Goal: Contribute content: Add original content to the website for others to see

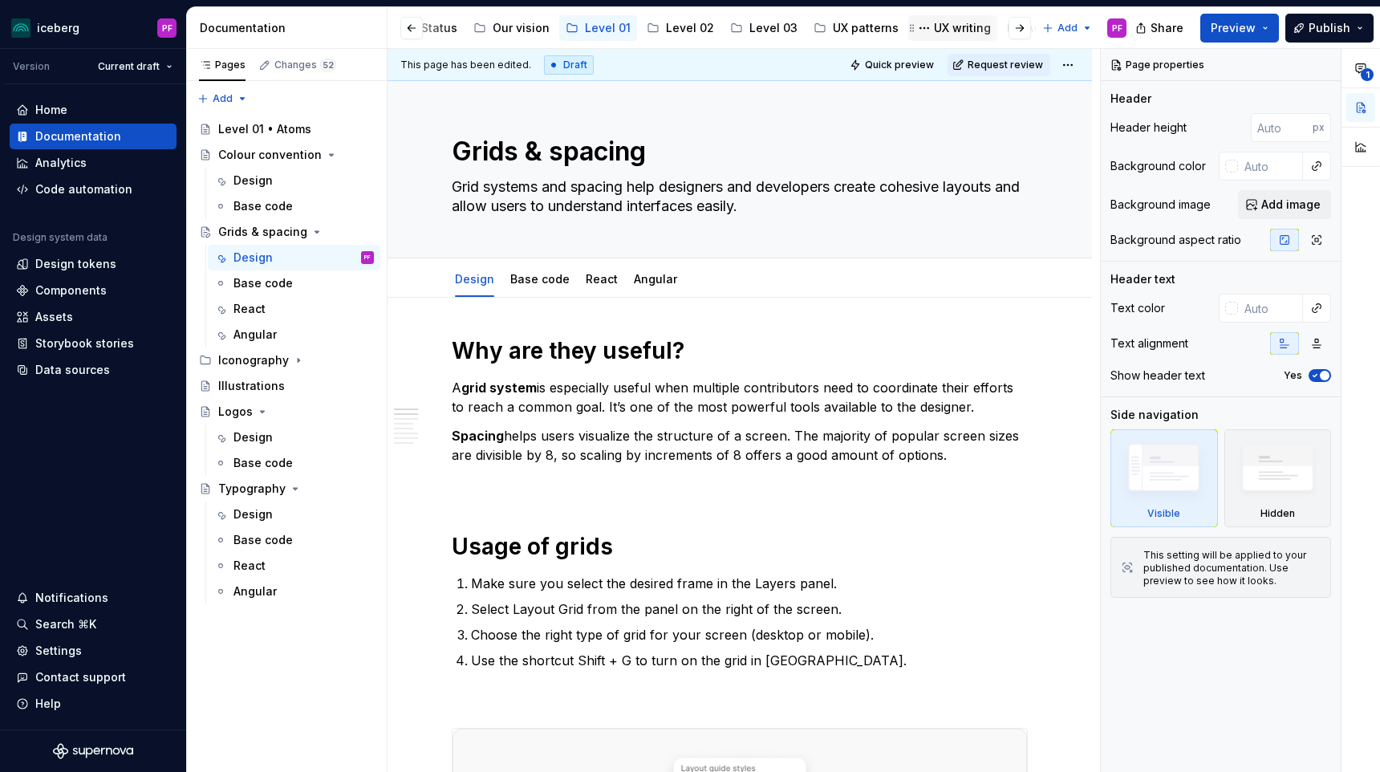
scroll to position [0, 253]
click at [907, 23] on div "UX writing" at bounding box center [935, 28] width 57 height 16
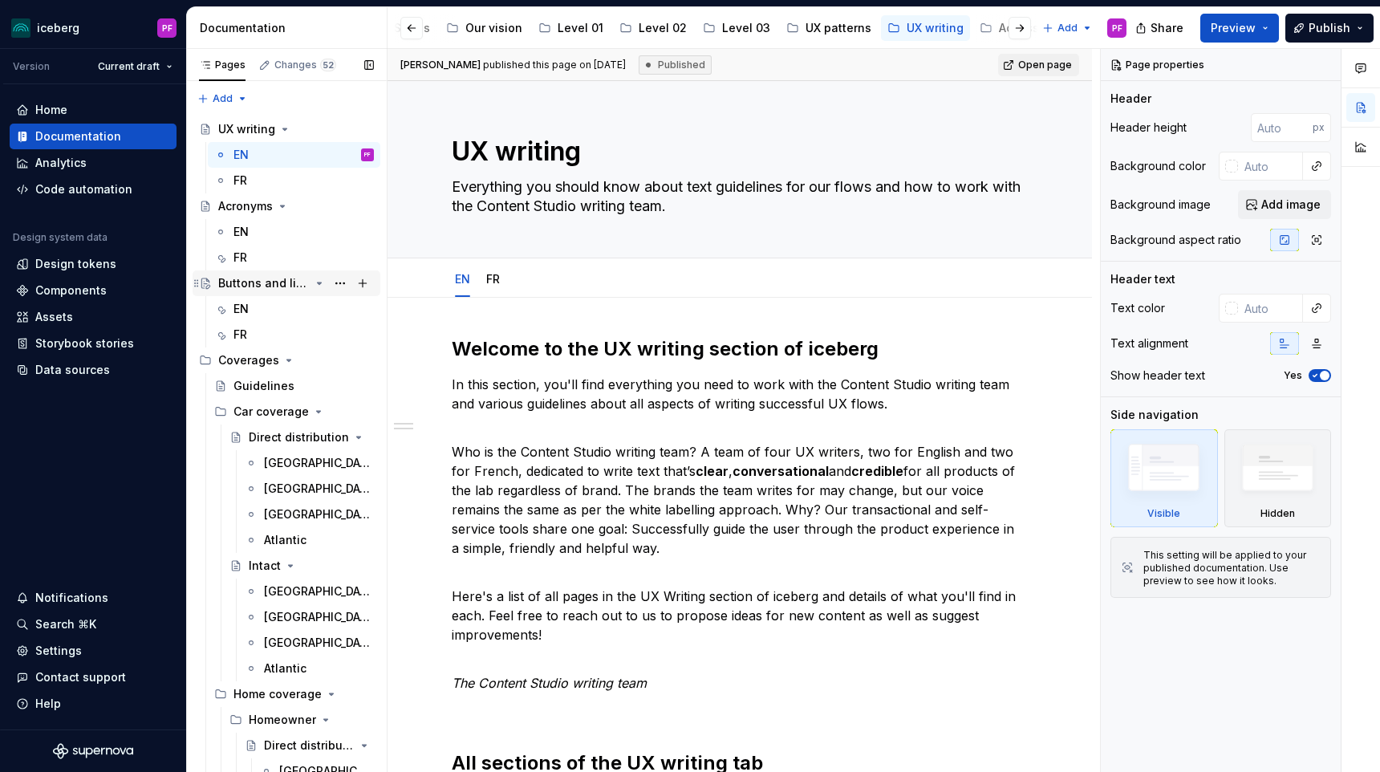
click at [283, 293] on div "Buttons and links" at bounding box center [296, 283] width 156 height 22
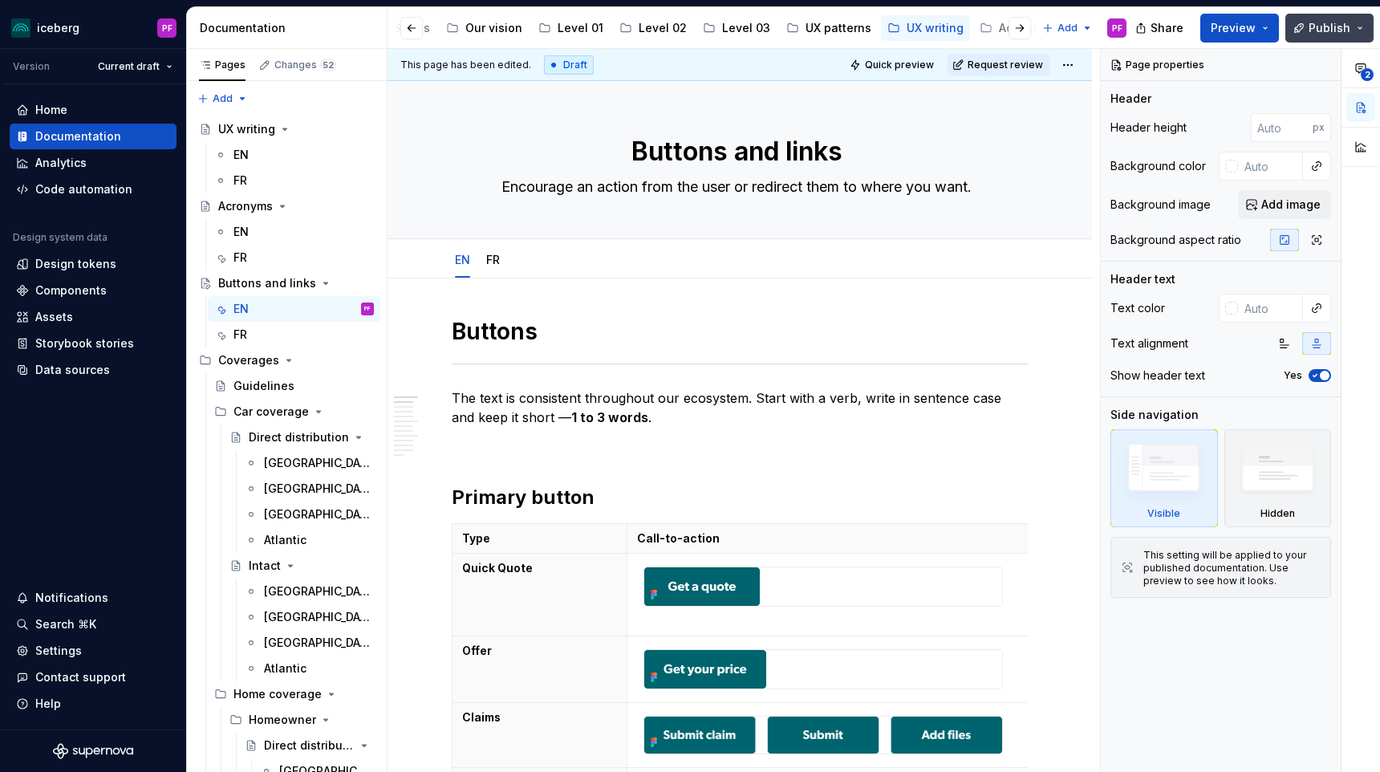
click at [1314, 25] on span "Publish" at bounding box center [1330, 28] width 42 height 16
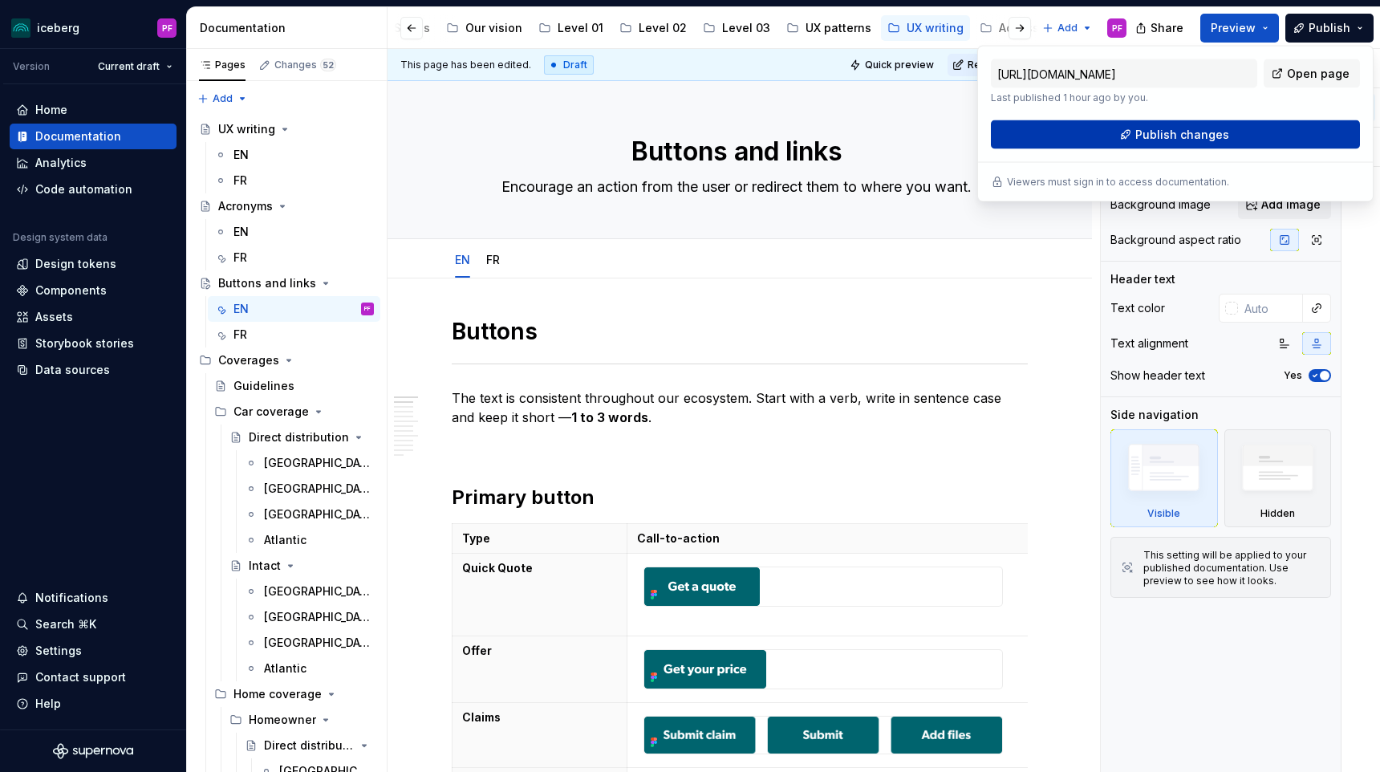
click at [1222, 135] on span "Publish changes" at bounding box center [1183, 135] width 94 height 16
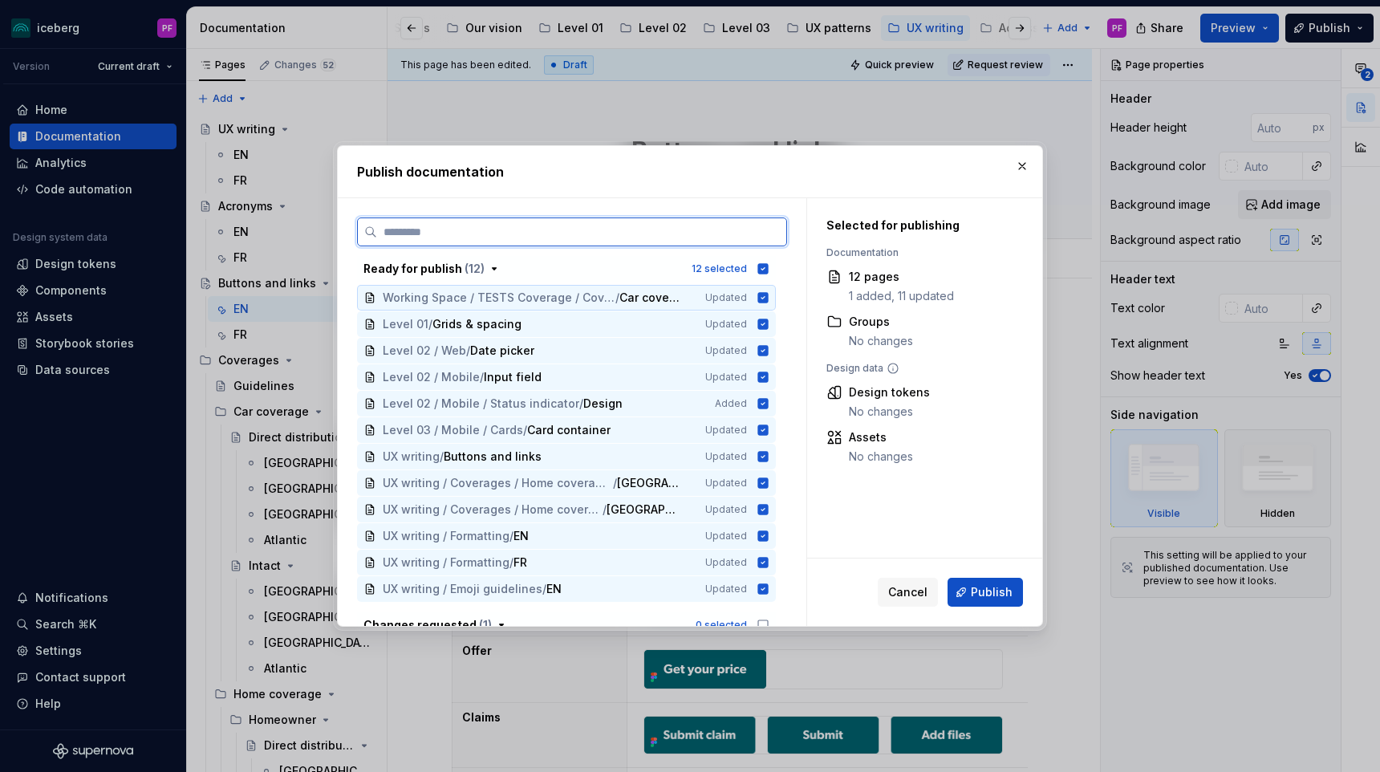
click at [615, 296] on span "Working Space / TESTS Coverage / Coverage [v1]" at bounding box center [499, 298] width 233 height 16
click at [582, 326] on div "Level 01 / Grids & spacing" at bounding box center [534, 324] width 303 height 16
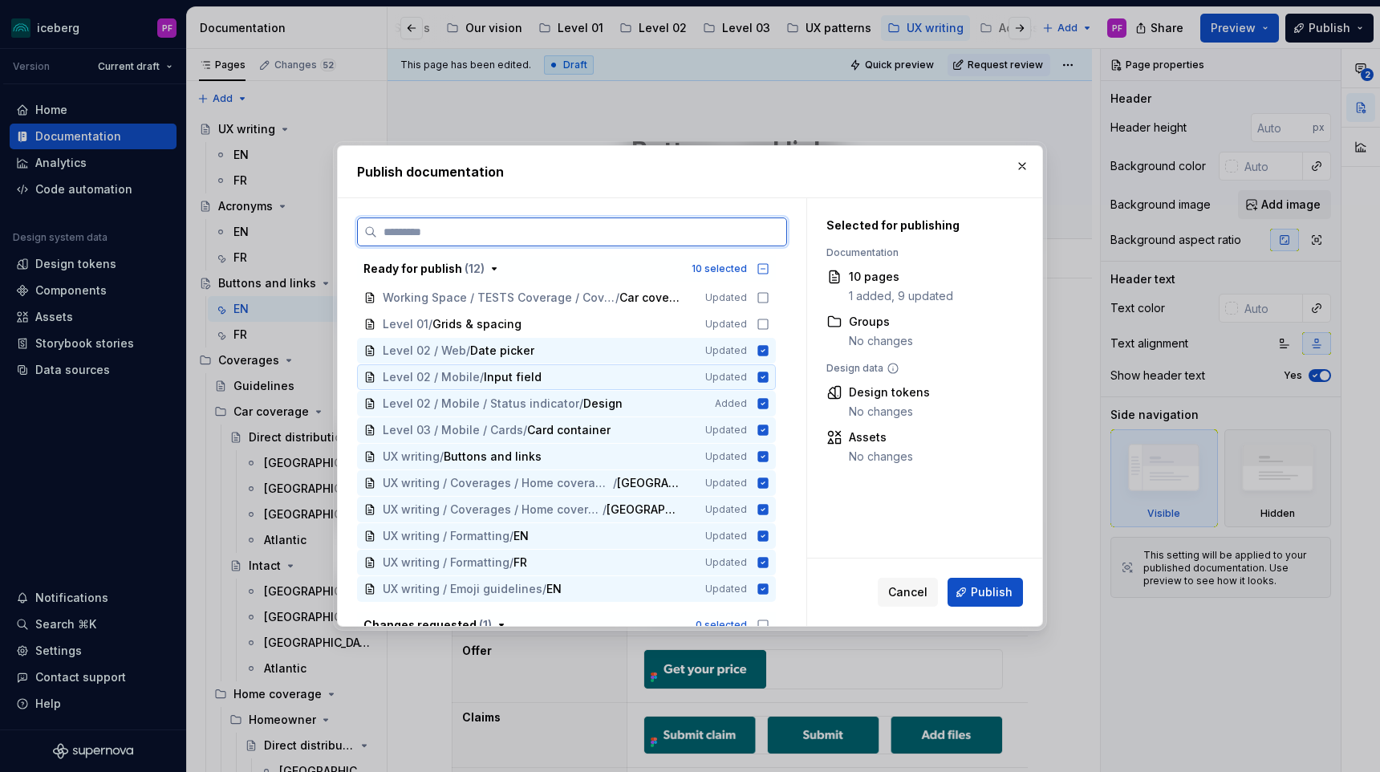
click at [567, 374] on div "Level 02 / Mobile / Input field" at bounding box center [534, 377] width 303 height 16
click at [563, 397] on span "Level 02 / Mobile / Status indicator" at bounding box center [481, 404] width 197 height 16
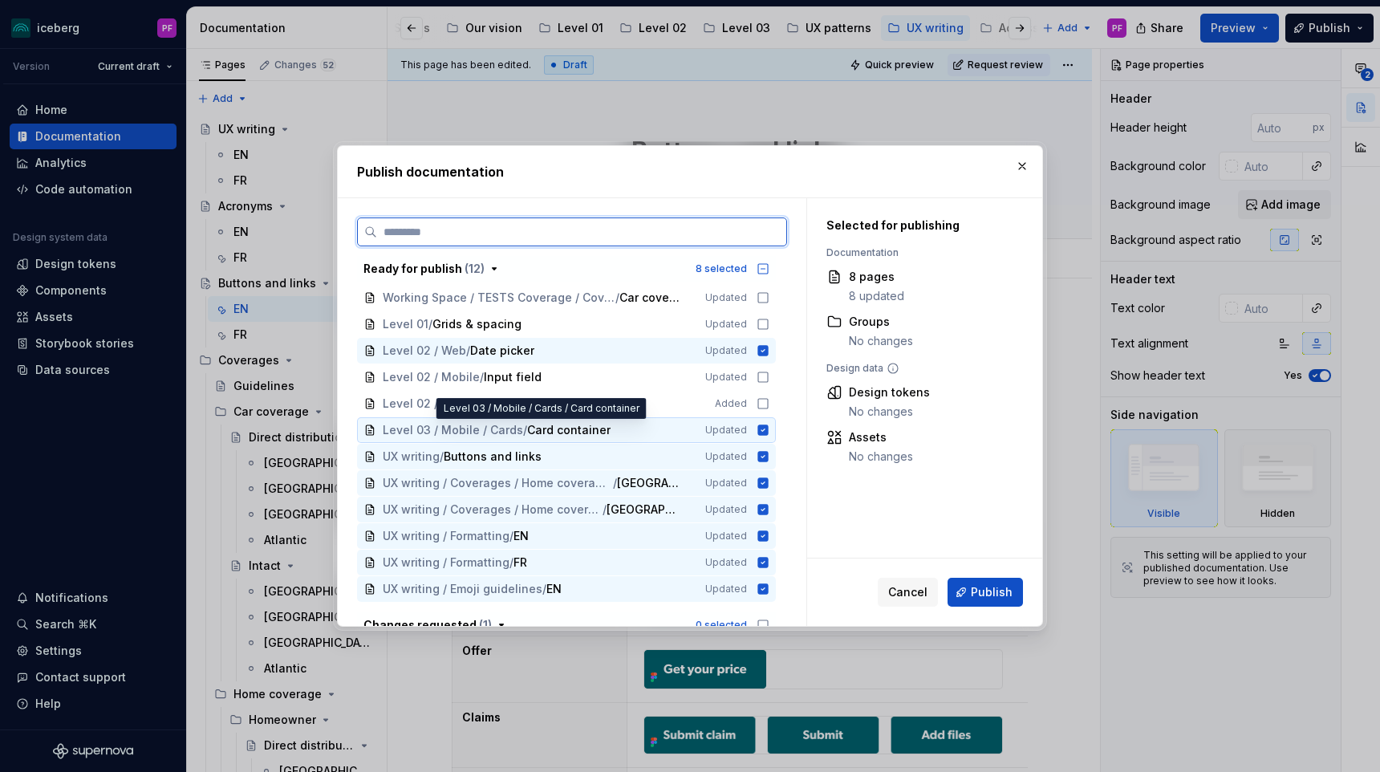
click at [538, 432] on span "Card container" at bounding box center [568, 430] width 83 height 16
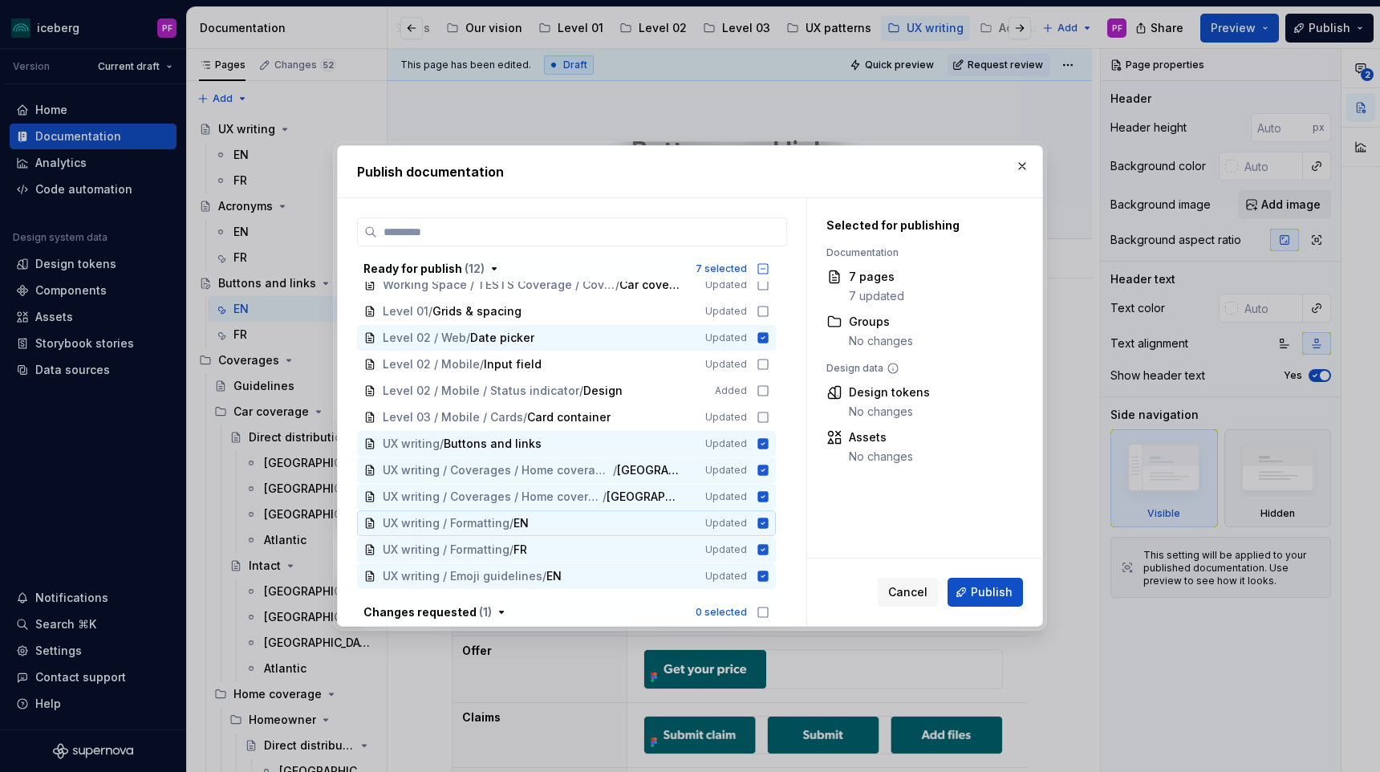
scroll to position [8, 0]
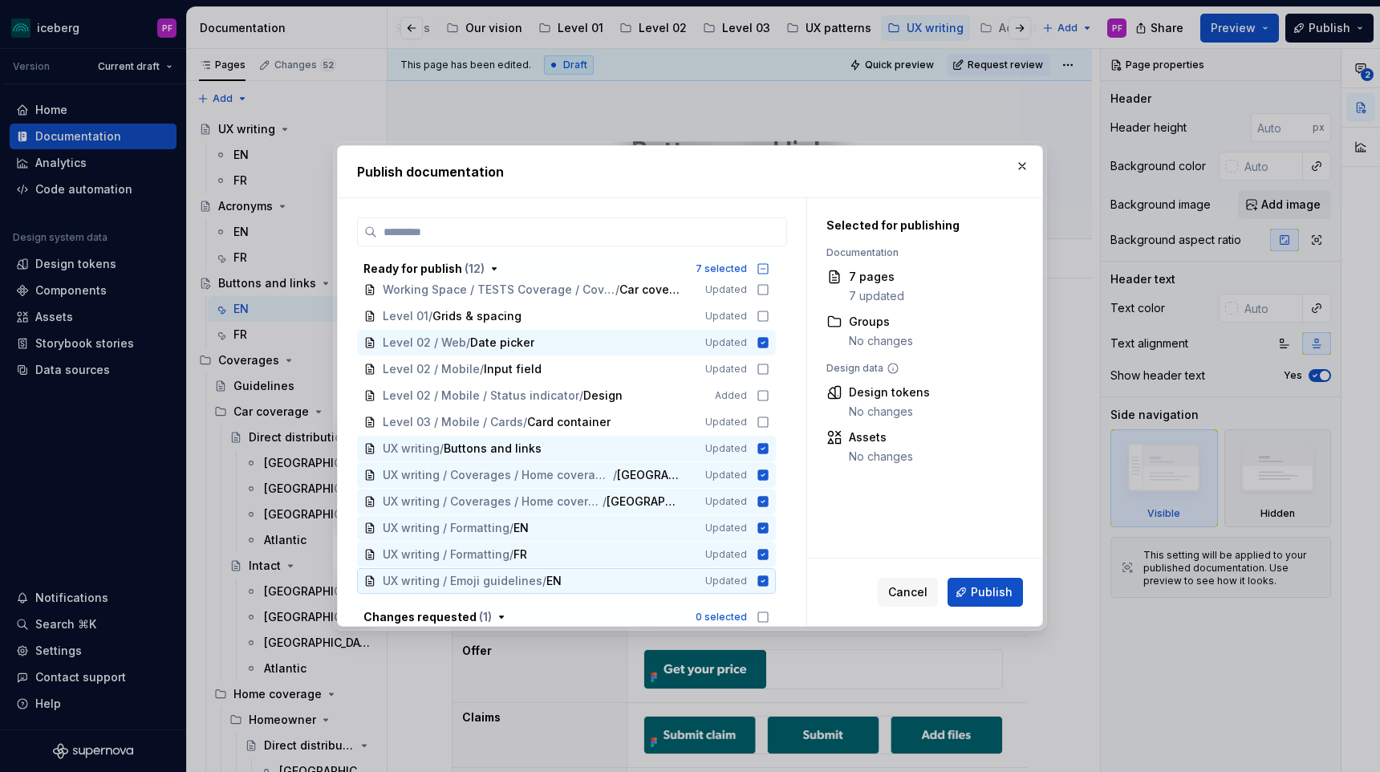
drag, startPoint x: 382, startPoint y: 447, endPoint x: 579, endPoint y: 574, distance: 233.9
click at [579, 574] on div "Ready for publish ( 12 ) 7 selected Working Space / TESTS Coverage / Coverage […" at bounding box center [566, 421] width 419 height 347
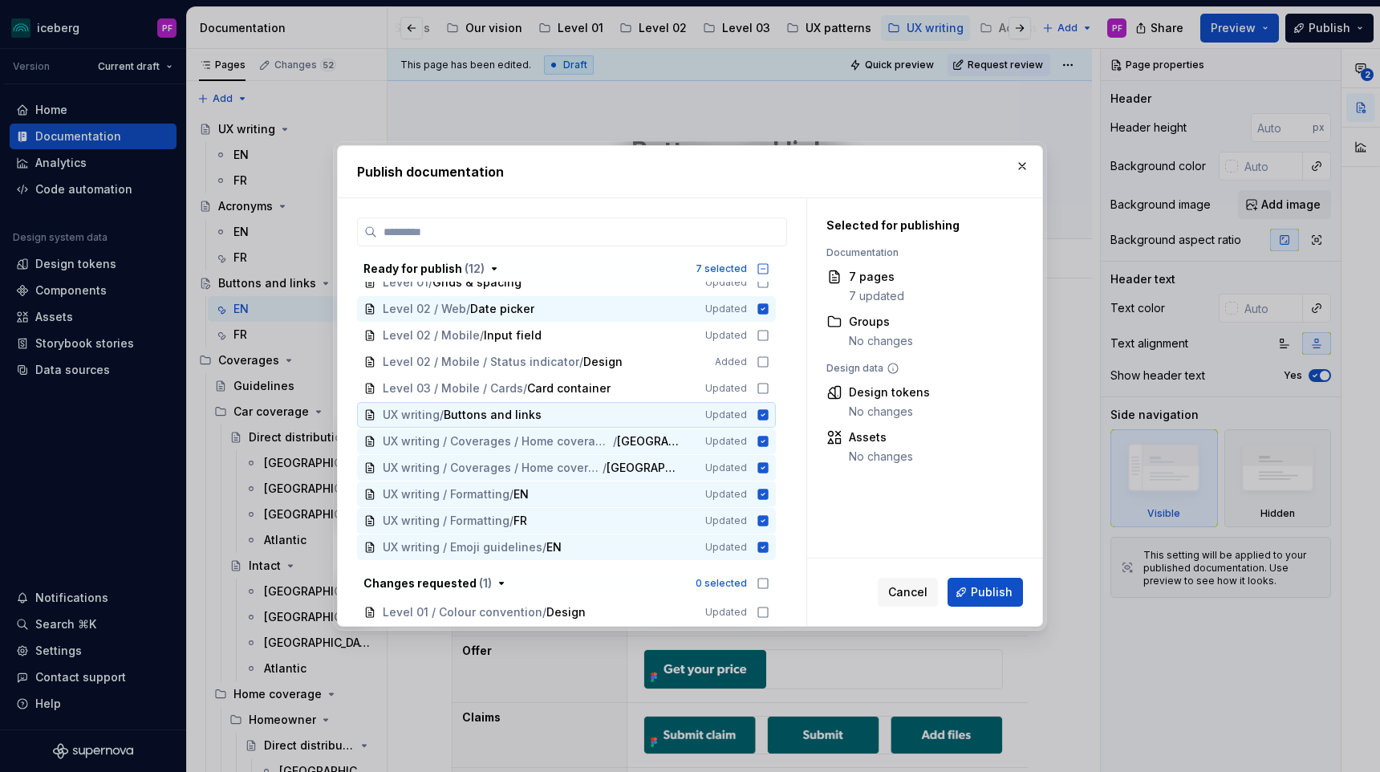
scroll to position [44, 0]
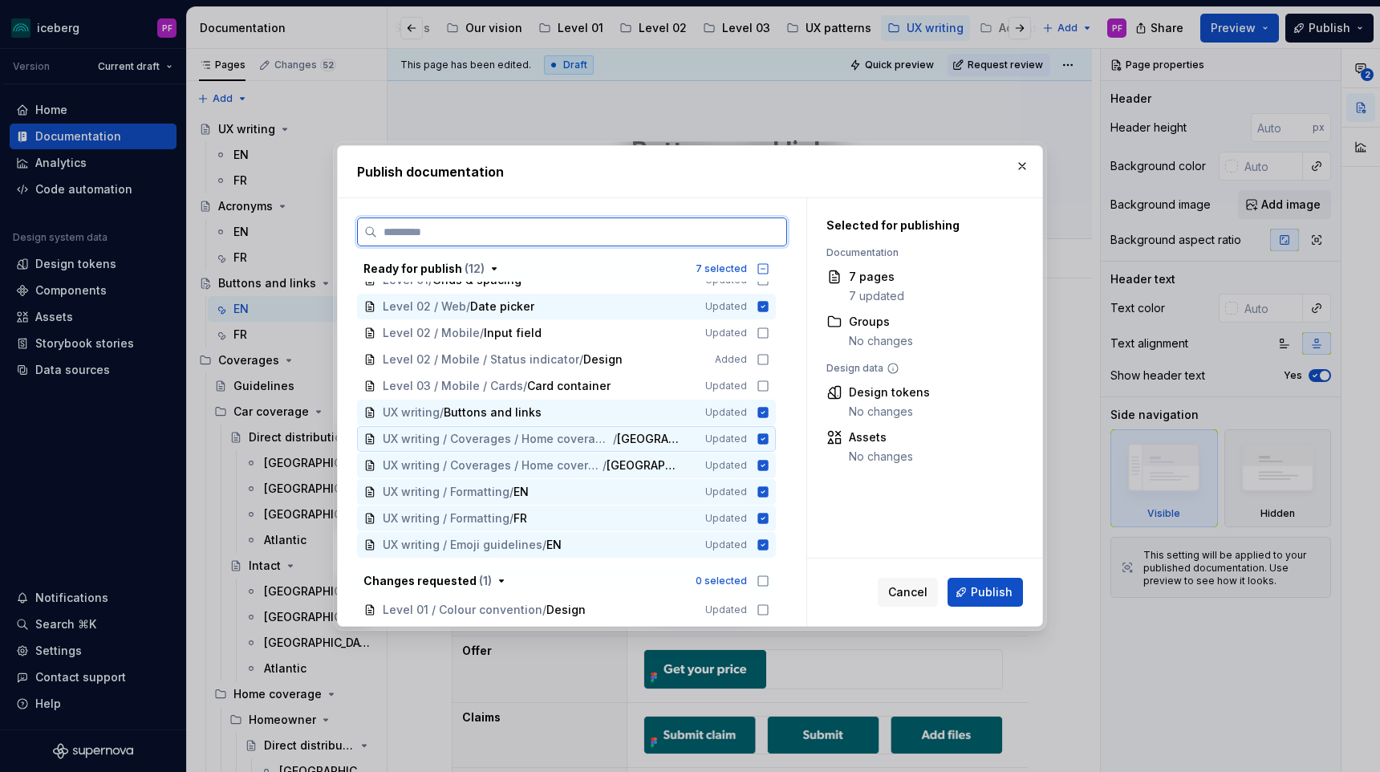
click at [613, 431] on span "UX writing / Coverages / Home coverage / Tenants / Direct distribution" at bounding box center [498, 439] width 230 height 16
click at [603, 465] on span "UX writing / Coverages / Home coverage / Tenants / Intact" at bounding box center [493, 465] width 220 height 16
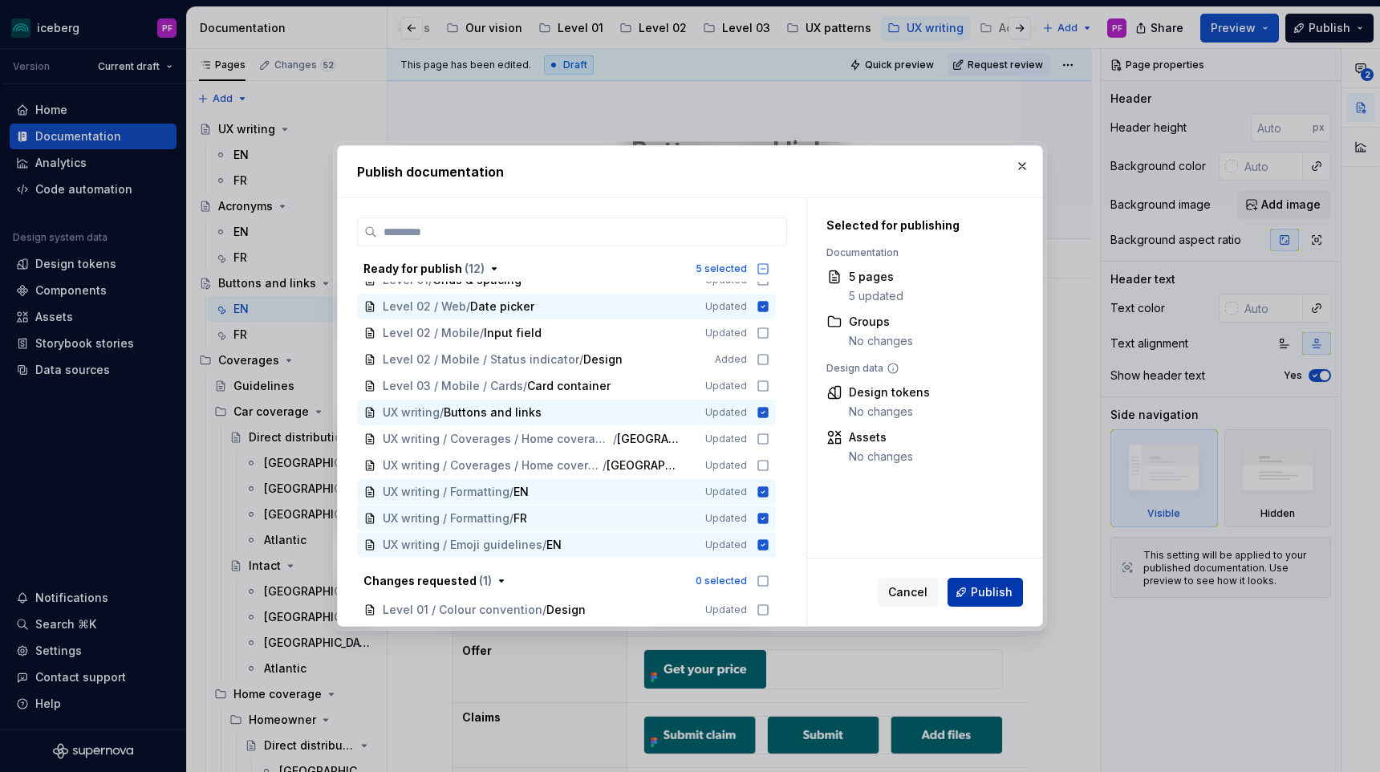
click at [980, 597] on span "Publish" at bounding box center [992, 592] width 42 height 16
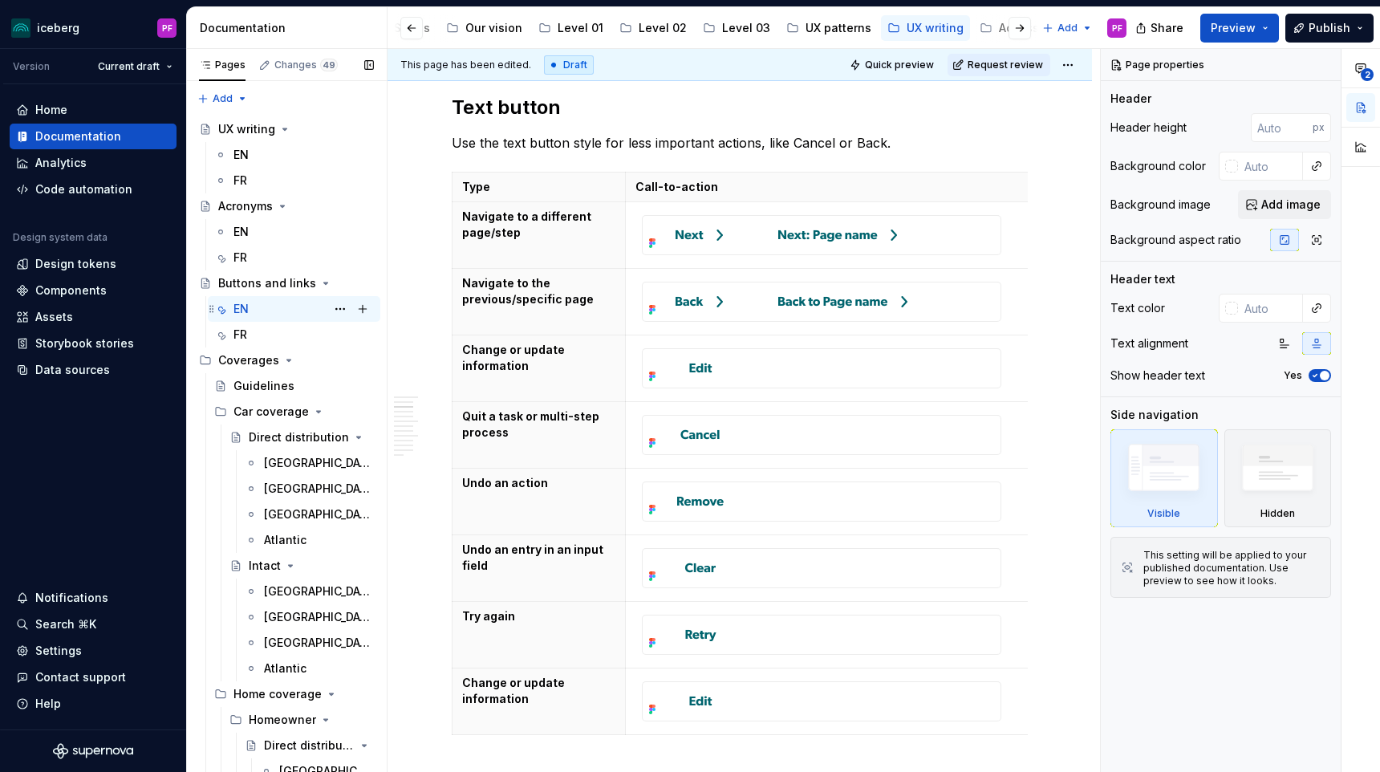
scroll to position [88, 0]
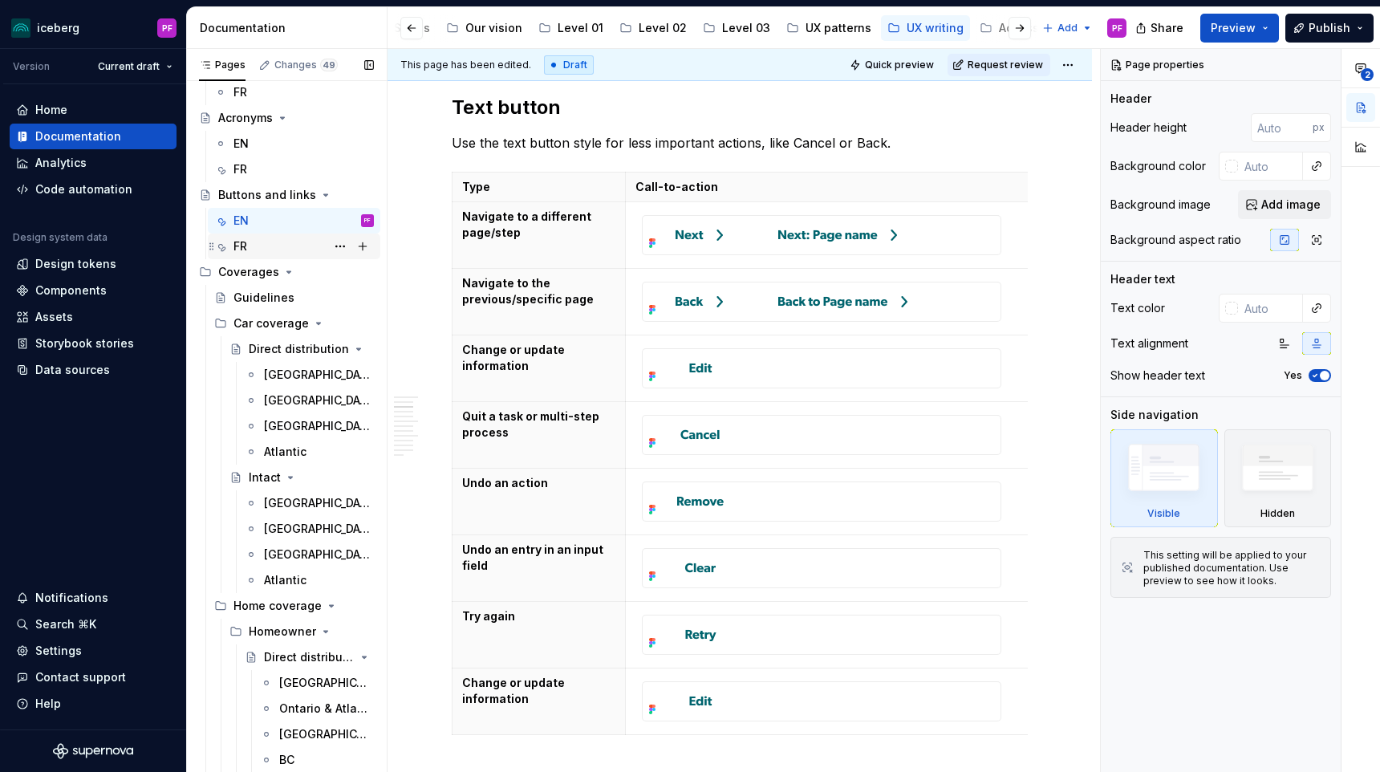
click at [256, 238] on div "FR" at bounding box center [304, 246] width 140 height 22
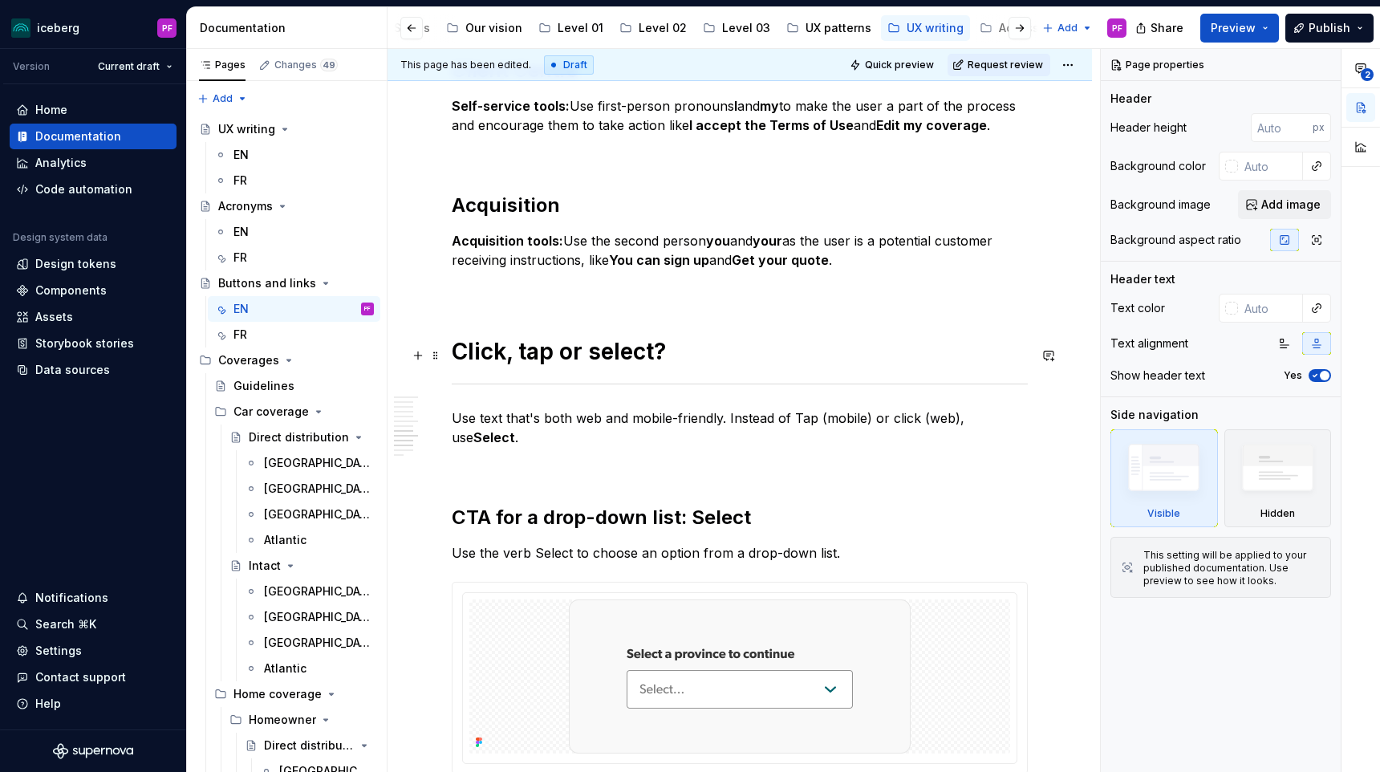
scroll to position [4642, 0]
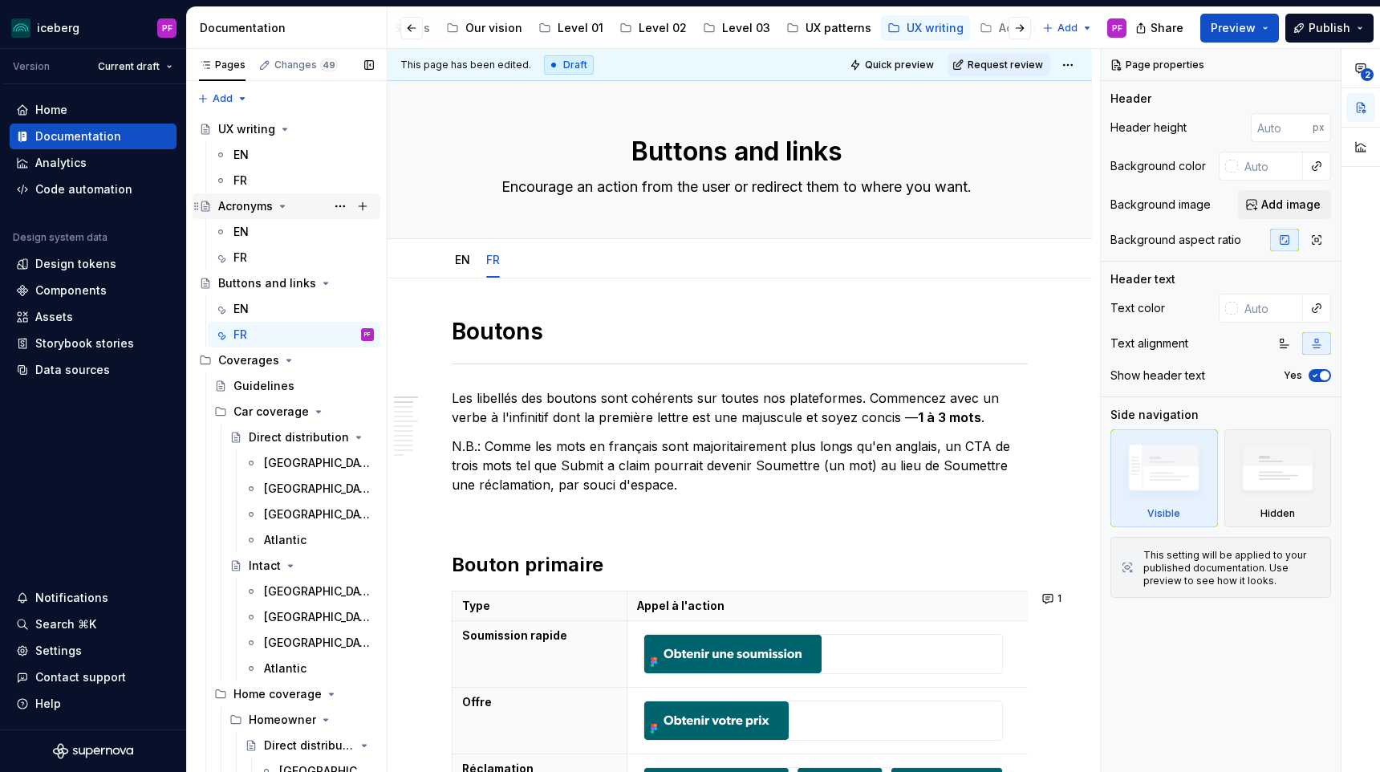
click at [240, 205] on div "Acronyms" at bounding box center [245, 206] width 55 height 16
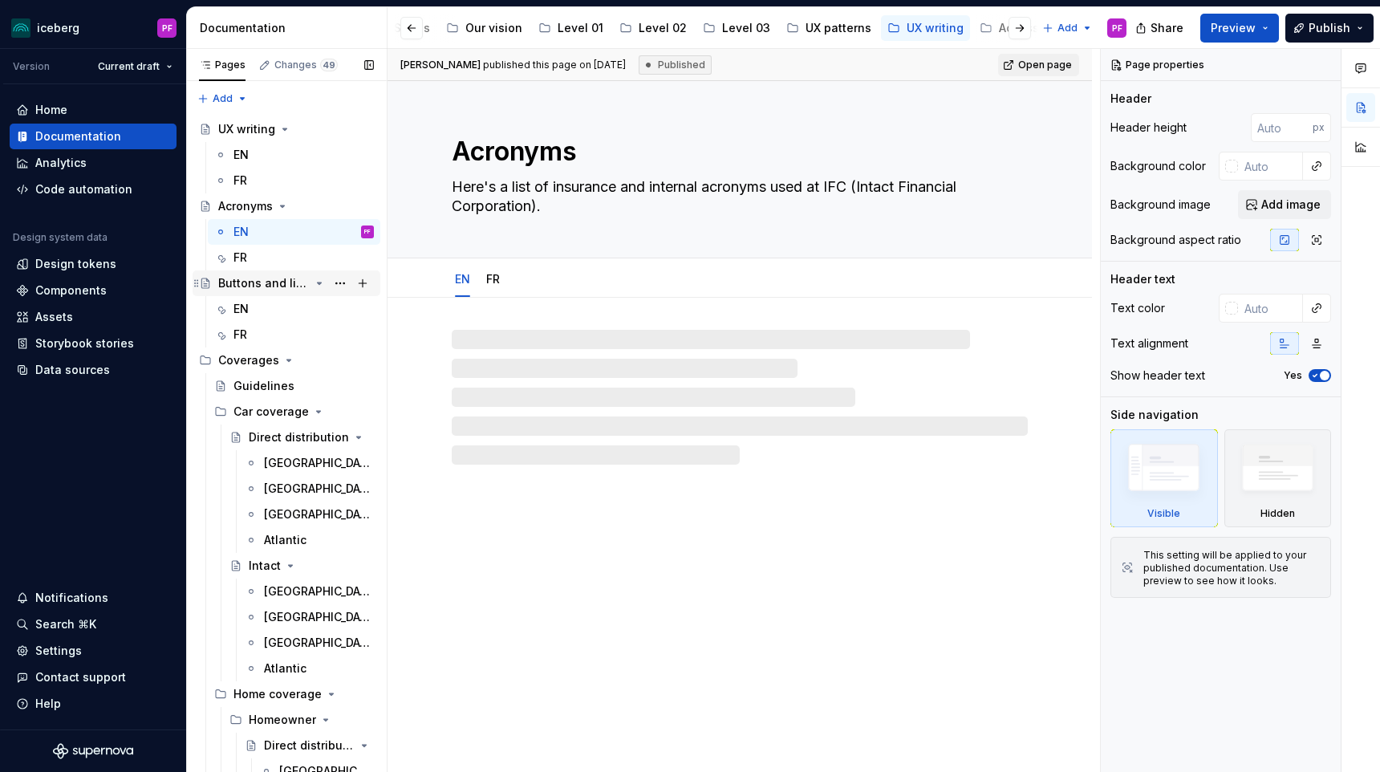
click at [232, 281] on div "Buttons and links" at bounding box center [263, 283] width 91 height 16
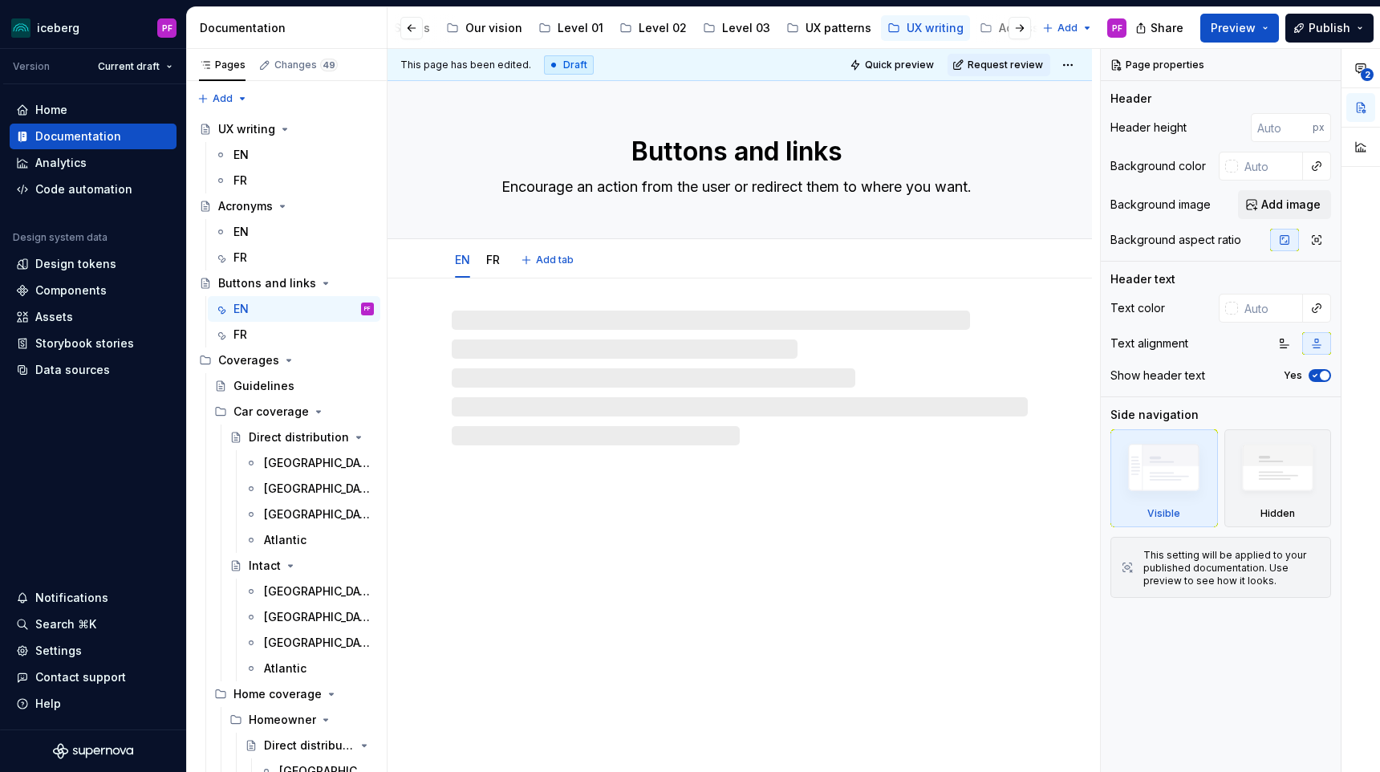
click at [663, 150] on textarea "Buttons and links" at bounding box center [737, 151] width 576 height 39
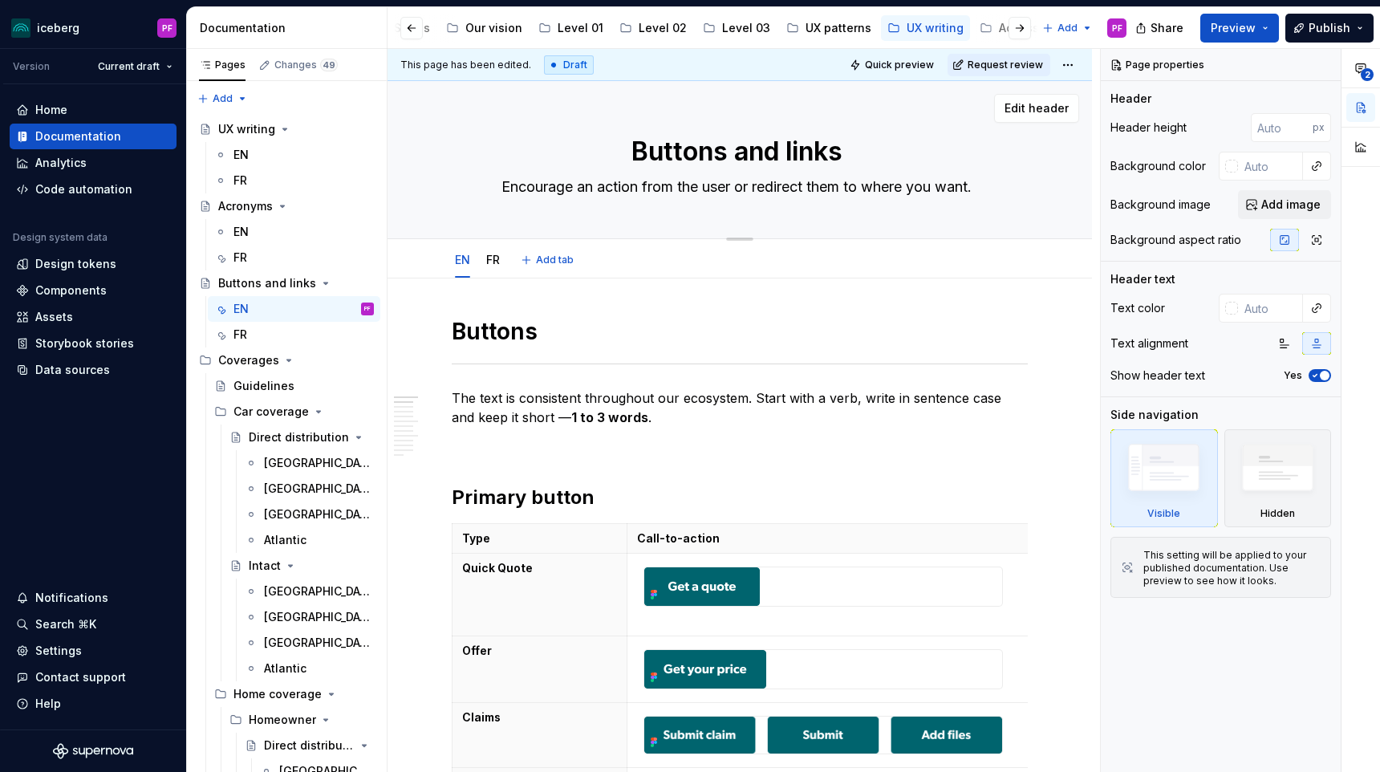
click at [631, 152] on textarea "Buttons and links" at bounding box center [737, 151] width 576 height 39
click at [250, 381] on div "Guidelines" at bounding box center [264, 386] width 61 height 16
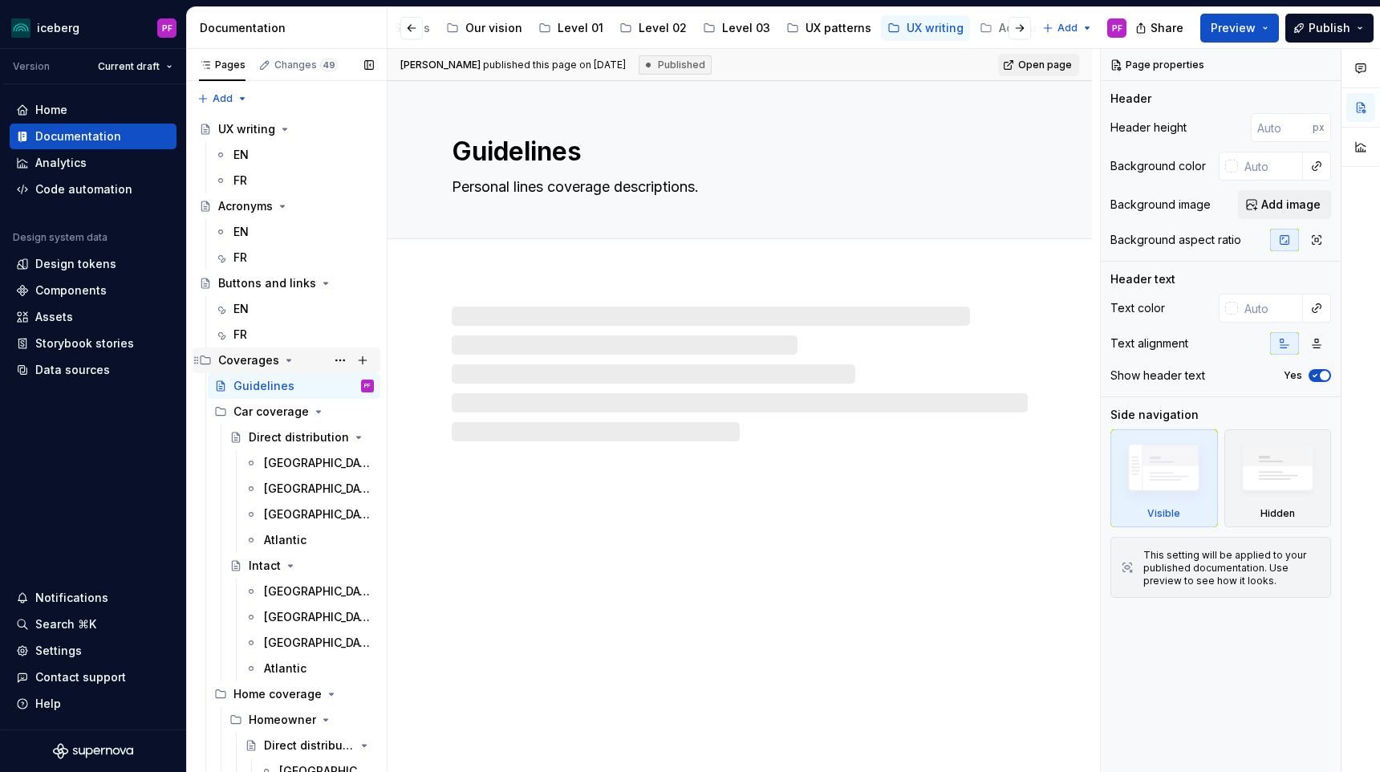
click at [255, 362] on div "Coverages" at bounding box center [248, 360] width 61 height 16
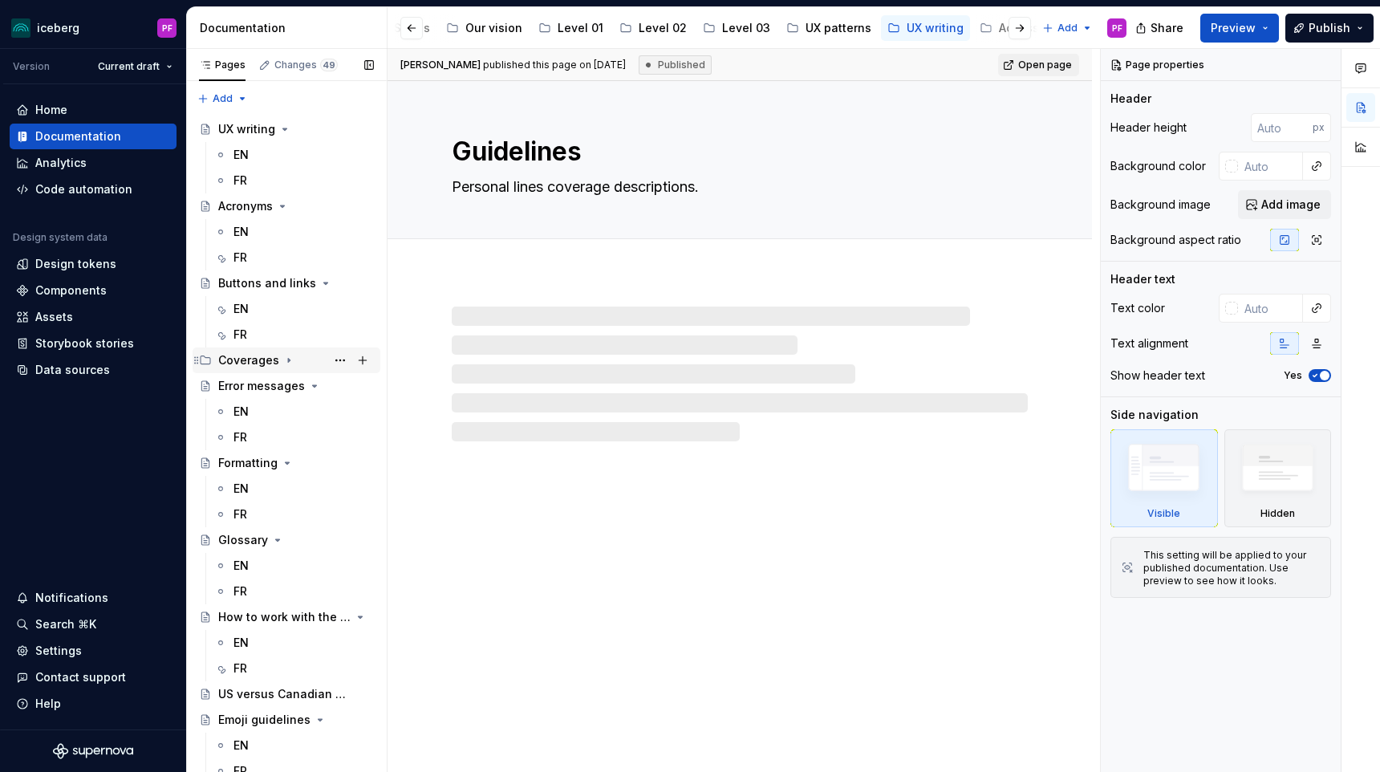
click at [255, 362] on div "Coverages" at bounding box center [248, 360] width 61 height 16
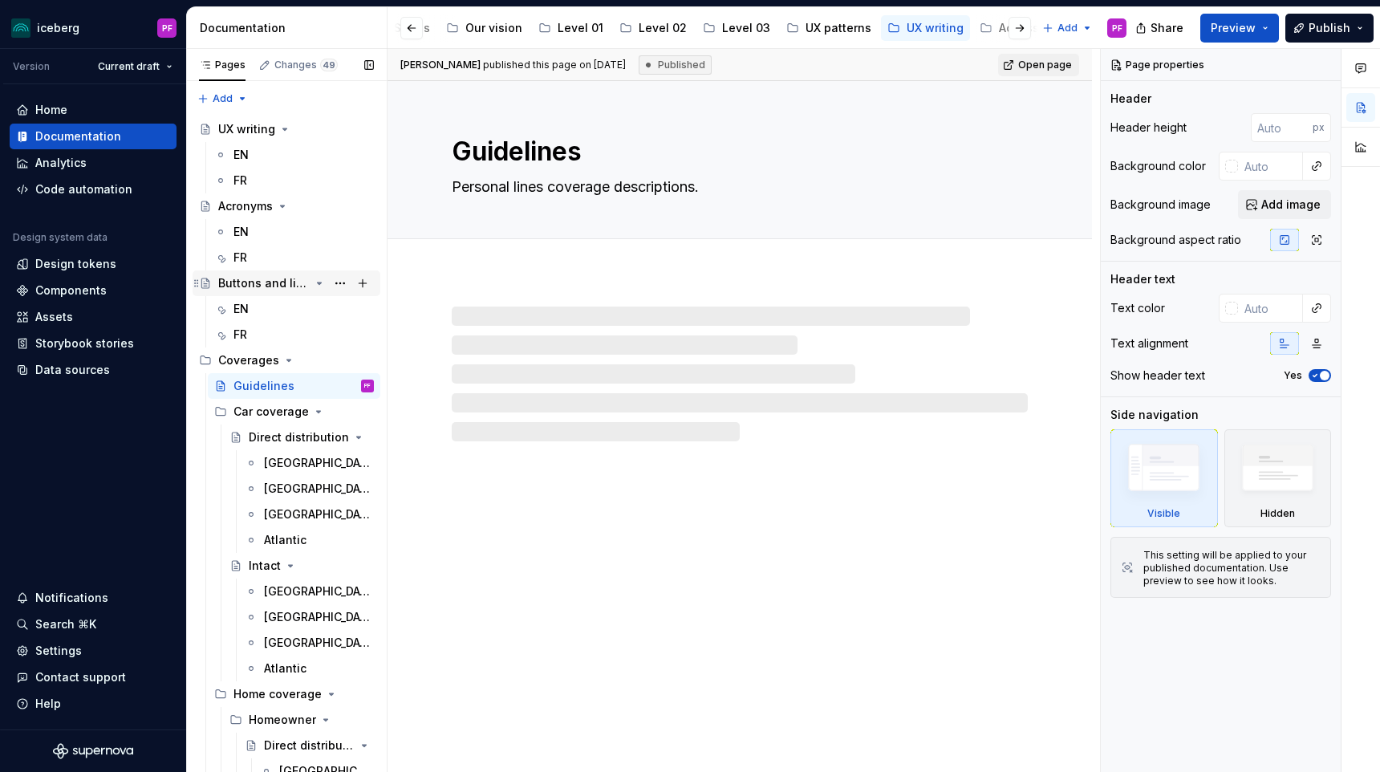
click at [257, 286] on div "Buttons and links" at bounding box center [263, 283] width 91 height 16
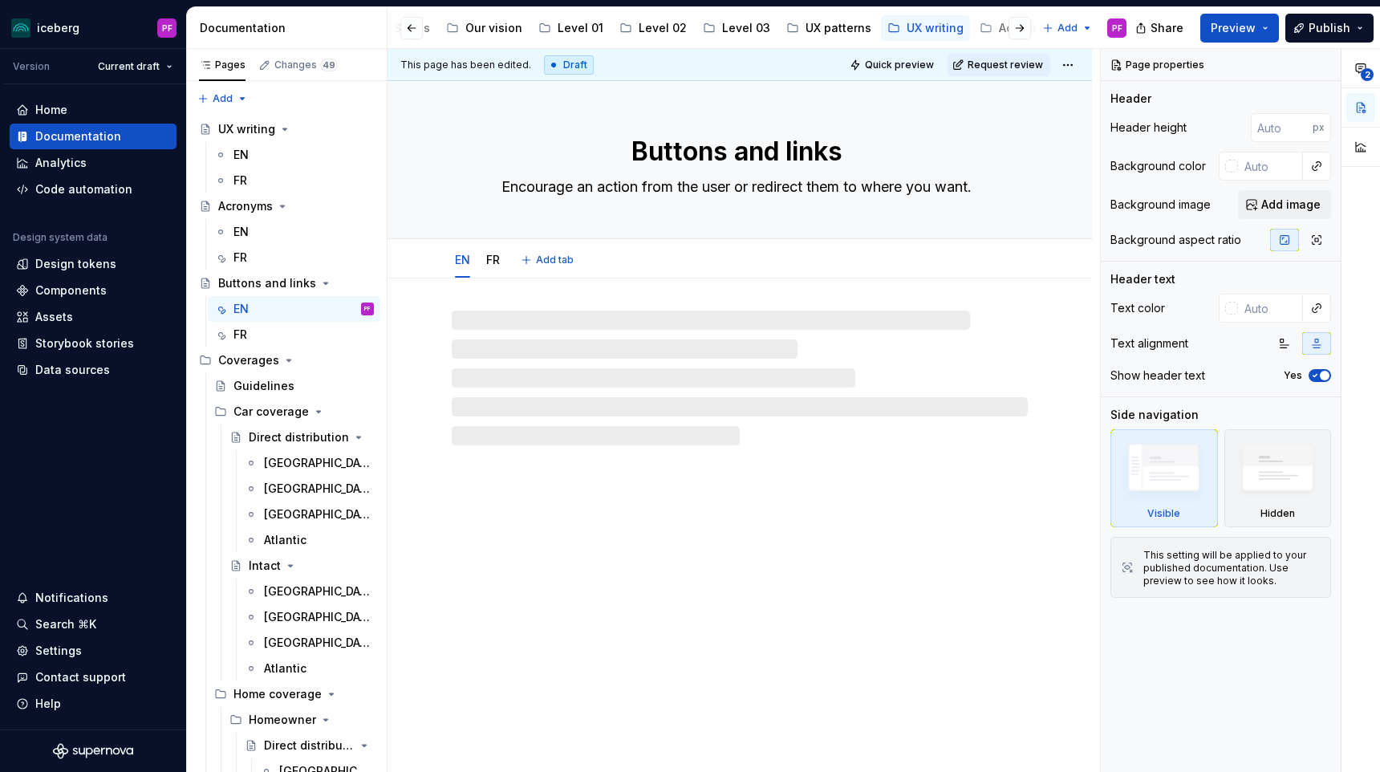
click at [597, 146] on textarea "Buttons and links" at bounding box center [737, 151] width 576 height 39
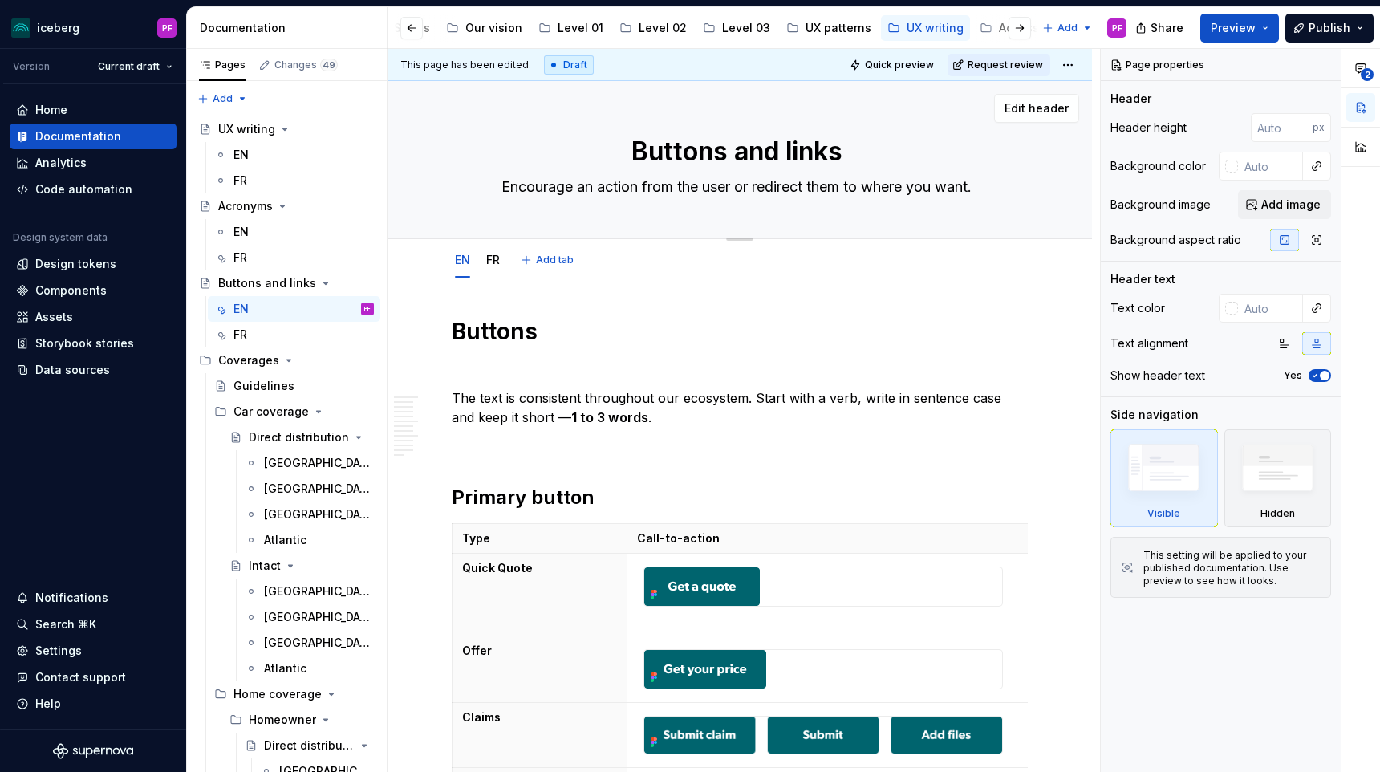
click at [636, 149] on textarea "Buttons and links" at bounding box center [737, 151] width 576 height 39
click at [1282, 344] on icon "button" at bounding box center [1285, 343] width 9 height 9
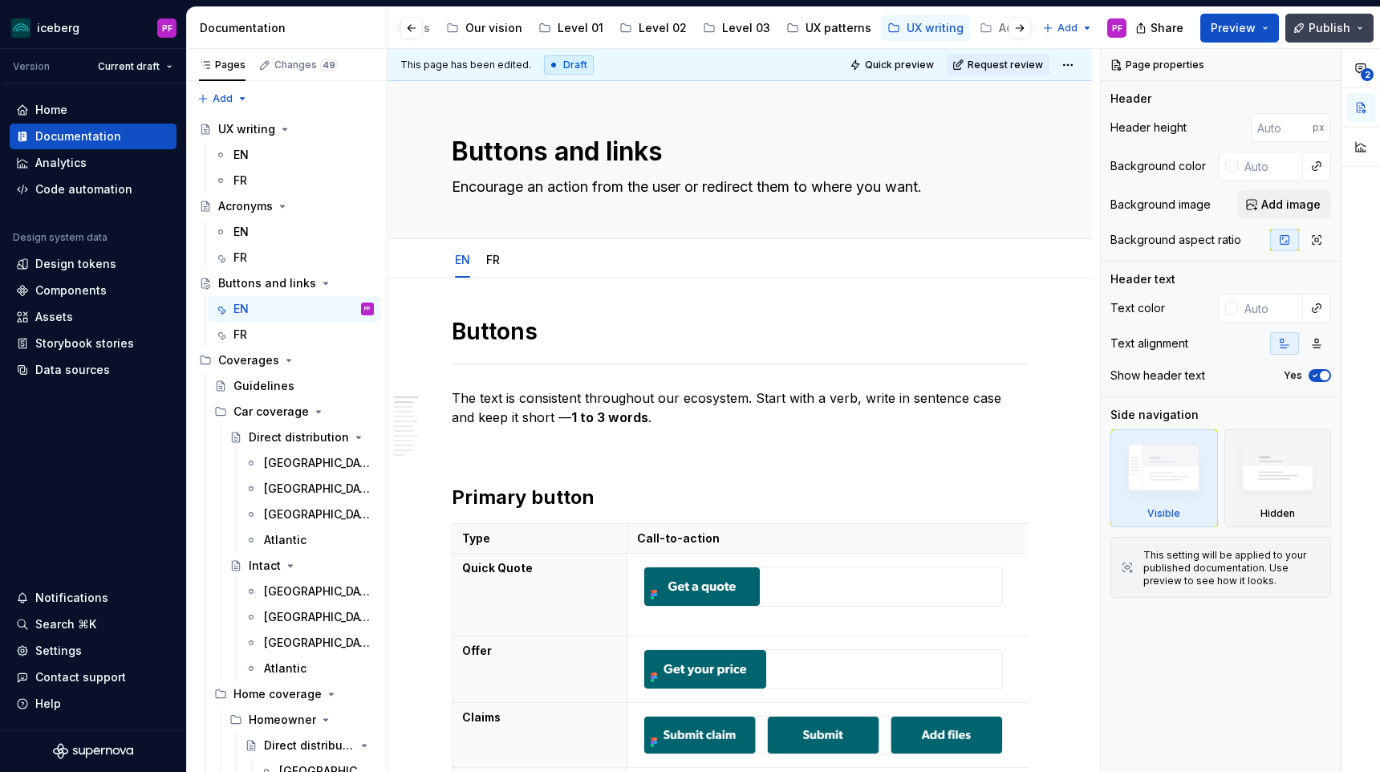
click at [1322, 30] on span "Publish" at bounding box center [1330, 28] width 42 height 16
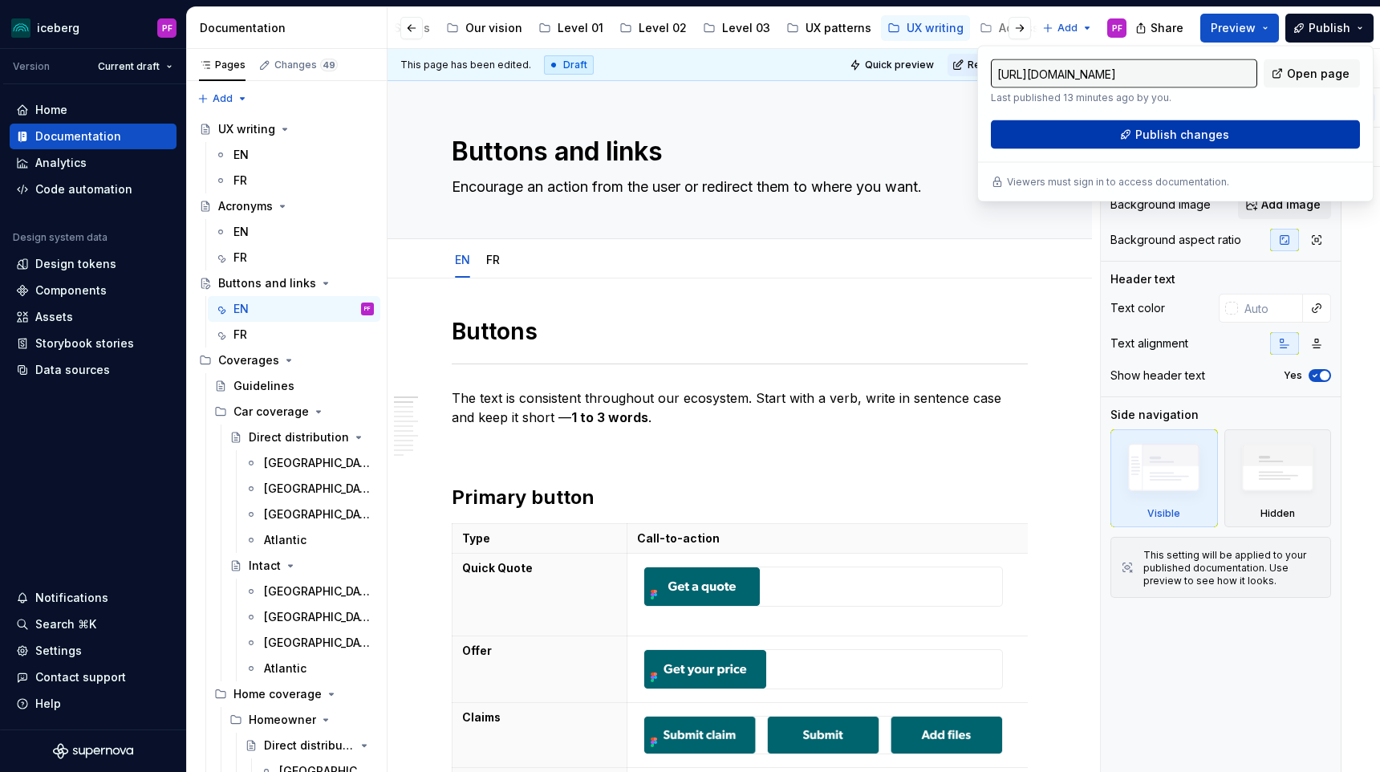
click at [1184, 136] on span "Publish changes" at bounding box center [1183, 135] width 94 height 16
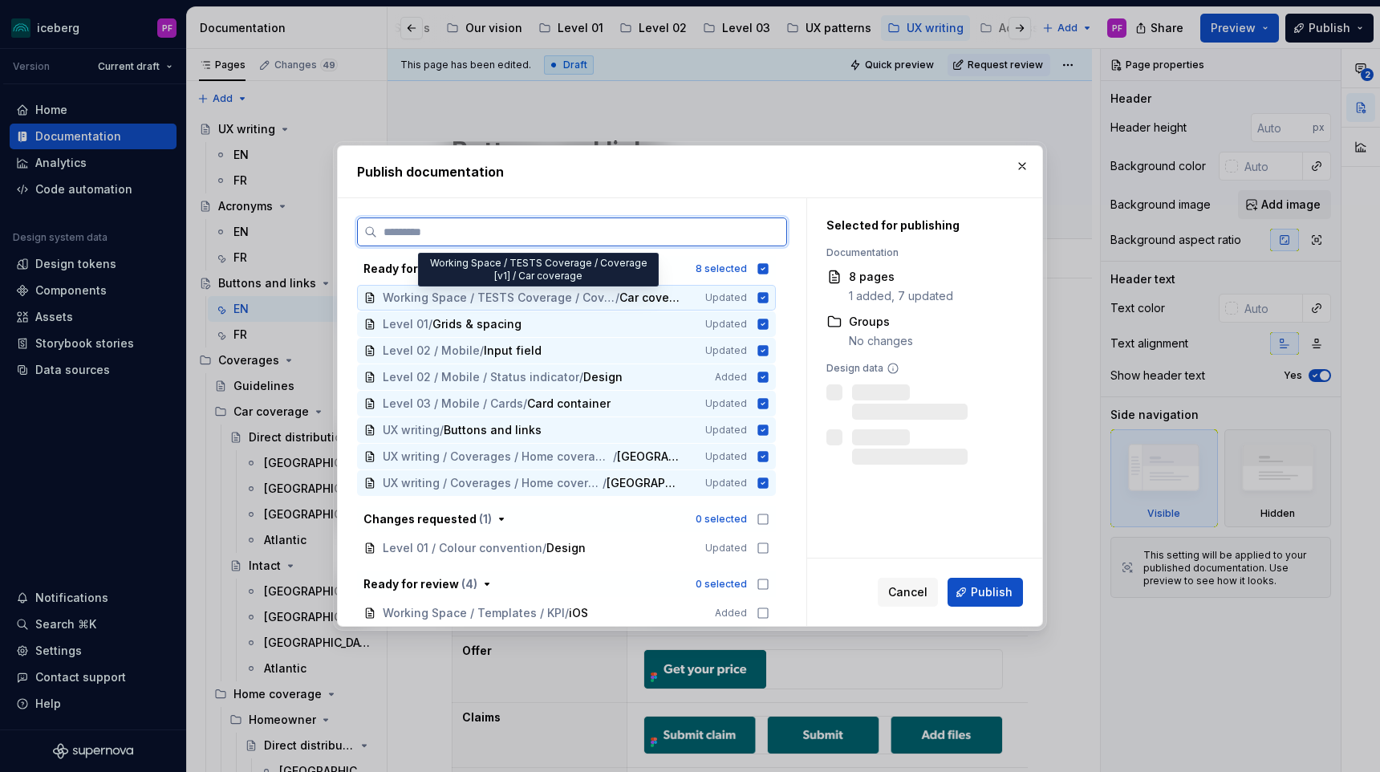
click at [683, 294] on span "Car coverage" at bounding box center [651, 298] width 63 height 16
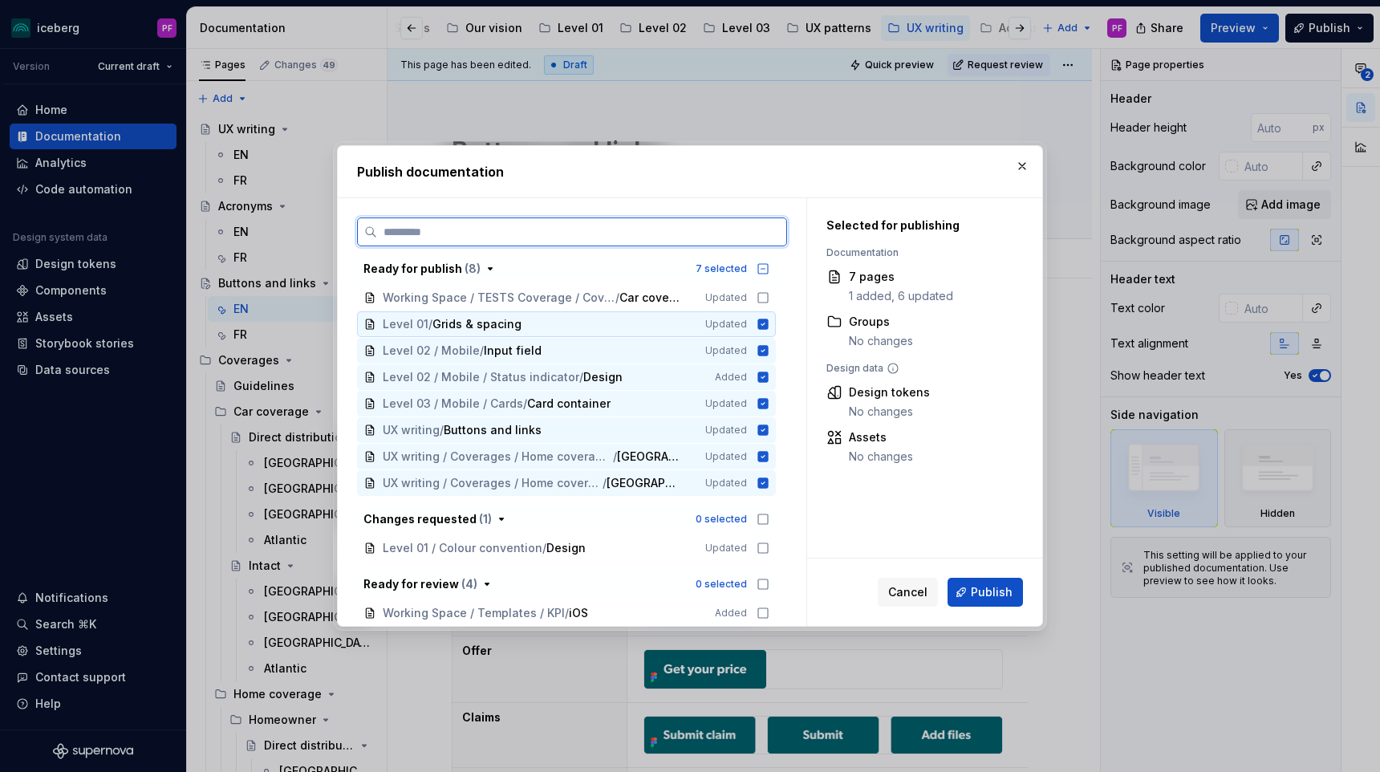
click at [580, 327] on div "Level 01 / Grids & spacing" at bounding box center [534, 324] width 303 height 16
click at [557, 349] on div "Level 02 / Mobile / Input field" at bounding box center [534, 351] width 303 height 16
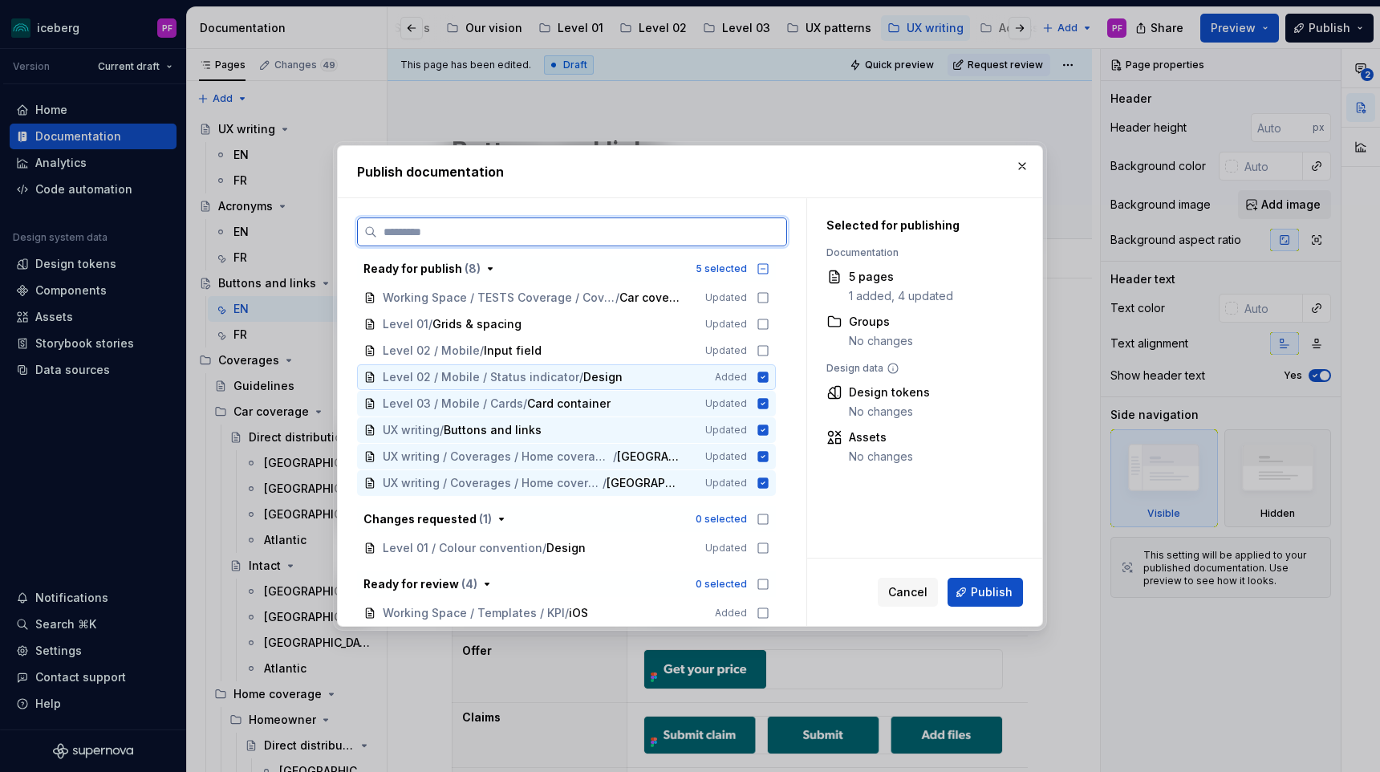
click at [579, 377] on span "/" at bounding box center [581, 377] width 4 height 16
click at [544, 410] on span "Card container" at bounding box center [568, 404] width 83 height 16
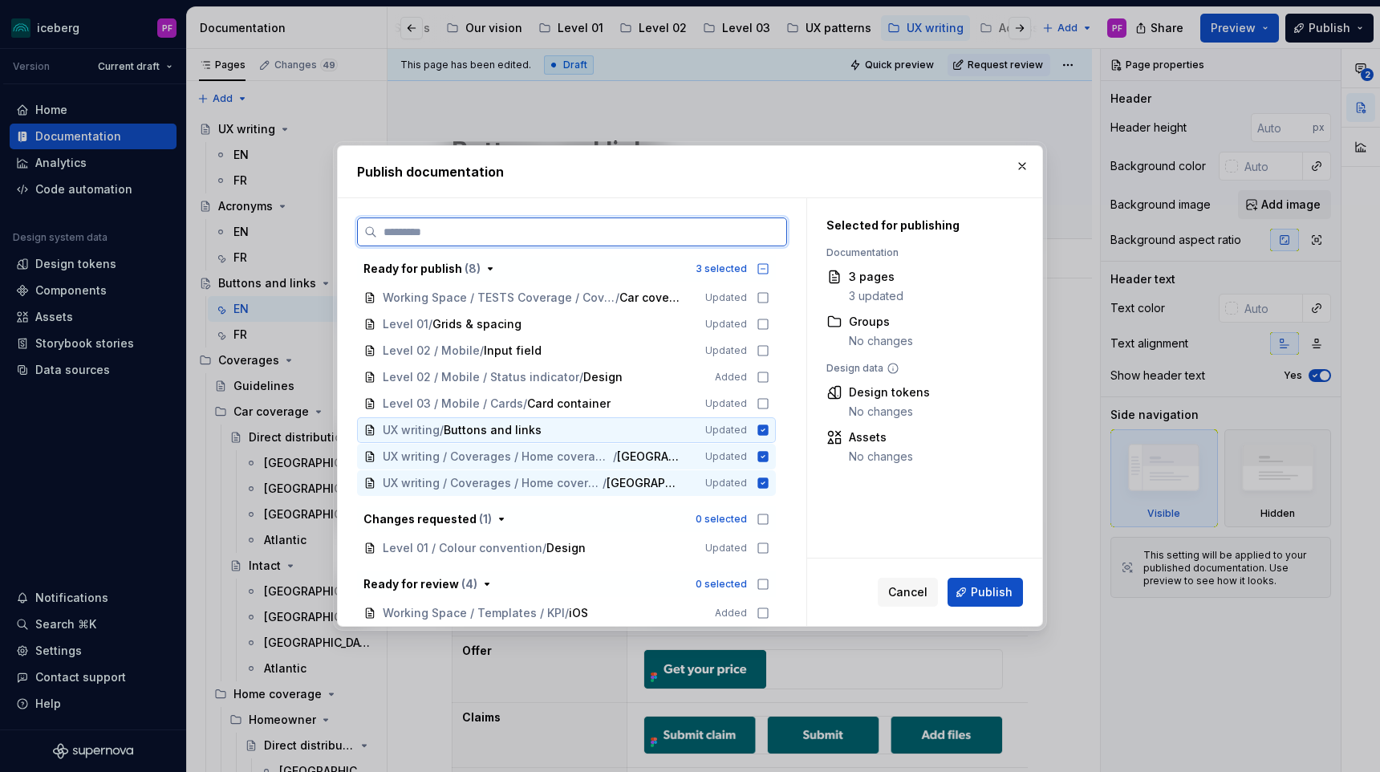
click at [543, 430] on div "UX writing / Buttons and links" at bounding box center [534, 430] width 303 height 16
click at [611, 455] on span "UX writing / Coverages / Home coverage / Tenants / Direct distribution" at bounding box center [498, 457] width 230 height 16
click at [587, 477] on span "UX writing / Coverages / Home coverage / Tenants / Intact" at bounding box center [493, 483] width 220 height 16
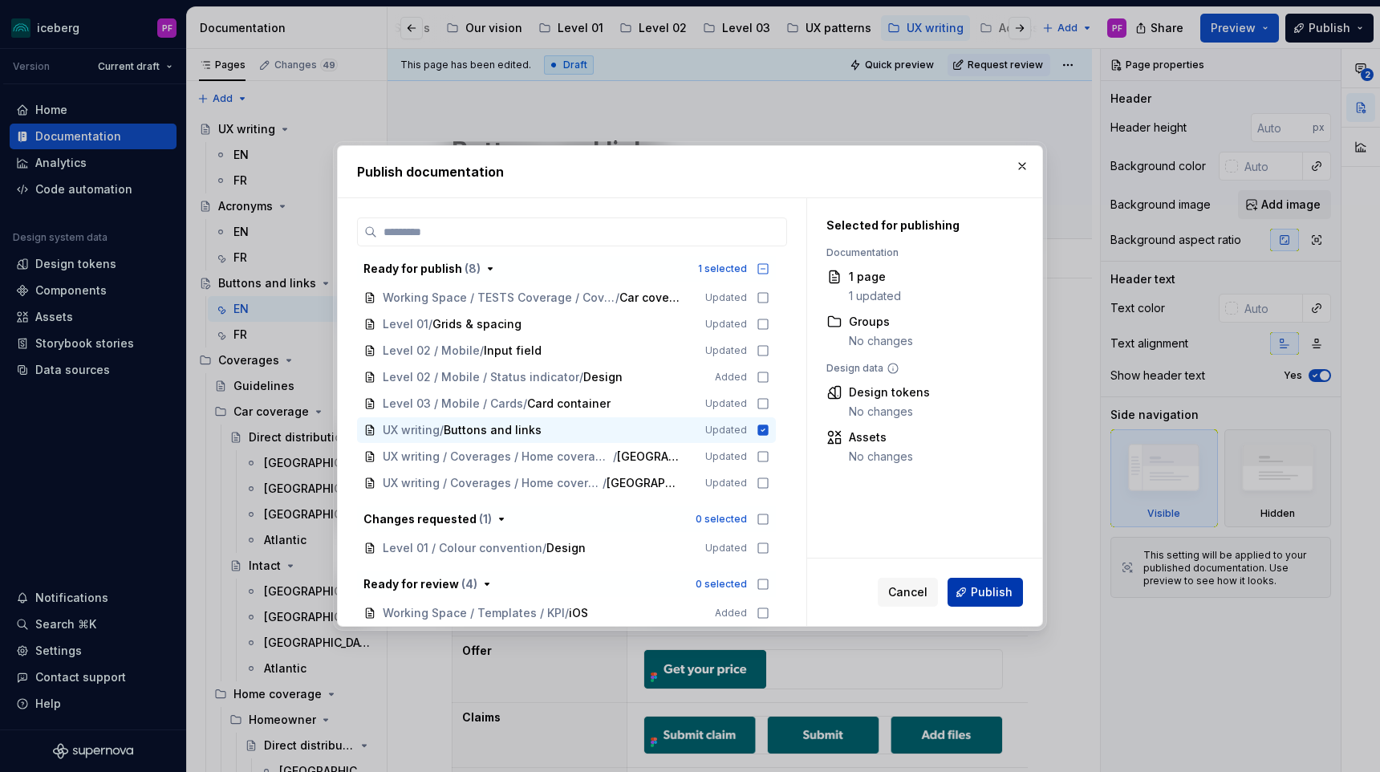
click at [989, 591] on span "Publish" at bounding box center [992, 592] width 42 height 16
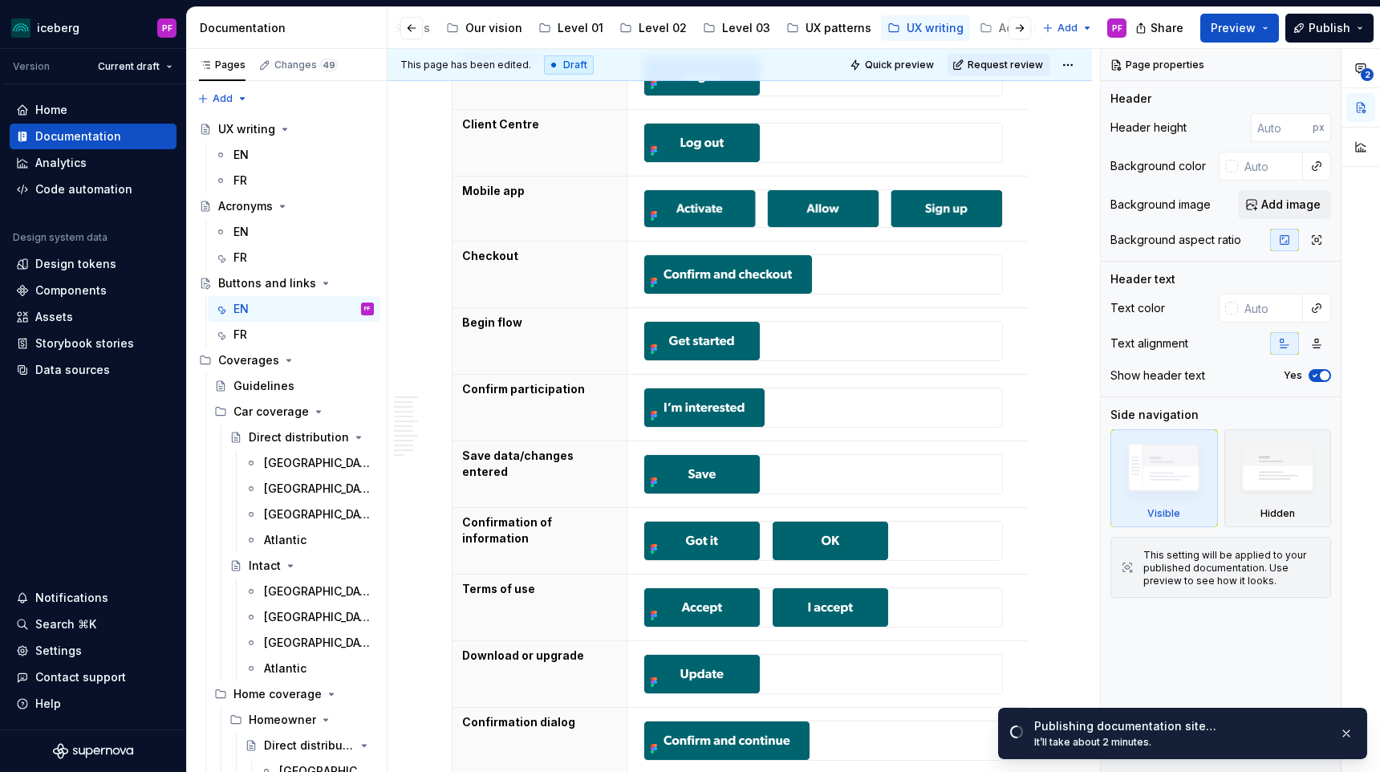
scroll to position [782, 0]
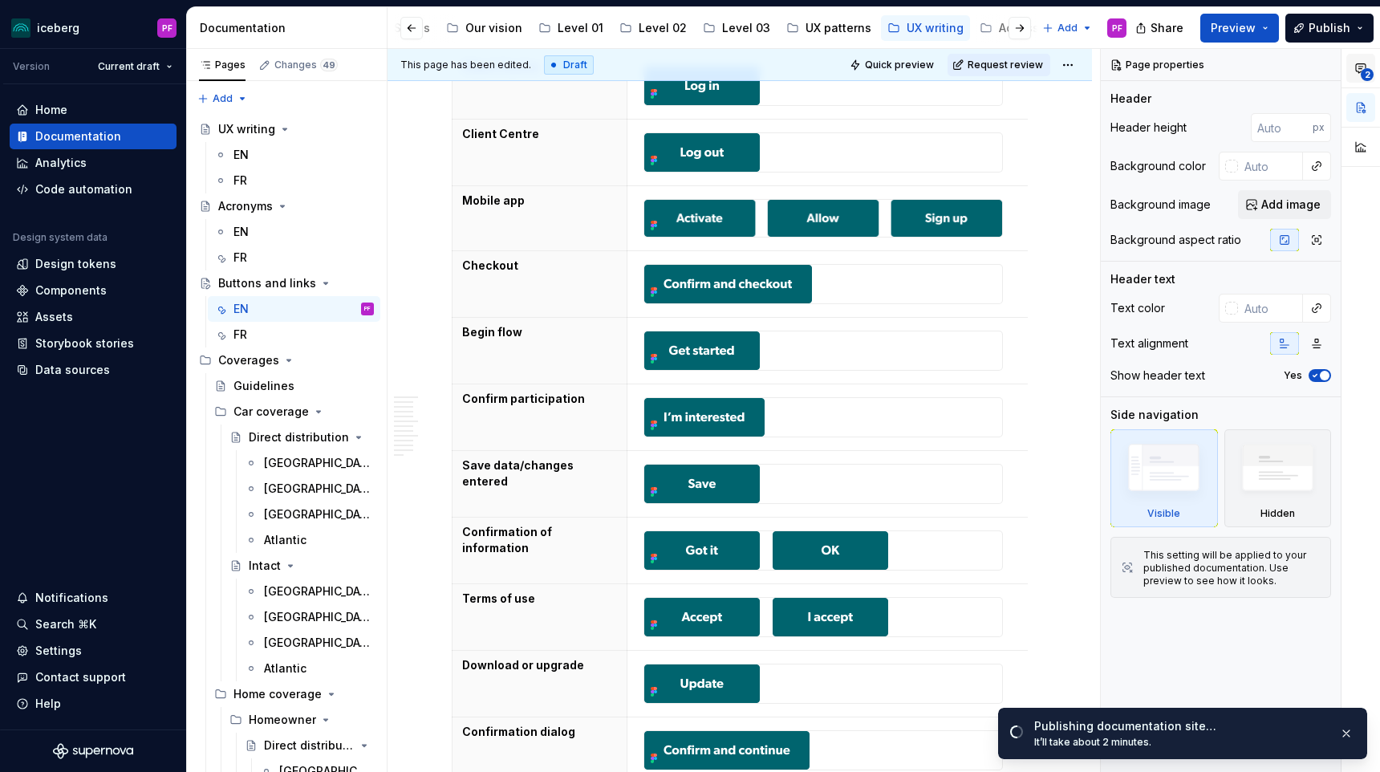
click at [1352, 71] on button "2" at bounding box center [1361, 68] width 29 height 29
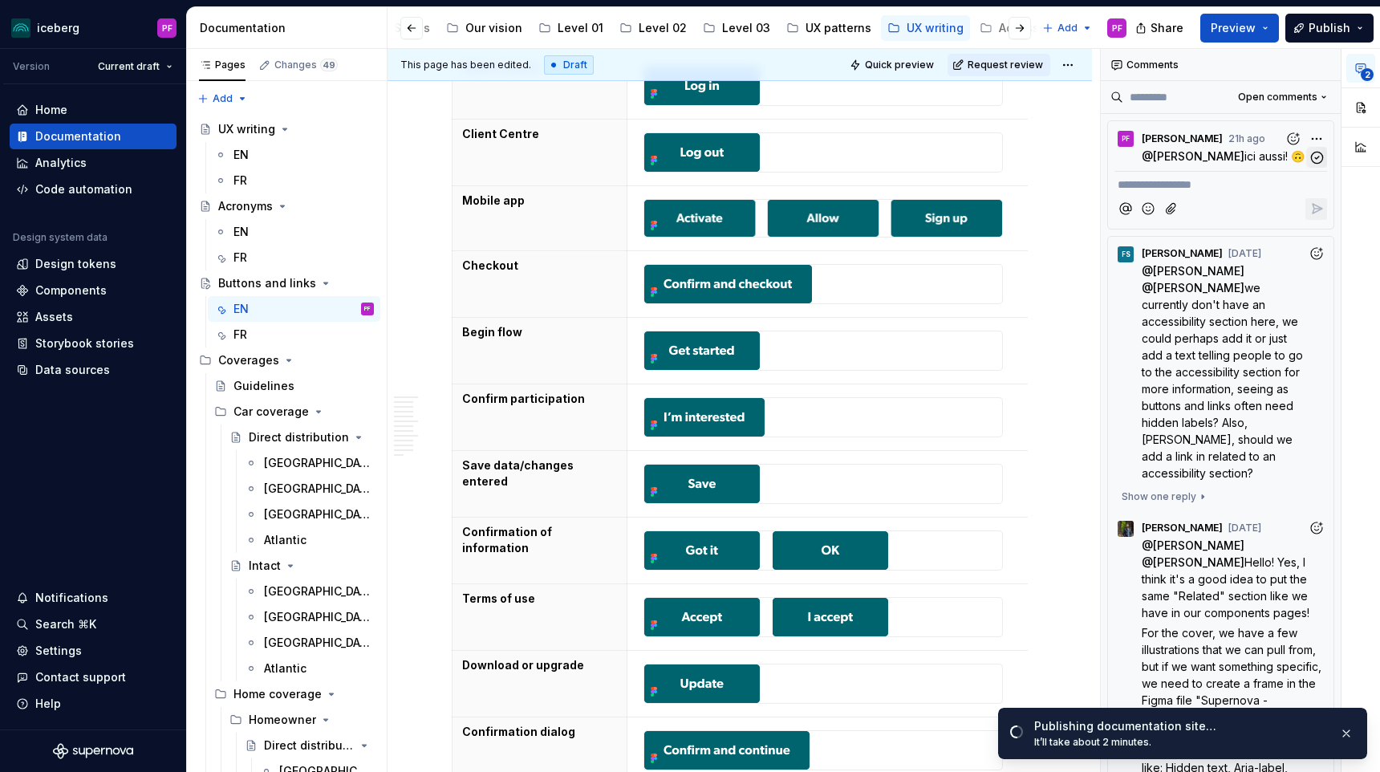
click at [1322, 156] on icon "button" at bounding box center [1317, 157] width 15 height 15
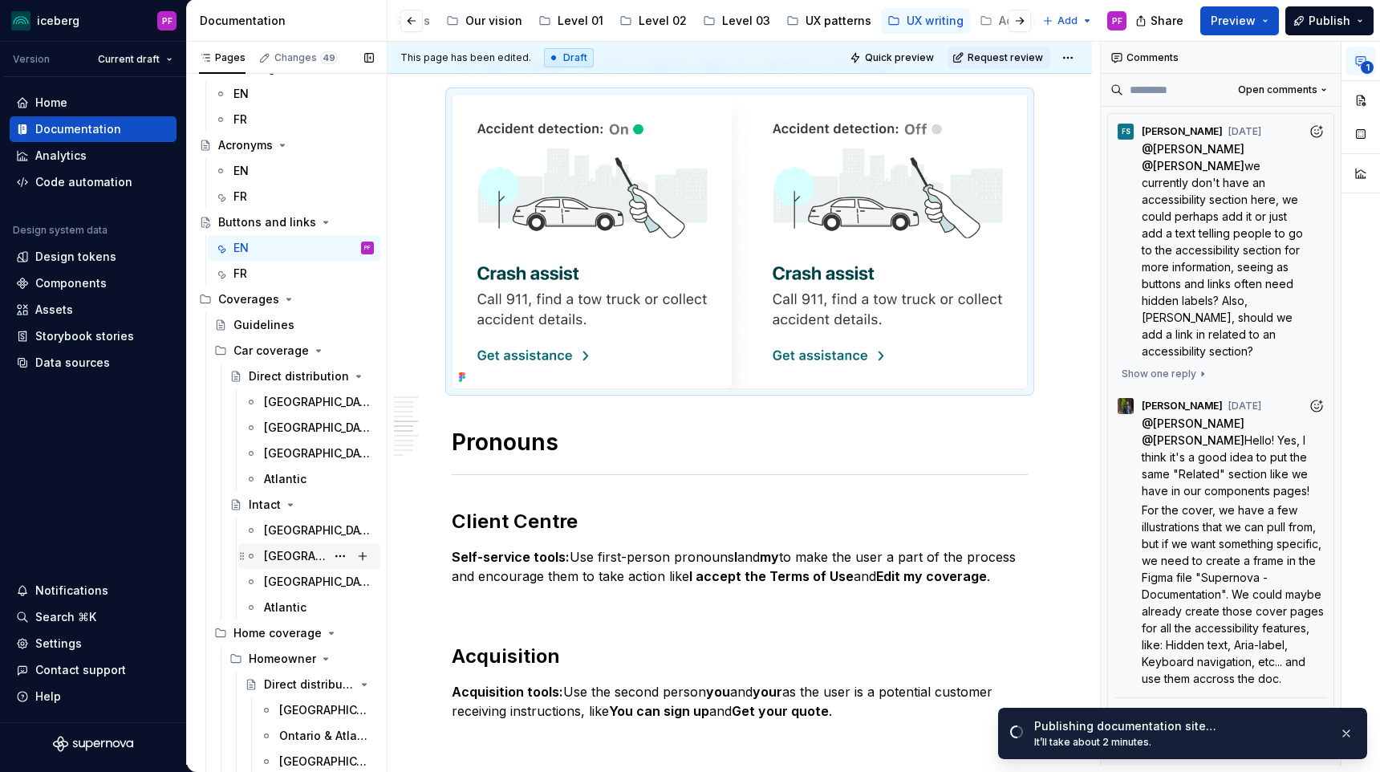
scroll to position [99, 0]
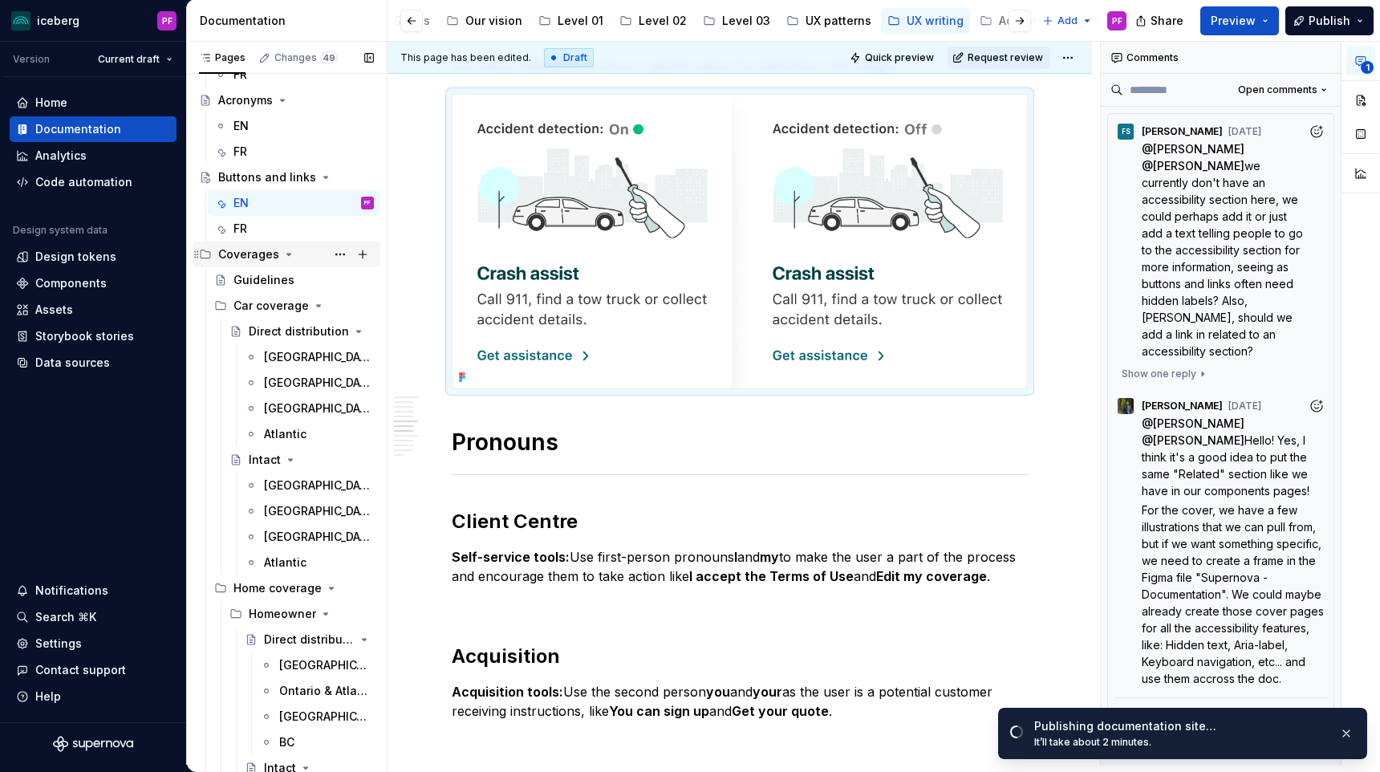
click at [252, 256] on div "Coverages" at bounding box center [248, 254] width 61 height 16
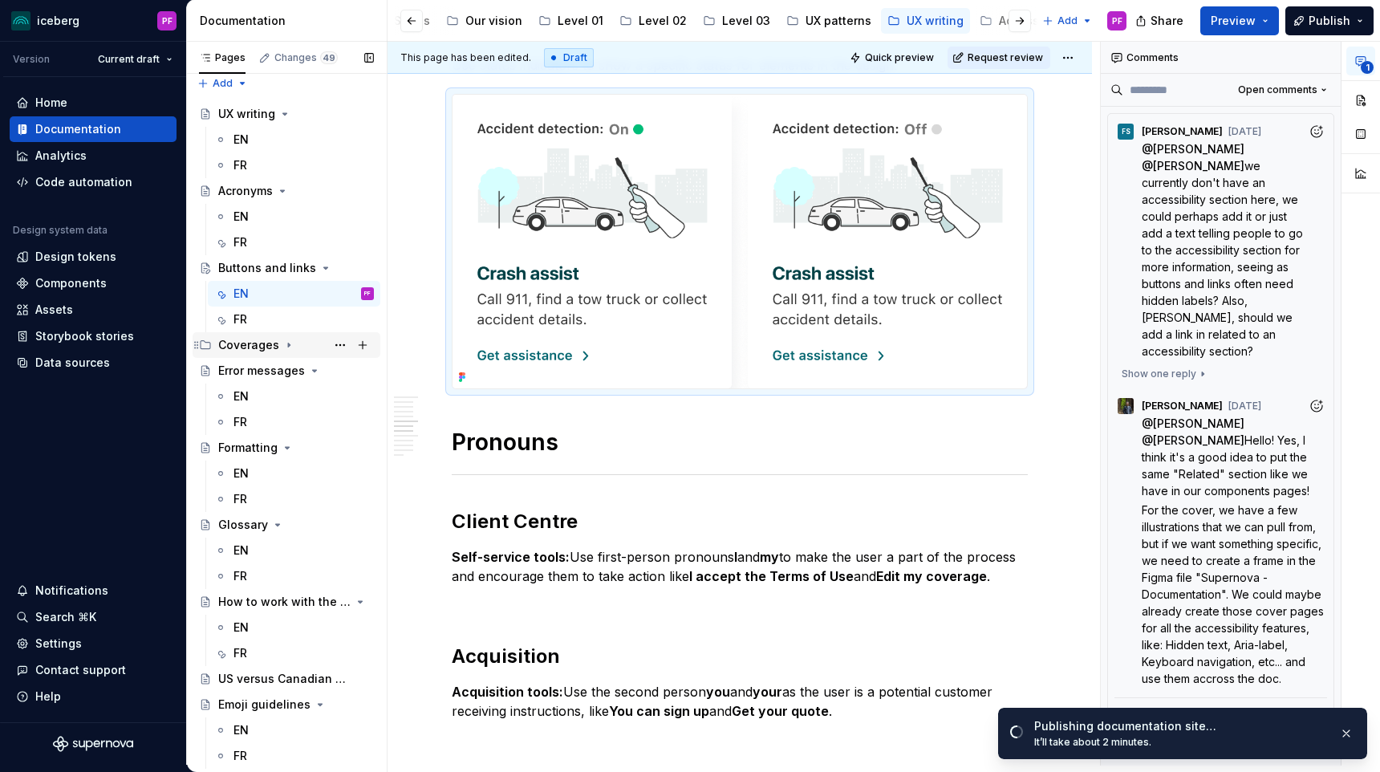
scroll to position [8, 0]
click at [250, 343] on div "Coverages" at bounding box center [248, 345] width 61 height 16
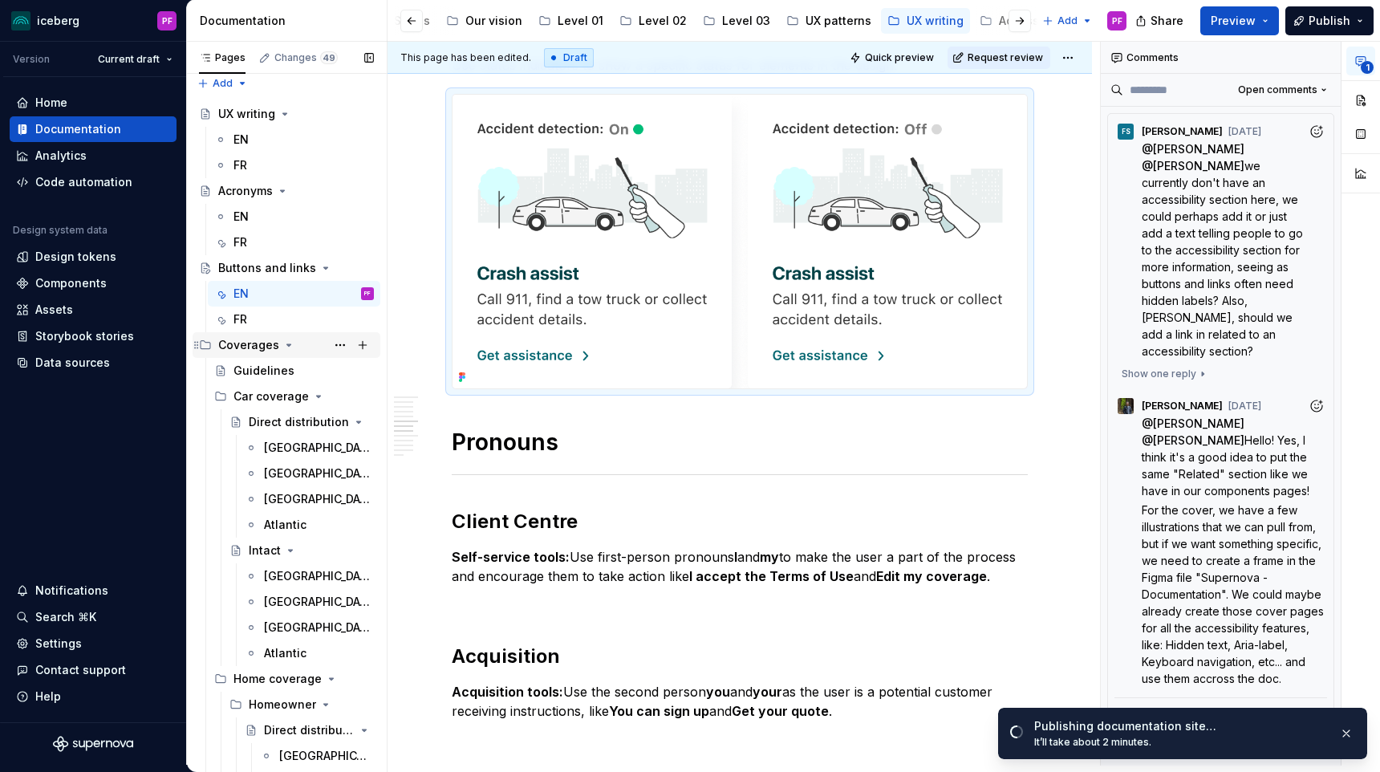
scroll to position [99, 0]
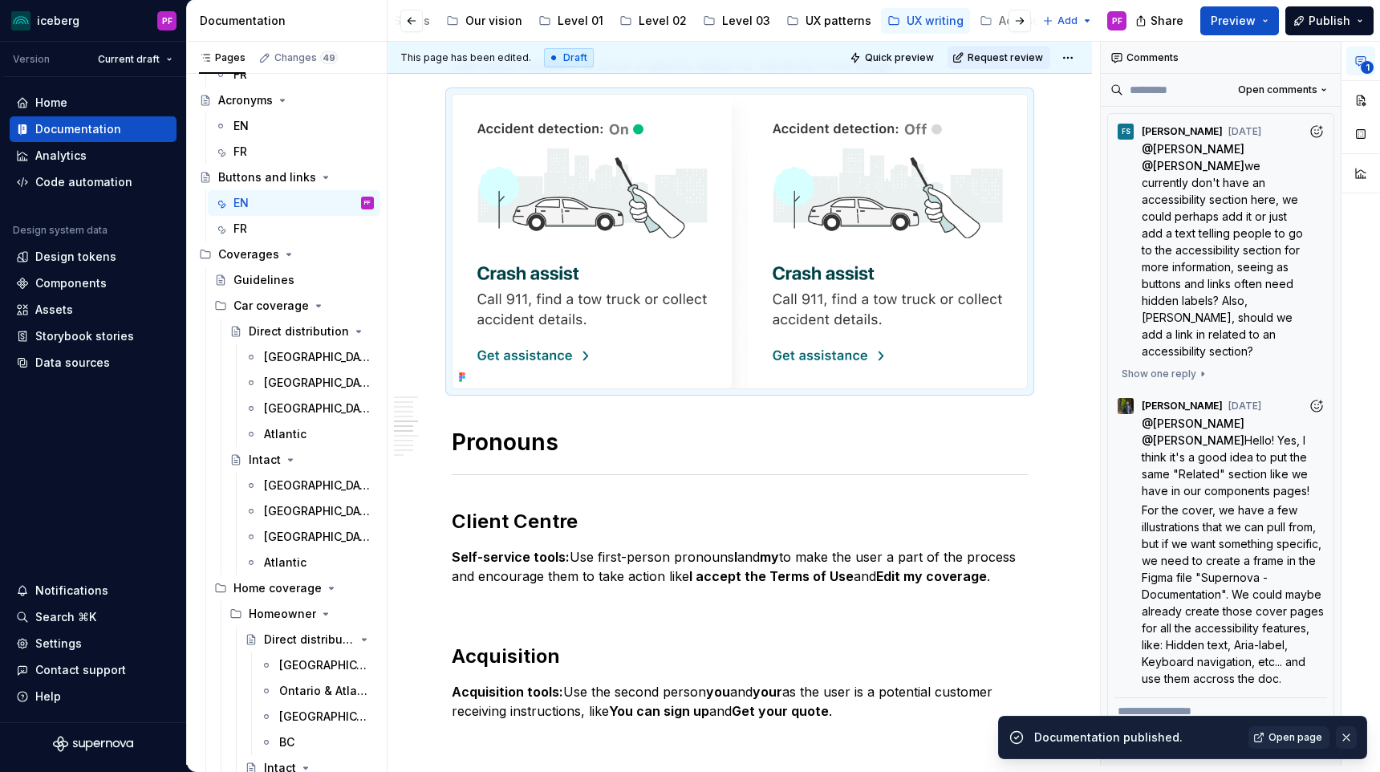
click at [1351, 739] on button "button" at bounding box center [1346, 737] width 21 height 22
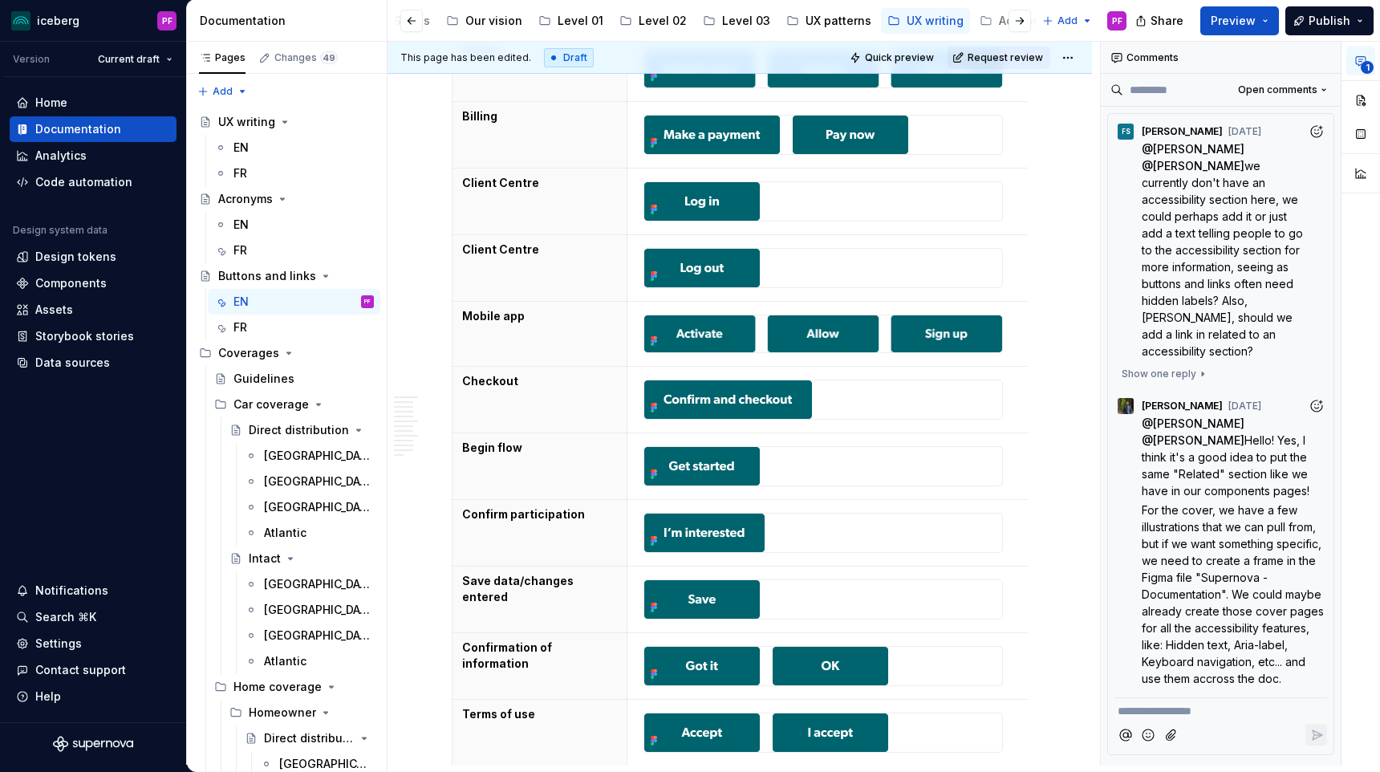
scroll to position [679, 0]
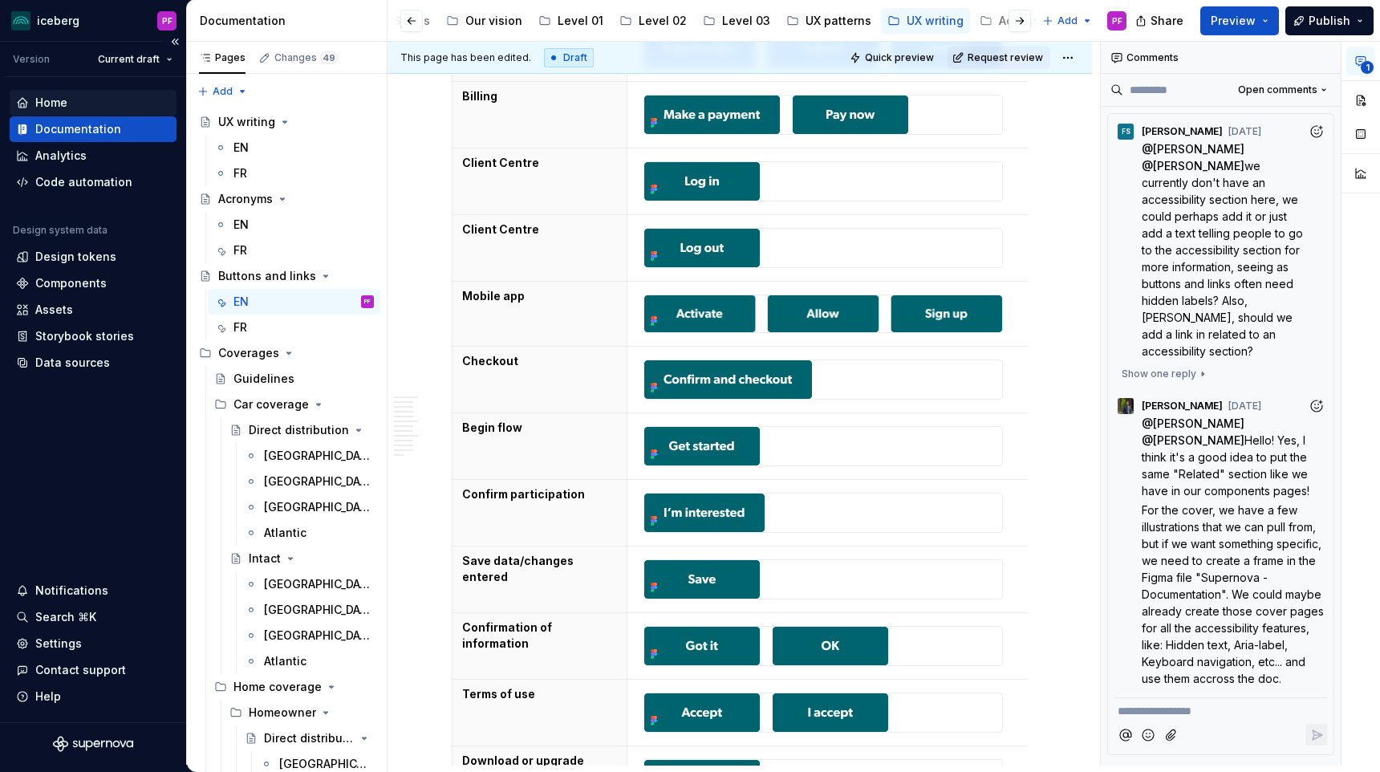
click at [134, 100] on div "Home" at bounding box center [93, 103] width 154 height 16
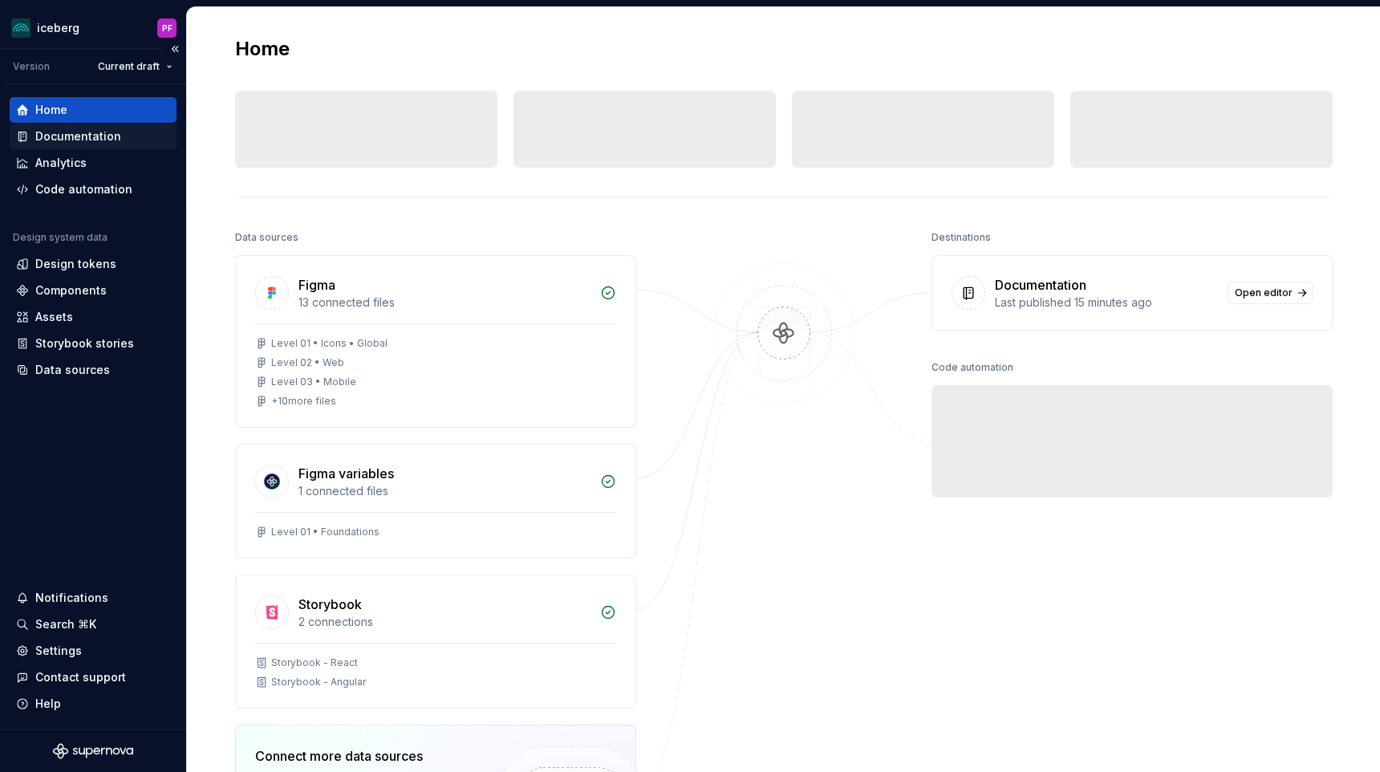
click at [104, 145] on div "Documentation" at bounding box center [93, 137] width 167 height 26
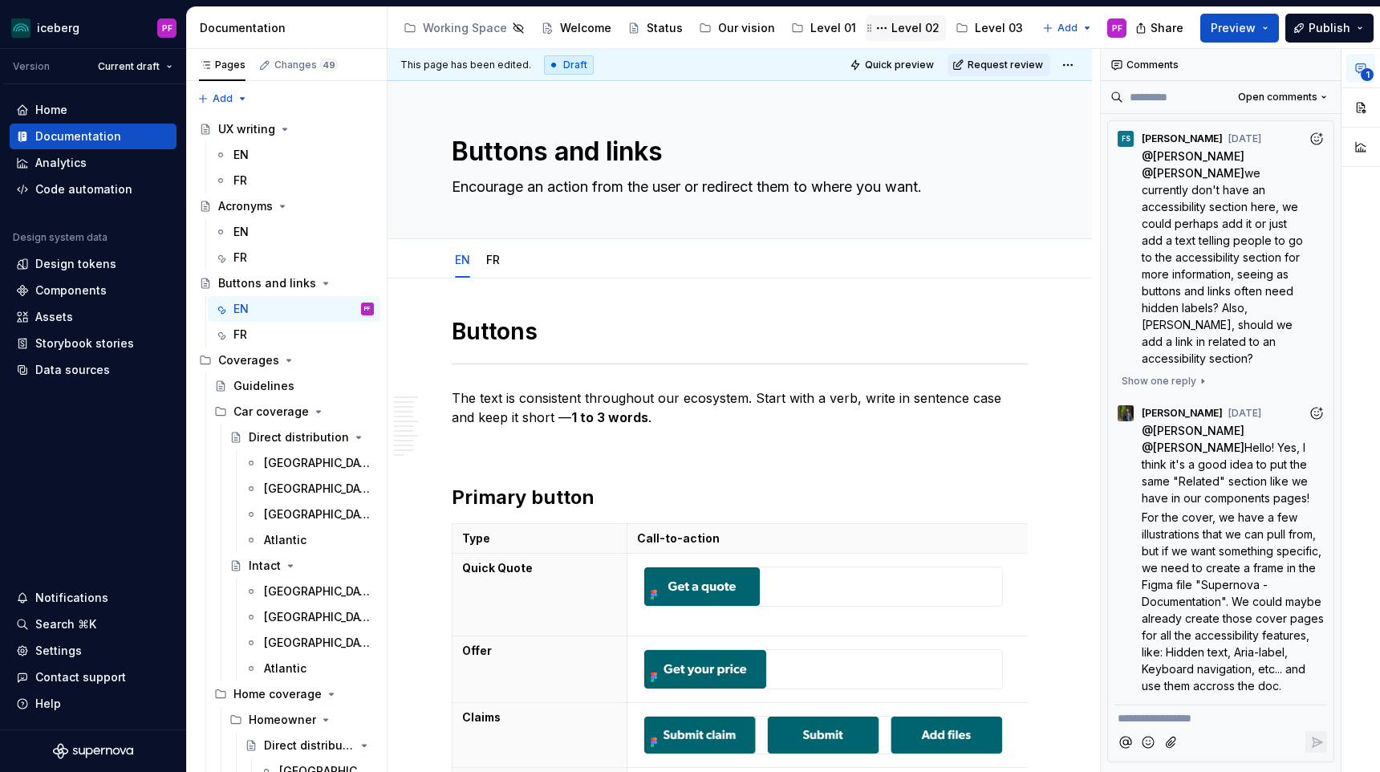
click at [904, 30] on div "Level 02" at bounding box center [916, 28] width 48 height 16
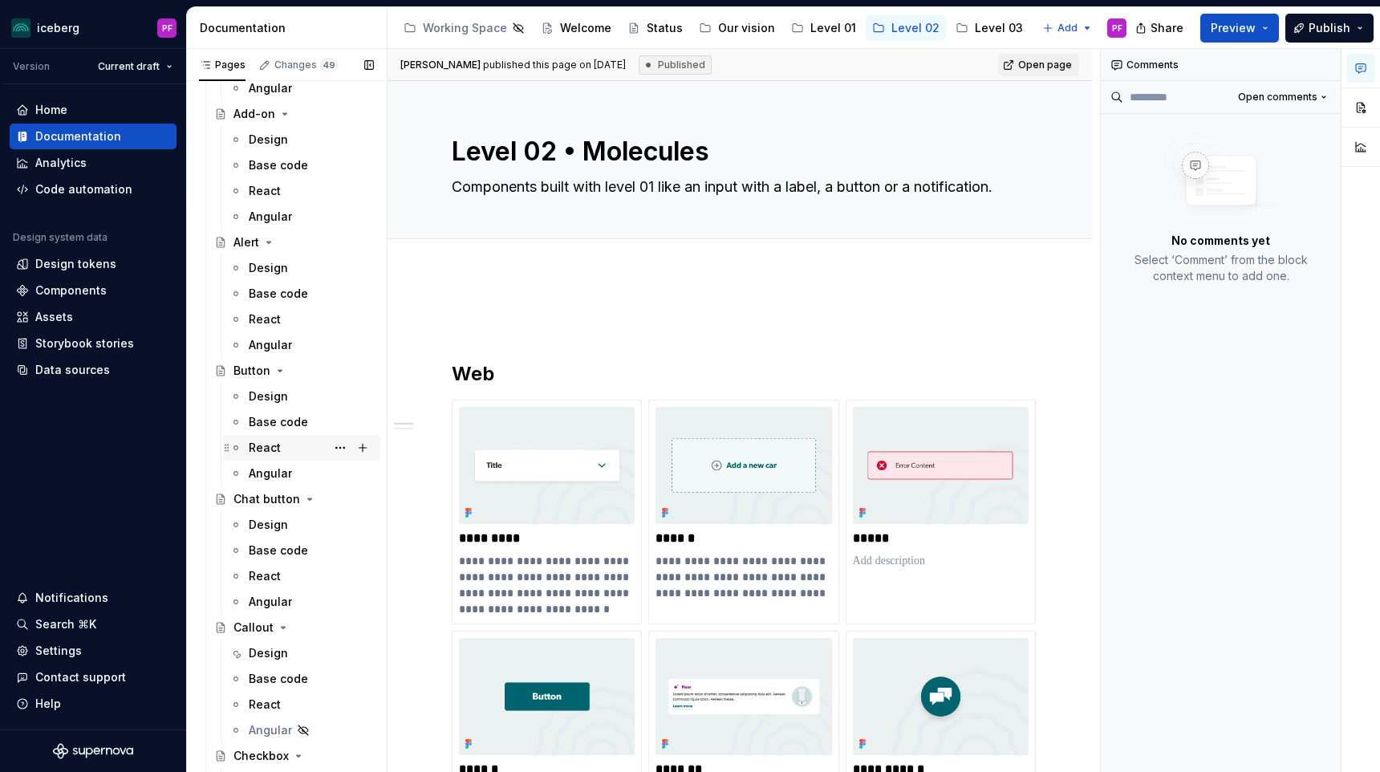
scroll to position [195, 0]
click at [262, 393] on div "Design" at bounding box center [268, 396] width 39 height 16
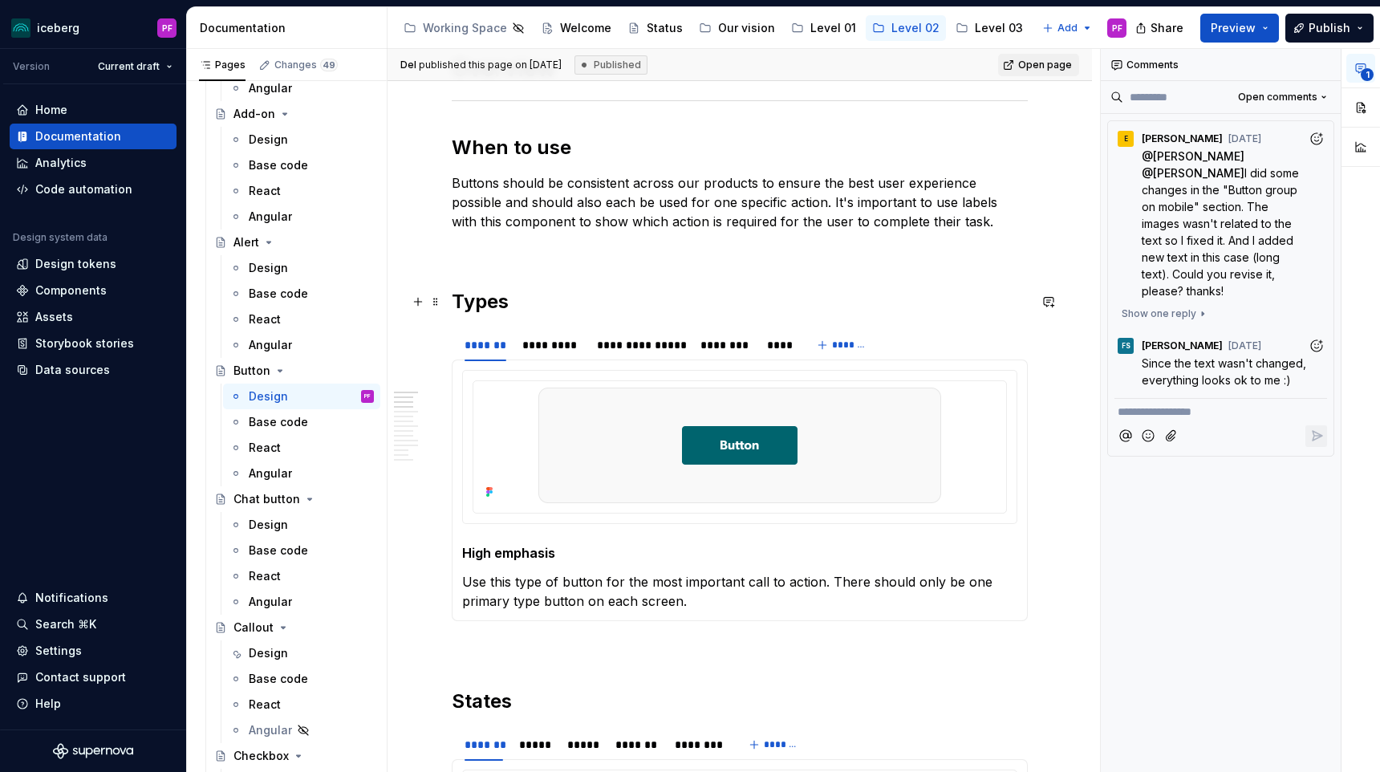
scroll to position [583, 0]
type textarea "*"
click at [617, 339] on div "**********" at bounding box center [641, 343] width 88 height 16
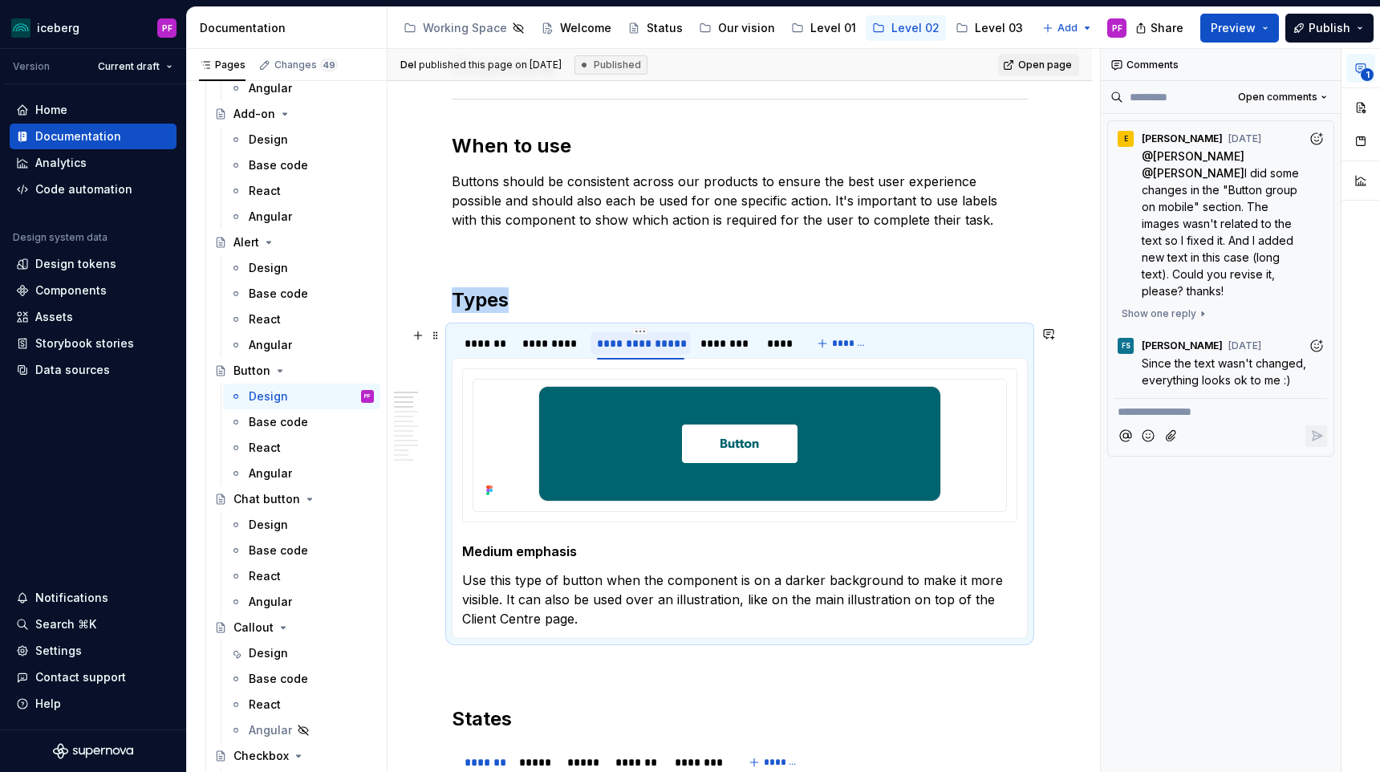
click at [625, 342] on div "**********" at bounding box center [641, 343] width 88 height 16
type input "**********"
click at [717, 344] on div "********" at bounding box center [733, 343] width 51 height 16
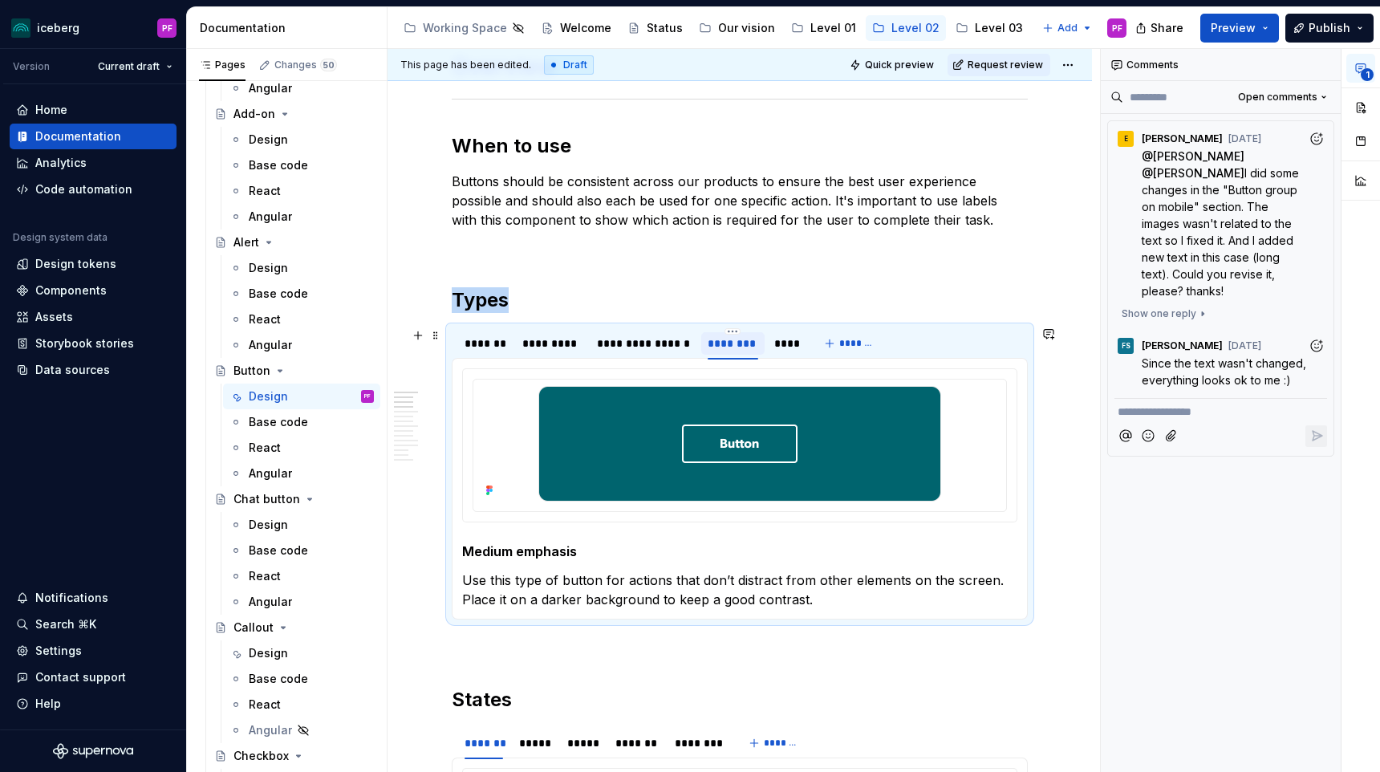
click at [717, 344] on div "********" at bounding box center [733, 343] width 51 height 16
type input "**********"
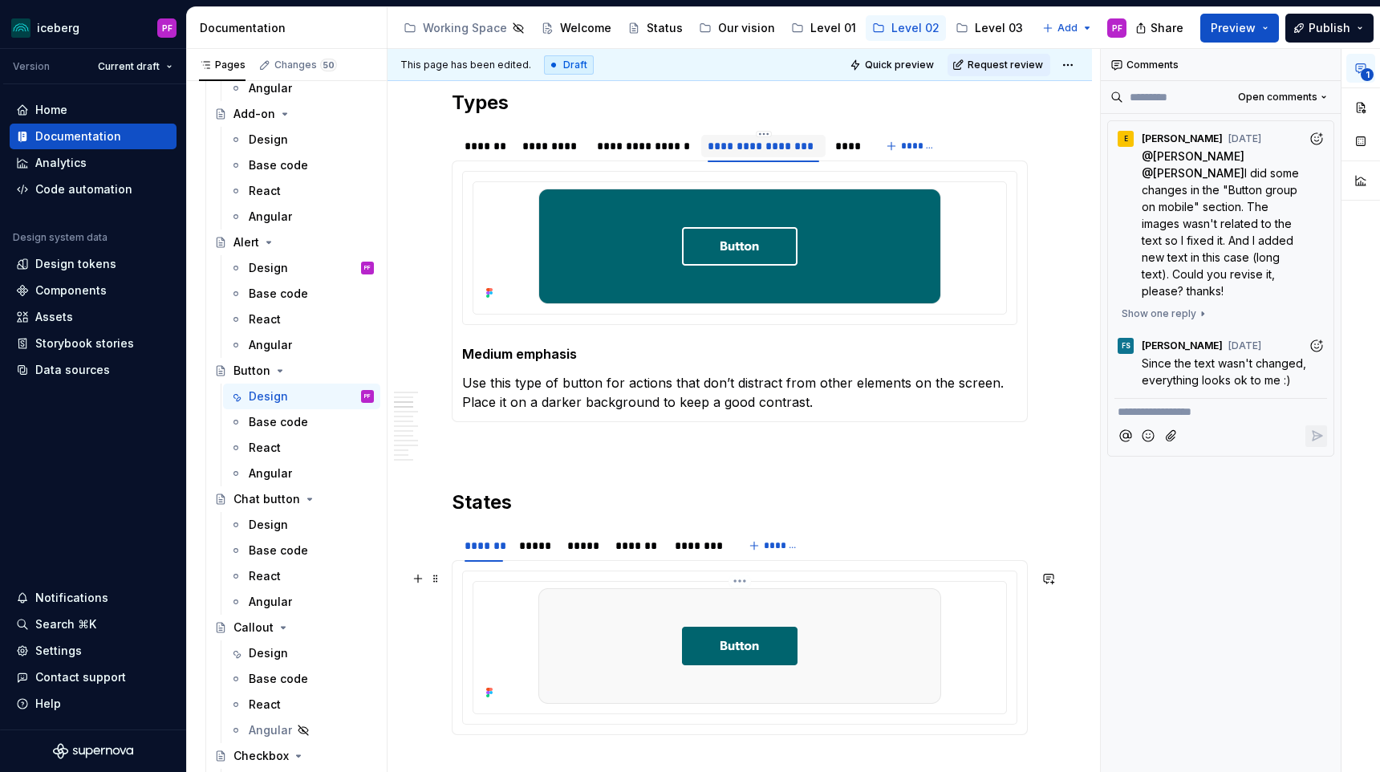
scroll to position [781, 0]
click at [681, 149] on div "**********" at bounding box center [644, 145] width 95 height 16
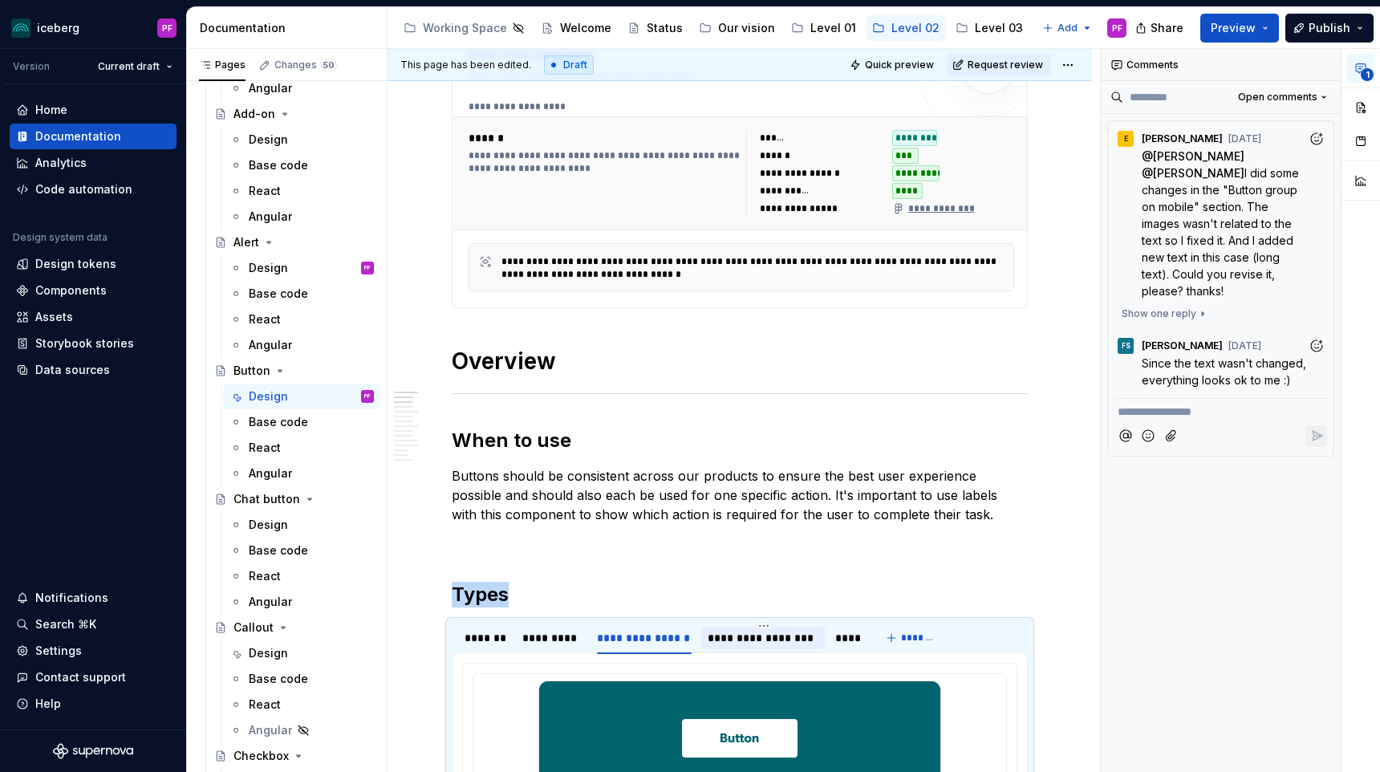
scroll to position [103, 0]
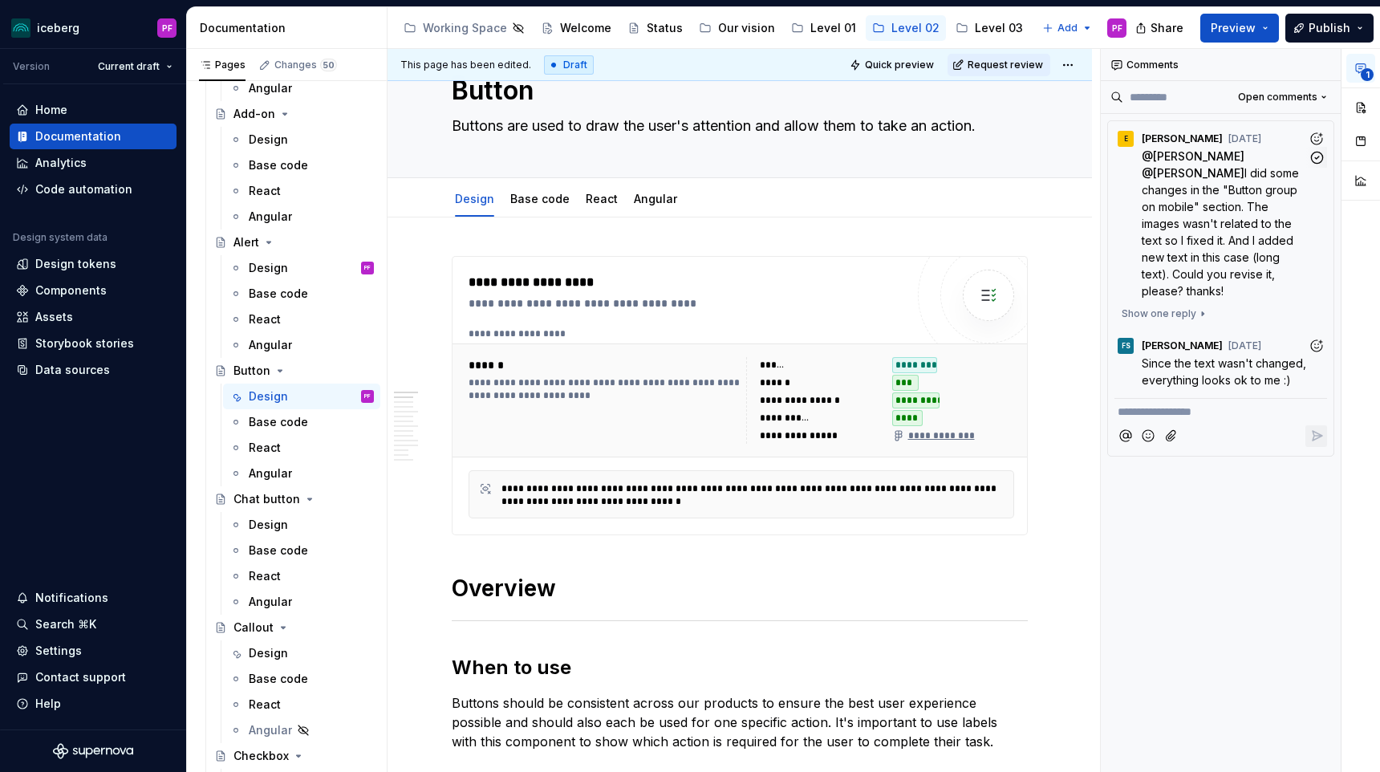
click at [1164, 247] on p "@ Fannie Senécal @ Simon Désilets I did some changes in the "Button group on mo…" at bounding box center [1225, 224] width 166 height 152
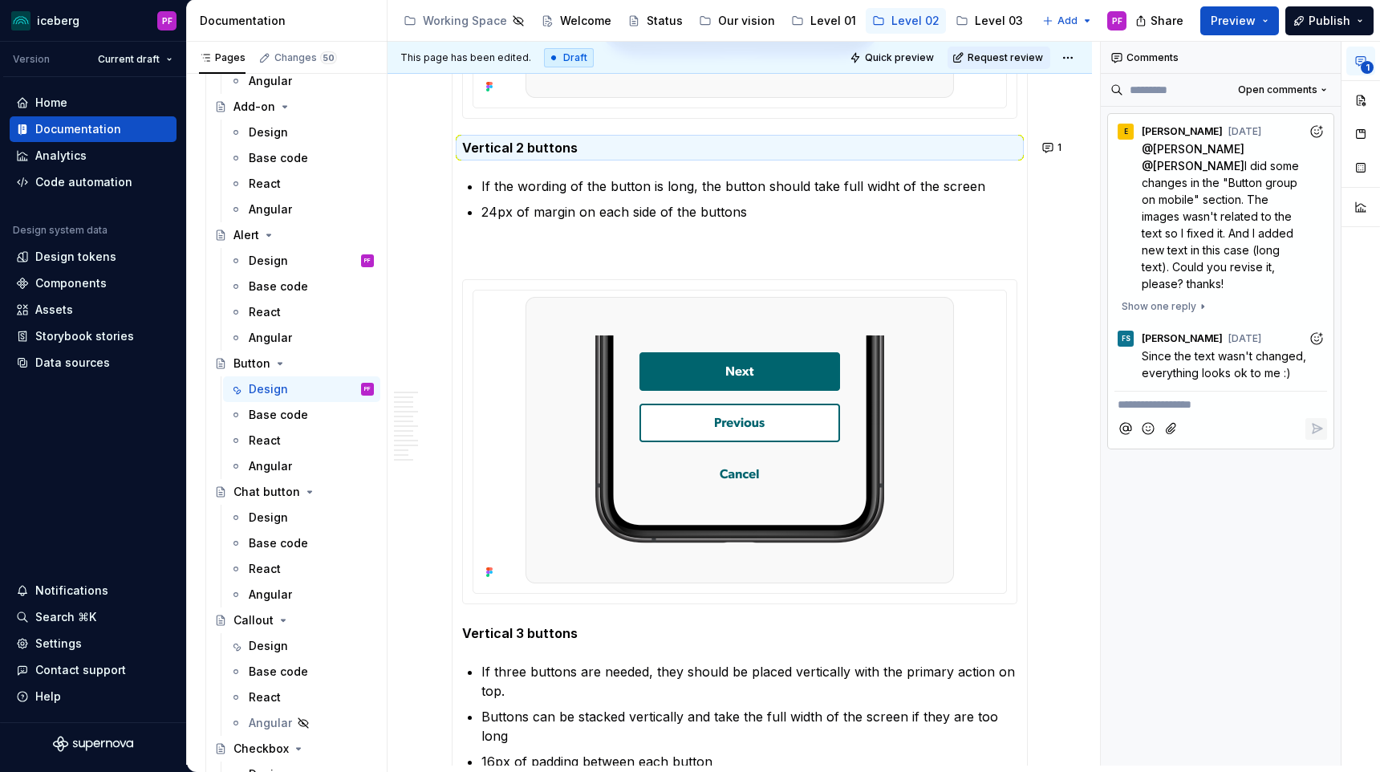
scroll to position [3805, 0]
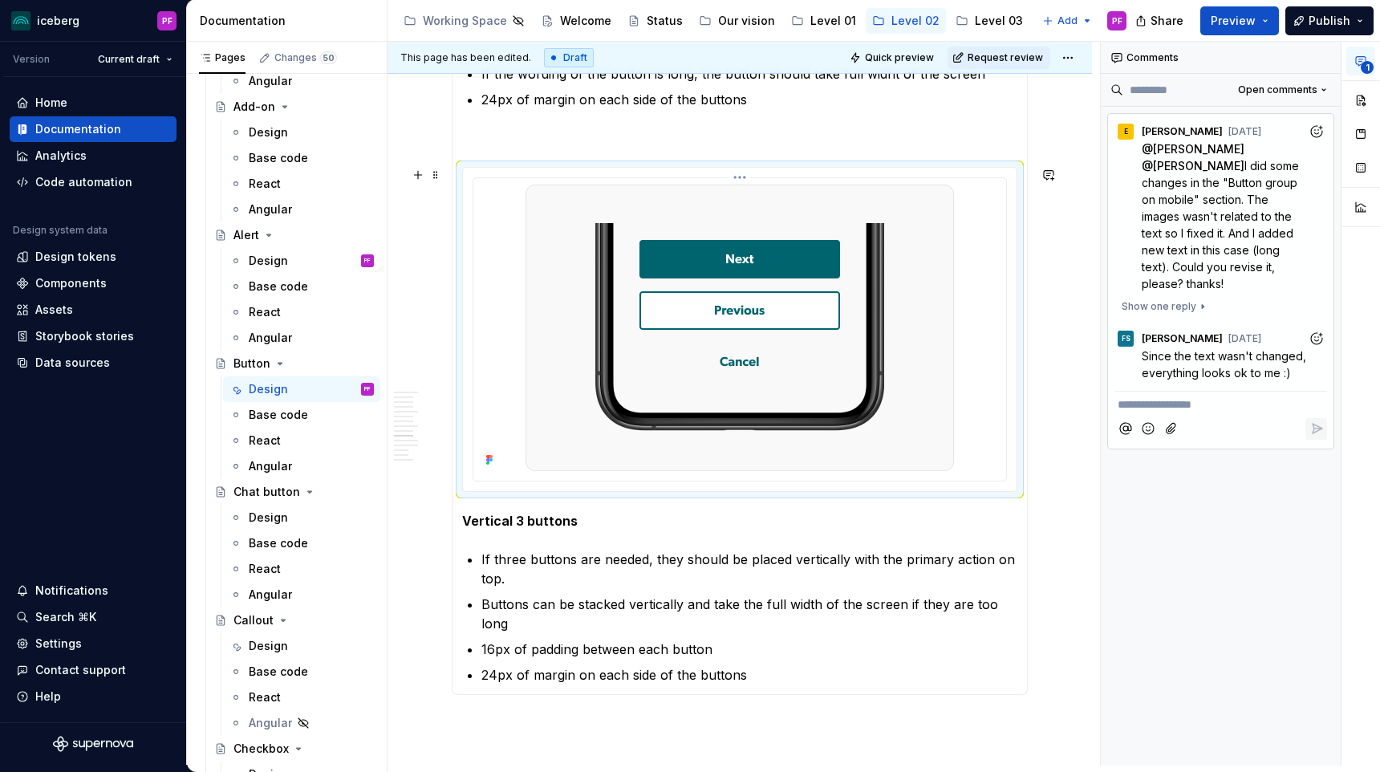
click at [491, 451] on div at bounding box center [740, 328] width 520 height 286
click at [487, 461] on icon at bounding box center [487, 462] width 3 height 3
type textarea "*"
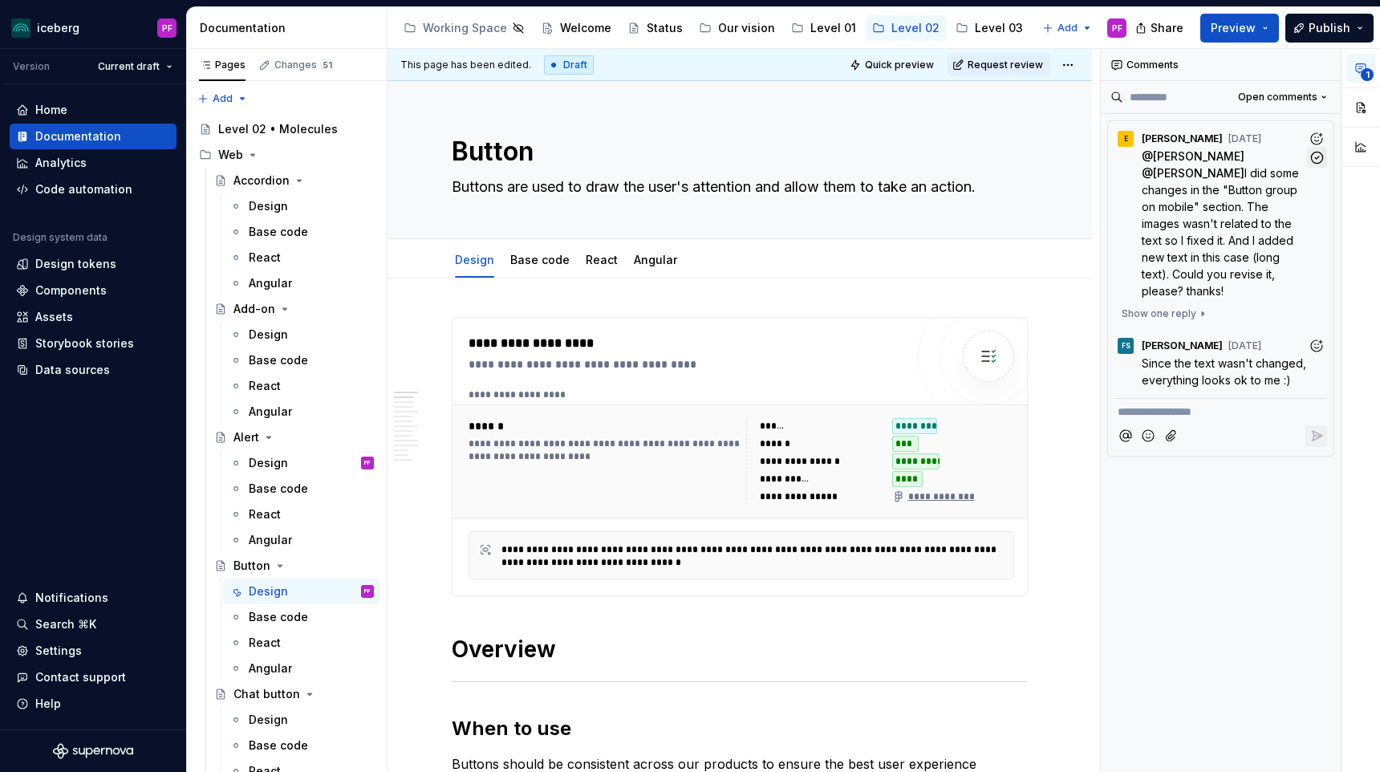
click at [1315, 158] on icon "button" at bounding box center [1317, 157] width 15 height 15
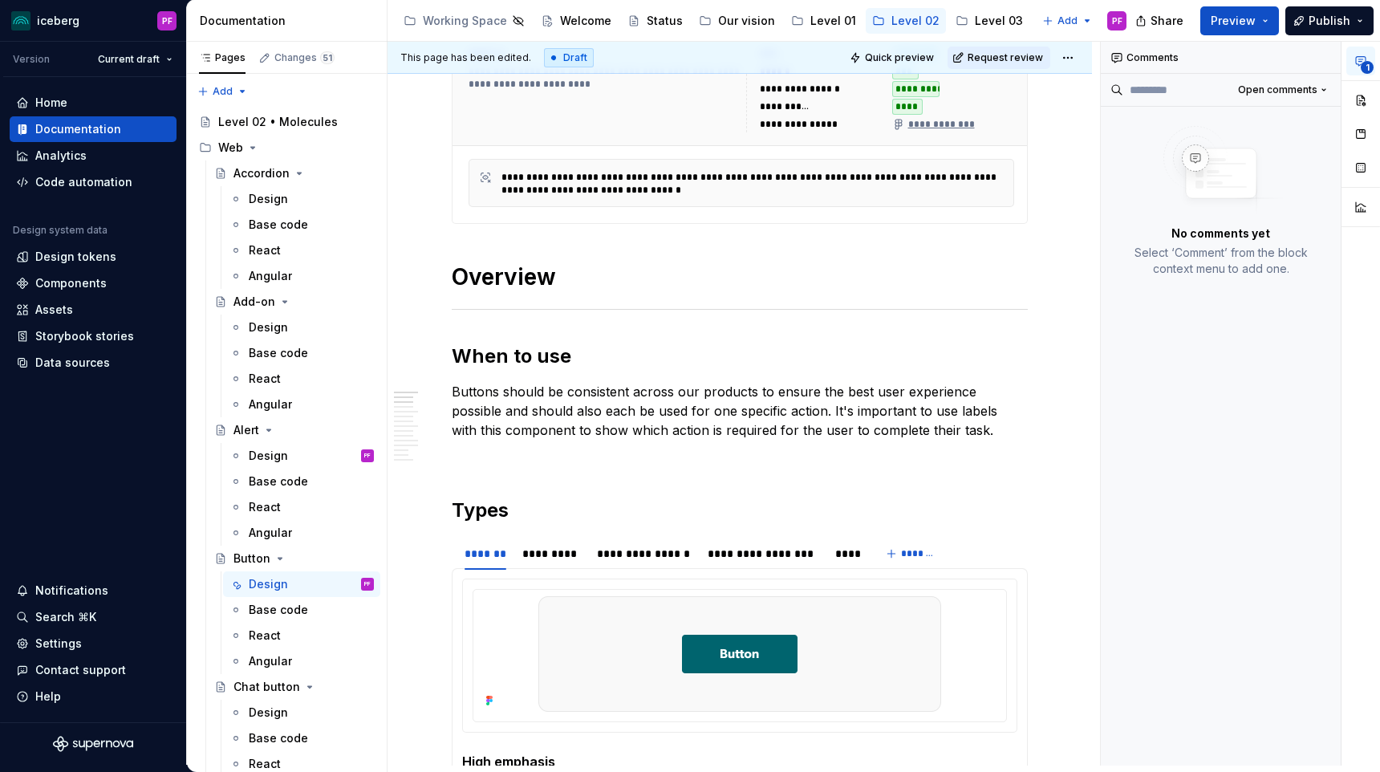
scroll to position [364, 0]
click at [656, 559] on div "**********" at bounding box center [644, 555] width 95 height 16
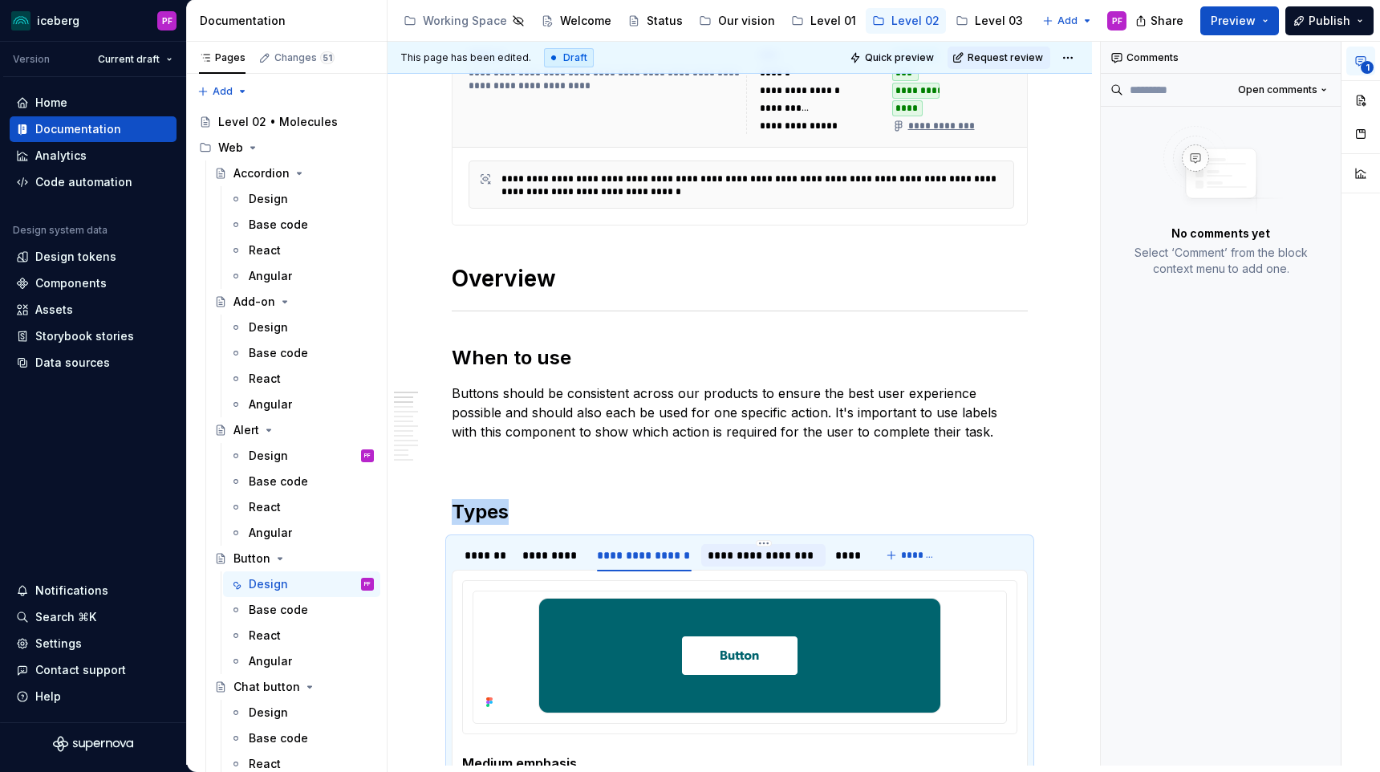
click at [721, 557] on div "**********" at bounding box center [764, 555] width 112 height 16
click at [663, 558] on div "**********" at bounding box center [644, 555] width 95 height 16
click at [728, 558] on div "**********" at bounding box center [764, 555] width 112 height 16
click at [642, 558] on div "**********" at bounding box center [644, 555] width 95 height 16
click at [552, 555] on div "*********" at bounding box center [551, 555] width 59 height 16
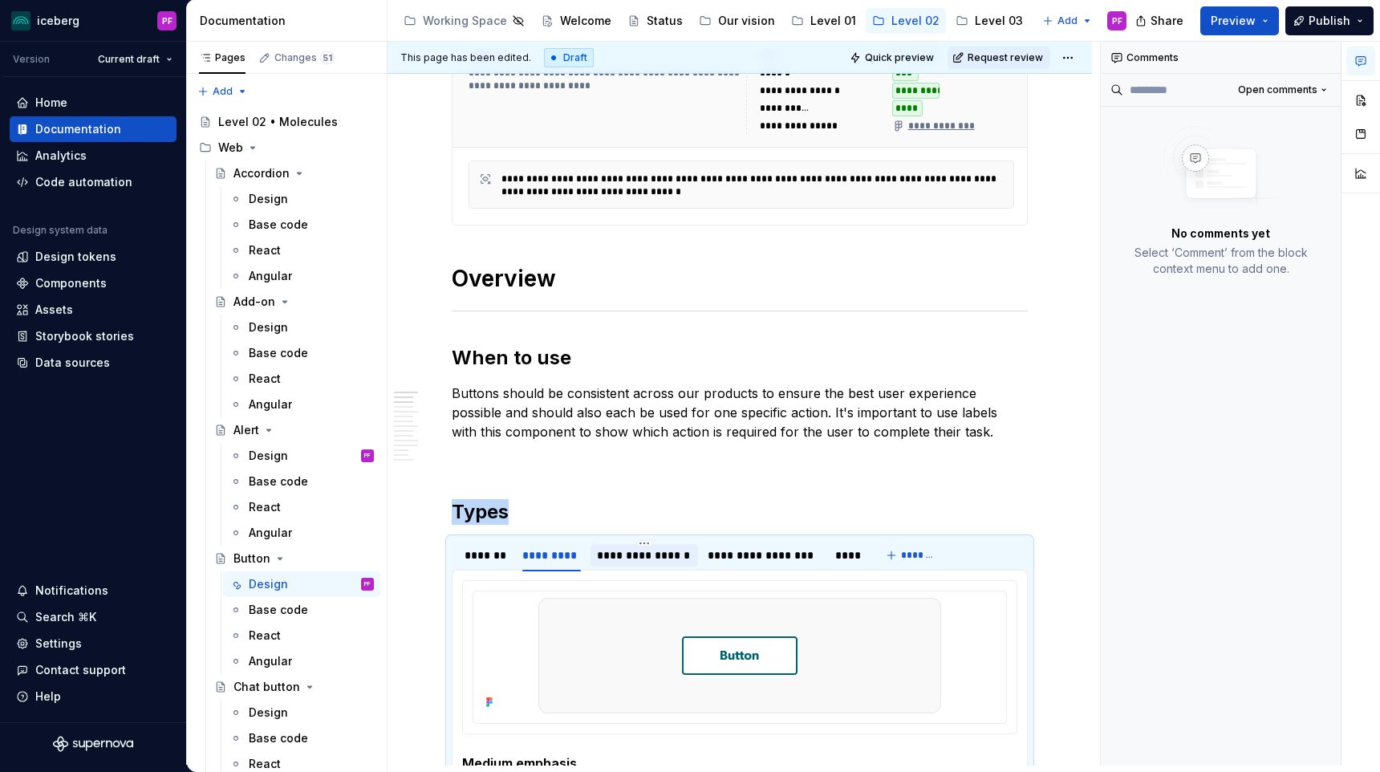
click at [626, 551] on div "**********" at bounding box center [644, 555] width 95 height 16
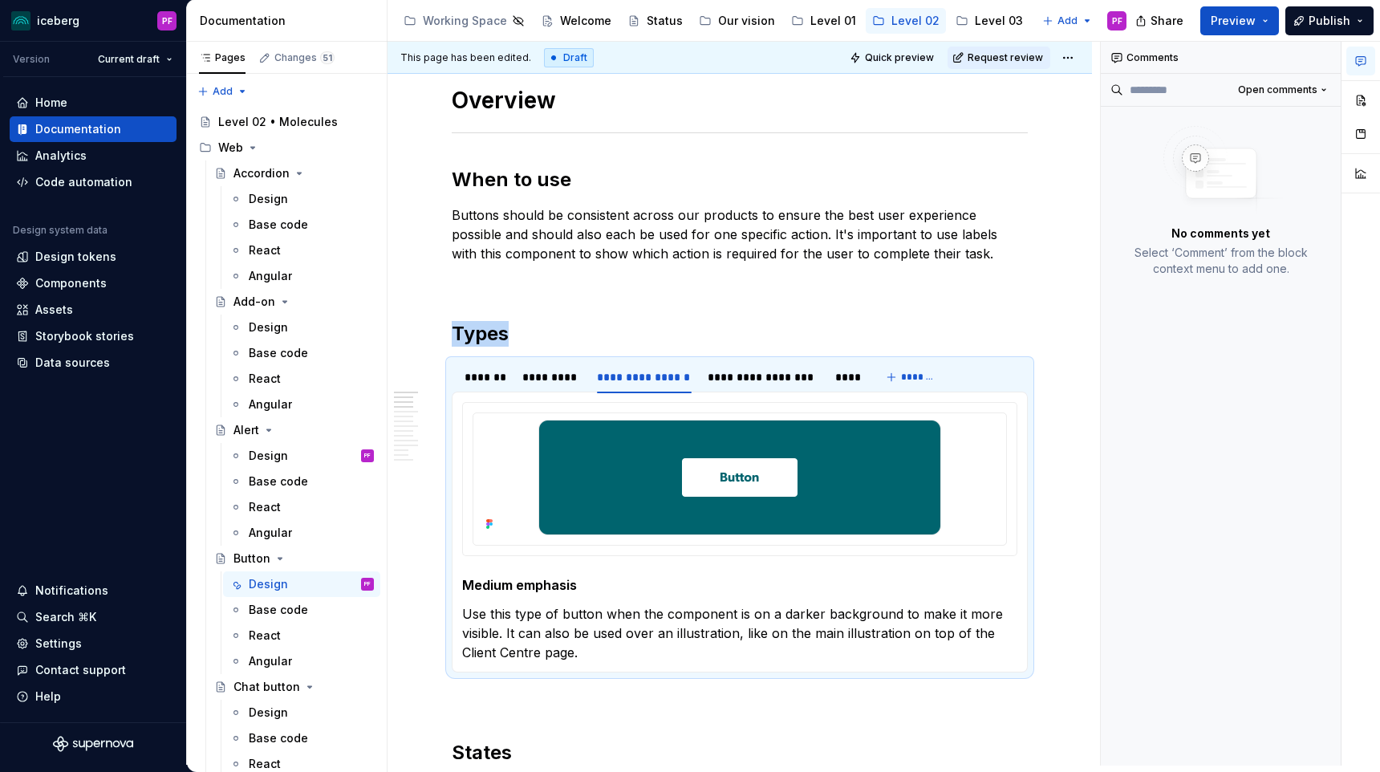
scroll to position [520, 0]
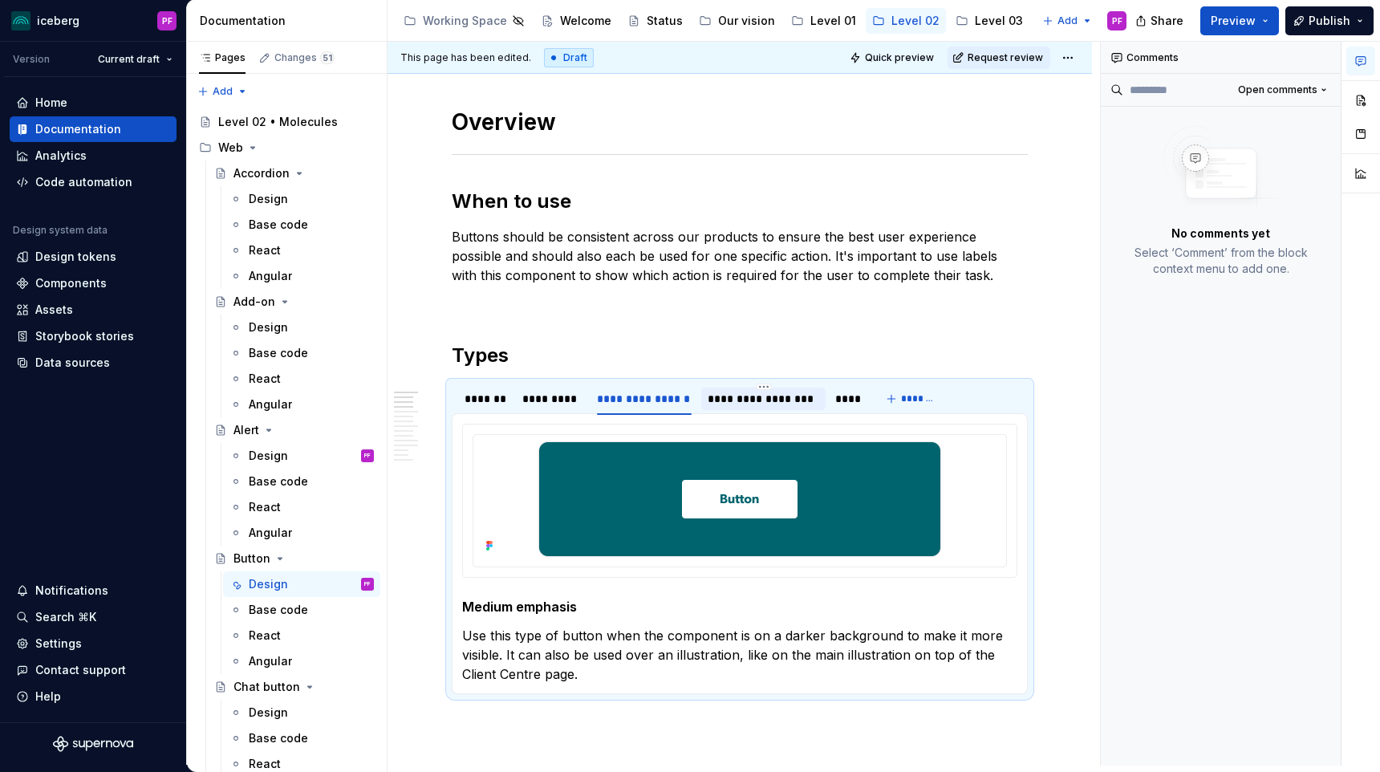
click at [730, 397] on div "**********" at bounding box center [764, 399] width 112 height 16
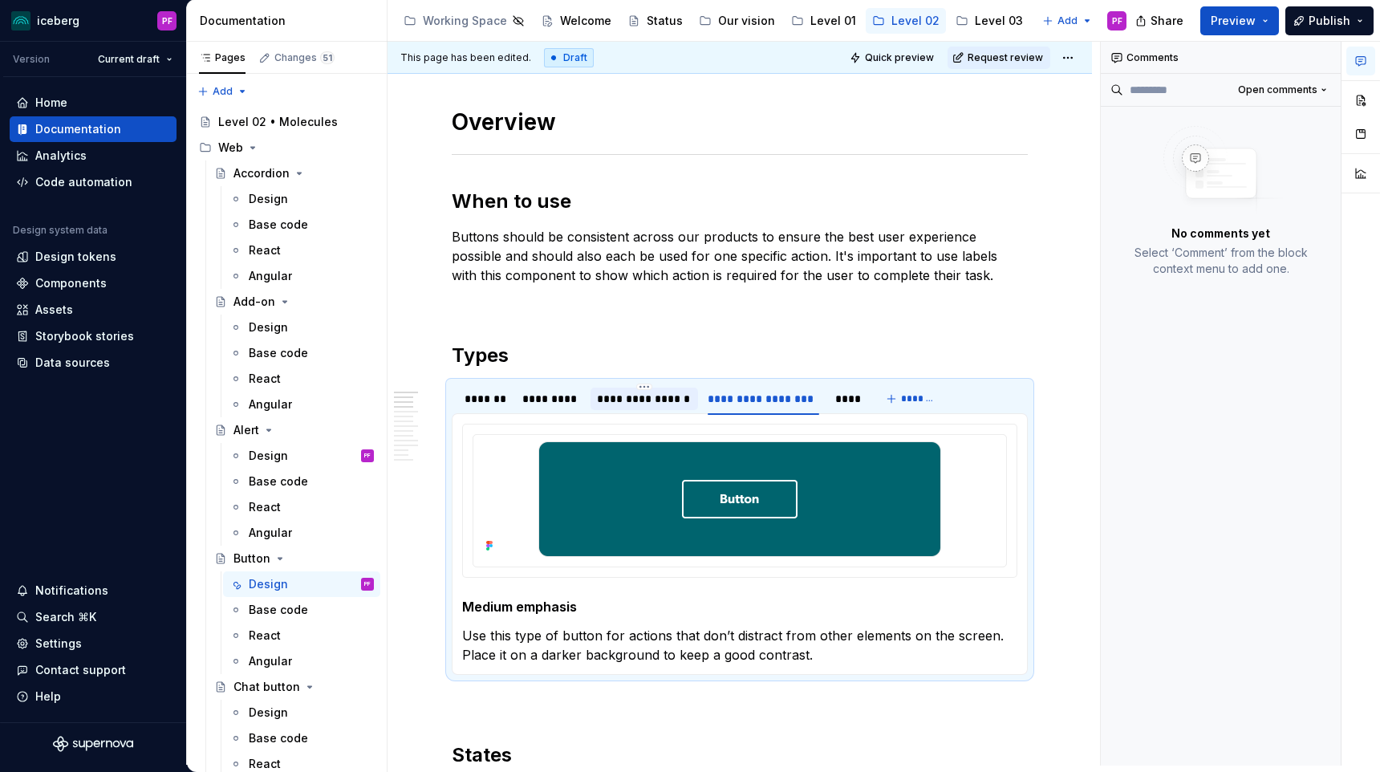
click at [655, 398] on div "**********" at bounding box center [644, 399] width 95 height 16
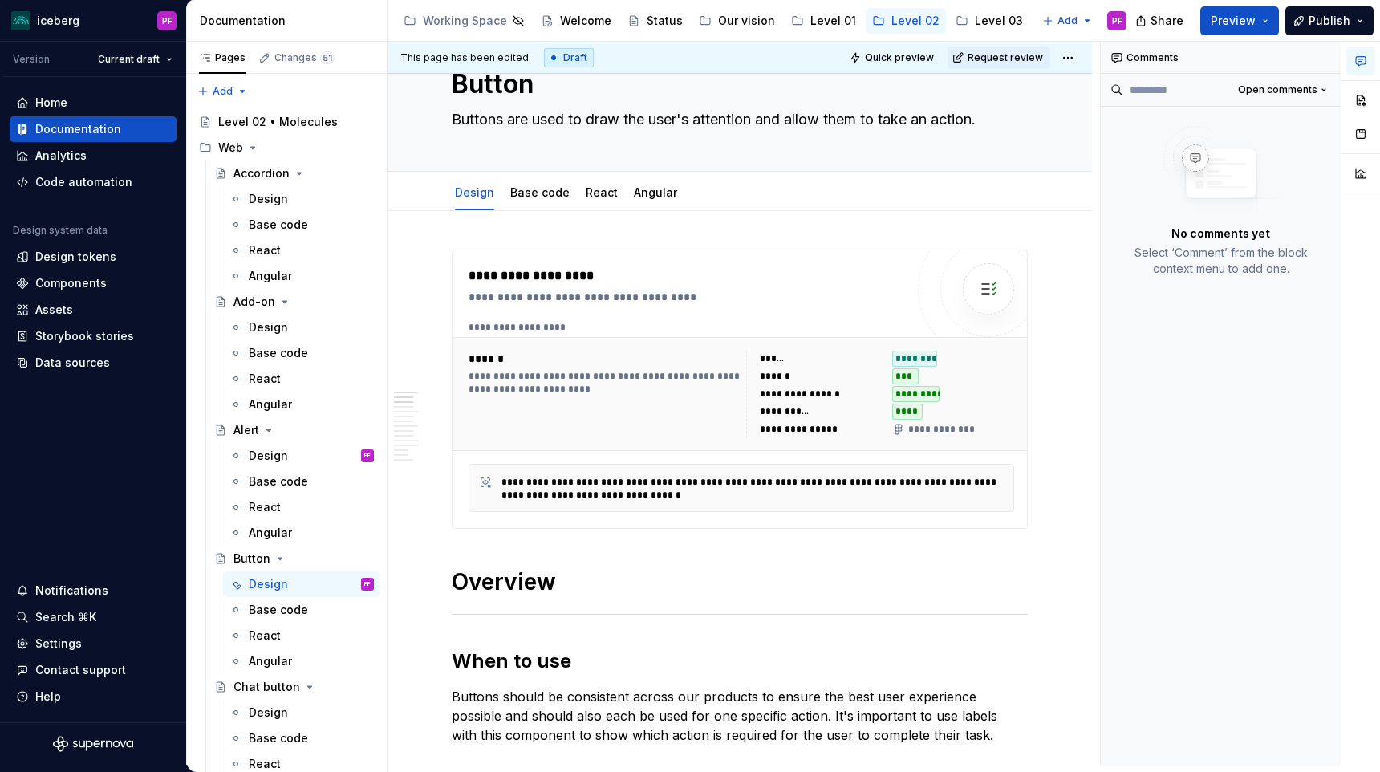
scroll to position [0, 0]
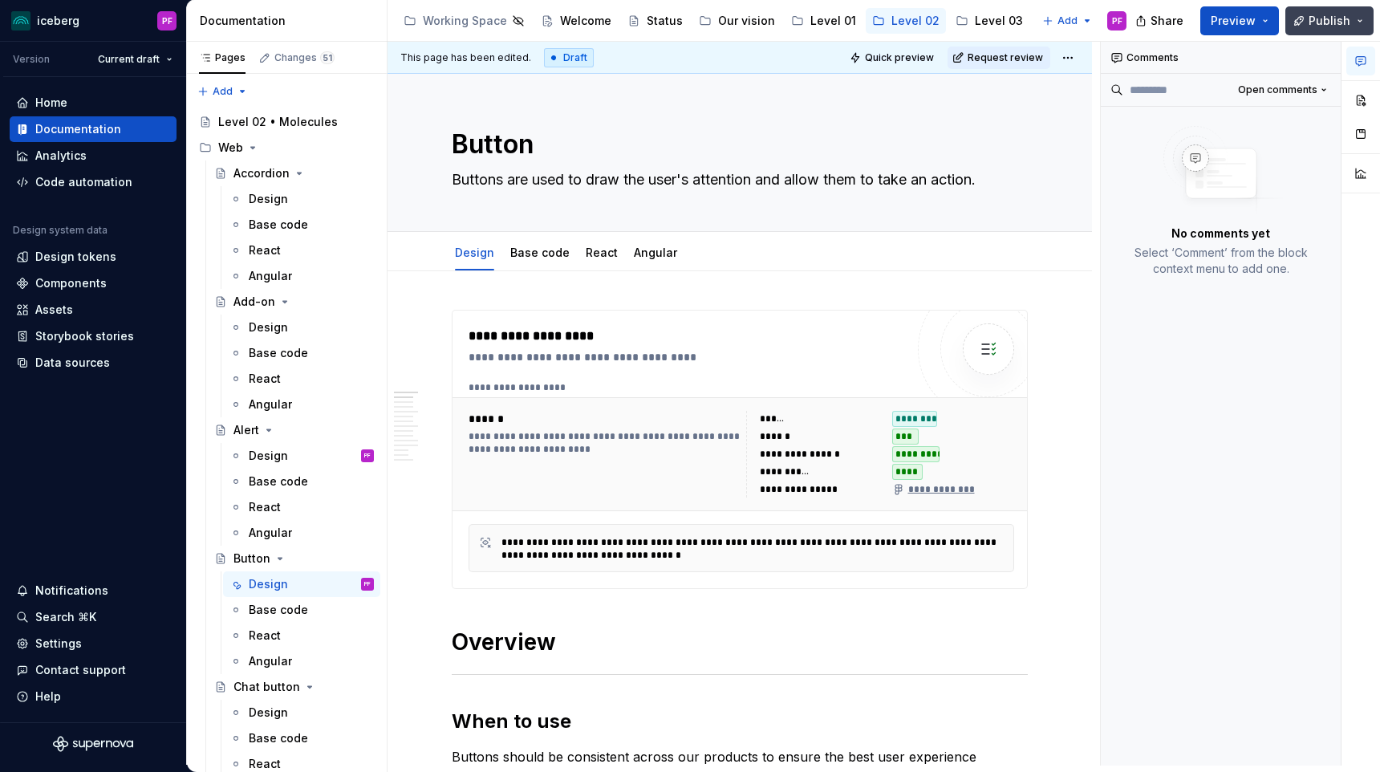
click at [1325, 25] on span "Publish" at bounding box center [1330, 21] width 42 height 16
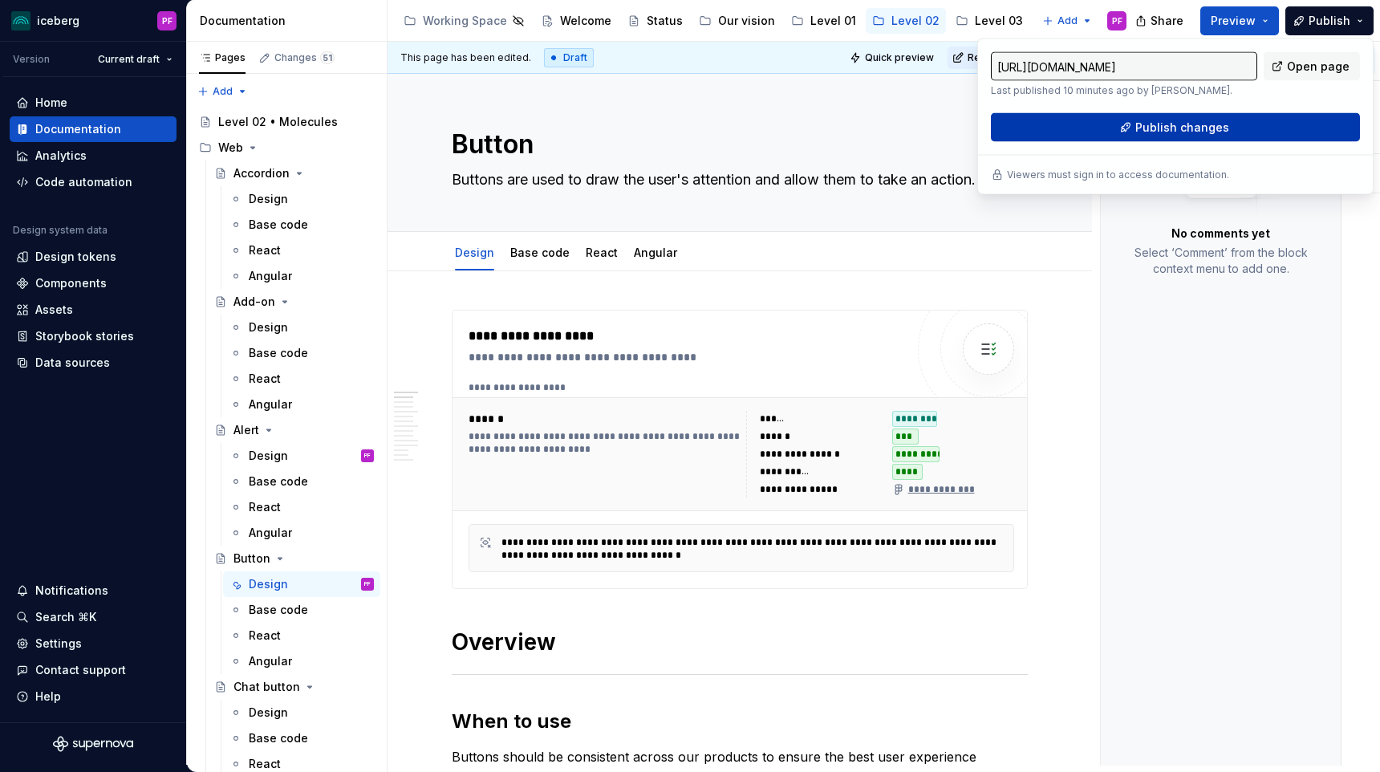
click at [1190, 123] on span "Publish changes" at bounding box center [1183, 128] width 94 height 16
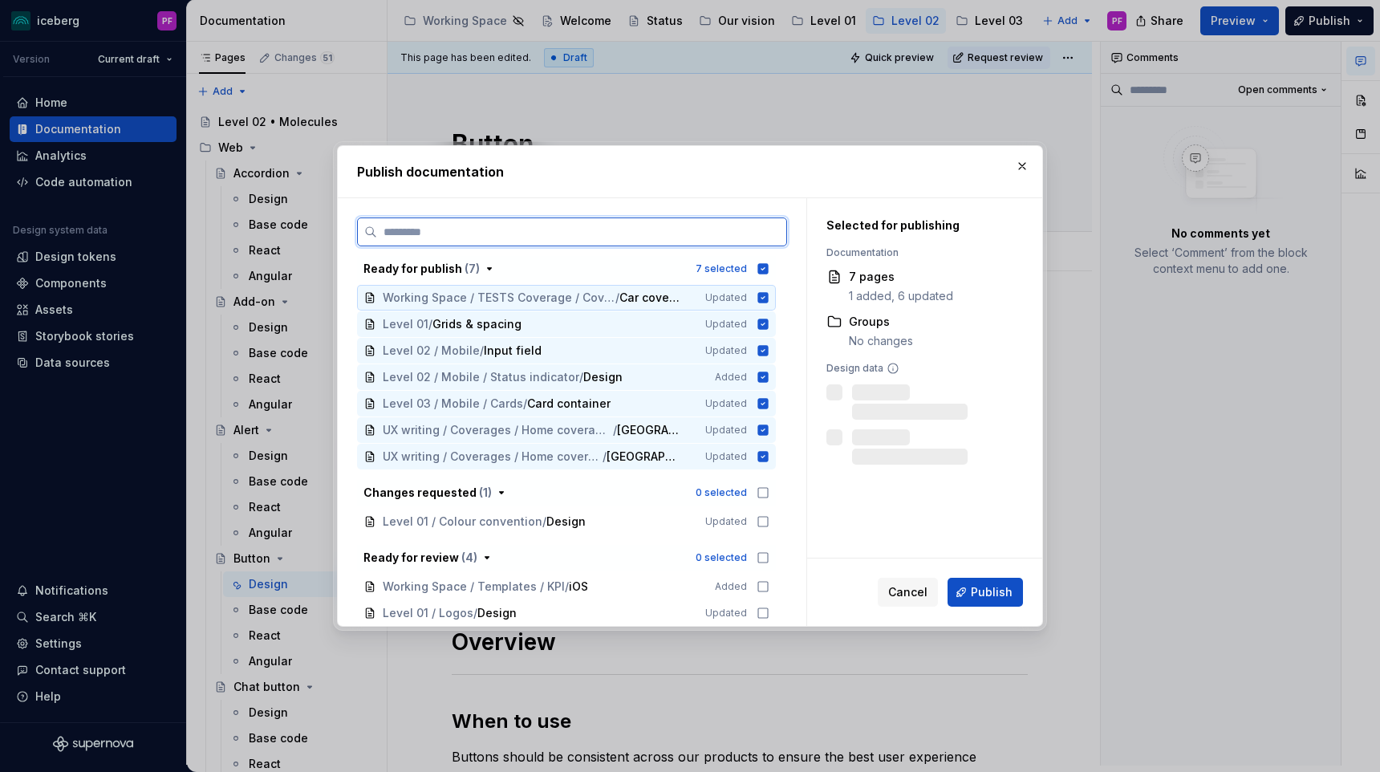
click at [620, 299] on span "/" at bounding box center [618, 298] width 4 height 16
click at [581, 320] on div "Level 01 / Grids & spacing" at bounding box center [534, 324] width 303 height 16
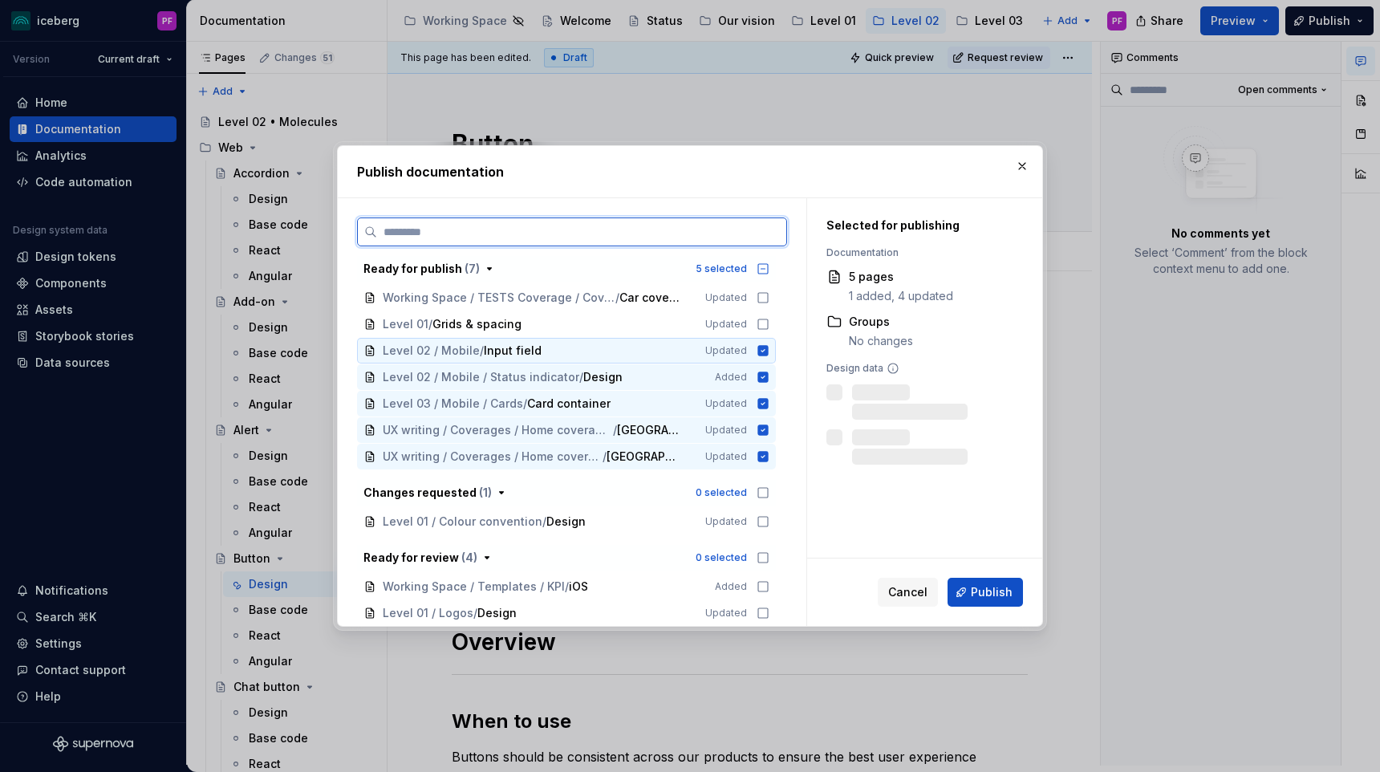
click at [576, 345] on div "Level 02 / Mobile / Input field" at bounding box center [534, 351] width 303 height 16
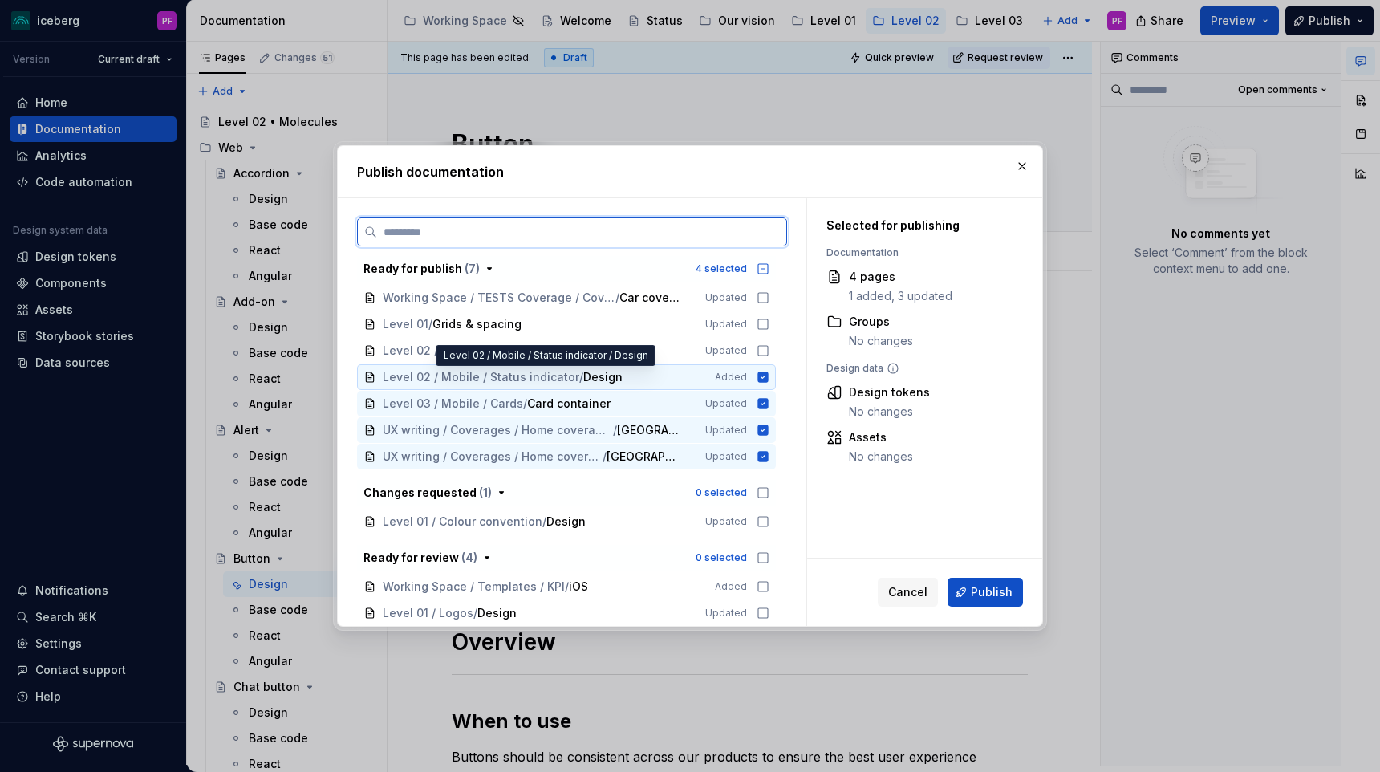
click at [583, 373] on span "Design" at bounding box center [602, 377] width 39 height 16
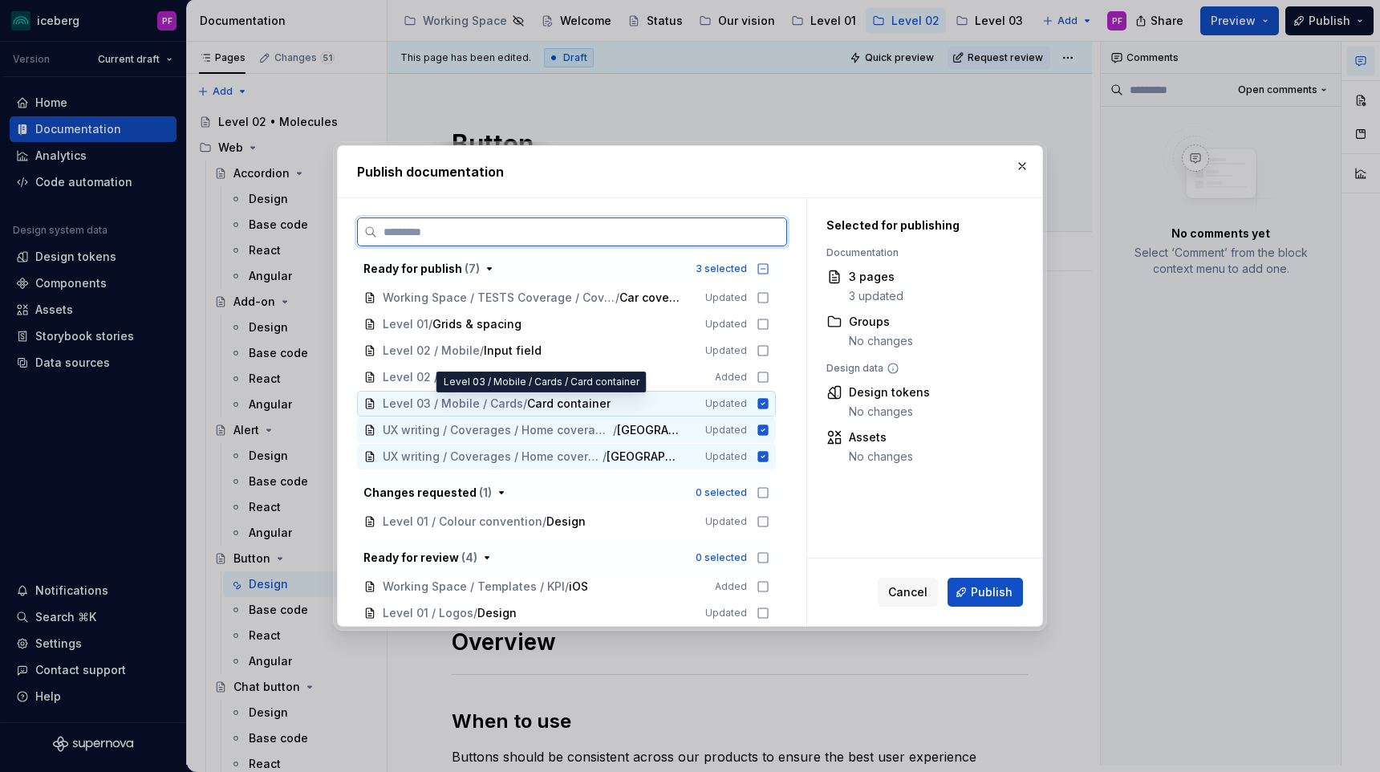
click at [579, 399] on span "Card container" at bounding box center [568, 404] width 83 height 16
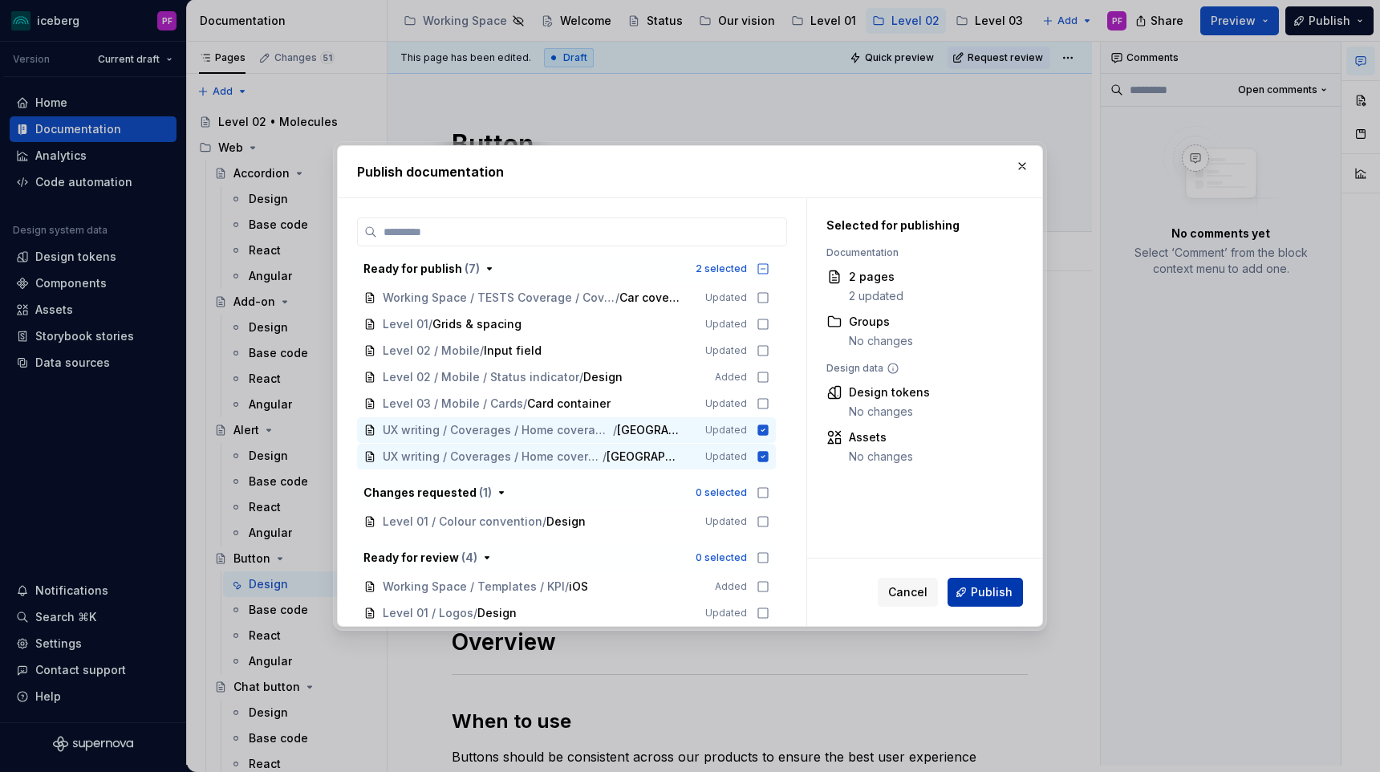
click at [979, 591] on span "Publish" at bounding box center [992, 592] width 42 height 16
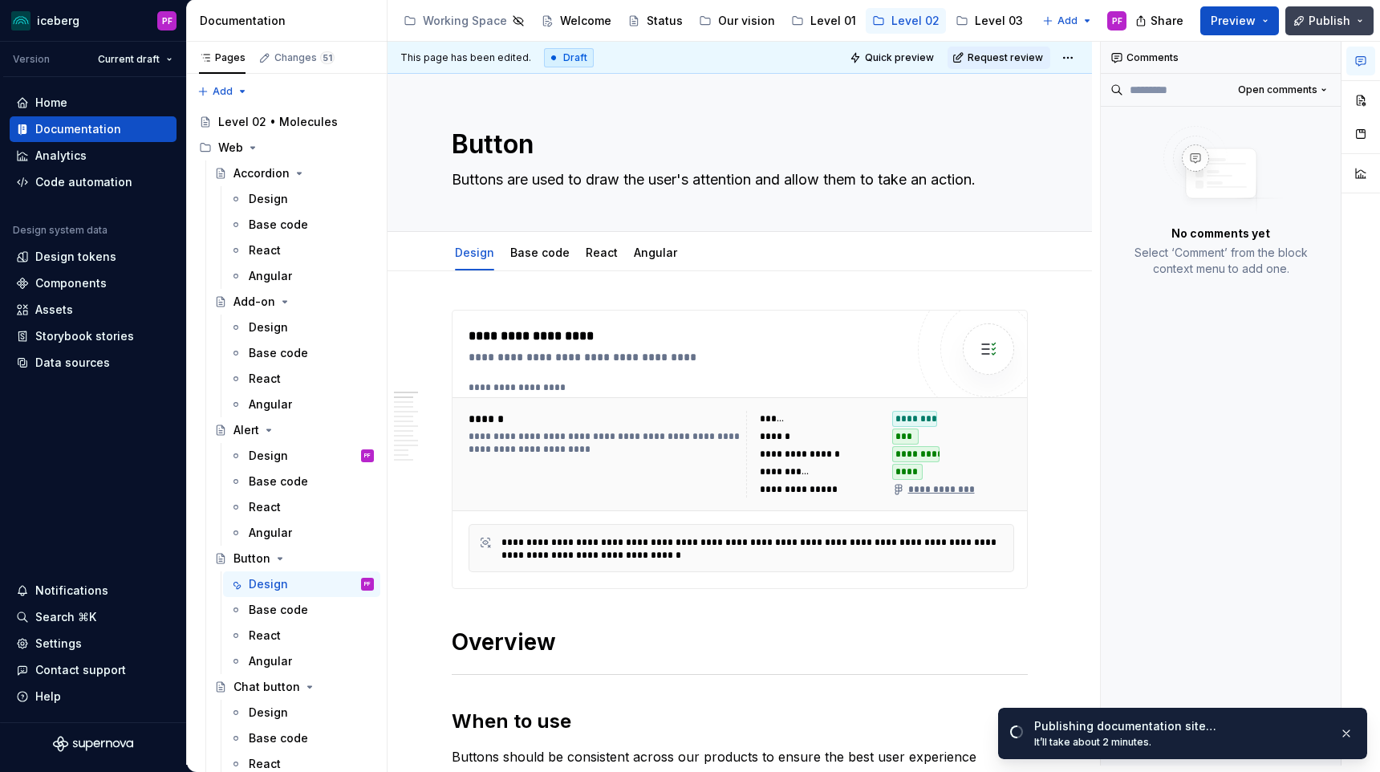
click at [1306, 17] on button "Publish" at bounding box center [1330, 20] width 88 height 29
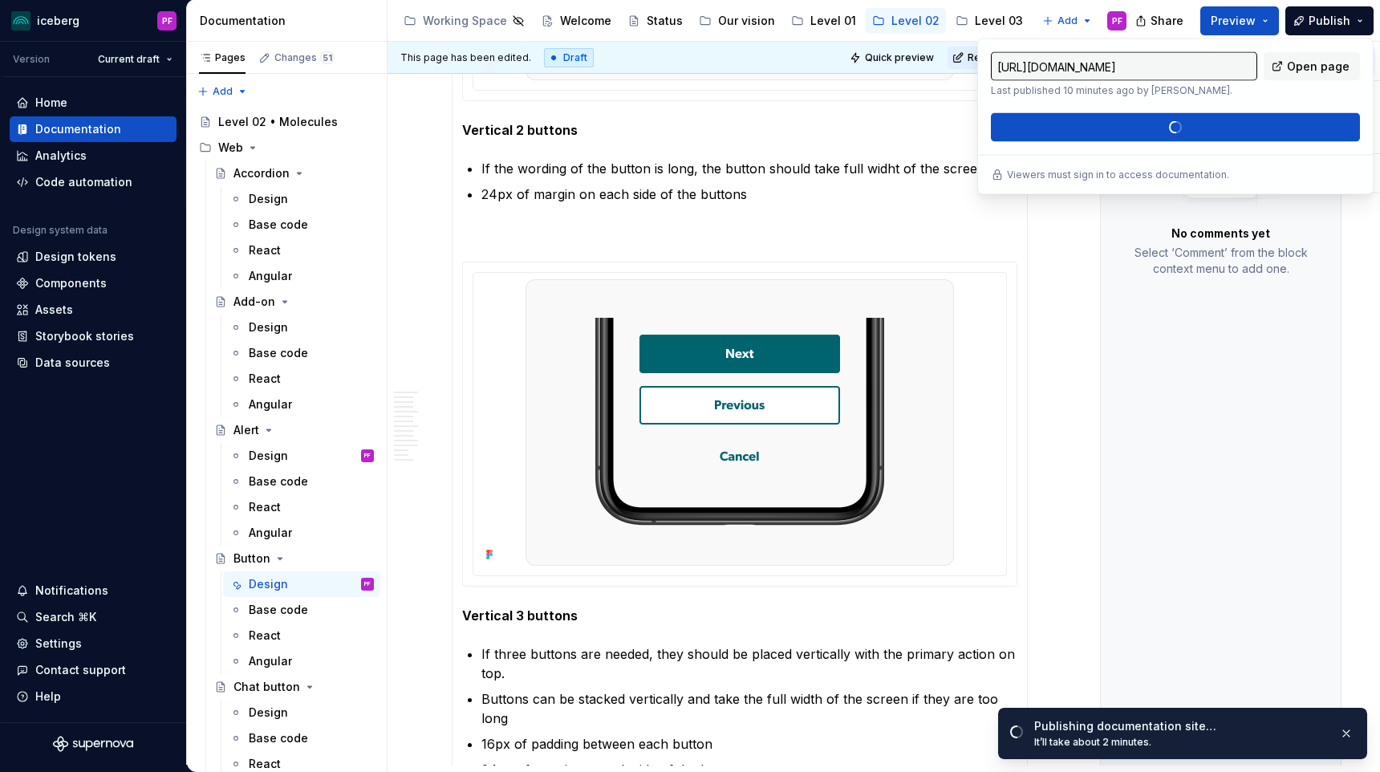
scroll to position [3711, 0]
type textarea "*"
type input "https://iceberg.intactlab.ca/latest/components/web/button/design-etUGCNOE"
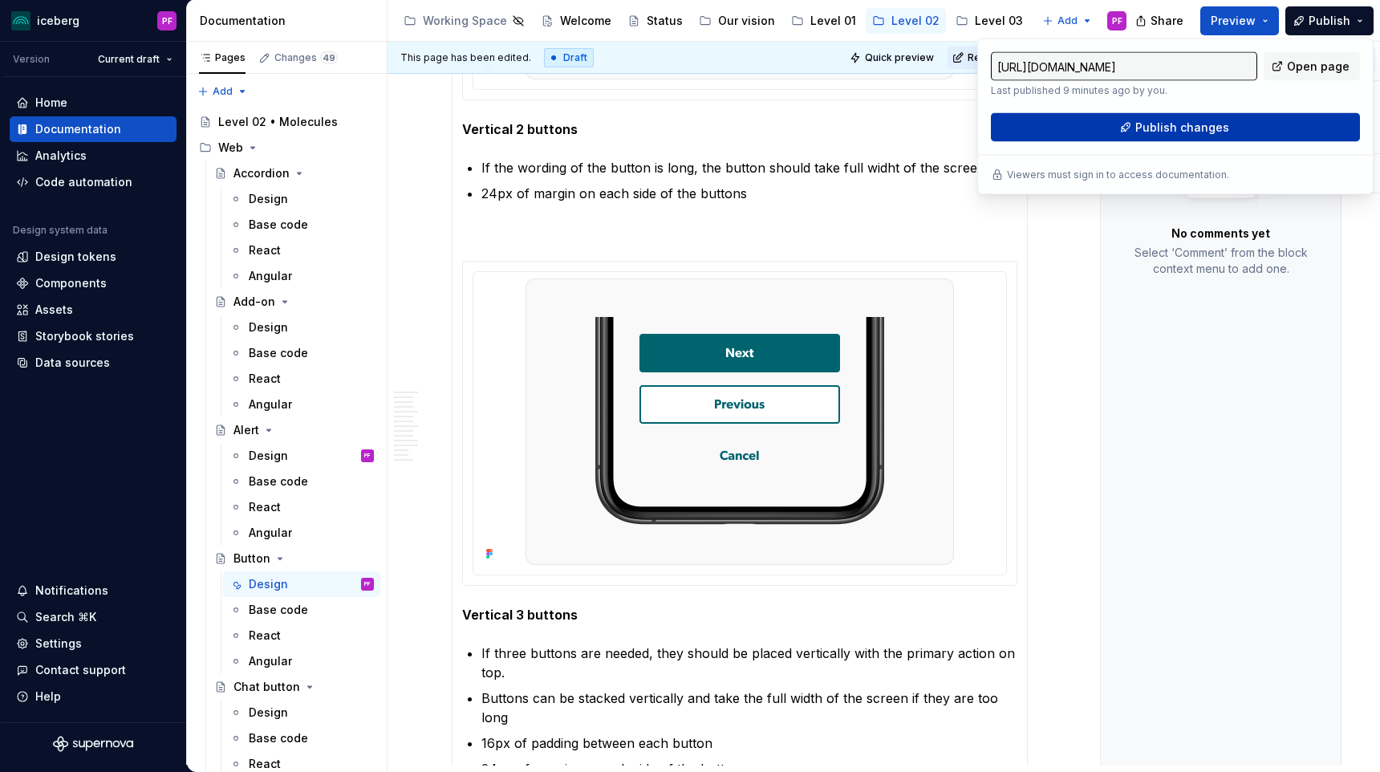
click at [1168, 122] on span "Publish changes" at bounding box center [1183, 128] width 94 height 16
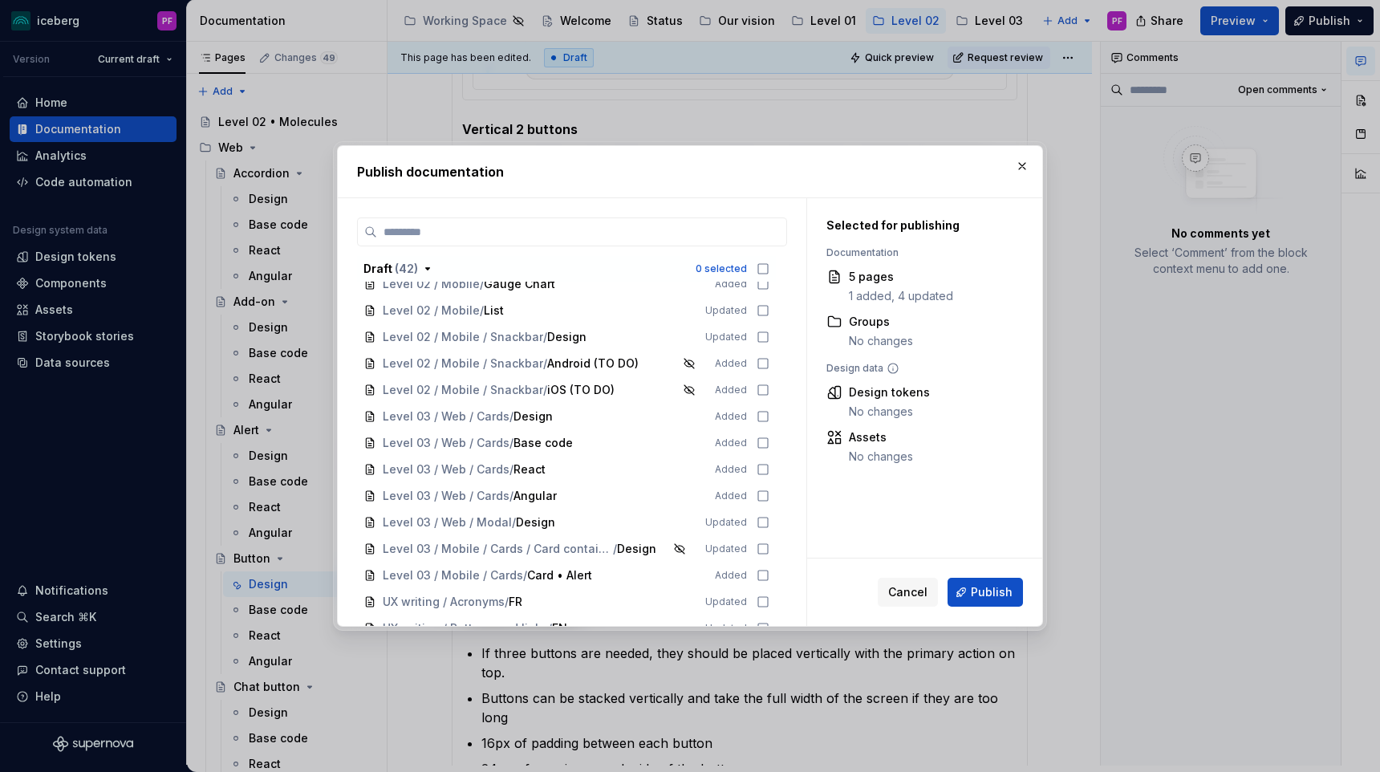
scroll to position [0, 0]
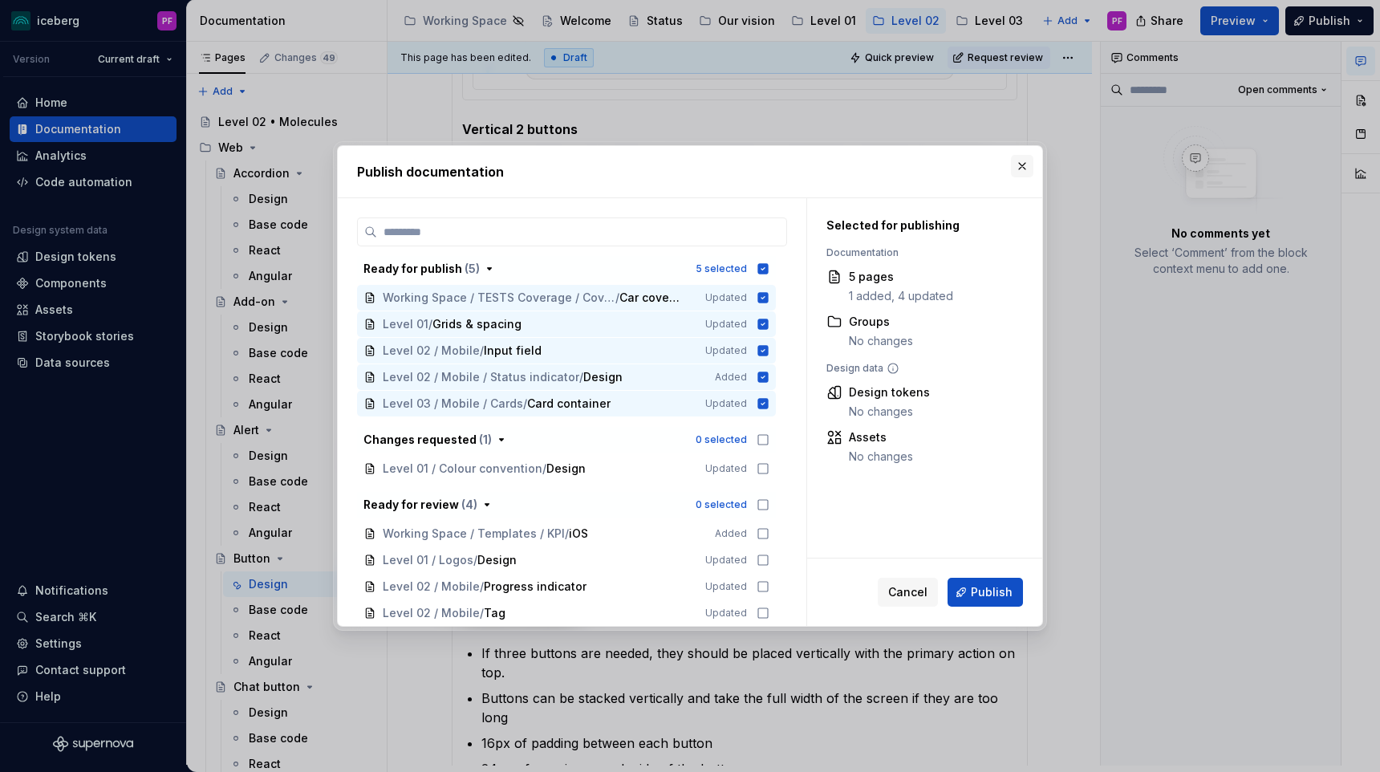
click at [1031, 167] on button "button" at bounding box center [1022, 166] width 22 height 22
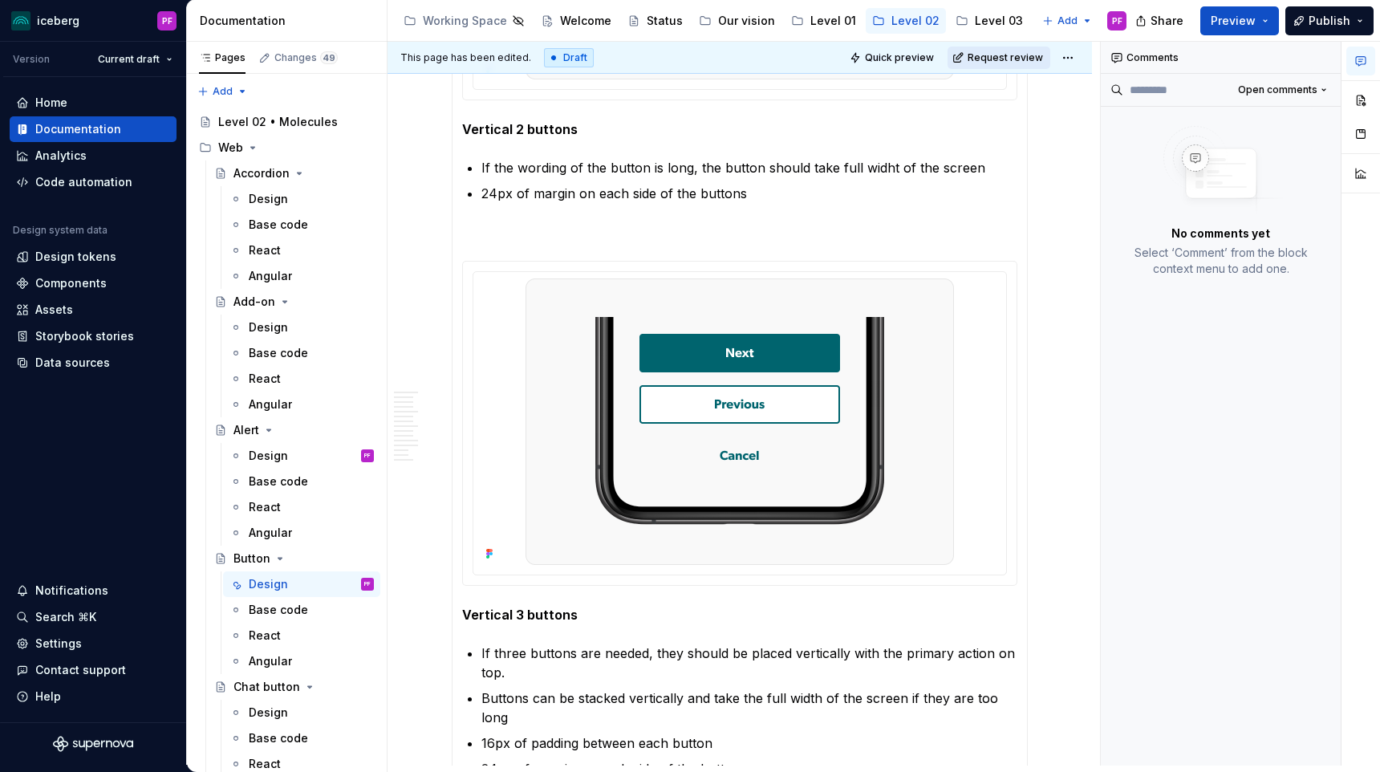
click at [1026, 61] on span "Request review" at bounding box center [1005, 57] width 75 height 13
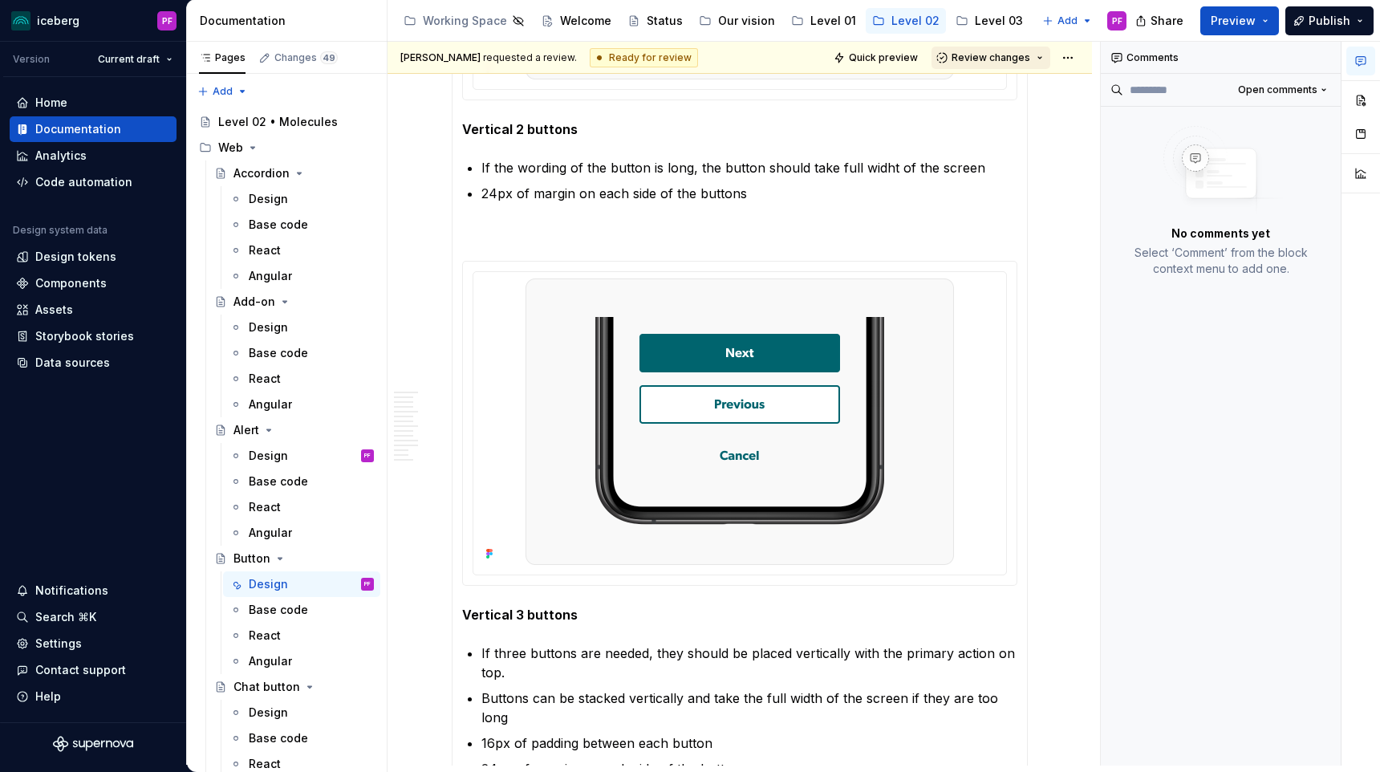
click at [1038, 57] on button "Review changes" at bounding box center [991, 58] width 119 height 22
click at [1071, 59] on html "iceberg PF Version Current draft Home Documentation Analytics Code automation D…" at bounding box center [690, 386] width 1380 height 772
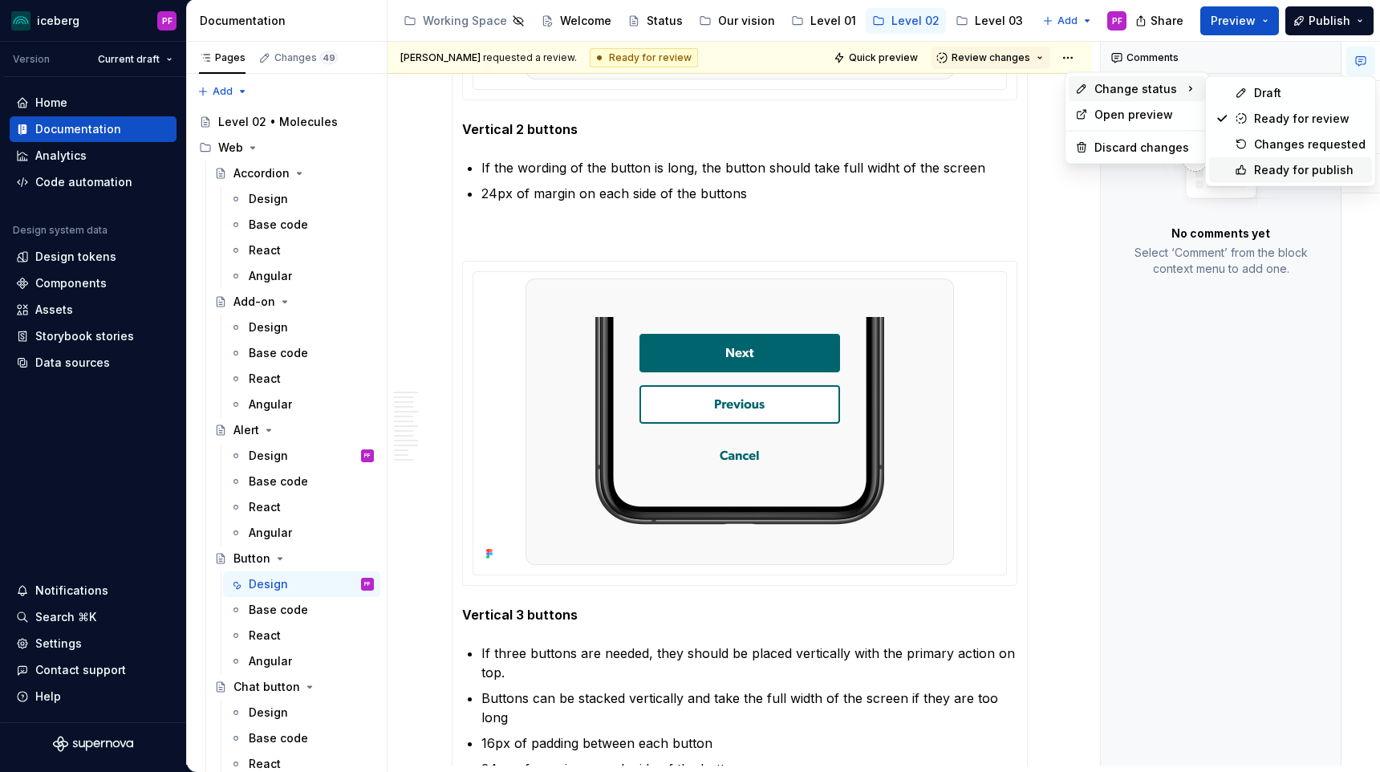
click at [1213, 163] on div "Ready for publish" at bounding box center [1290, 170] width 163 height 26
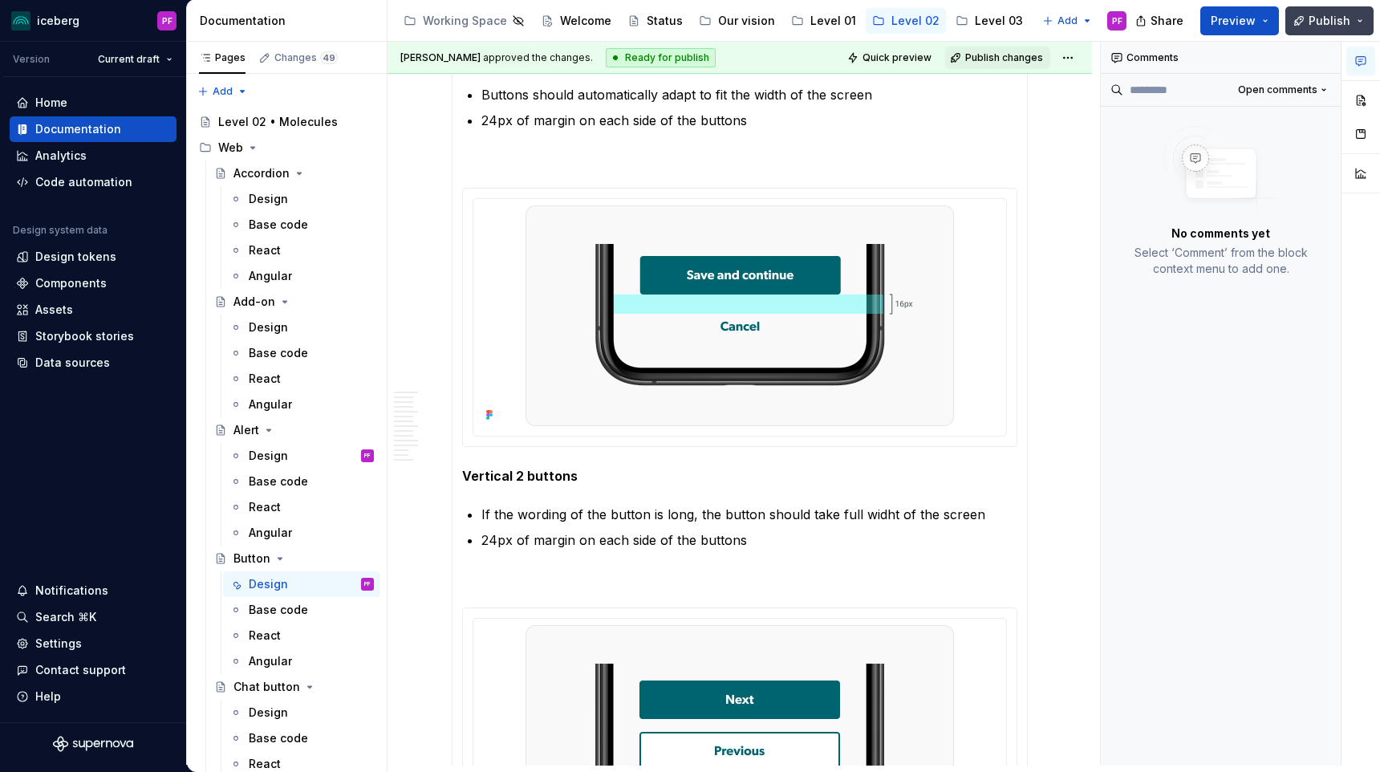
click at [1317, 28] on span "Publish" at bounding box center [1330, 21] width 42 height 16
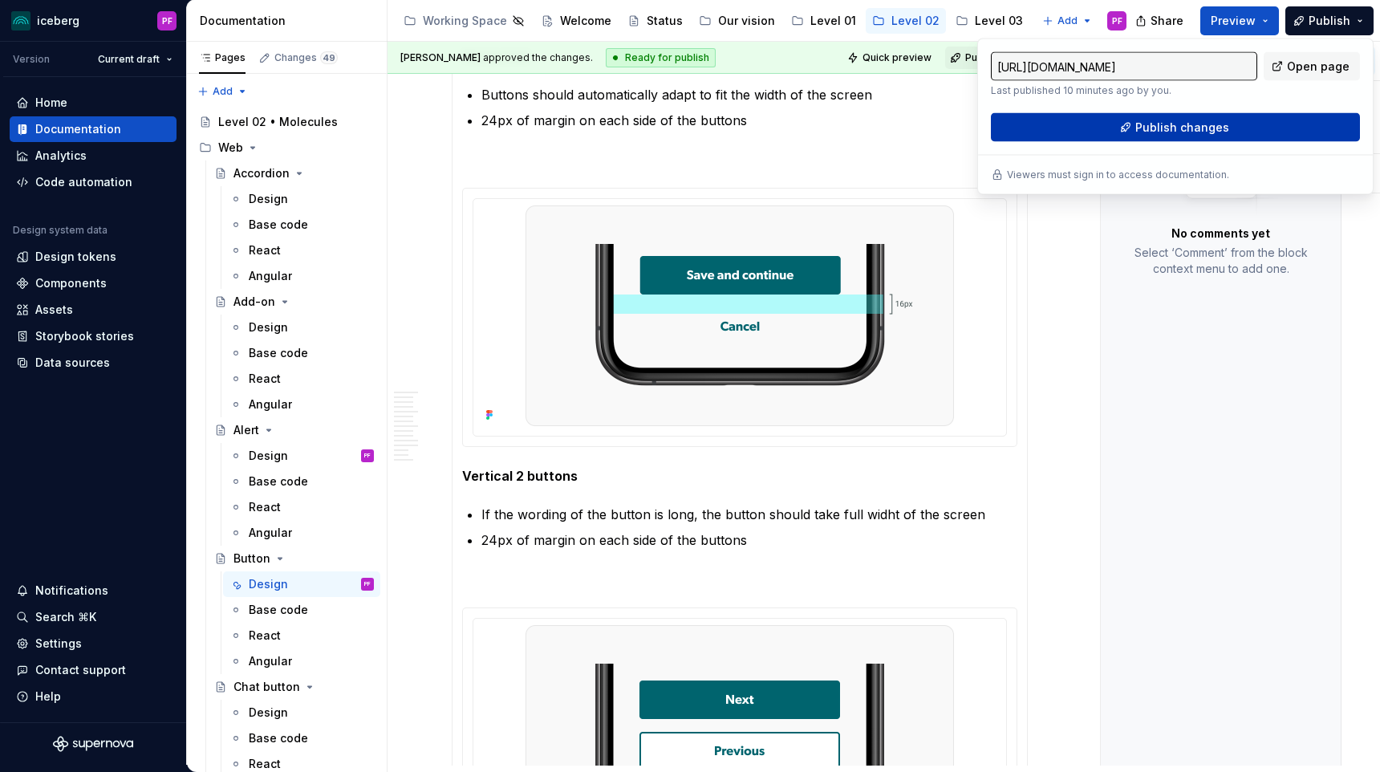
click at [1137, 132] on button "Publish changes" at bounding box center [1175, 127] width 369 height 29
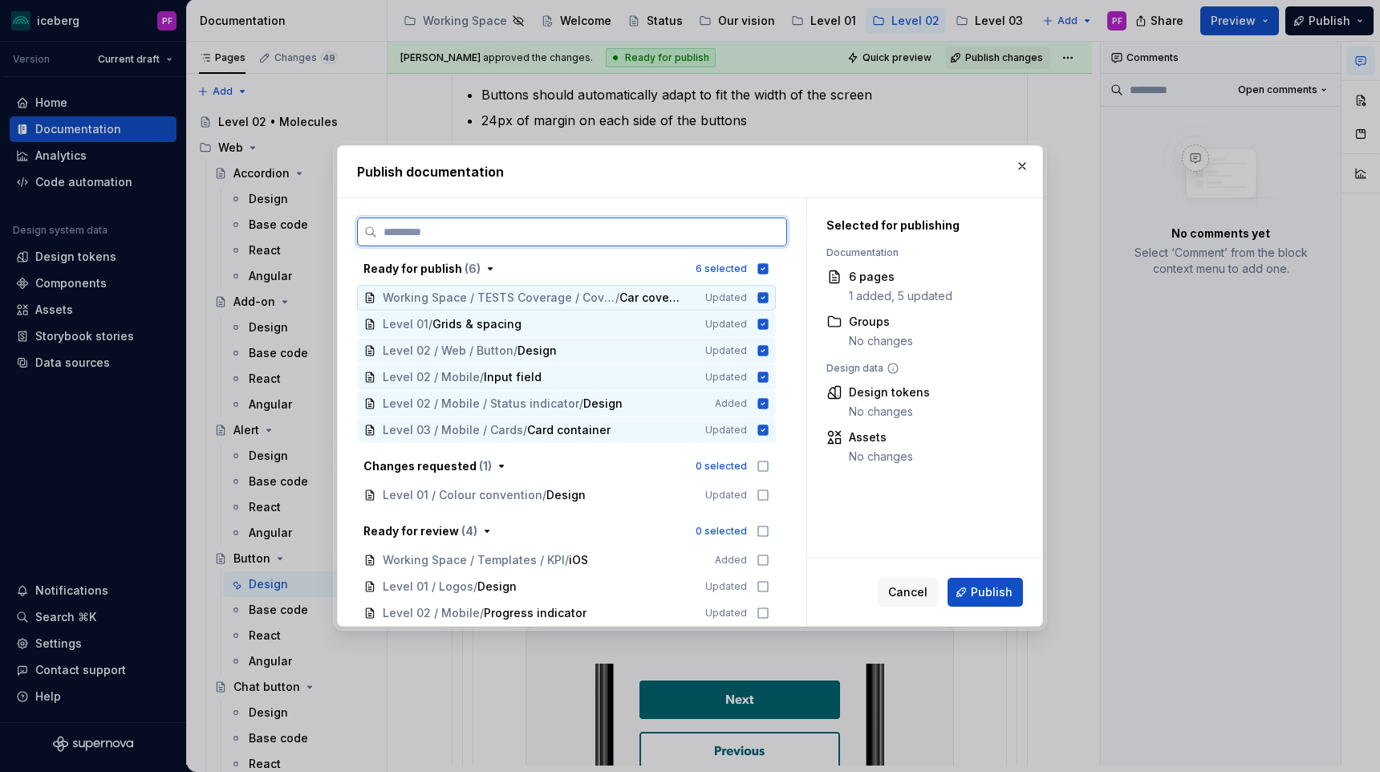
click at [596, 296] on span "Working Space / TESTS Coverage / Coverage [v1]" at bounding box center [499, 298] width 233 height 16
click at [584, 324] on div "Level 01 / Grids & spacing" at bounding box center [534, 324] width 303 height 16
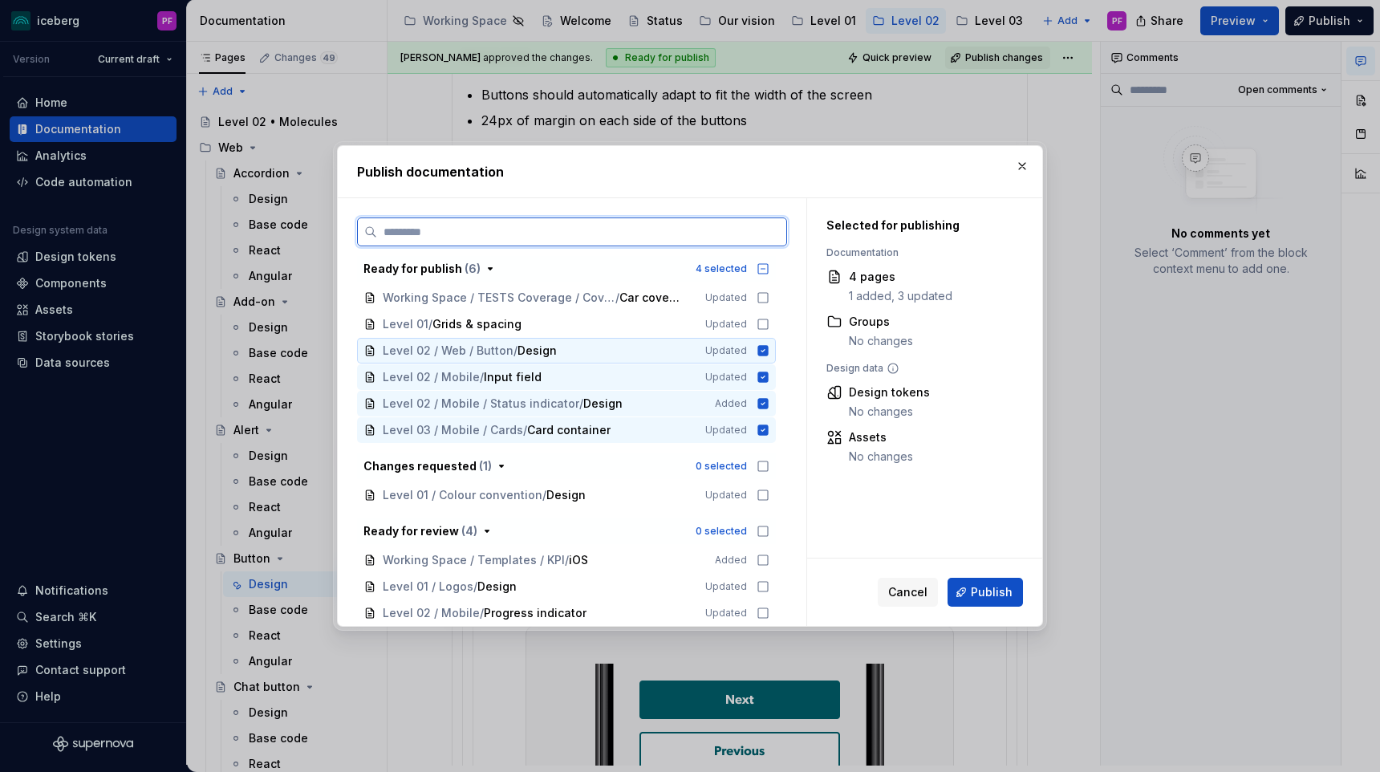
click at [578, 346] on div "Level 02 / Web / Button / Design" at bounding box center [534, 351] width 303 height 16
click at [571, 377] on div "Level 02 / Mobile / Input field" at bounding box center [534, 377] width 303 height 16
click at [587, 350] on div "Level 02 / Web / Button / Design" at bounding box center [534, 351] width 303 height 16
click at [579, 417] on div "Level 03 / Mobile / Cards / Card container Updated" at bounding box center [566, 430] width 419 height 26
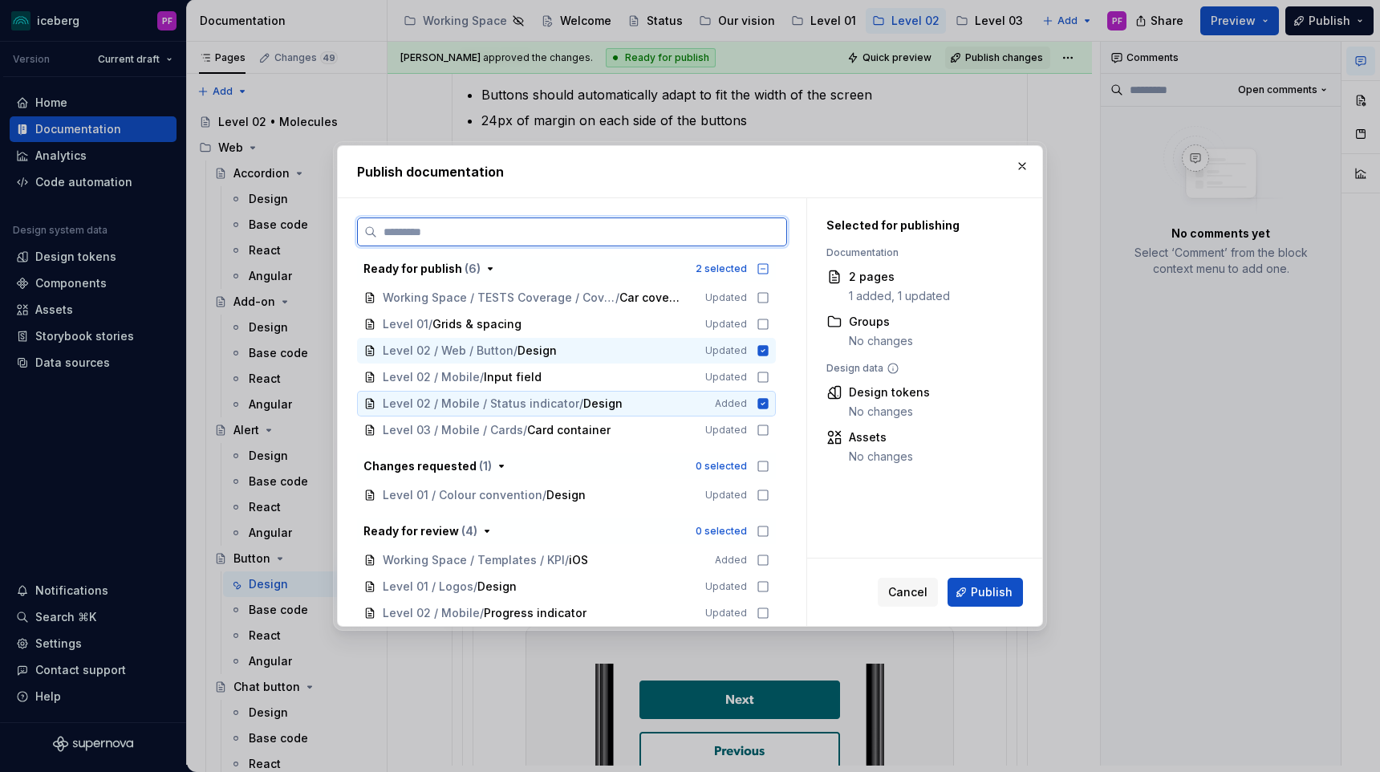
click at [579, 408] on span "/" at bounding box center [581, 404] width 4 height 16
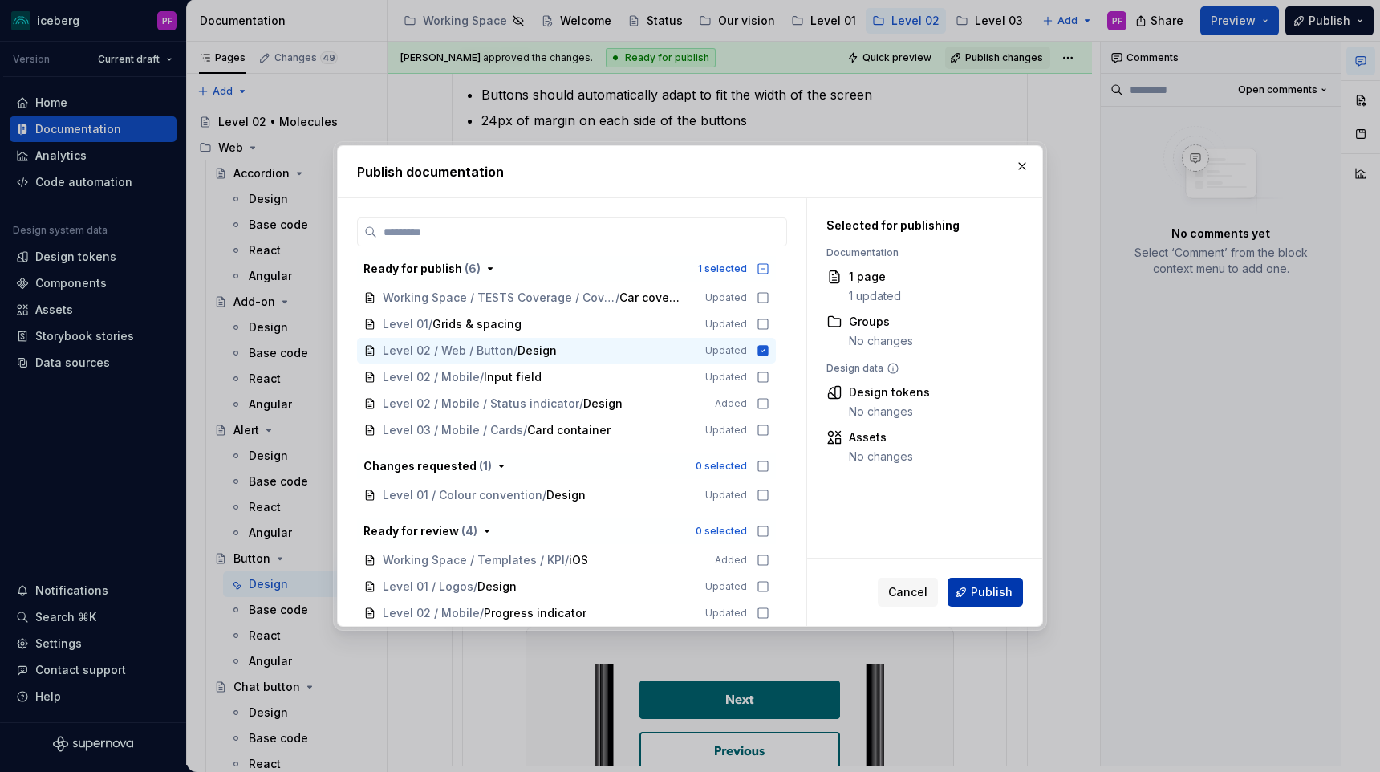
click at [992, 592] on span "Publish" at bounding box center [992, 592] width 42 height 16
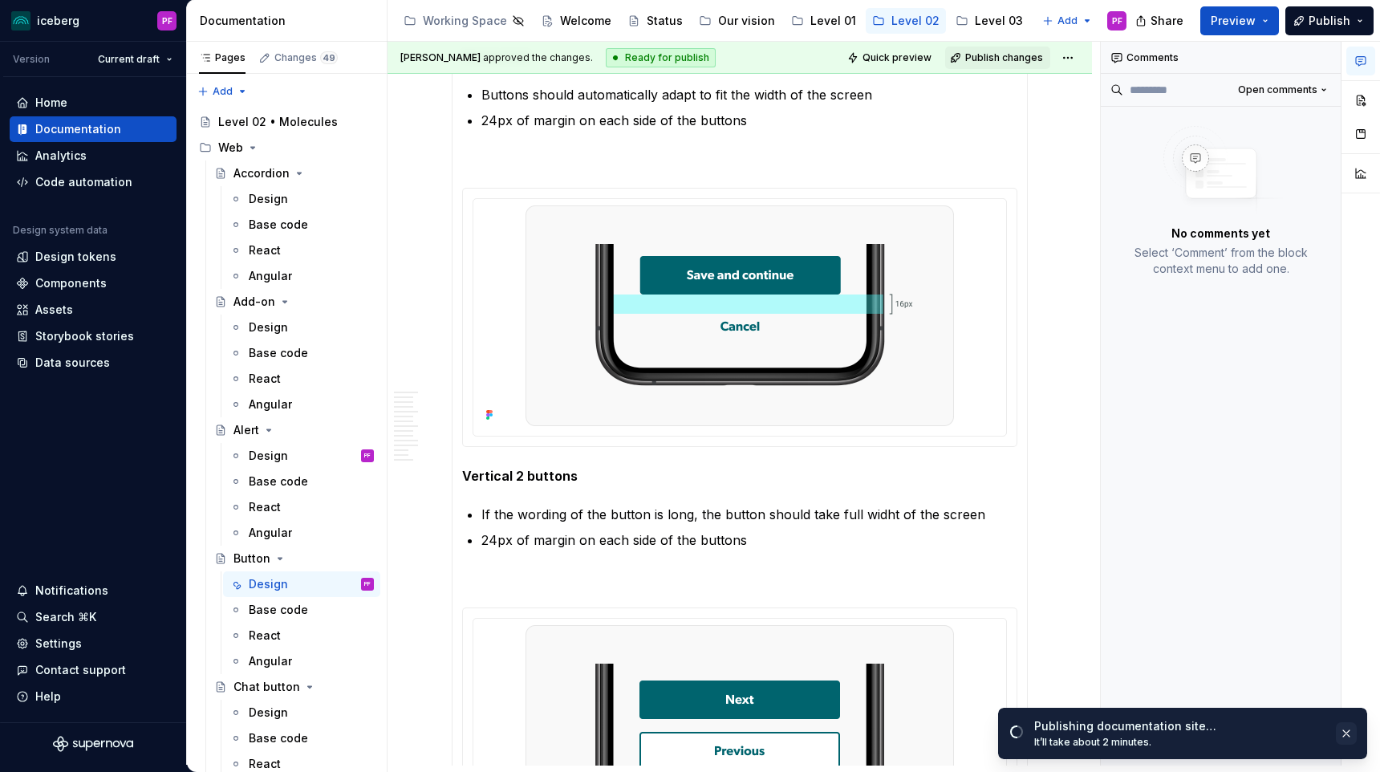
click at [1345, 730] on button "button" at bounding box center [1346, 733] width 21 height 22
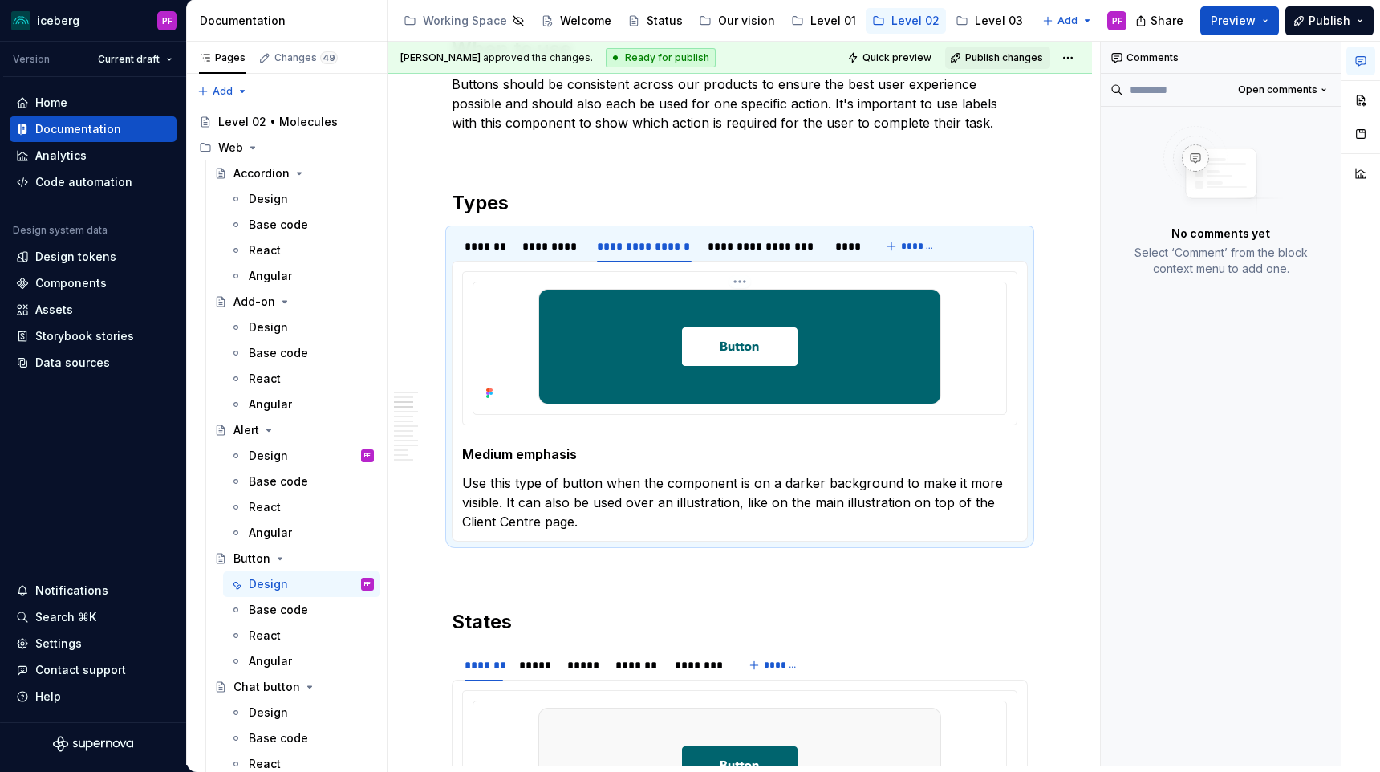
scroll to position [502, 0]
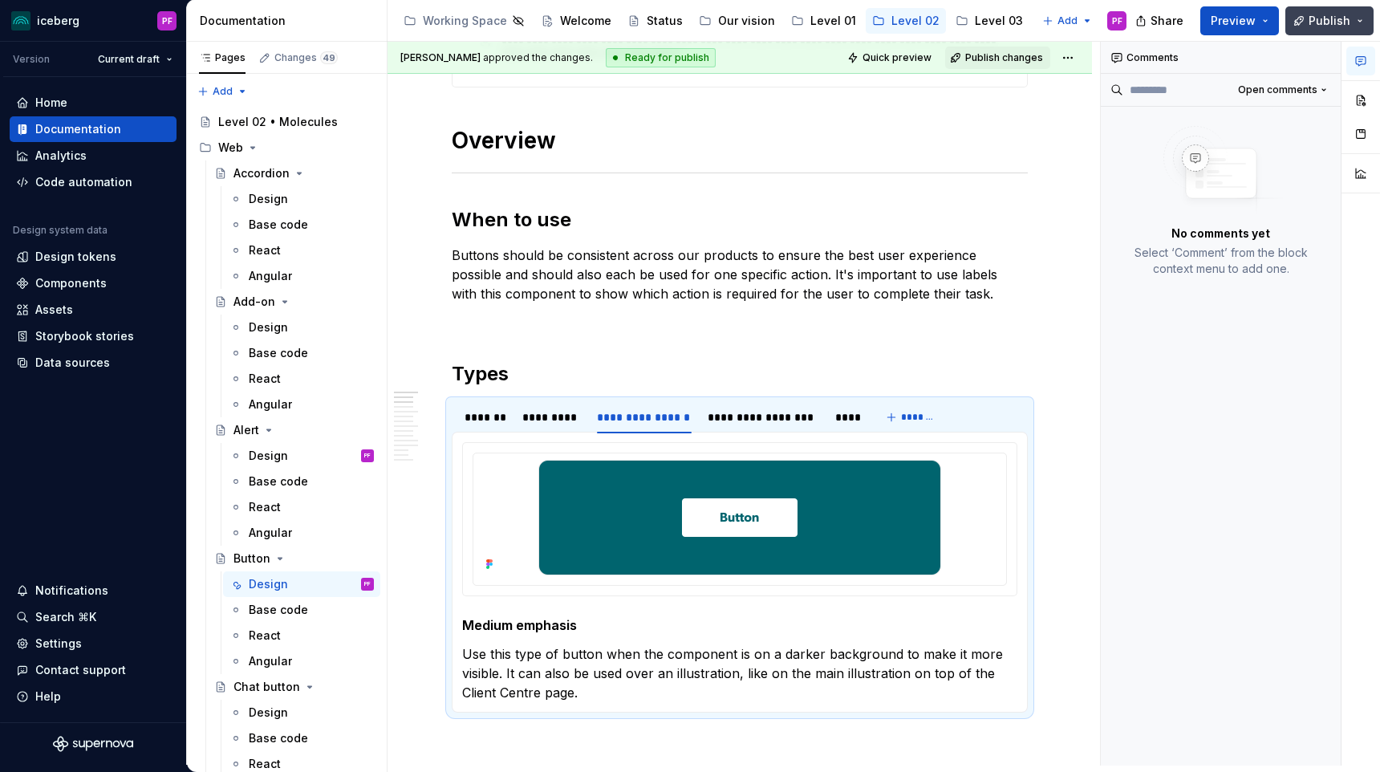
click at [1310, 17] on button "Publish" at bounding box center [1330, 20] width 88 height 29
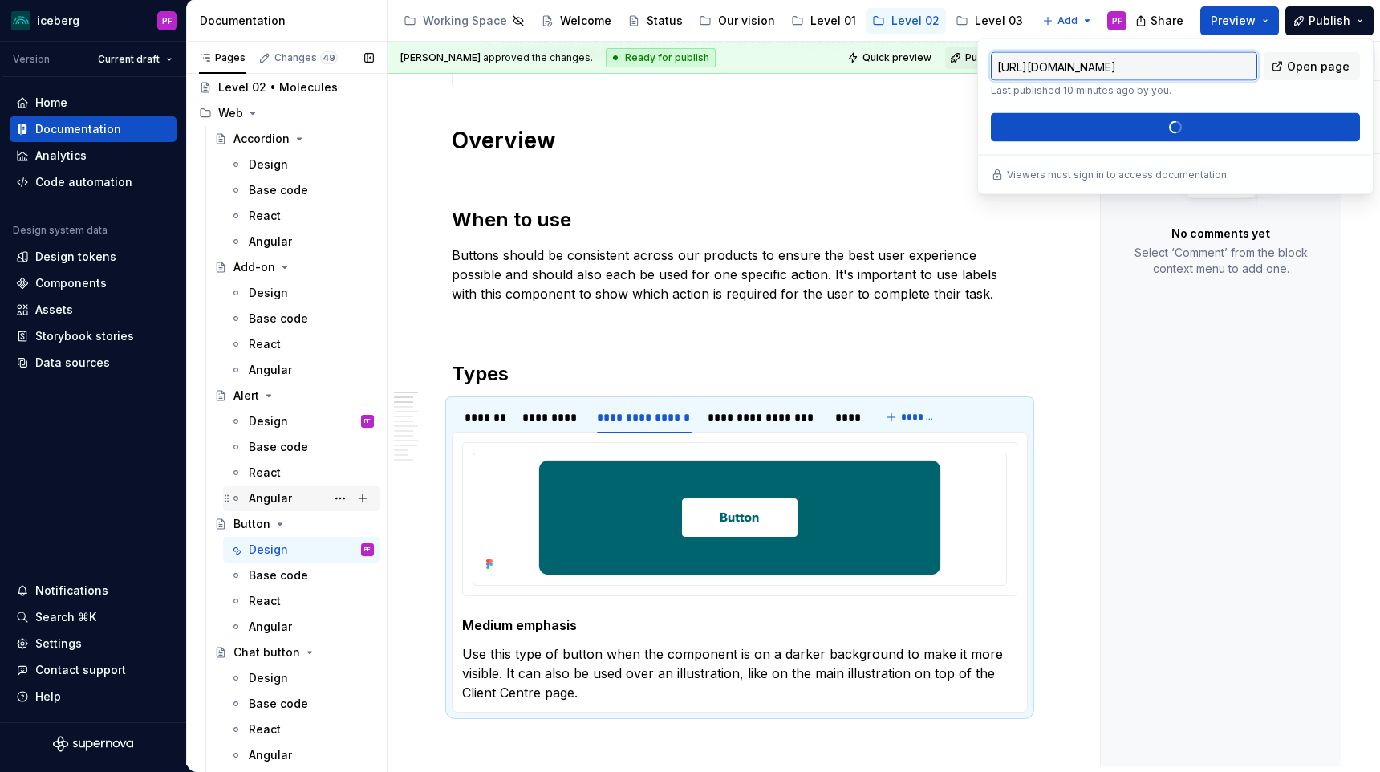
scroll to position [44, 0]
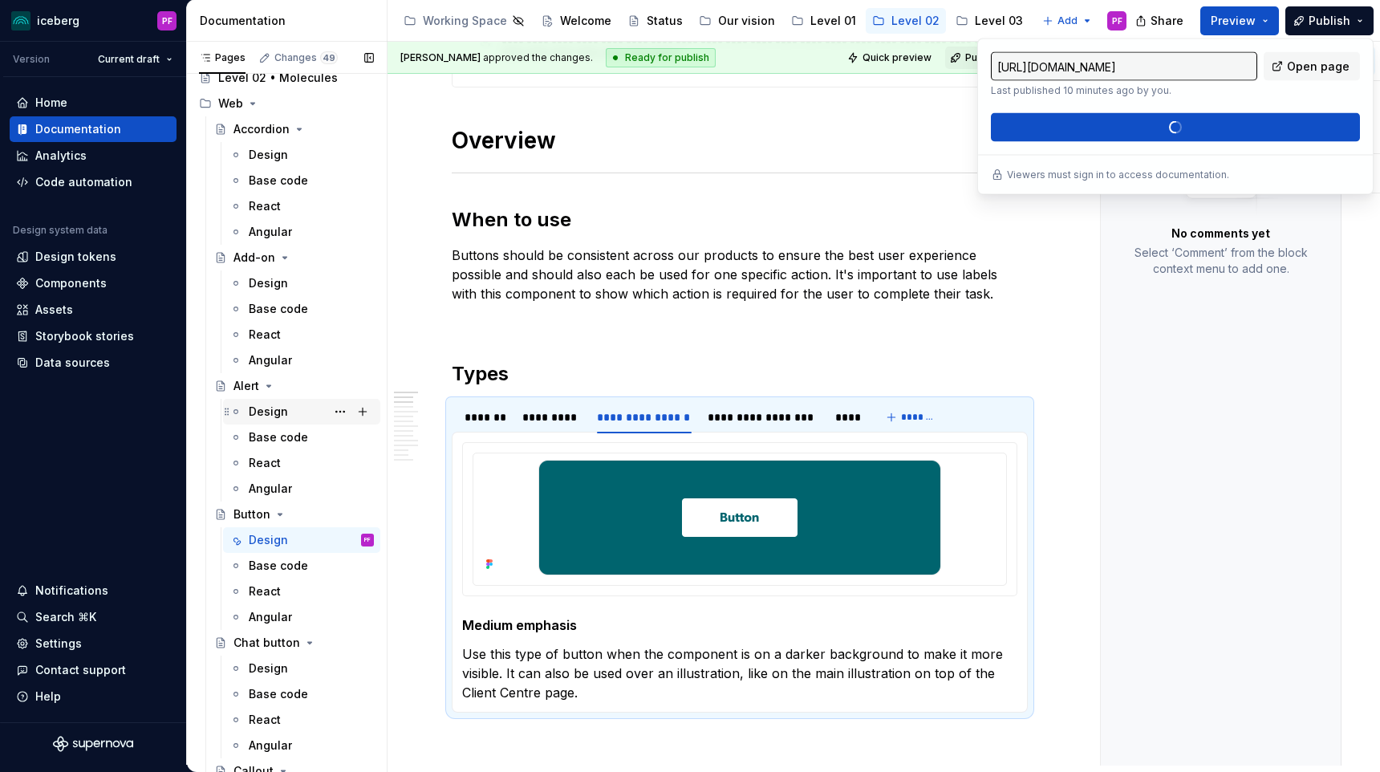
click at [315, 420] on div "Design PF" at bounding box center [311, 411] width 125 height 22
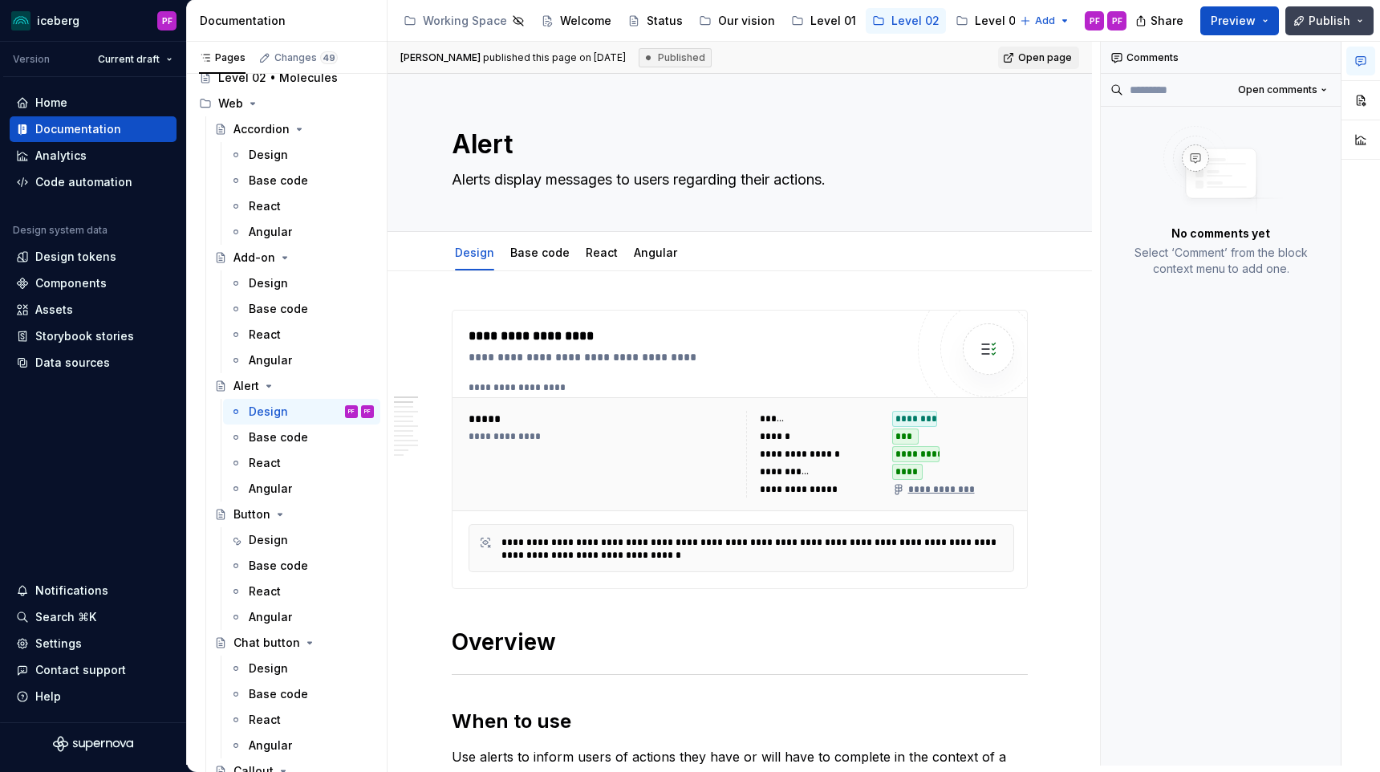
click at [1306, 22] on button "Publish" at bounding box center [1330, 20] width 88 height 29
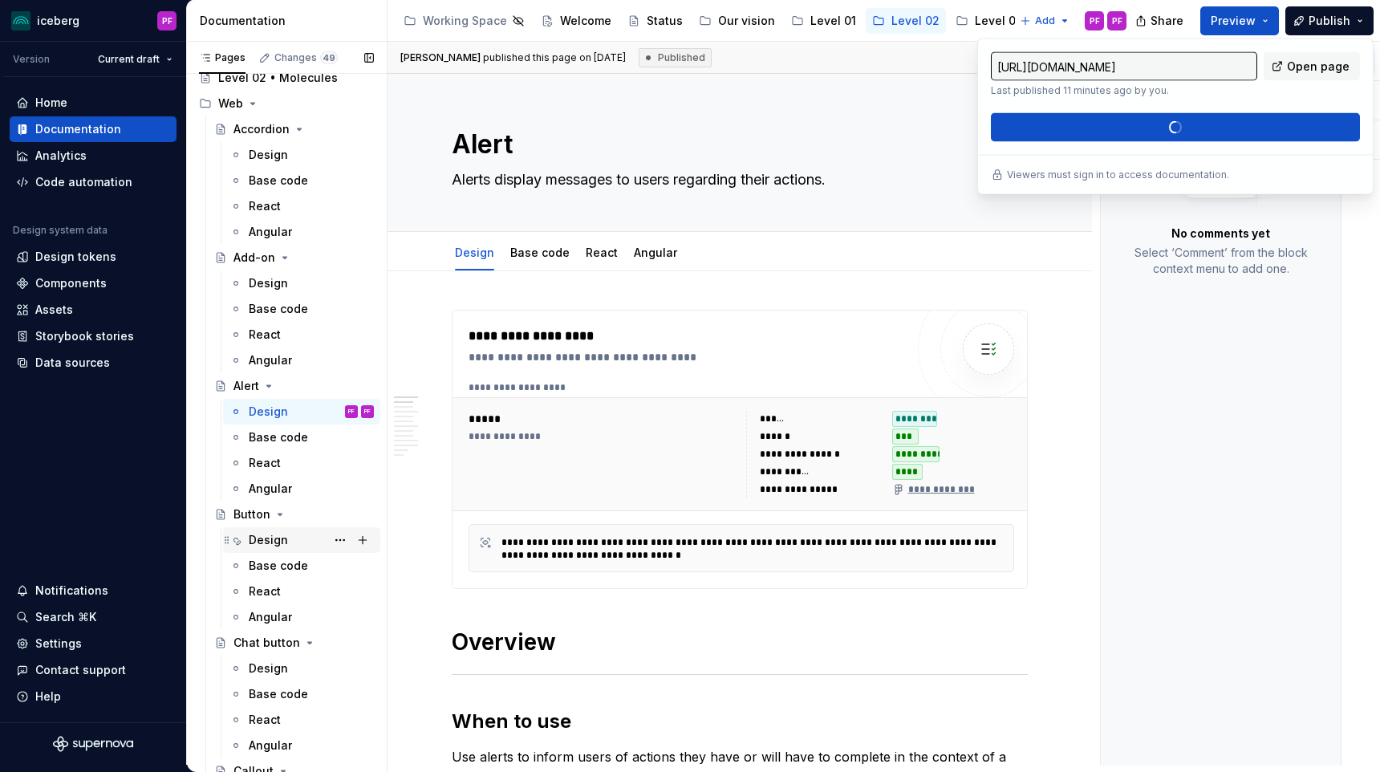
click at [274, 529] on div "Design" at bounding box center [311, 540] width 125 height 22
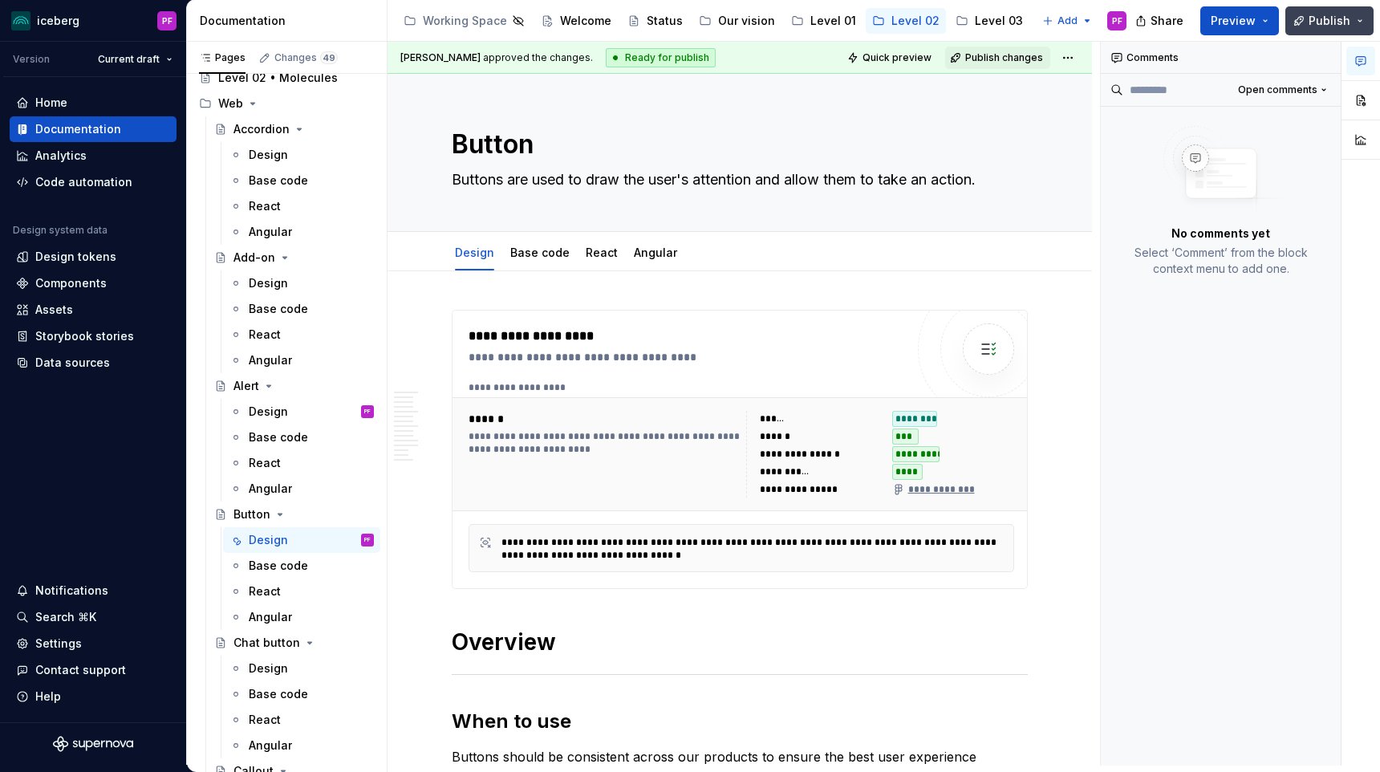
click at [1303, 14] on button "Publish" at bounding box center [1330, 20] width 88 height 29
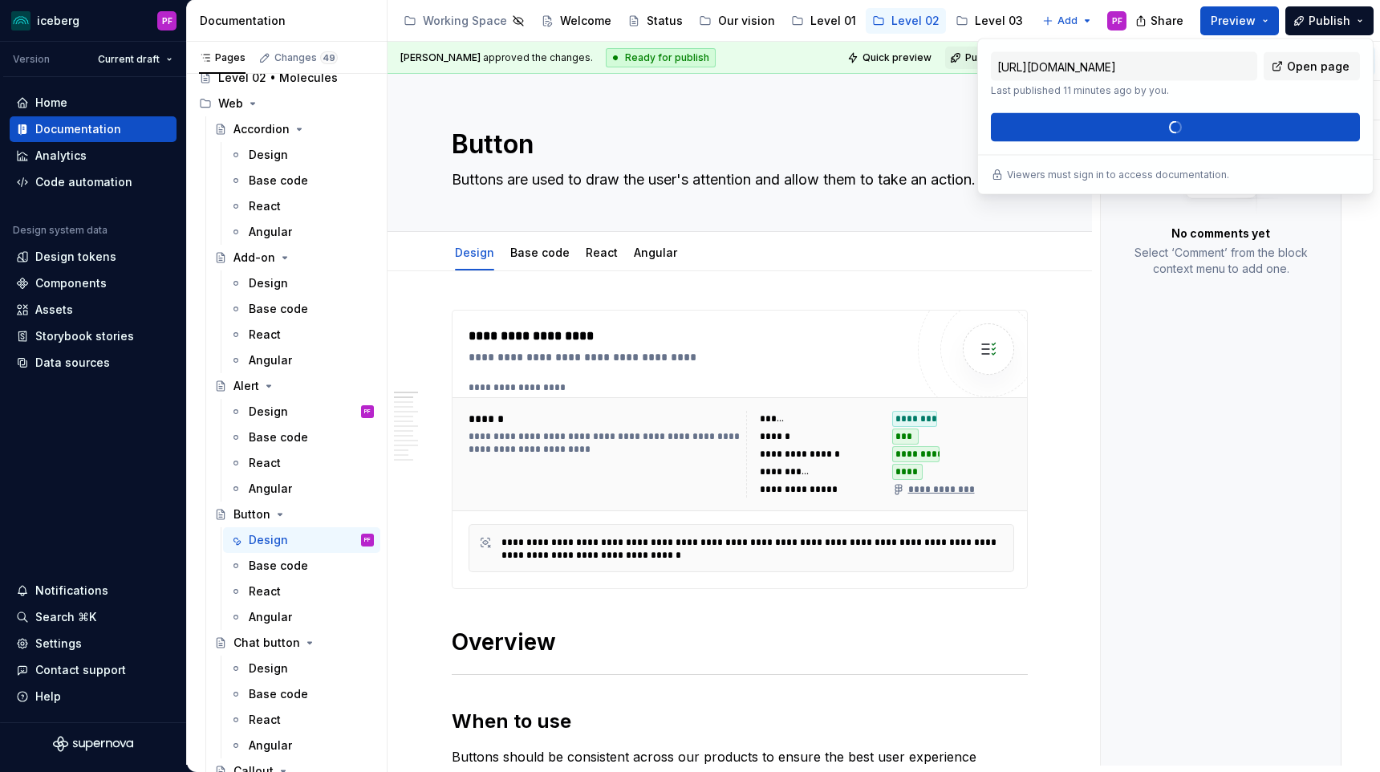
click at [1164, 128] on div "https://iceberg.intactlab.ca/latest/components/web/button/design-etUGCNOE Last …" at bounding box center [1175, 97] width 369 height 90
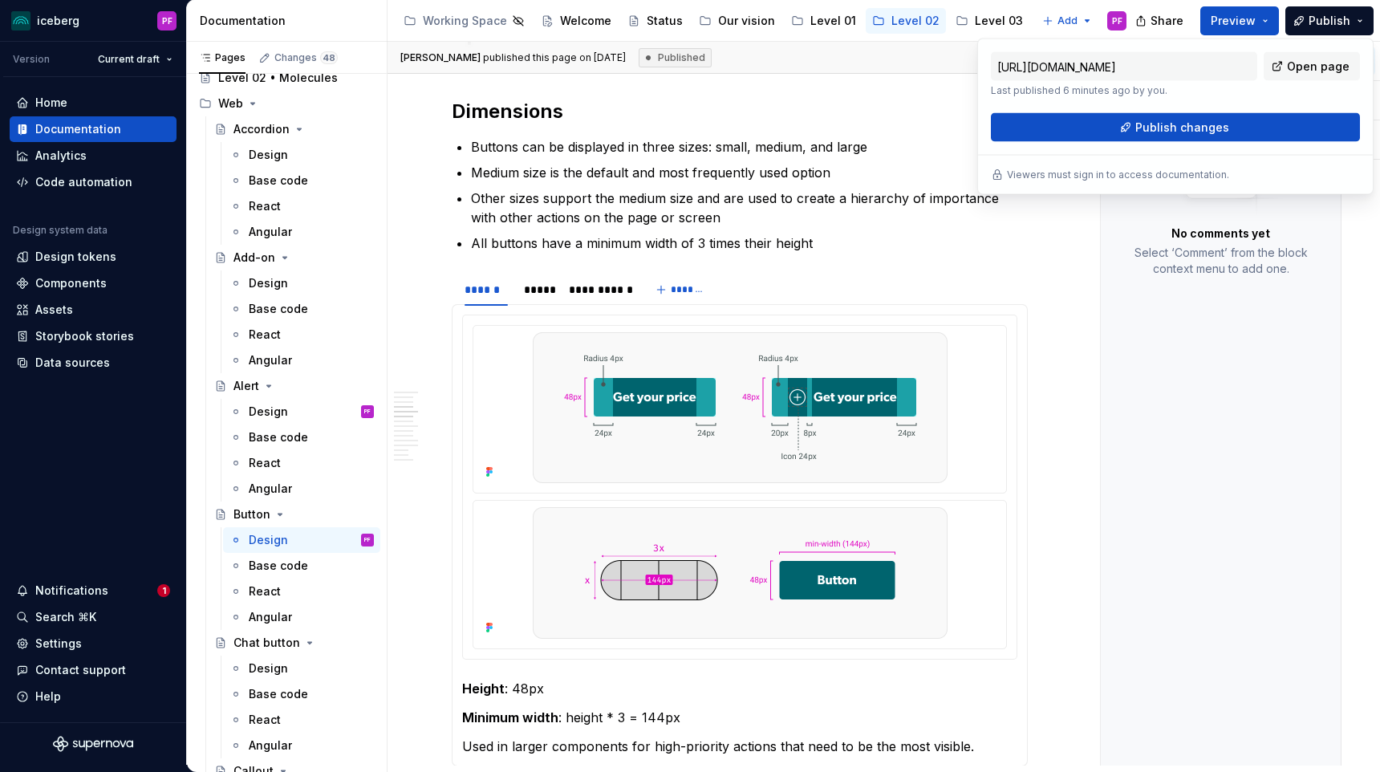
scroll to position [2760, 0]
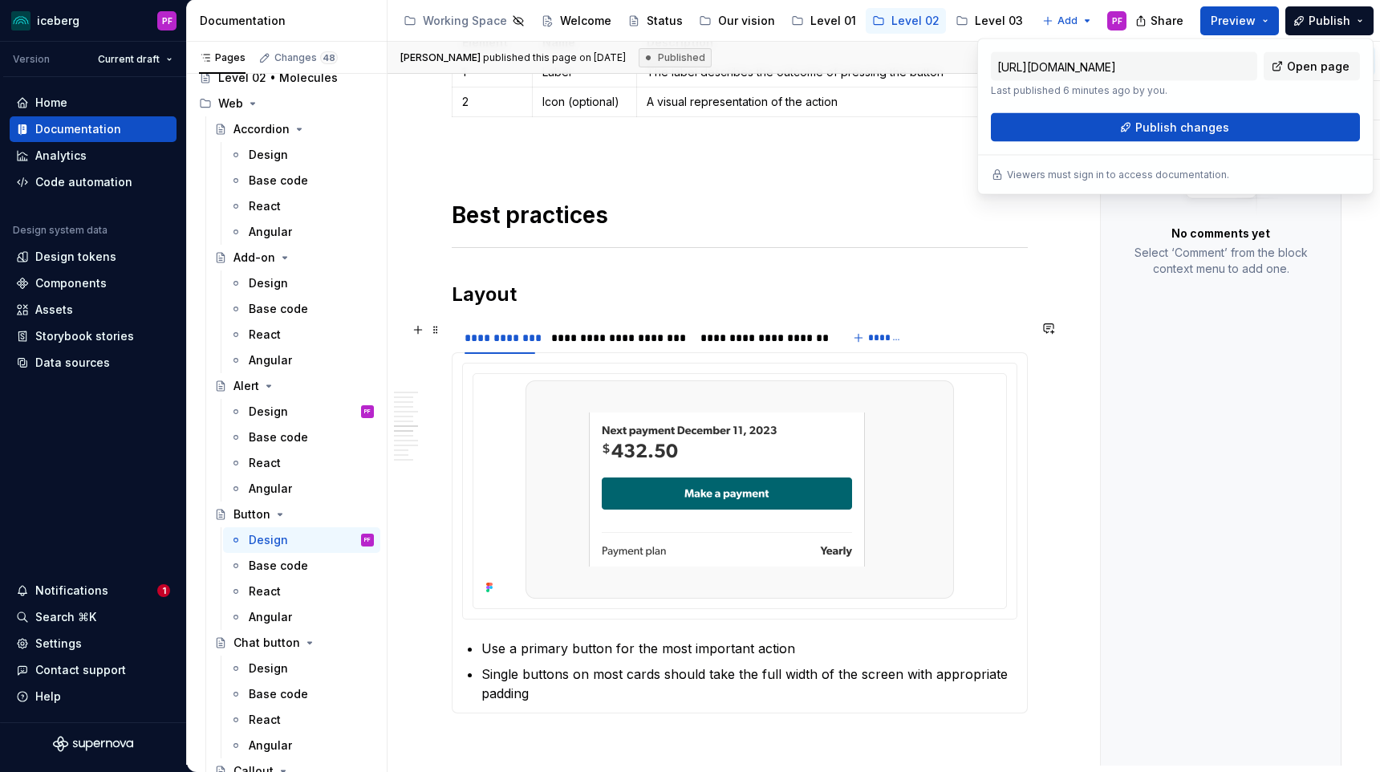
click at [892, 286] on h2 "Layout" at bounding box center [740, 295] width 576 height 26
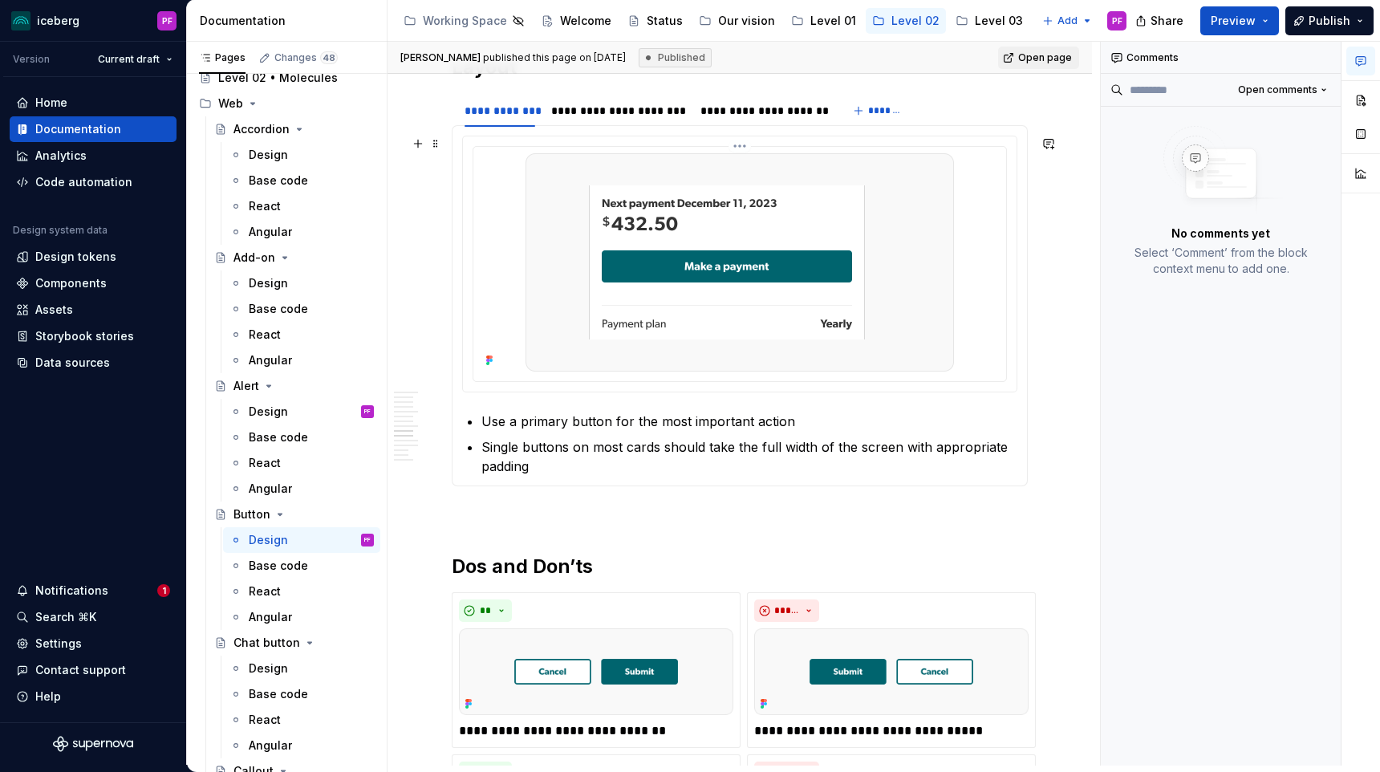
scroll to position [2978, 0]
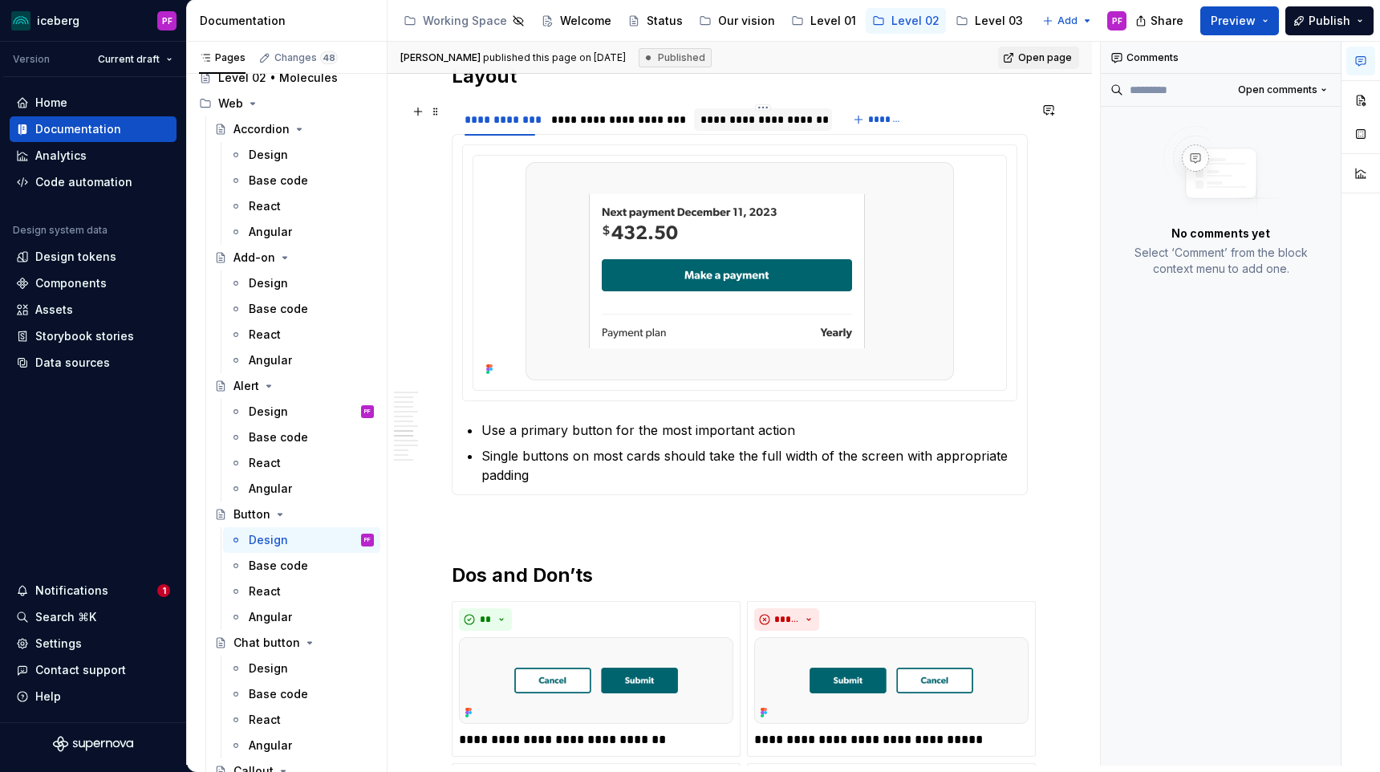
click at [792, 120] on div "**********" at bounding box center [763, 120] width 125 height 16
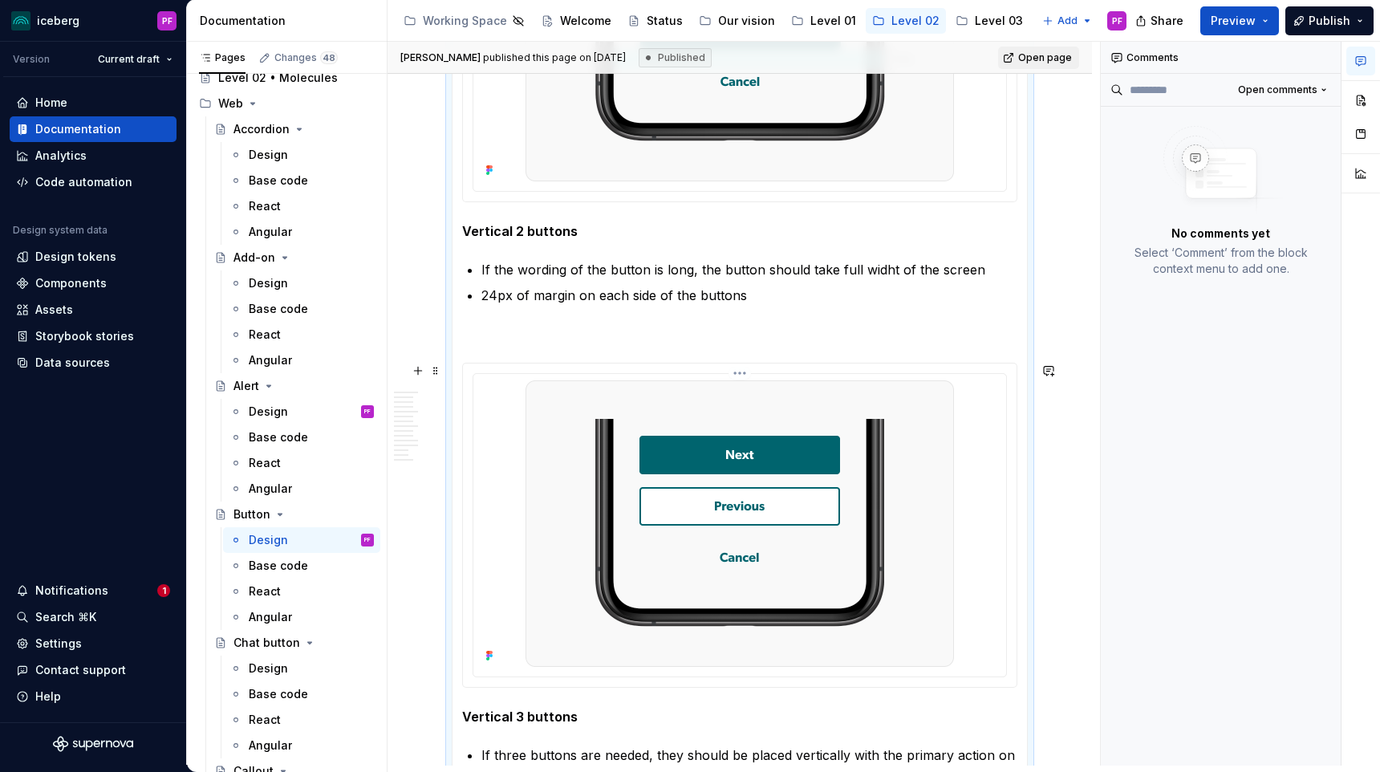
scroll to position [3610, 0]
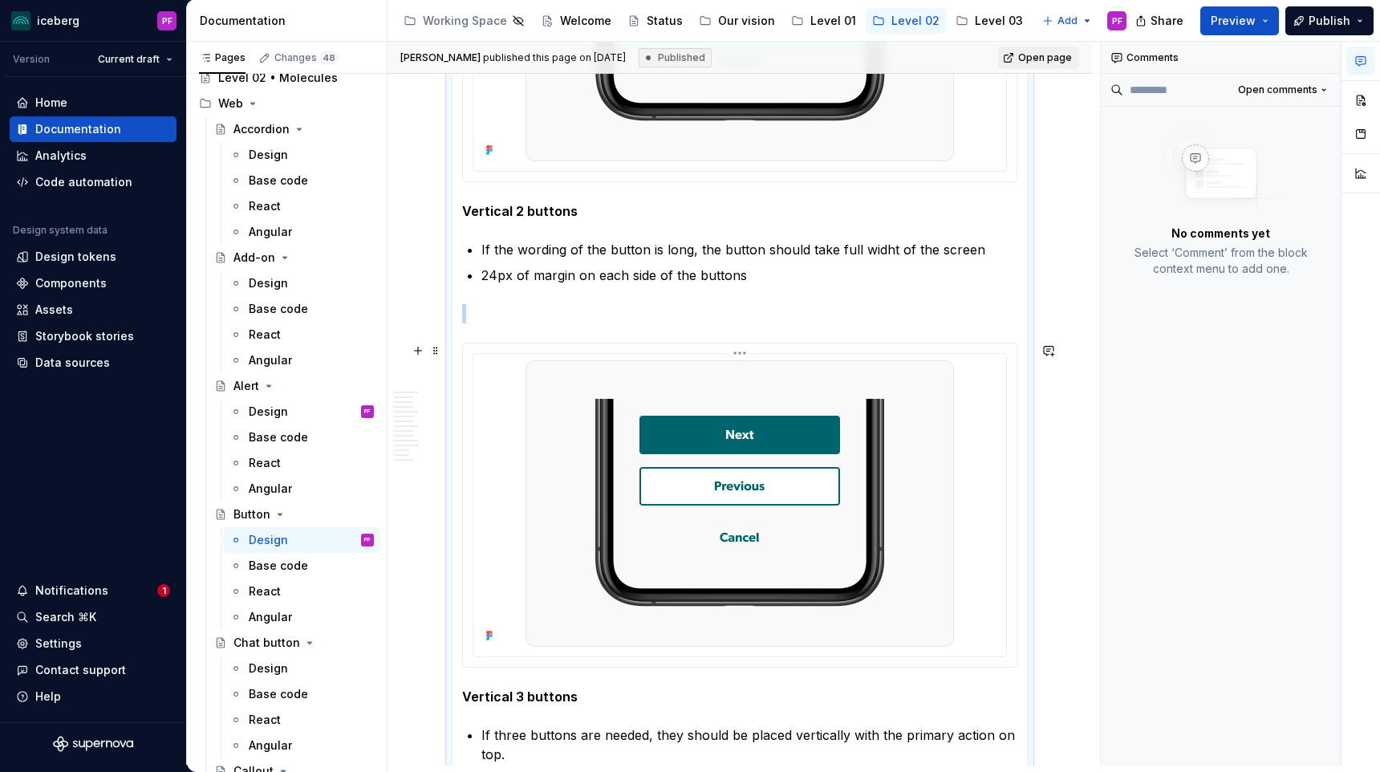
click at [492, 632] on icon at bounding box center [489, 635] width 13 height 13
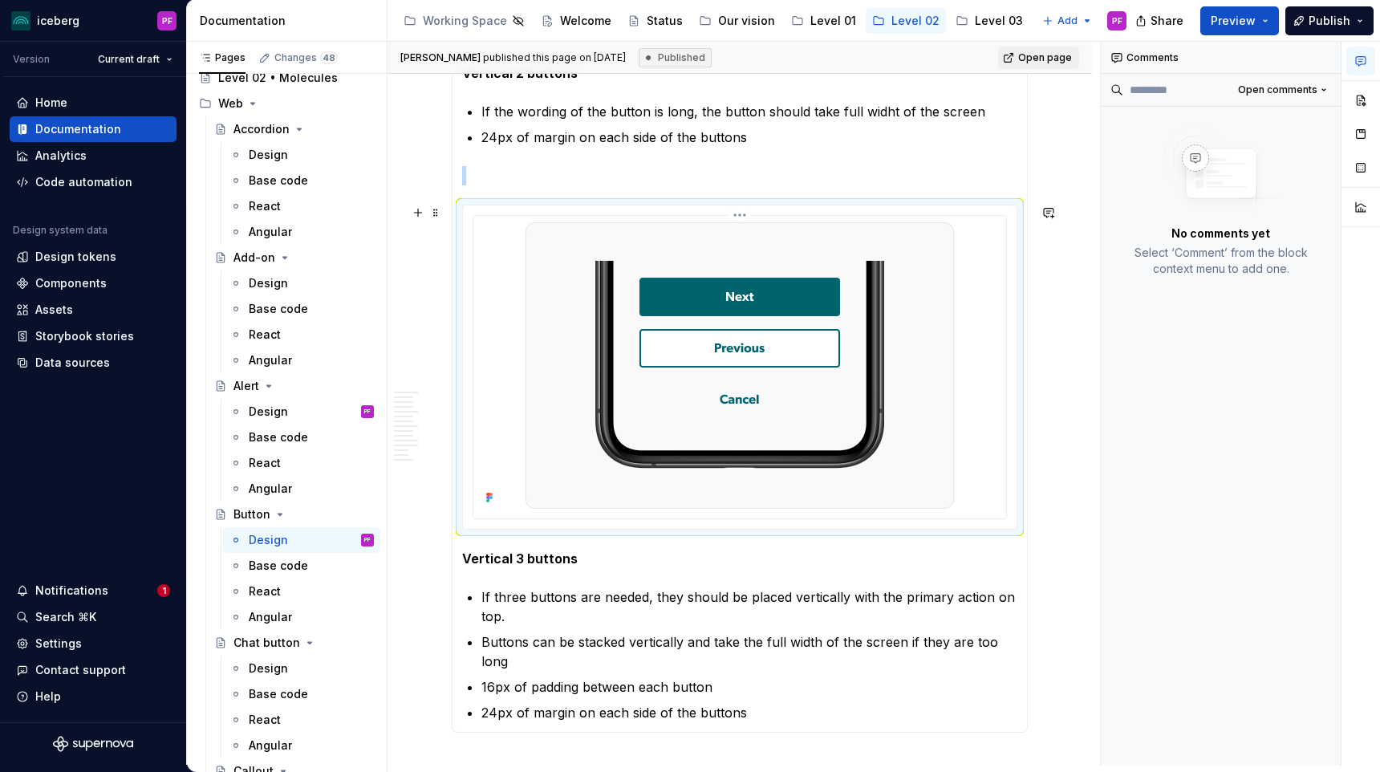
scroll to position [3756, 0]
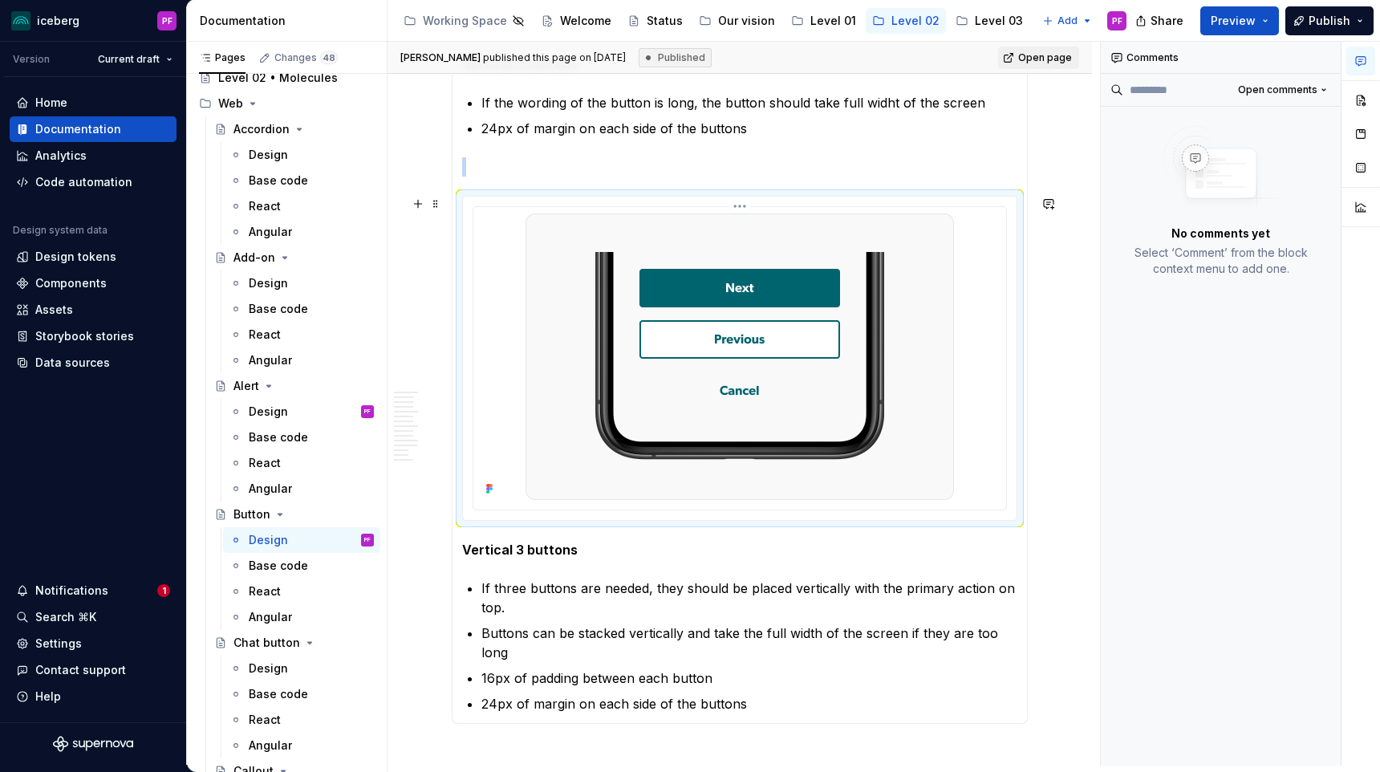
click at [834, 437] on img at bounding box center [740, 356] width 429 height 286
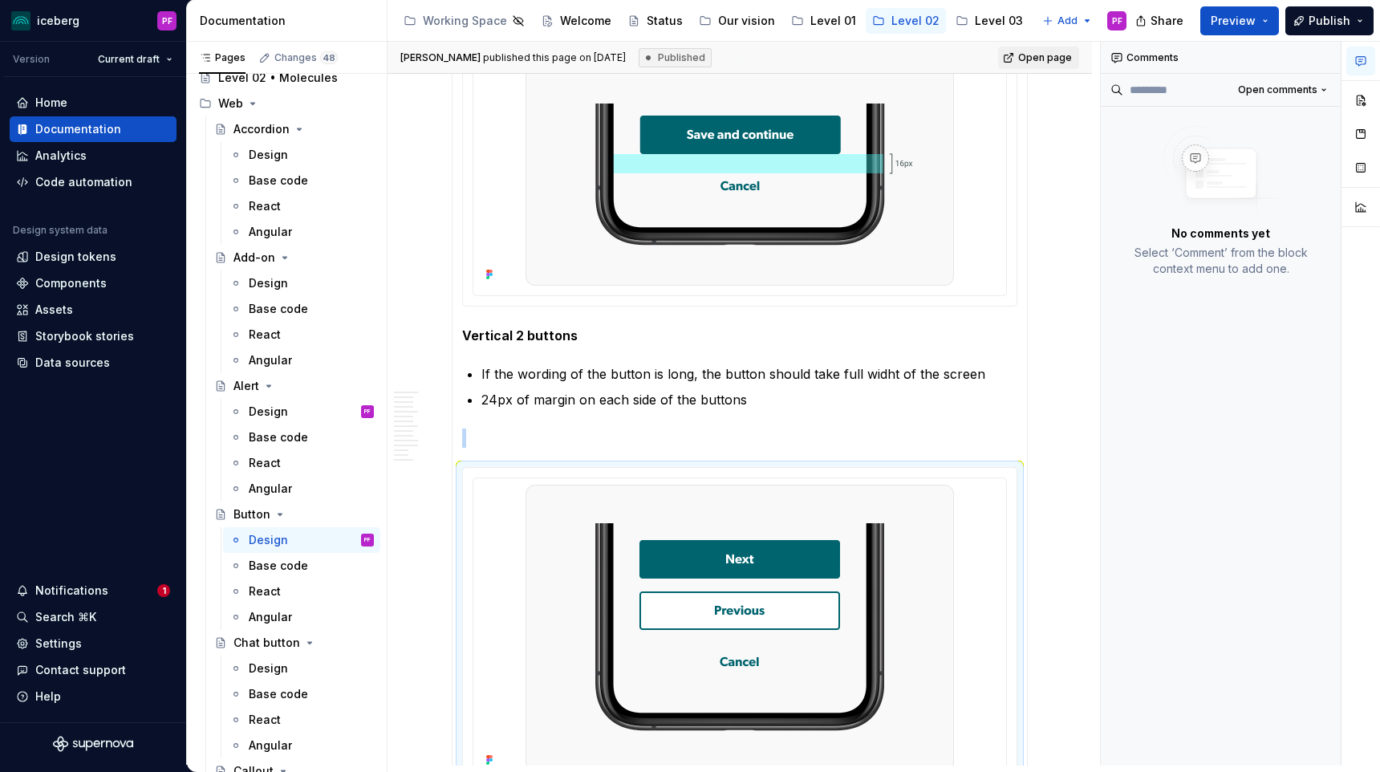
scroll to position [3487, 0]
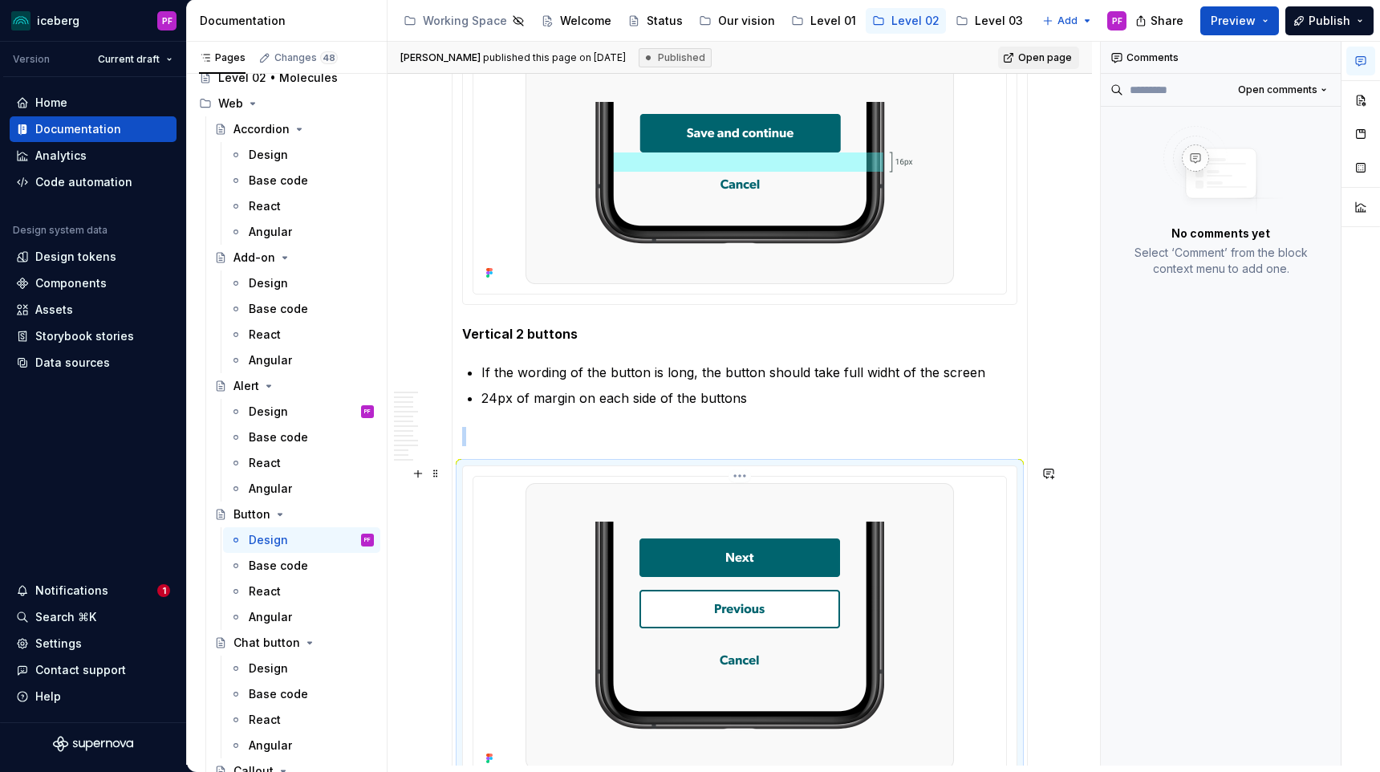
click at [829, 542] on img at bounding box center [740, 626] width 429 height 286
click at [1358, 90] on button "button" at bounding box center [1361, 100] width 29 height 29
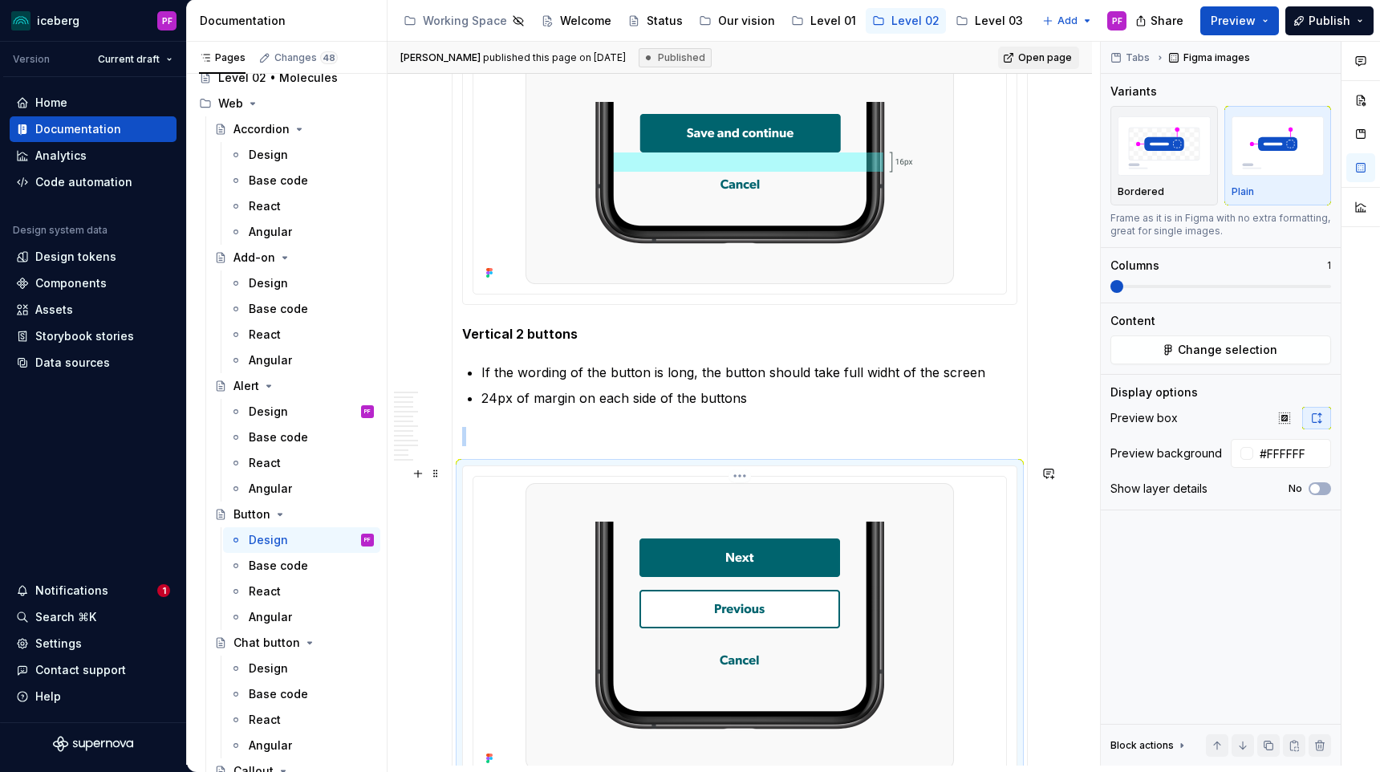
click at [974, 515] on div at bounding box center [740, 626] width 520 height 286
click at [1144, 348] on button "Change selection" at bounding box center [1221, 349] width 221 height 29
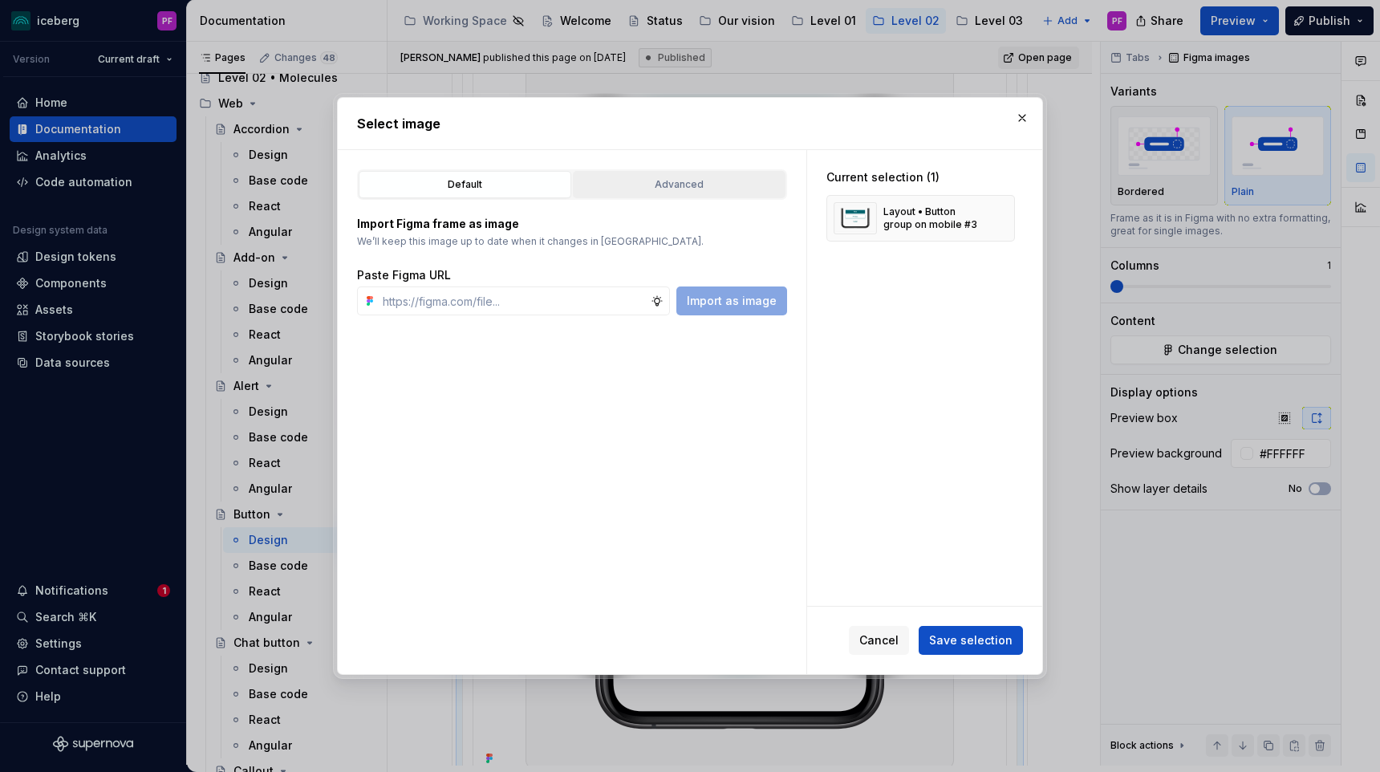
click at [736, 176] on button "Advanced" at bounding box center [679, 184] width 213 height 27
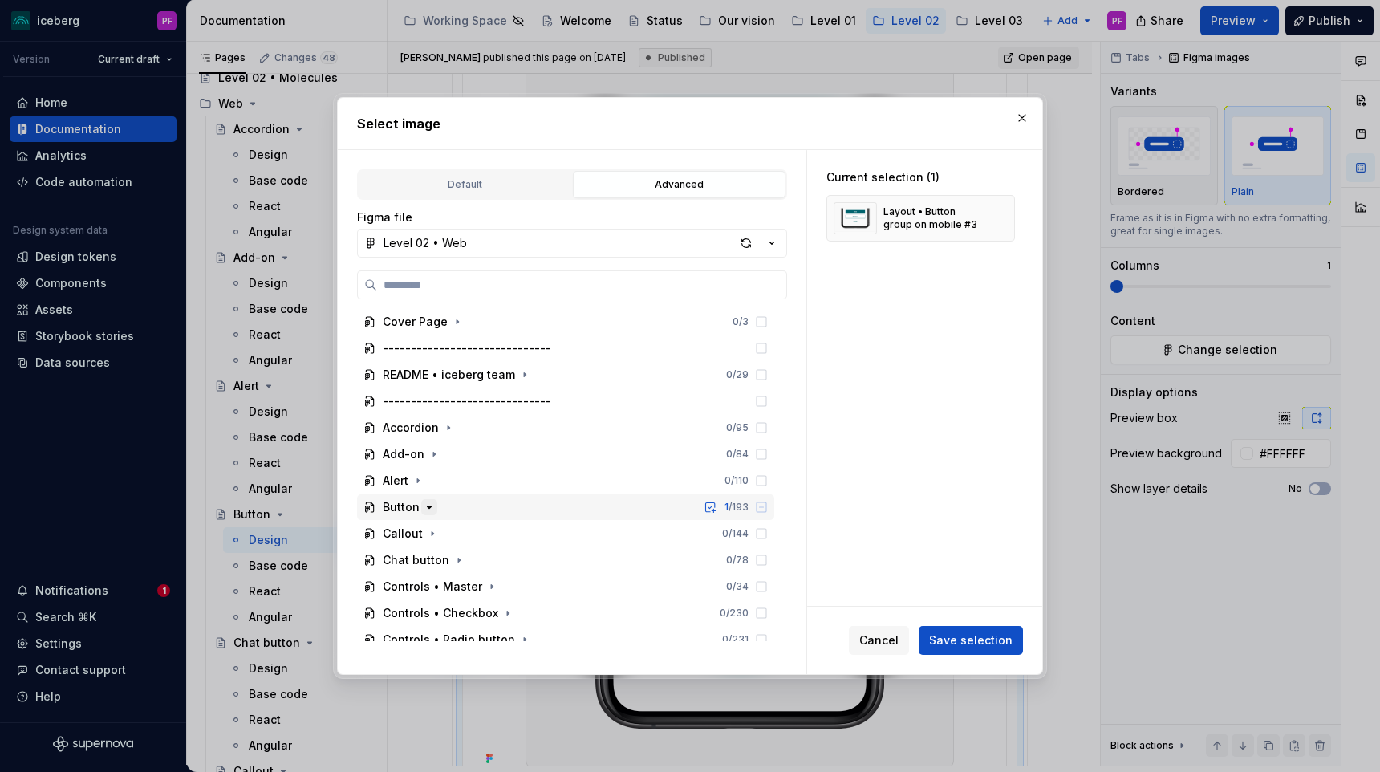
click at [428, 506] on icon "button" at bounding box center [430, 507] width 4 height 2
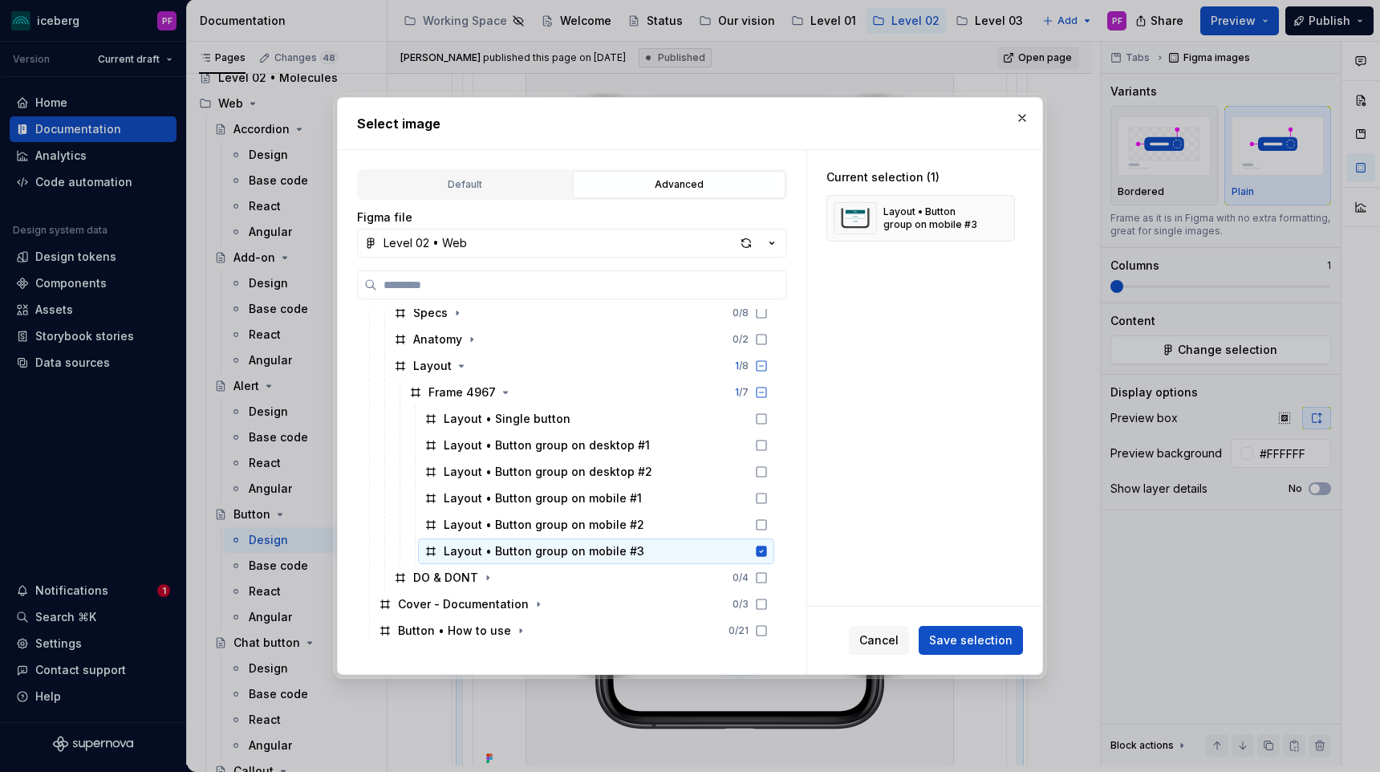
scroll to position [348, 0]
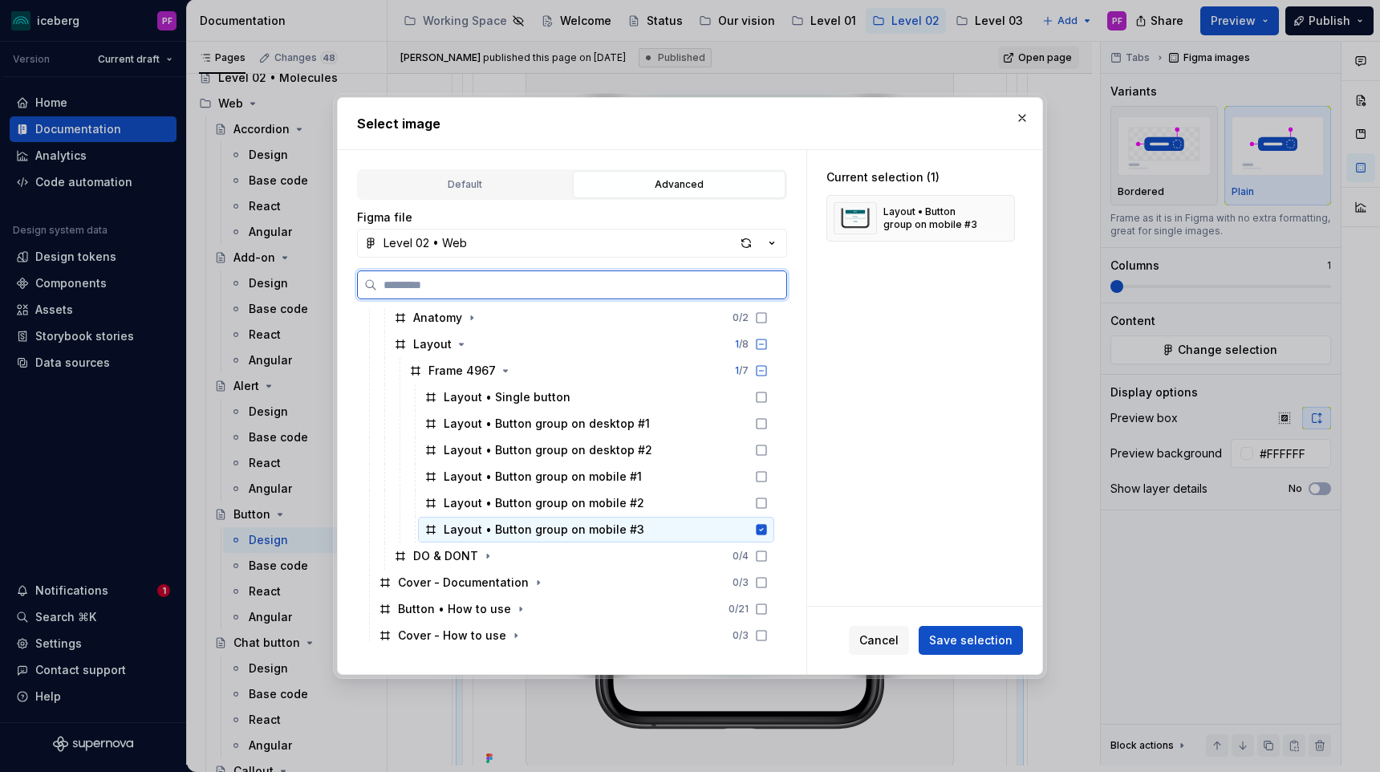
click at [563, 526] on div "Layout • Button group on mobile #3" at bounding box center [544, 530] width 201 height 16
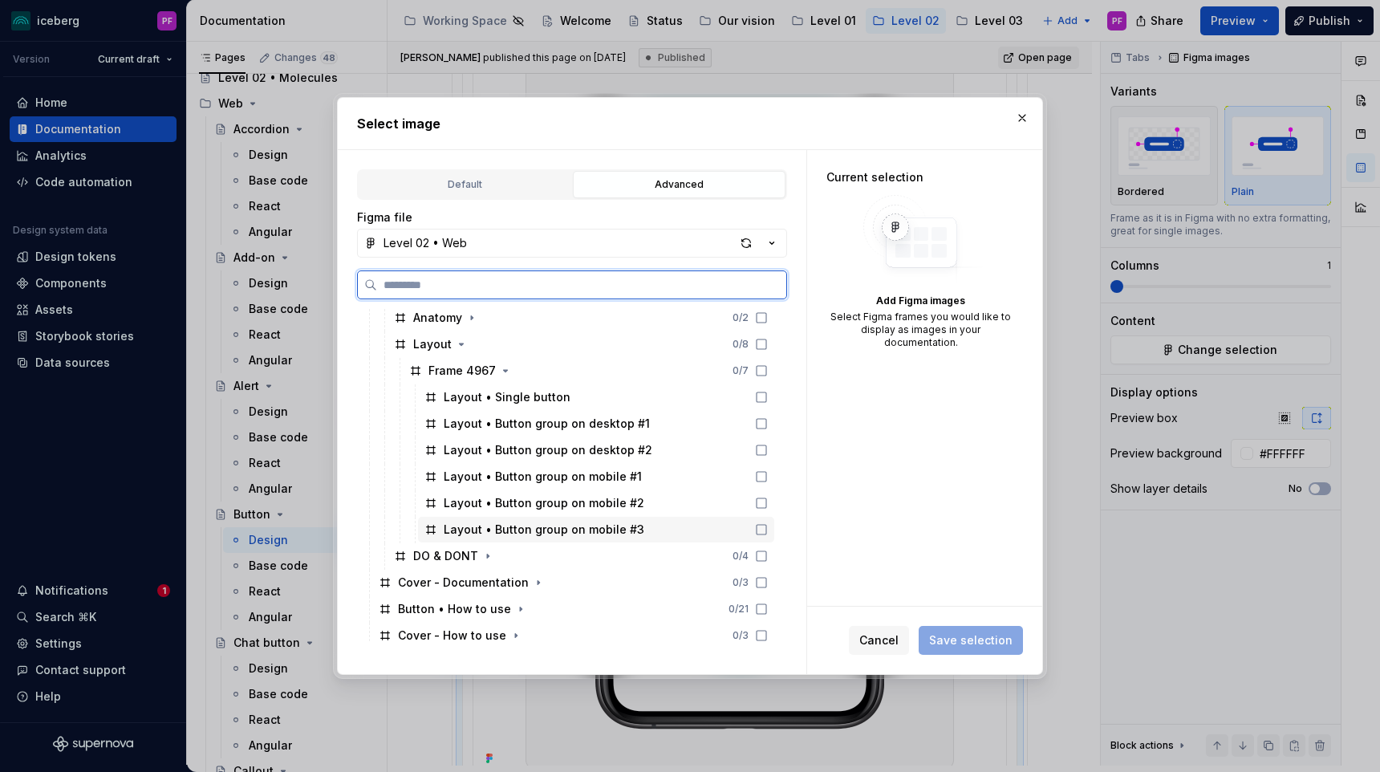
click at [604, 524] on div "Layout • Button group on mobile #3" at bounding box center [544, 530] width 201 height 16
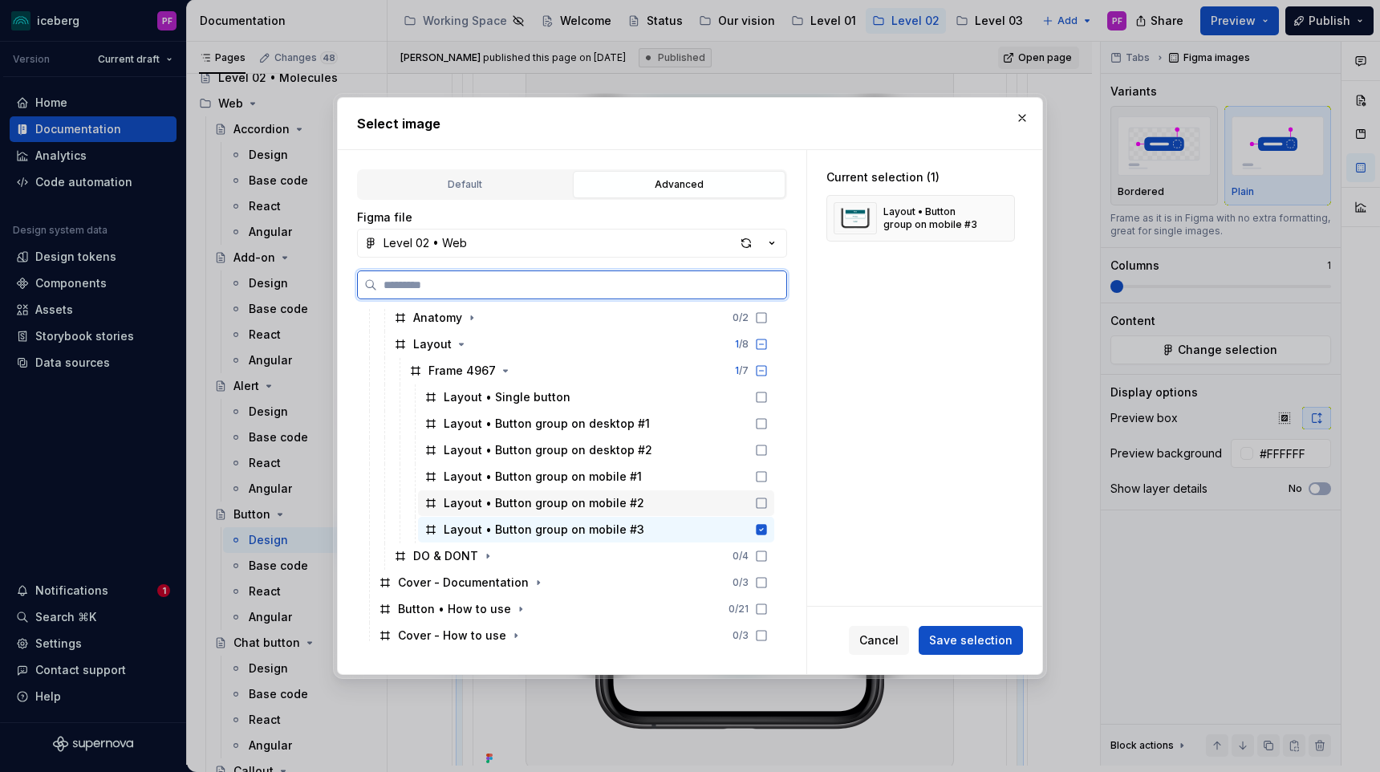
click at [730, 510] on div "Layout • Button group on mobile #2" at bounding box center [596, 503] width 356 height 26
click at [712, 528] on div "Layout • Button group on mobile #3" at bounding box center [596, 530] width 356 height 26
click at [721, 509] on div "Layout • Button group on mobile #2" at bounding box center [596, 503] width 356 height 26
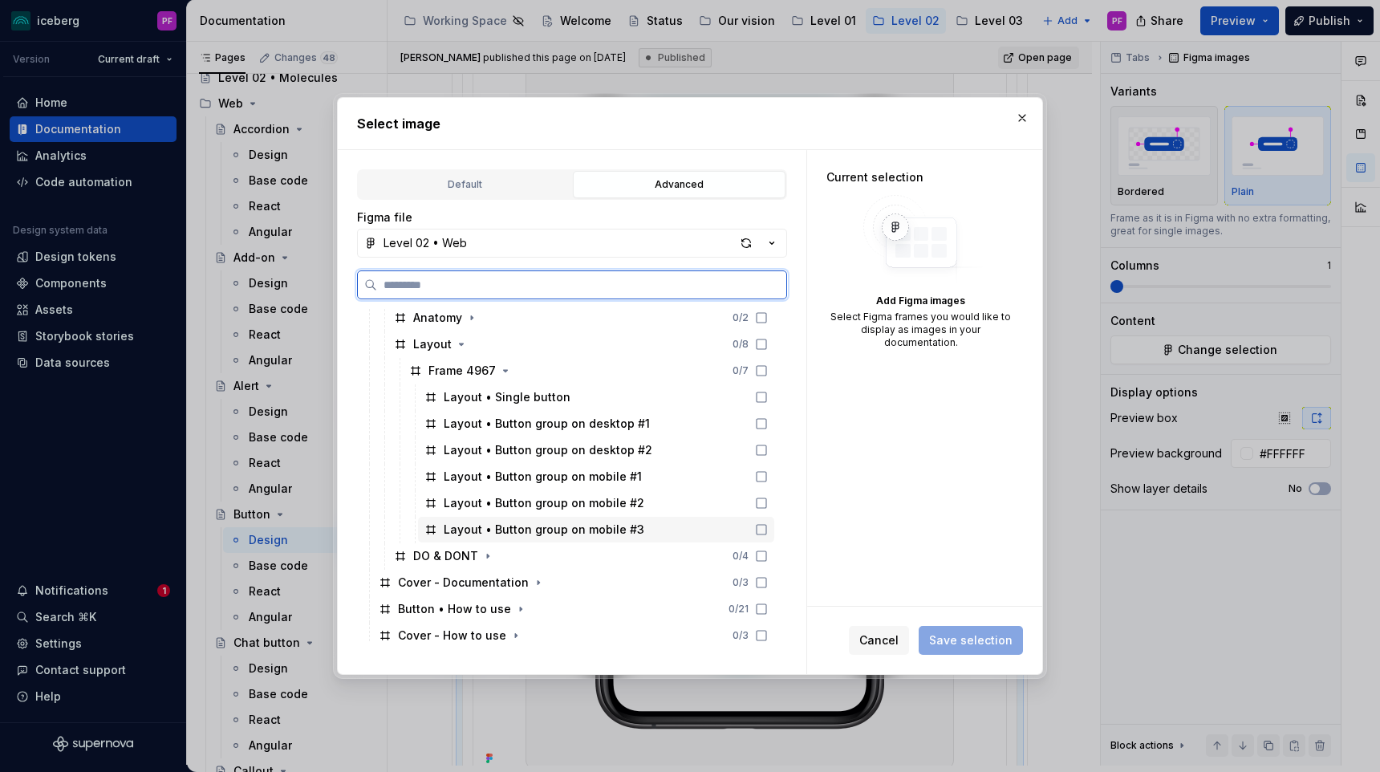
click at [721, 525] on div "Layout • Button group on mobile #3" at bounding box center [596, 530] width 356 height 26
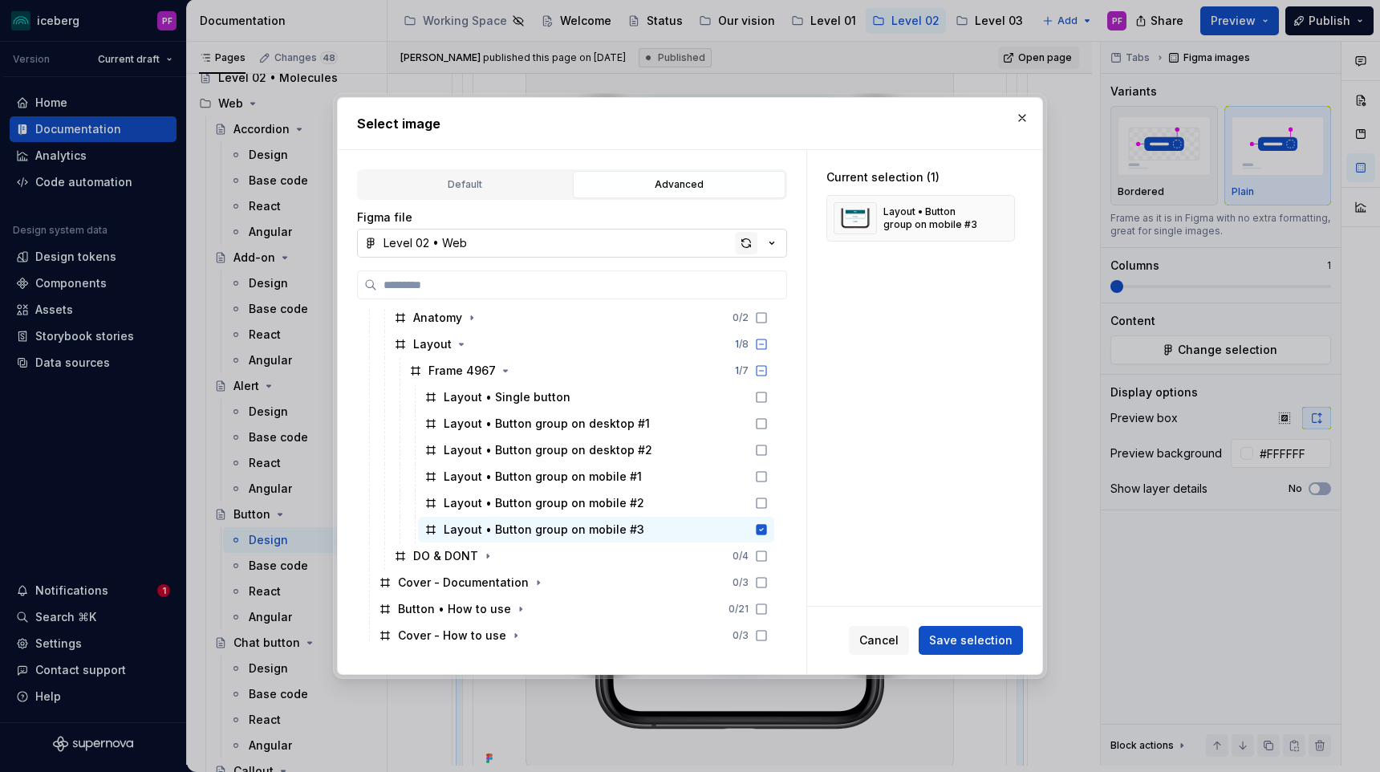
click at [743, 242] on div "button" at bounding box center [746, 243] width 22 height 22
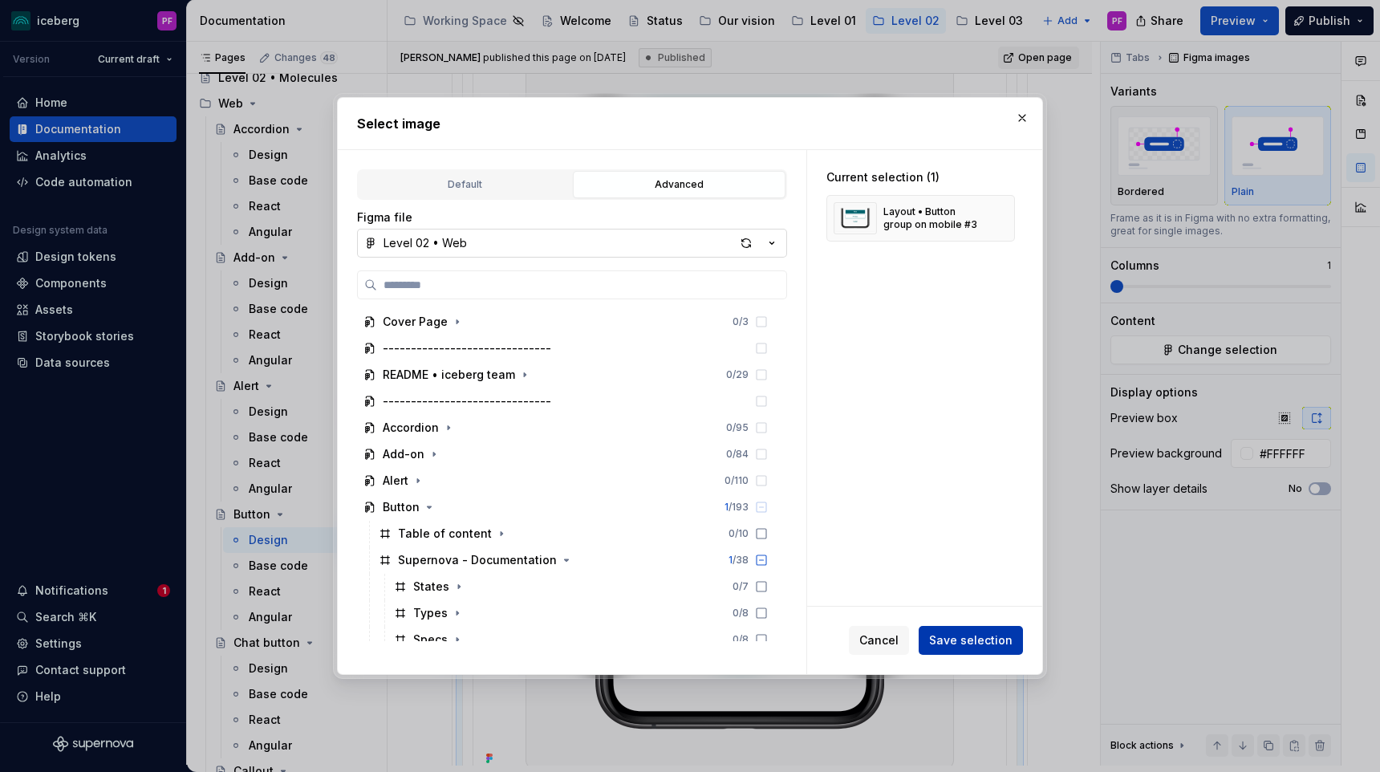
click at [953, 650] on button "Save selection" at bounding box center [971, 640] width 104 height 29
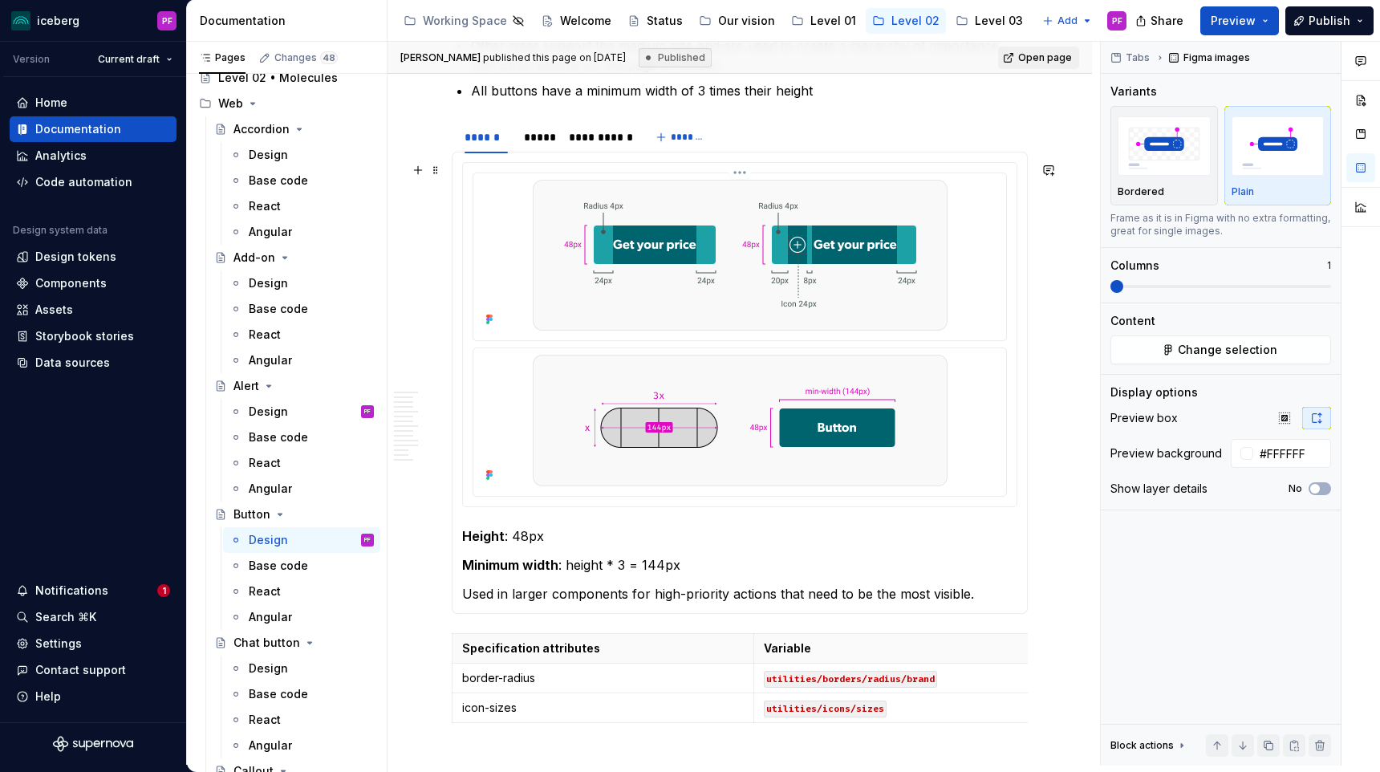
scroll to position [1721, 0]
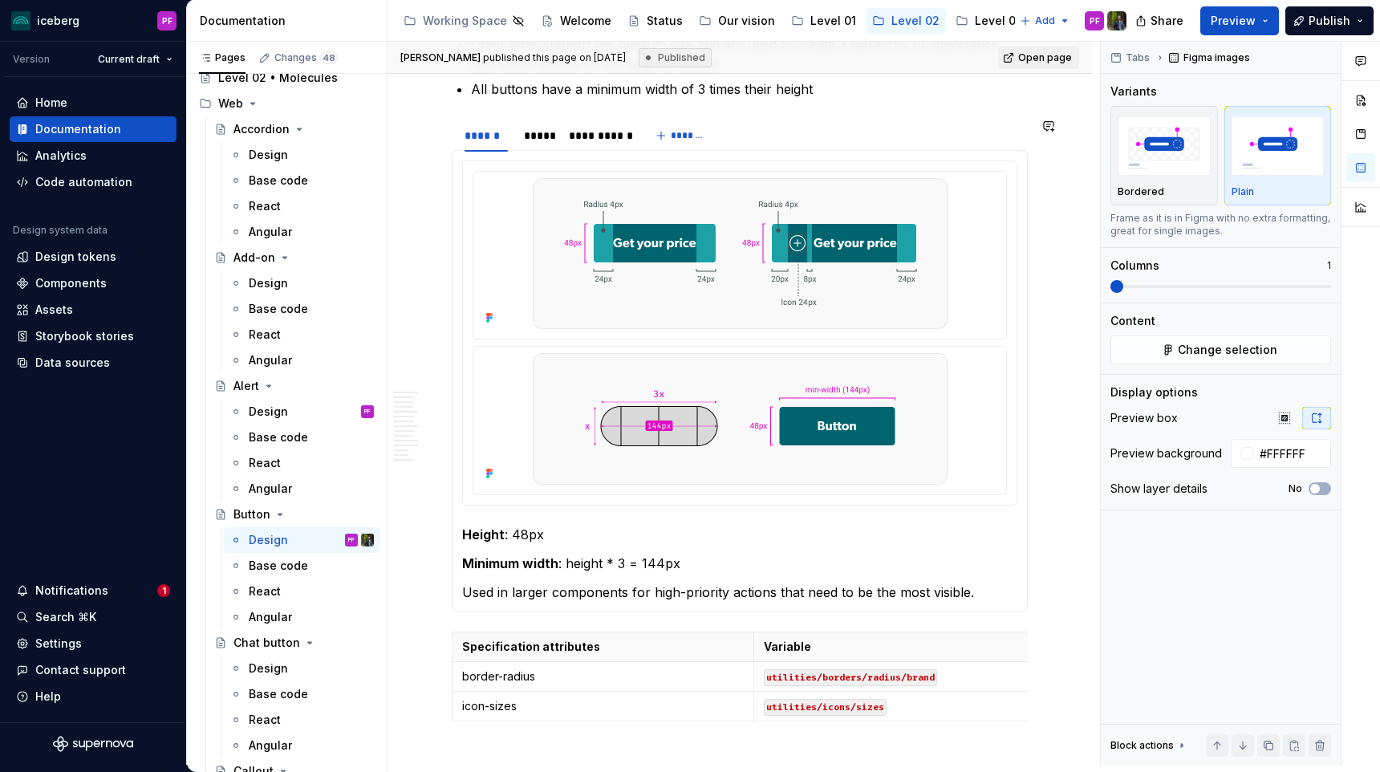
type textarea "*"
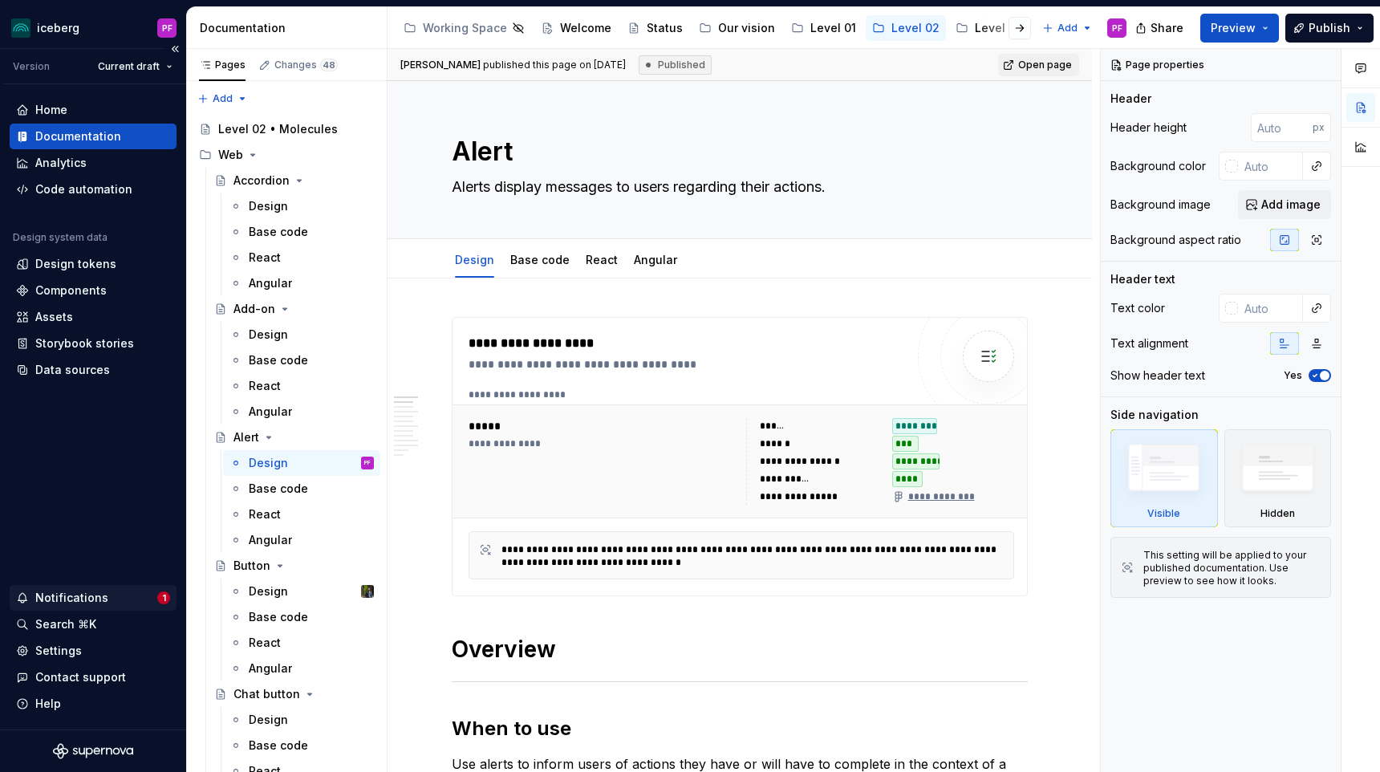
click at [74, 591] on div "Notifications" at bounding box center [71, 598] width 73 height 16
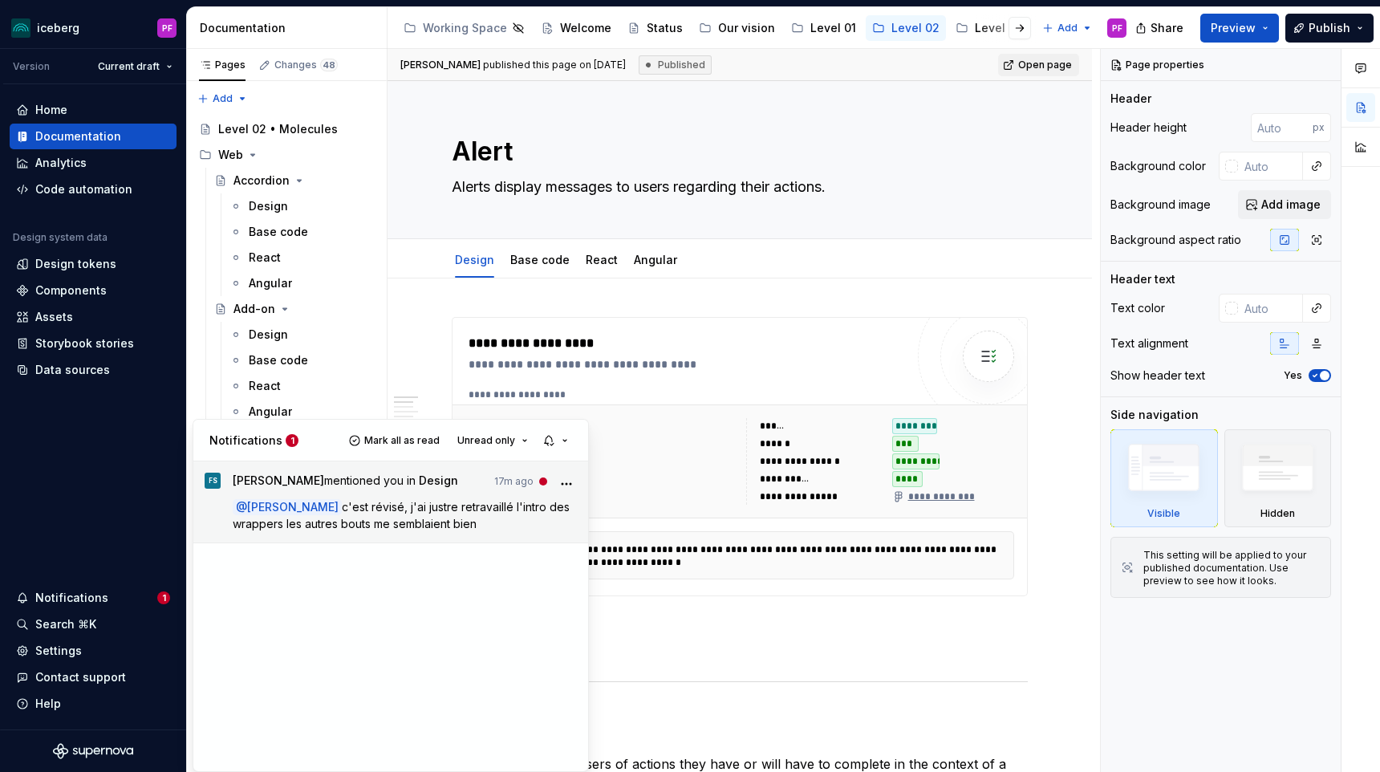
click at [395, 521] on span "c'est révisé, j'ai justre retravaillé l'intro des wrappers les autres bouts me …" at bounding box center [403, 515] width 340 height 30
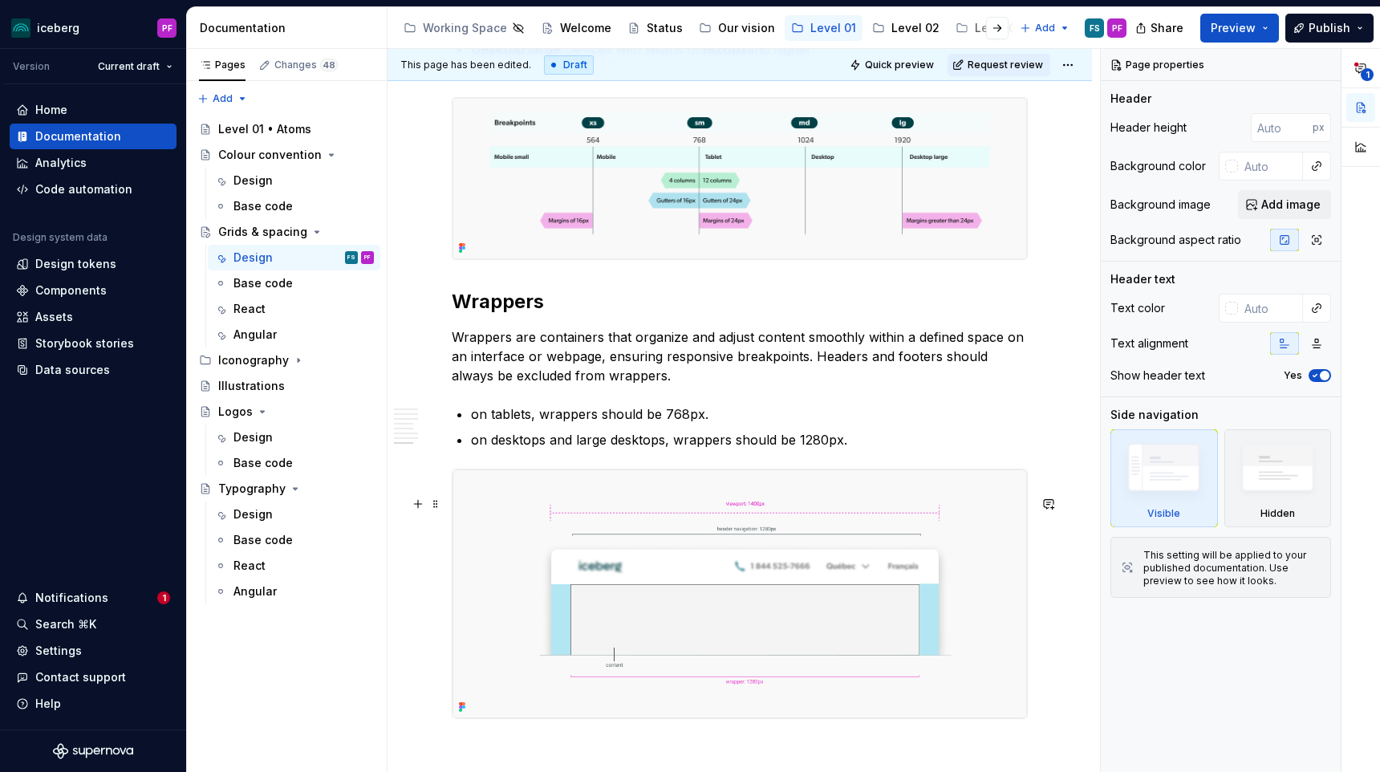
scroll to position [4224, 0]
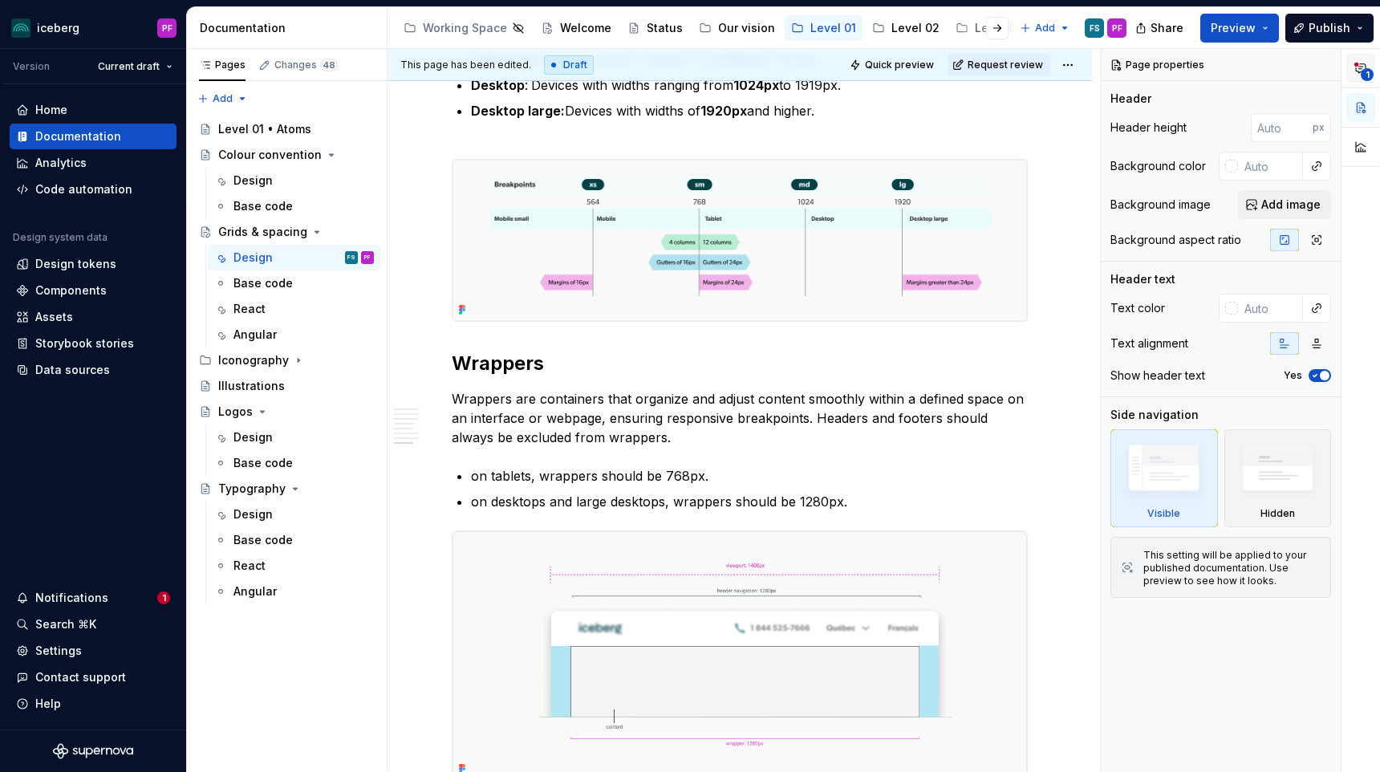
click at [1365, 77] on span "1" at bounding box center [1367, 74] width 13 height 13
type textarea "*"
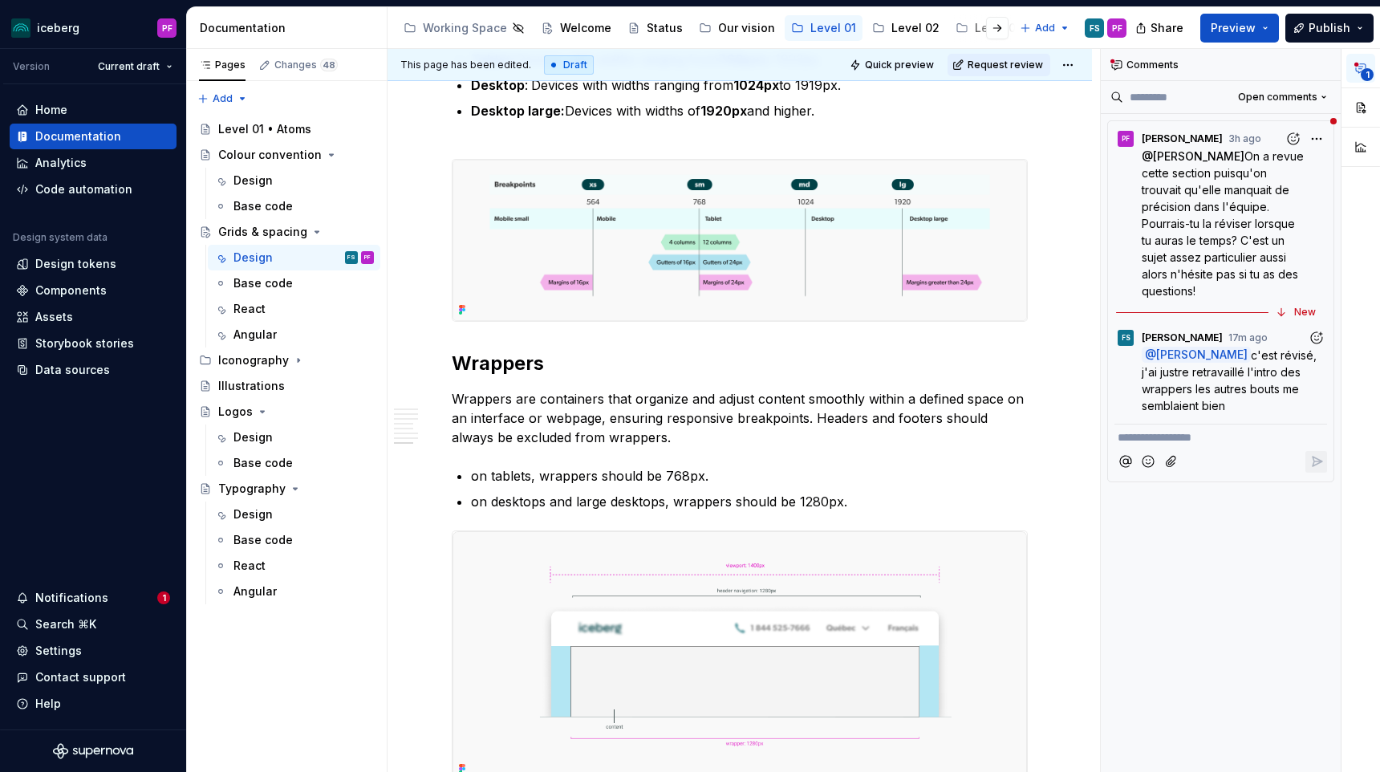
click at [1227, 424] on div "**********" at bounding box center [1221, 435] width 213 height 22
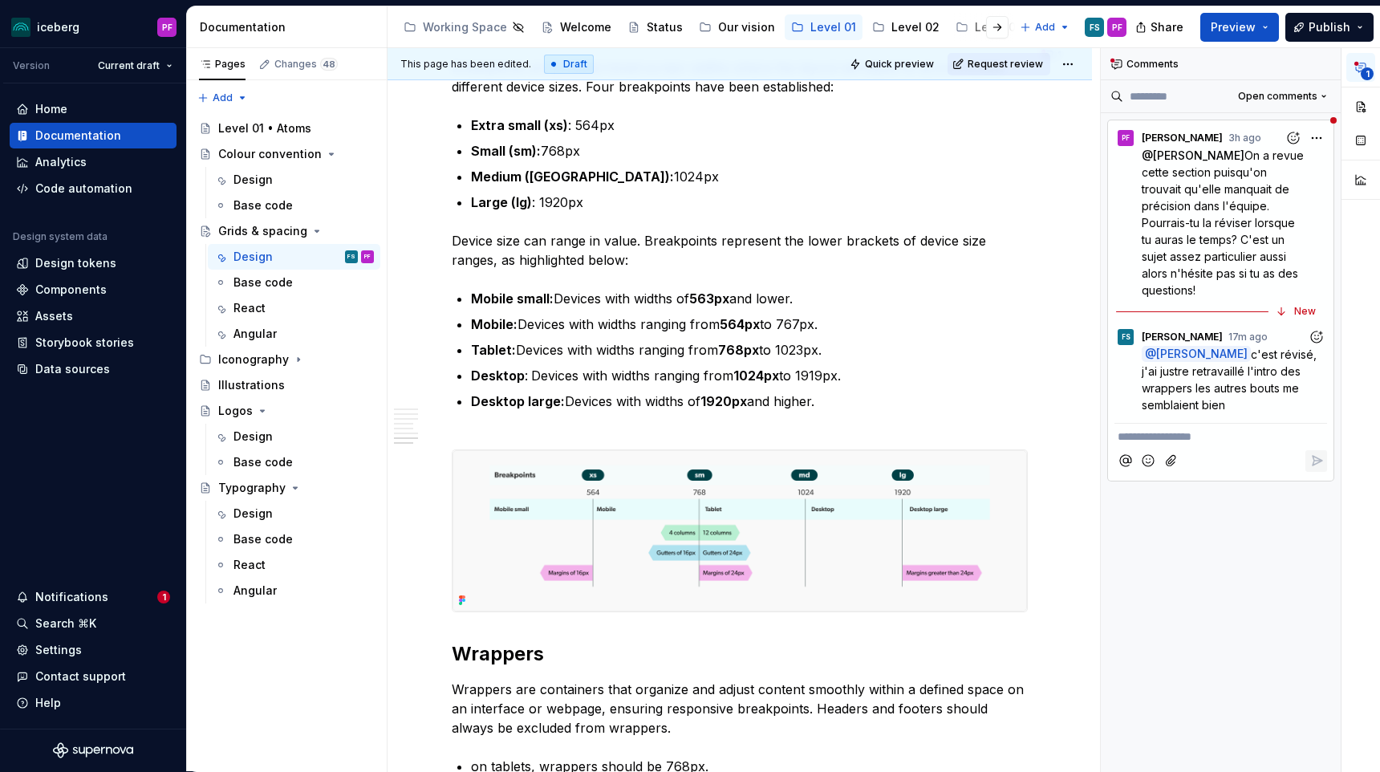
scroll to position [3844, 0]
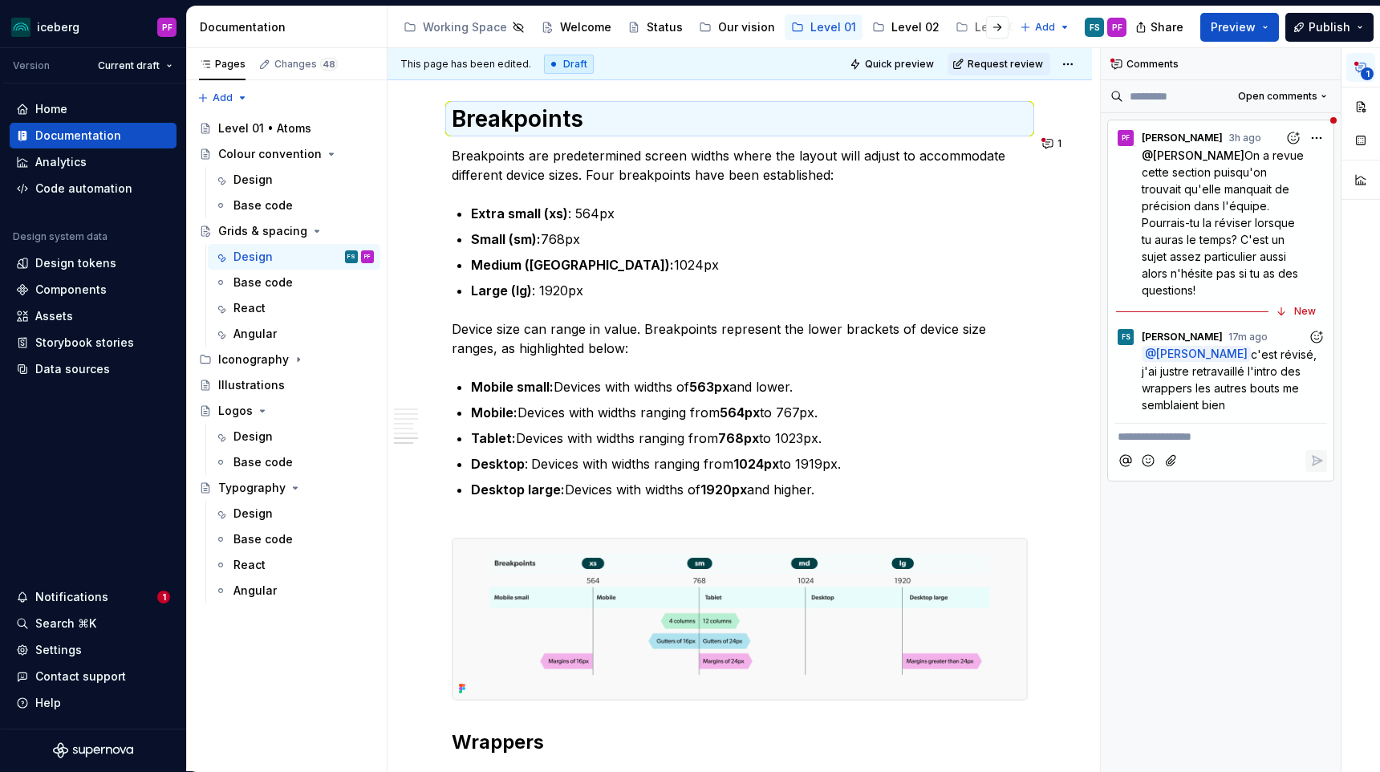
click at [1314, 344] on button "Add reaction" at bounding box center [1317, 337] width 22 height 22
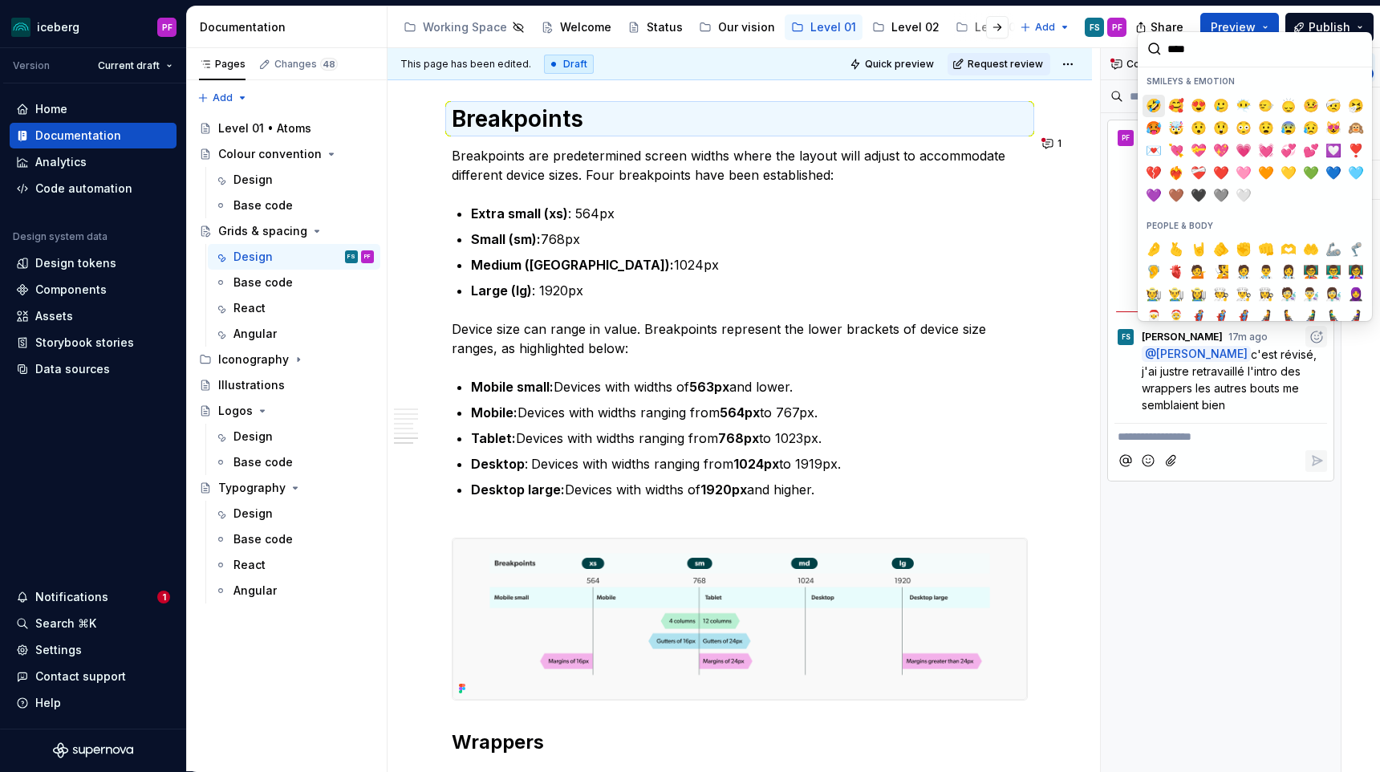
type input "*****"
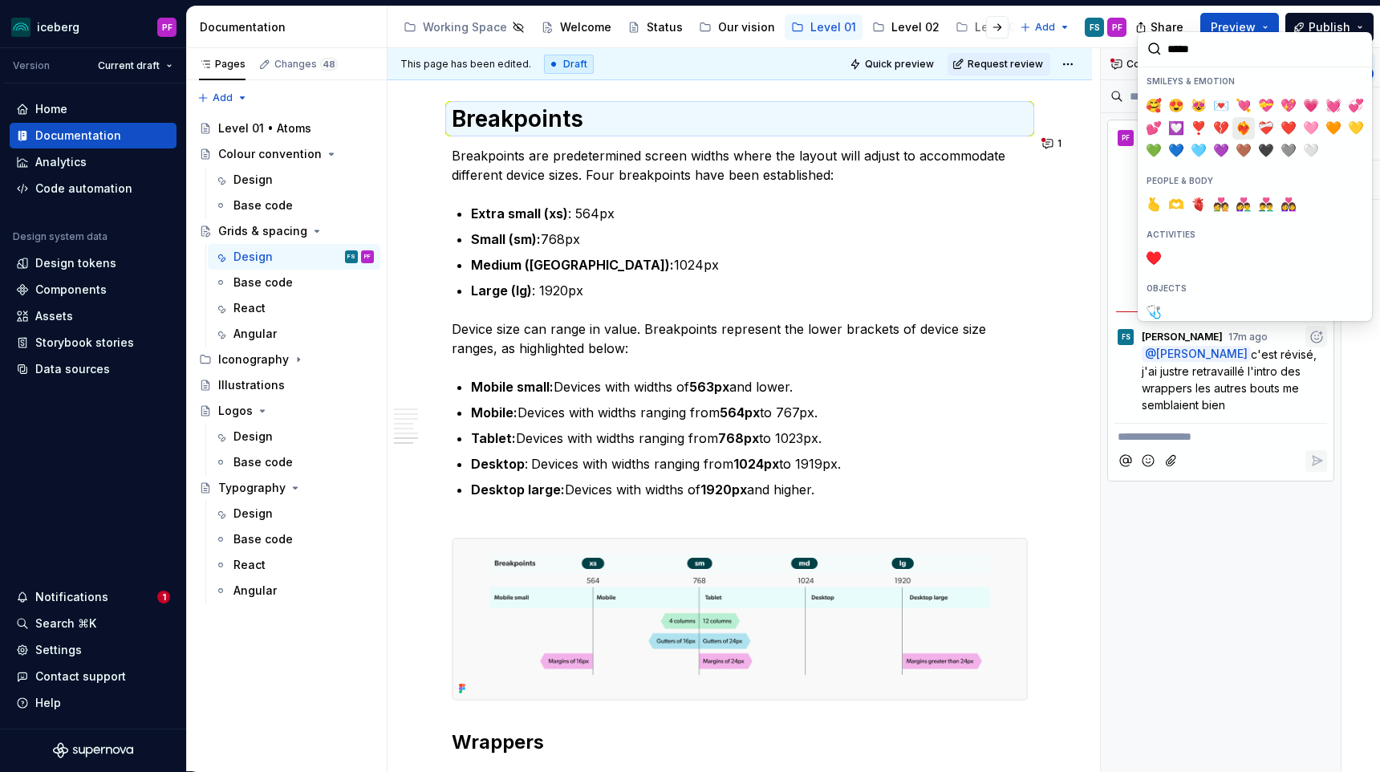
click at [1249, 124] on span "❤️‍🔥" at bounding box center [1243, 128] width 13 height 16
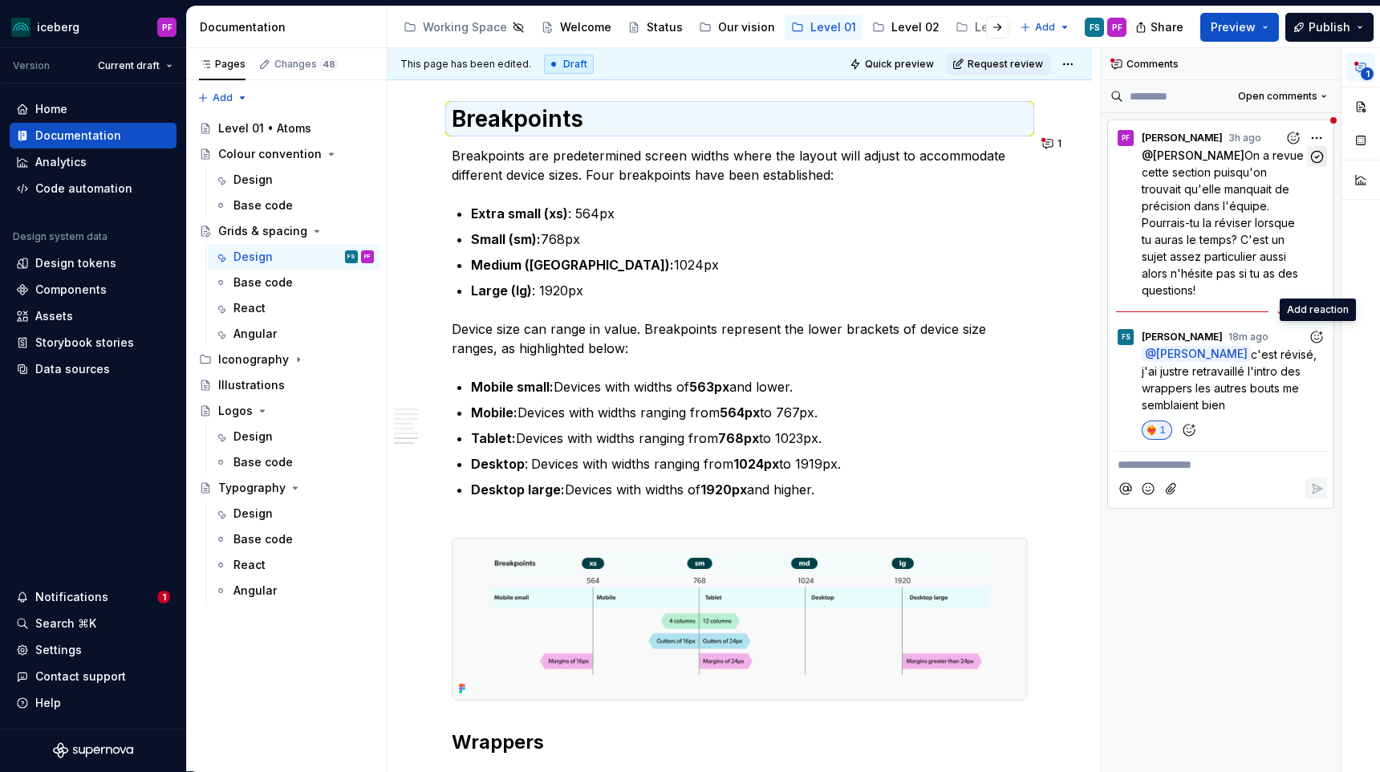
click at [1314, 154] on icon "button" at bounding box center [1317, 156] width 15 height 15
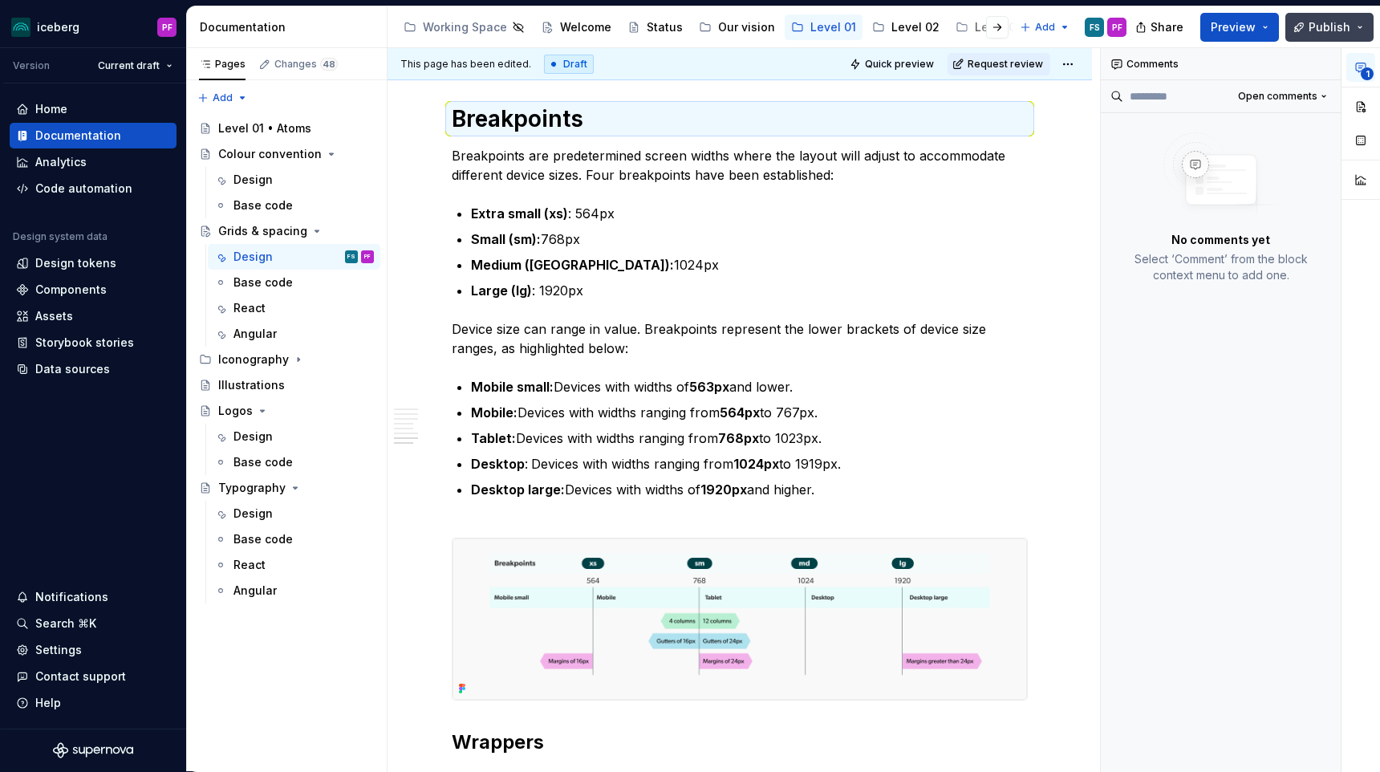
click at [1314, 21] on span "Publish" at bounding box center [1330, 27] width 42 height 16
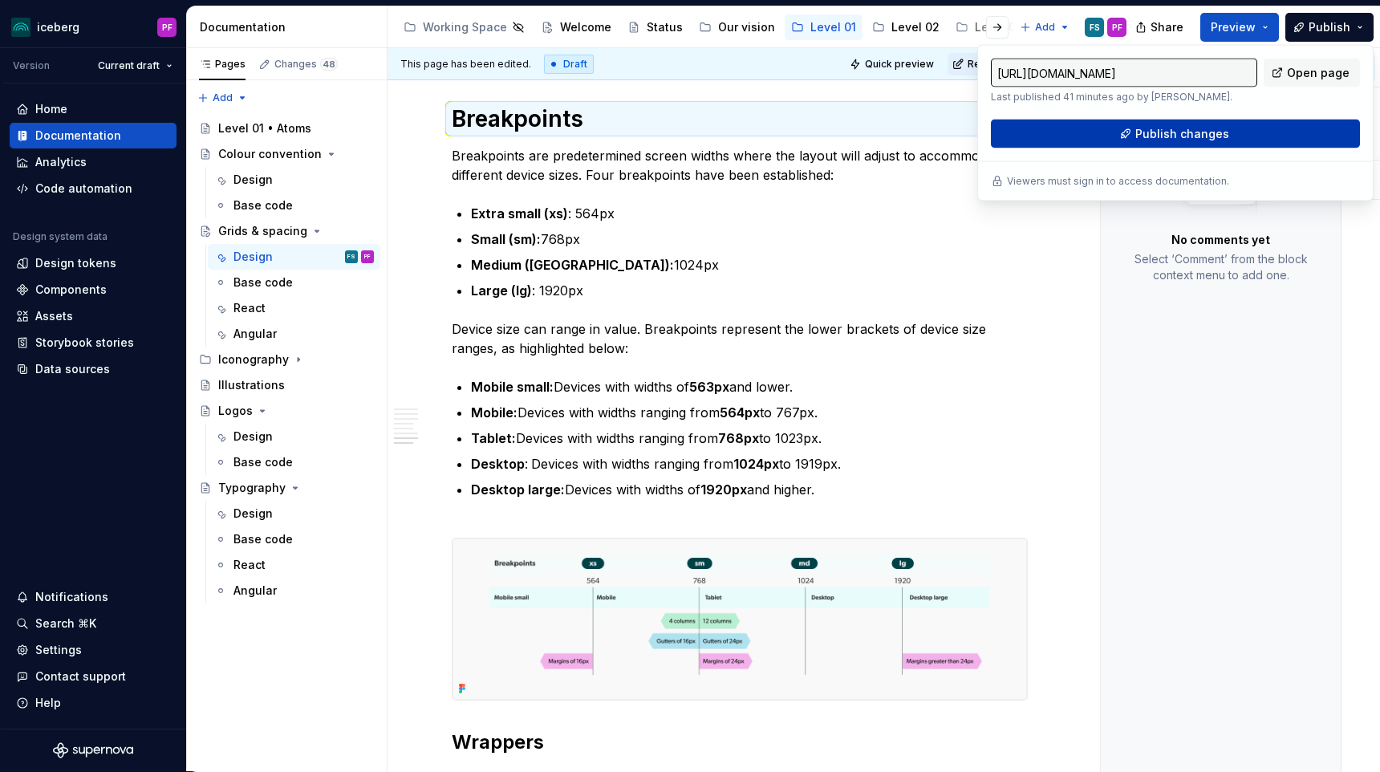
click at [1095, 134] on button "Publish changes" at bounding box center [1175, 134] width 369 height 29
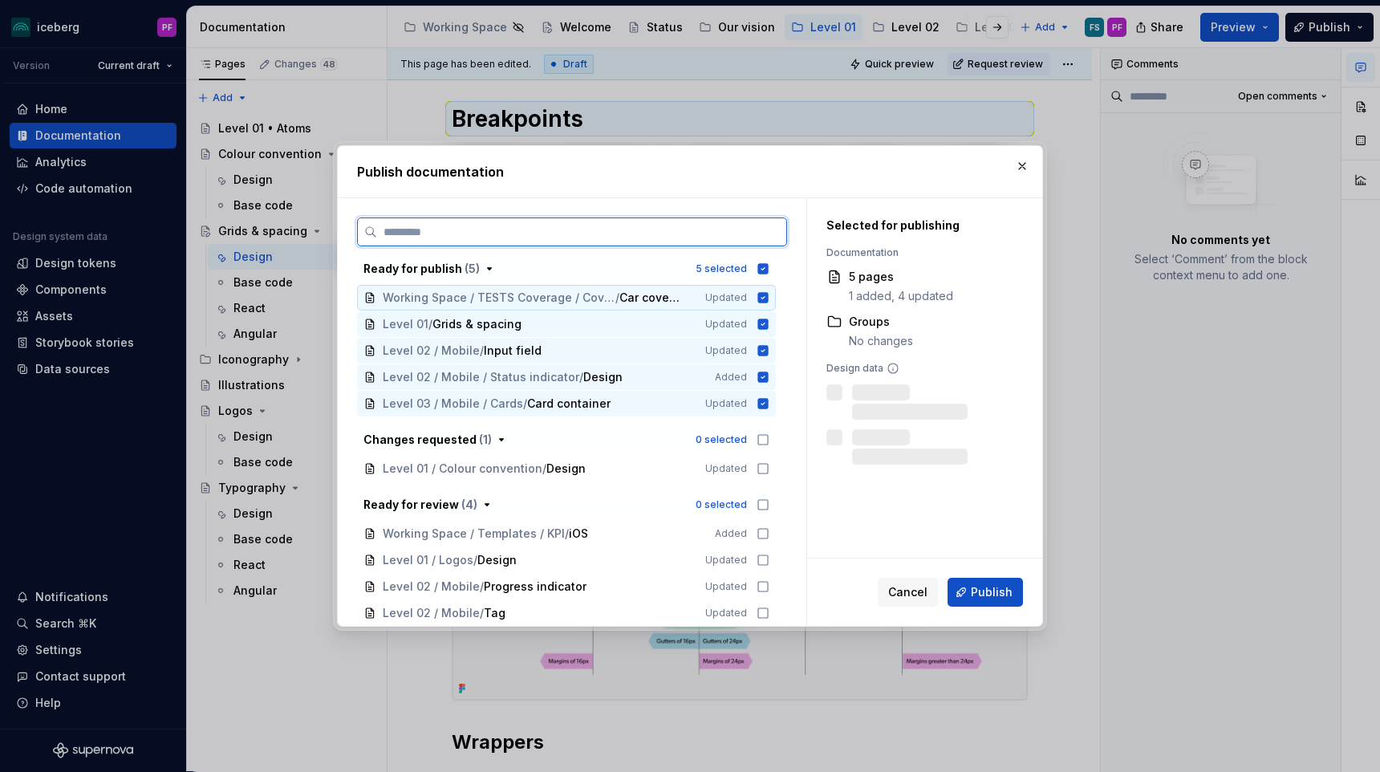
click at [596, 296] on span "Working Space / TESTS Coverage / Coverage [v1]" at bounding box center [499, 298] width 233 height 16
click at [560, 350] on div "Level 02 / Mobile / Input field" at bounding box center [534, 351] width 303 height 16
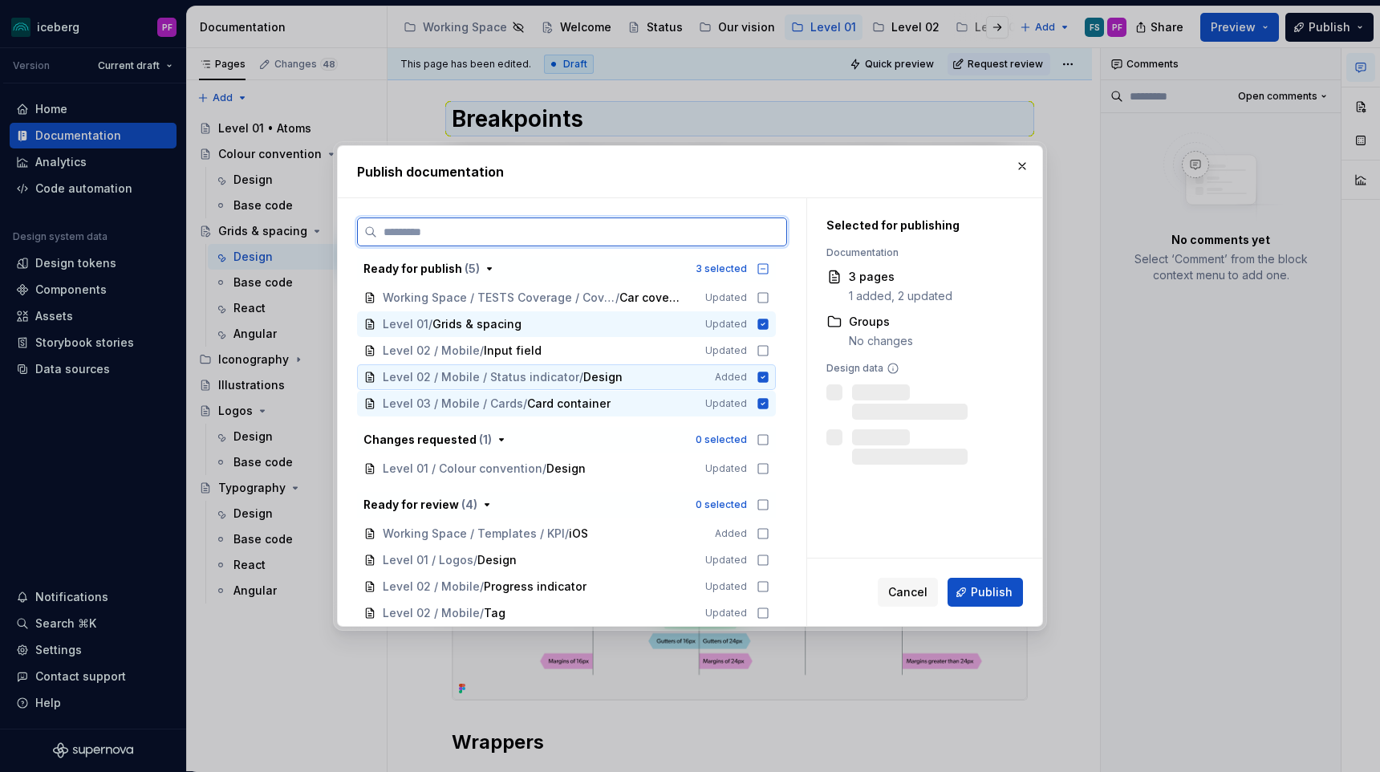
click at [562, 367] on div "Level 02 / Mobile / Status indicator / Design Added" at bounding box center [566, 377] width 419 height 26
click at [562, 396] on span "Card container" at bounding box center [568, 404] width 83 height 16
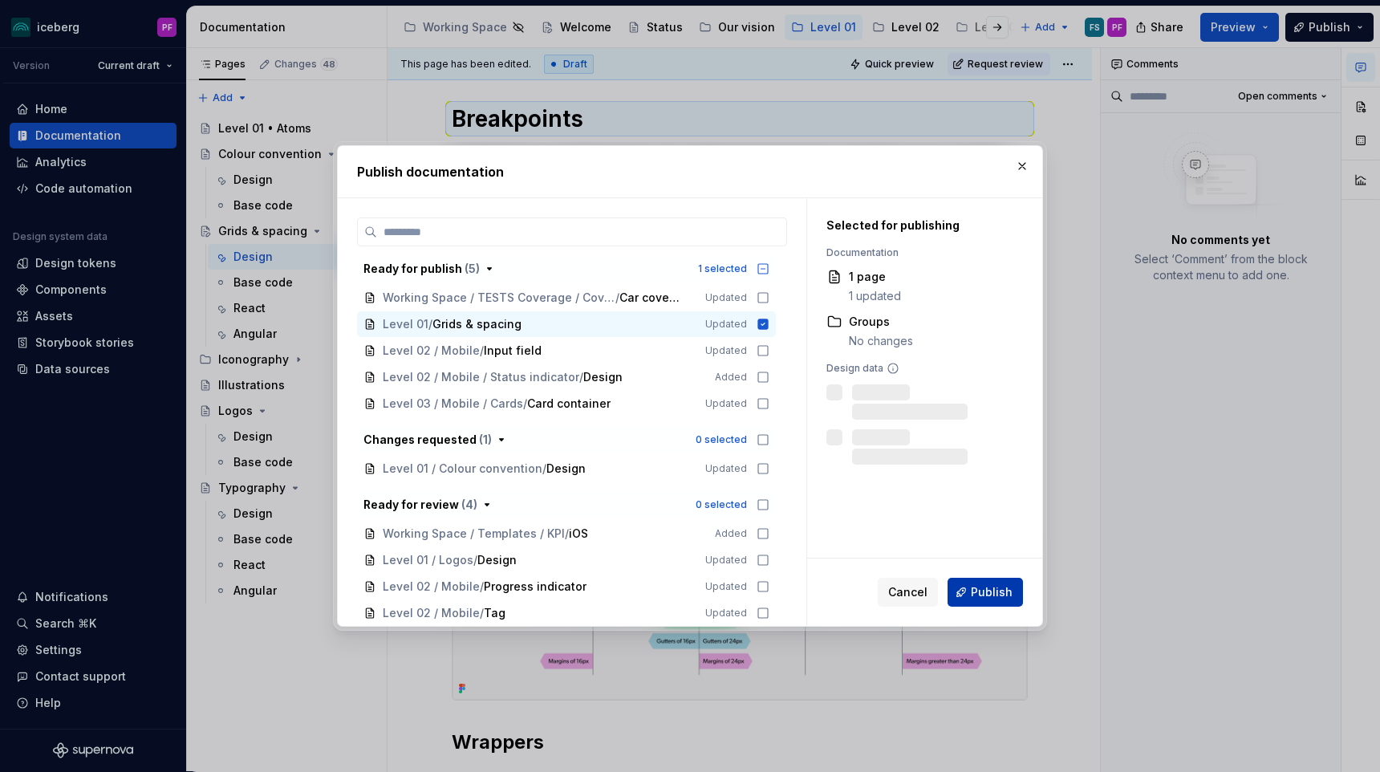
click at [971, 587] on button "Publish" at bounding box center [985, 592] width 75 height 29
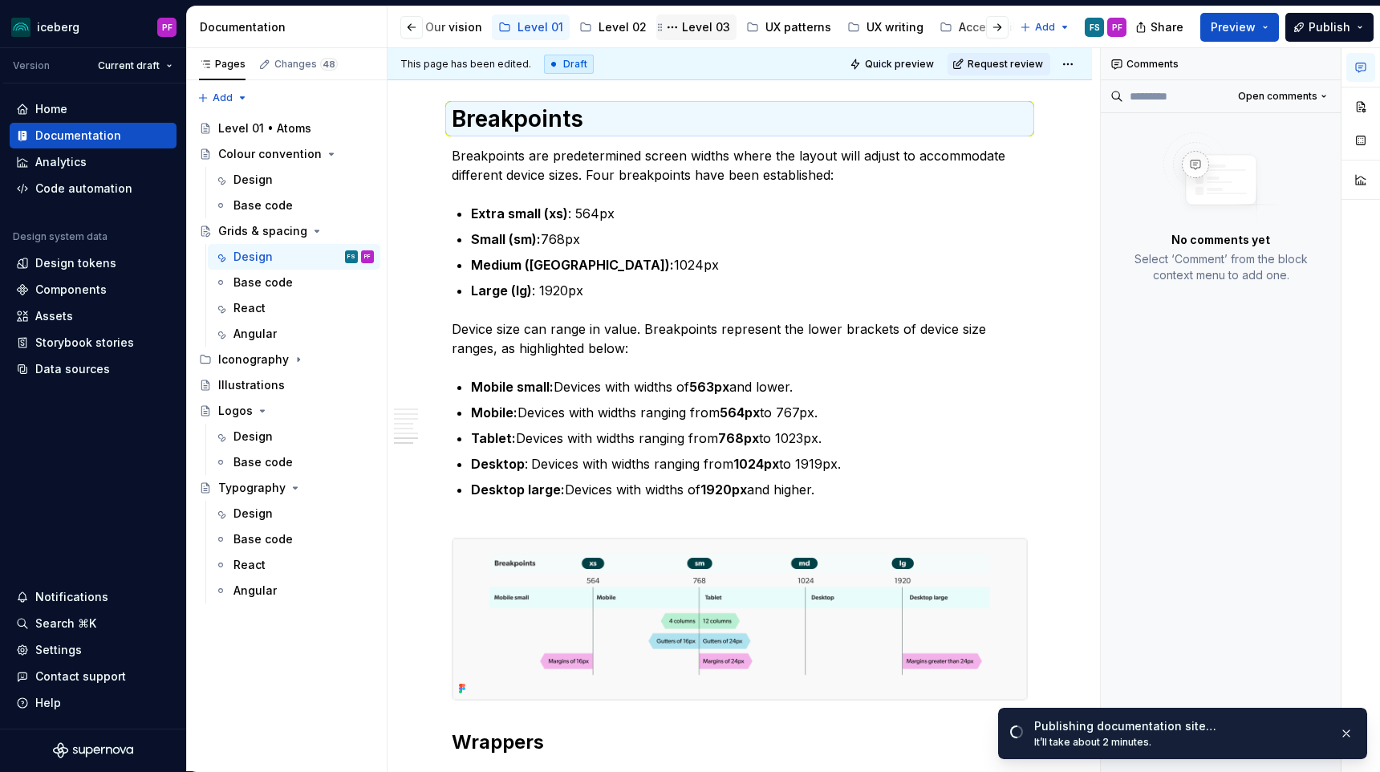
scroll to position [0, 384]
click at [791, 24] on div "UX writing" at bounding box center [804, 27] width 57 height 16
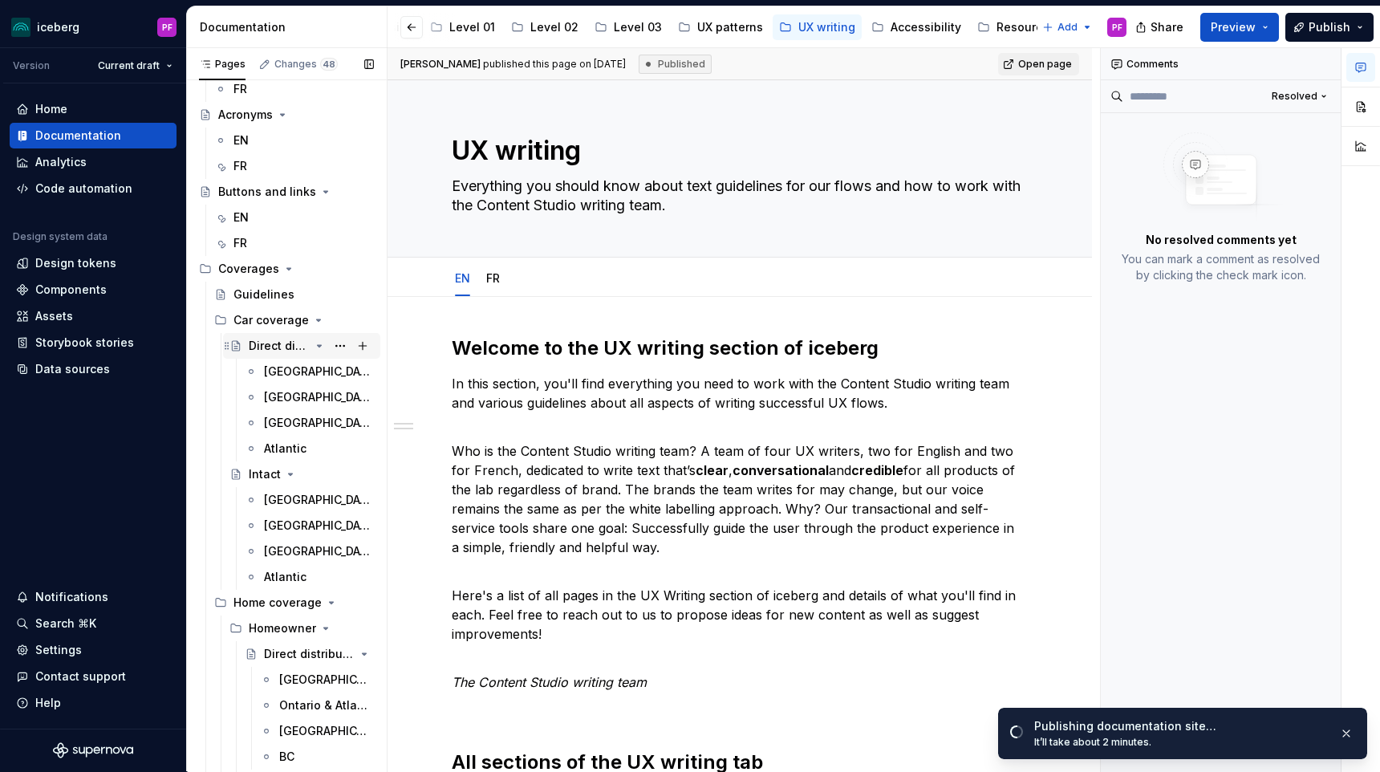
scroll to position [92, 0]
click at [278, 347] on div "Direct distribution" at bounding box center [279, 344] width 61 height 16
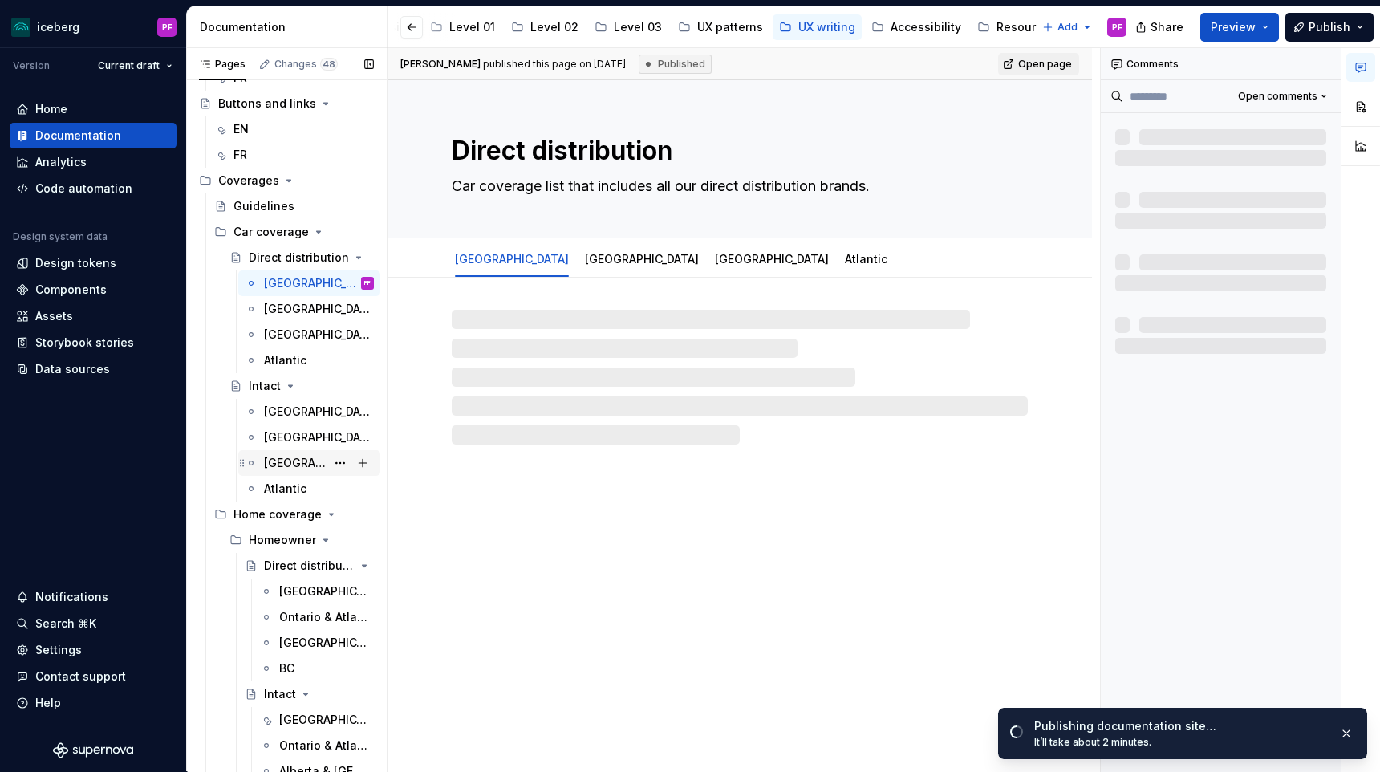
scroll to position [186, 0]
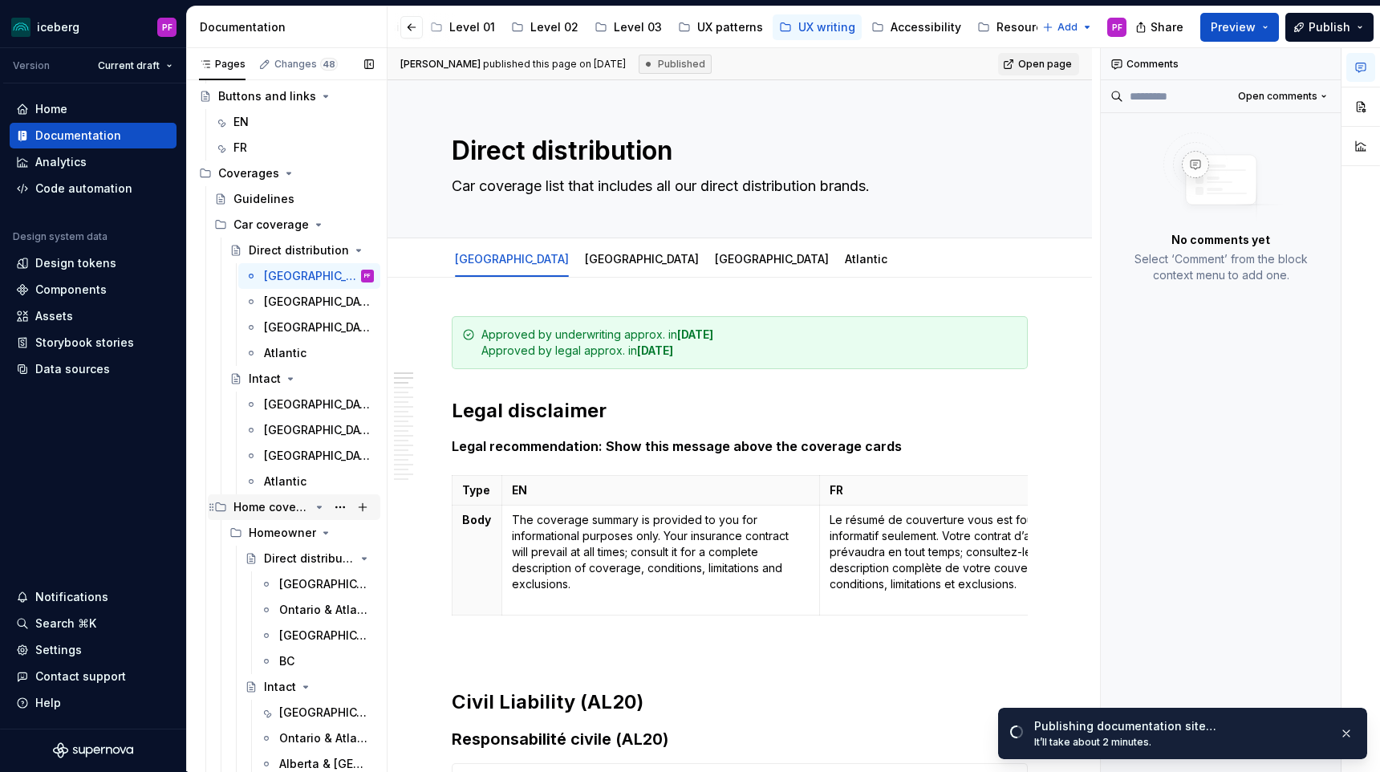
click at [278, 509] on div "Home coverage" at bounding box center [272, 507] width 76 height 16
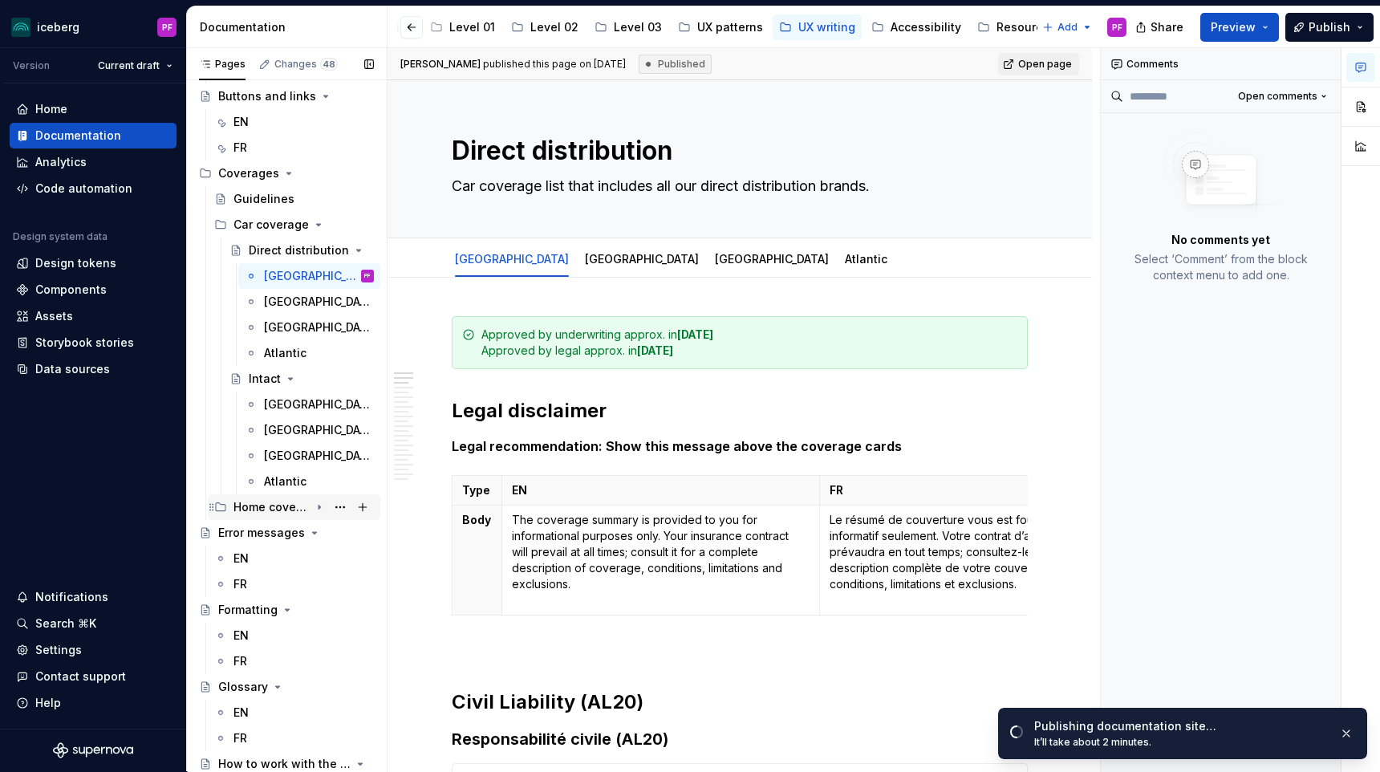
click at [278, 509] on div "Home coverage" at bounding box center [272, 507] width 76 height 16
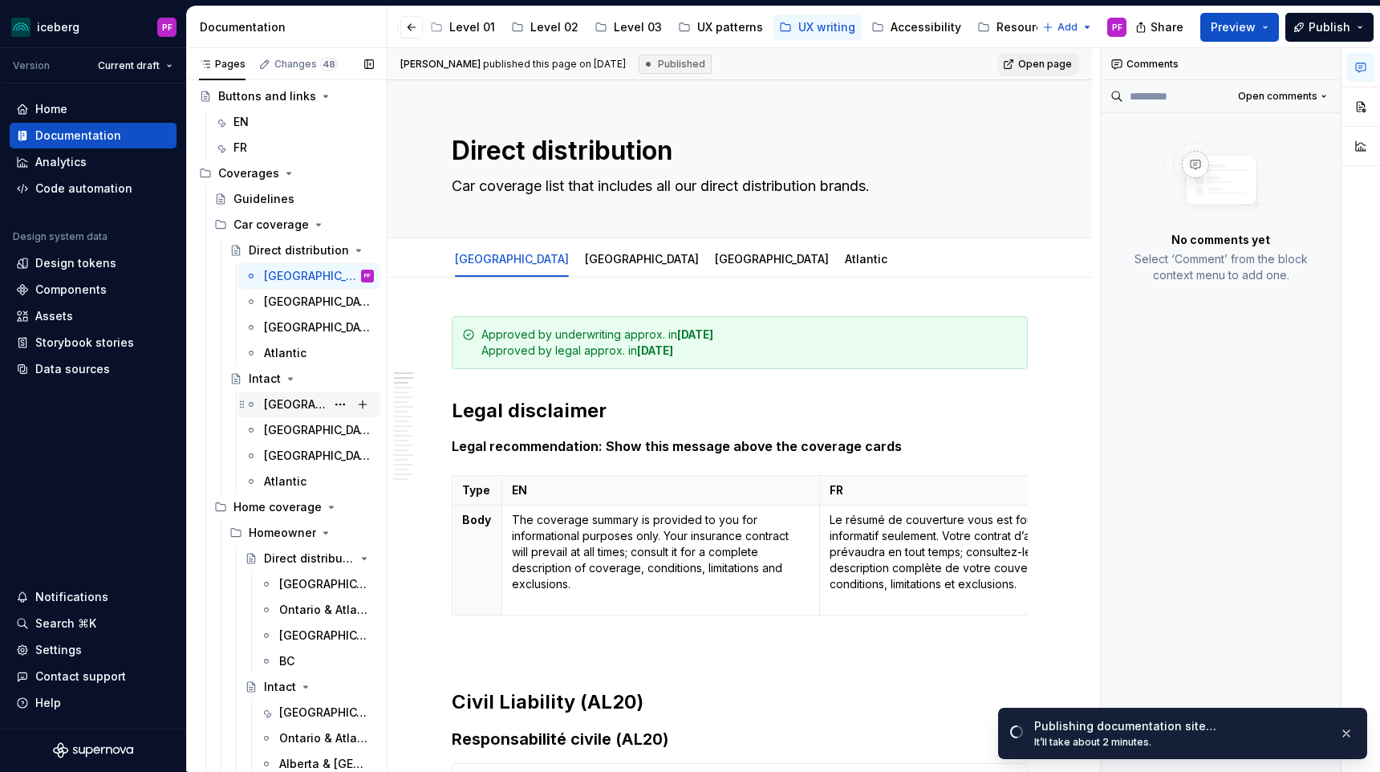
click at [279, 401] on div "[GEOGRAPHIC_DATA]" at bounding box center [295, 404] width 62 height 16
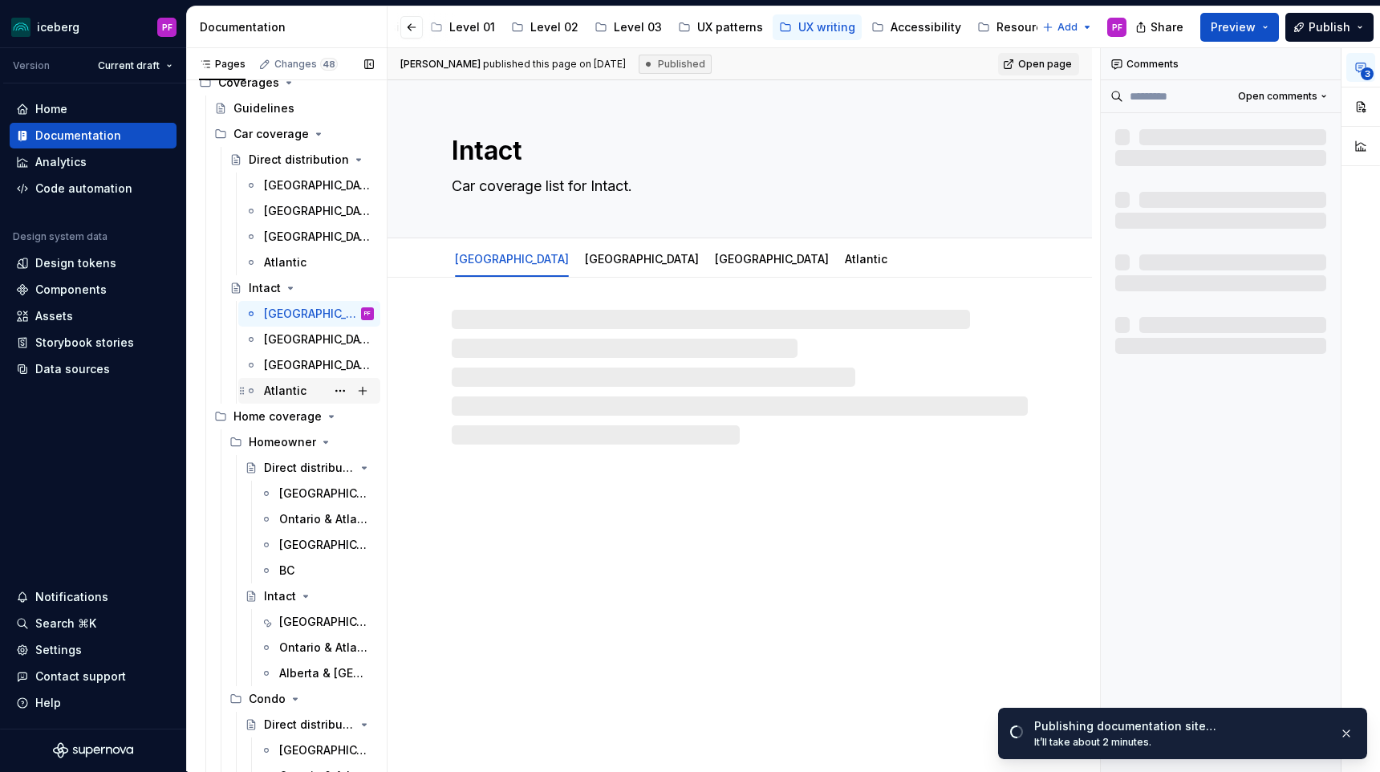
scroll to position [278, 0]
click at [283, 489] on div "[GEOGRAPHIC_DATA]" at bounding box center [302, 493] width 47 height 16
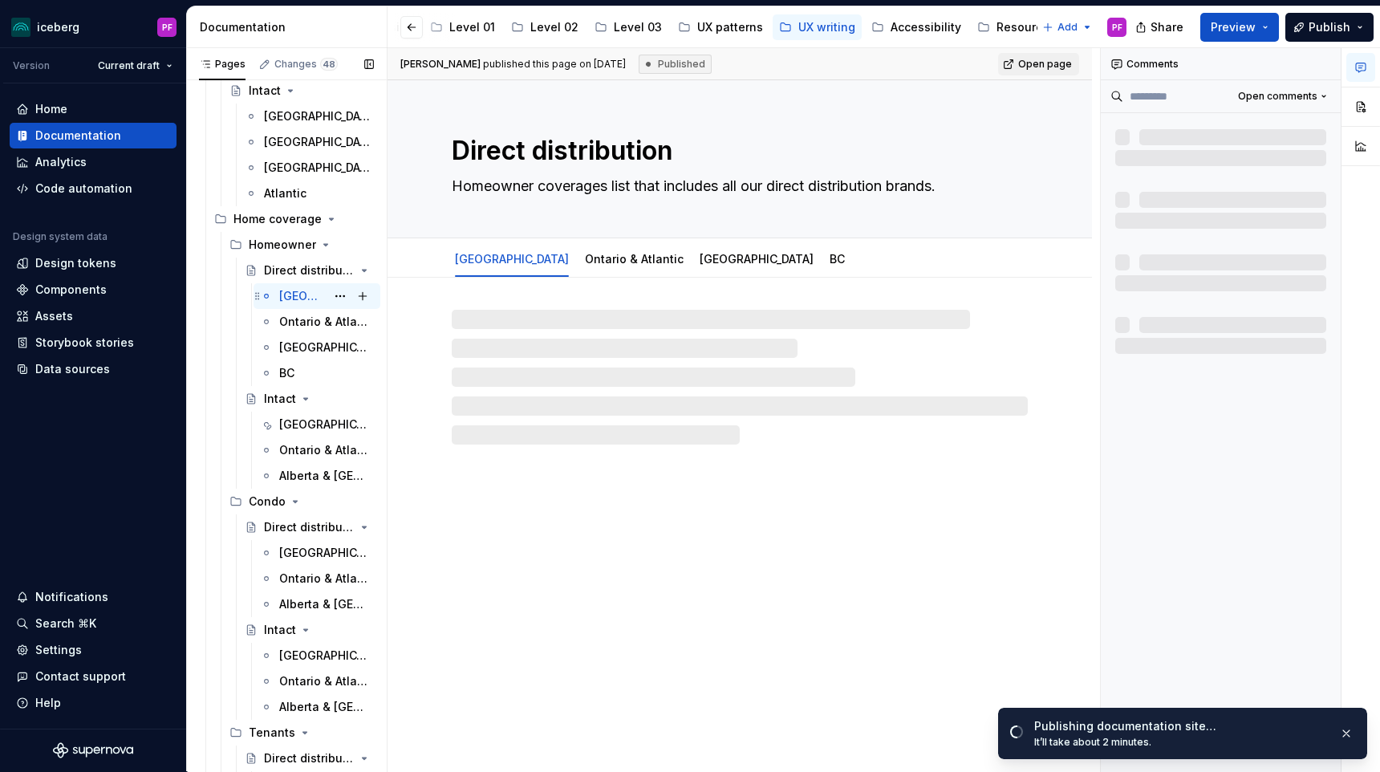
scroll to position [486, 0]
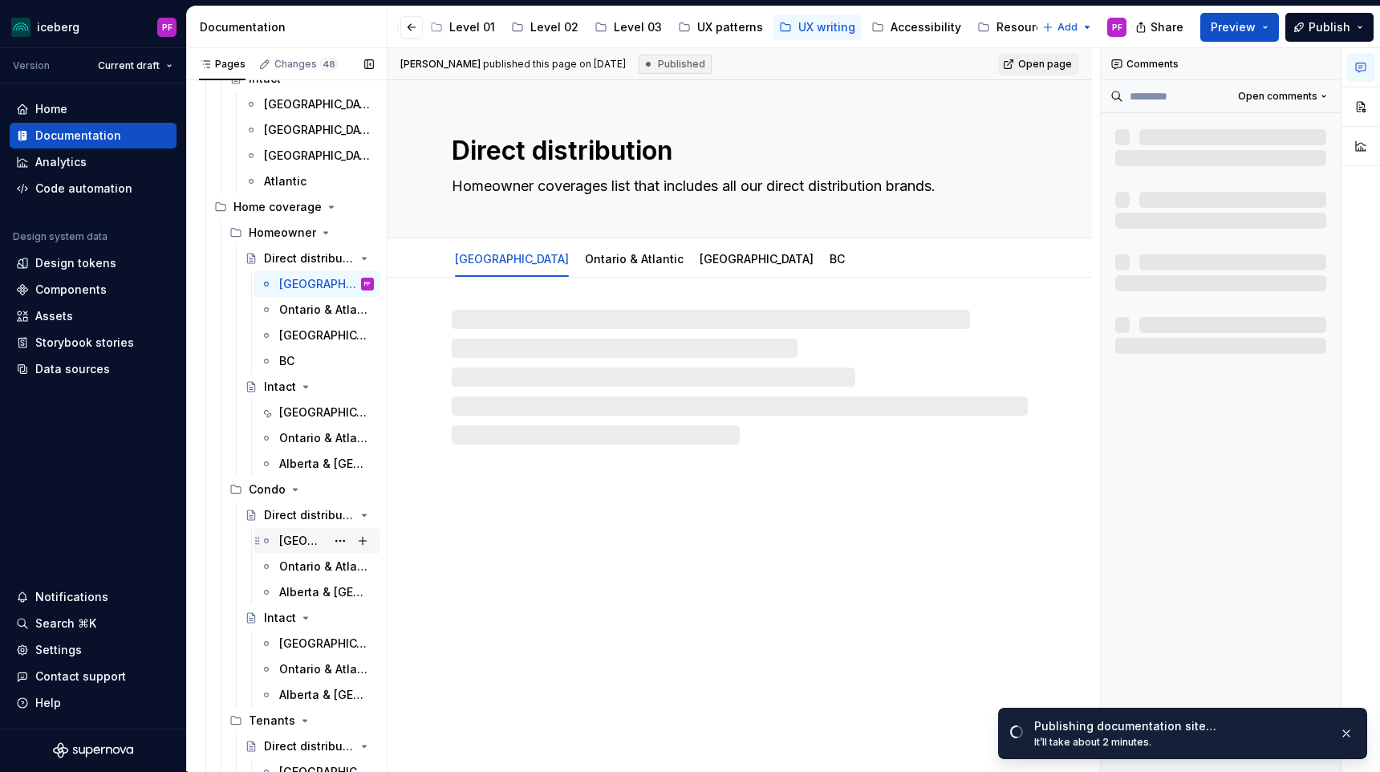
click at [289, 539] on div "[GEOGRAPHIC_DATA]" at bounding box center [302, 541] width 47 height 16
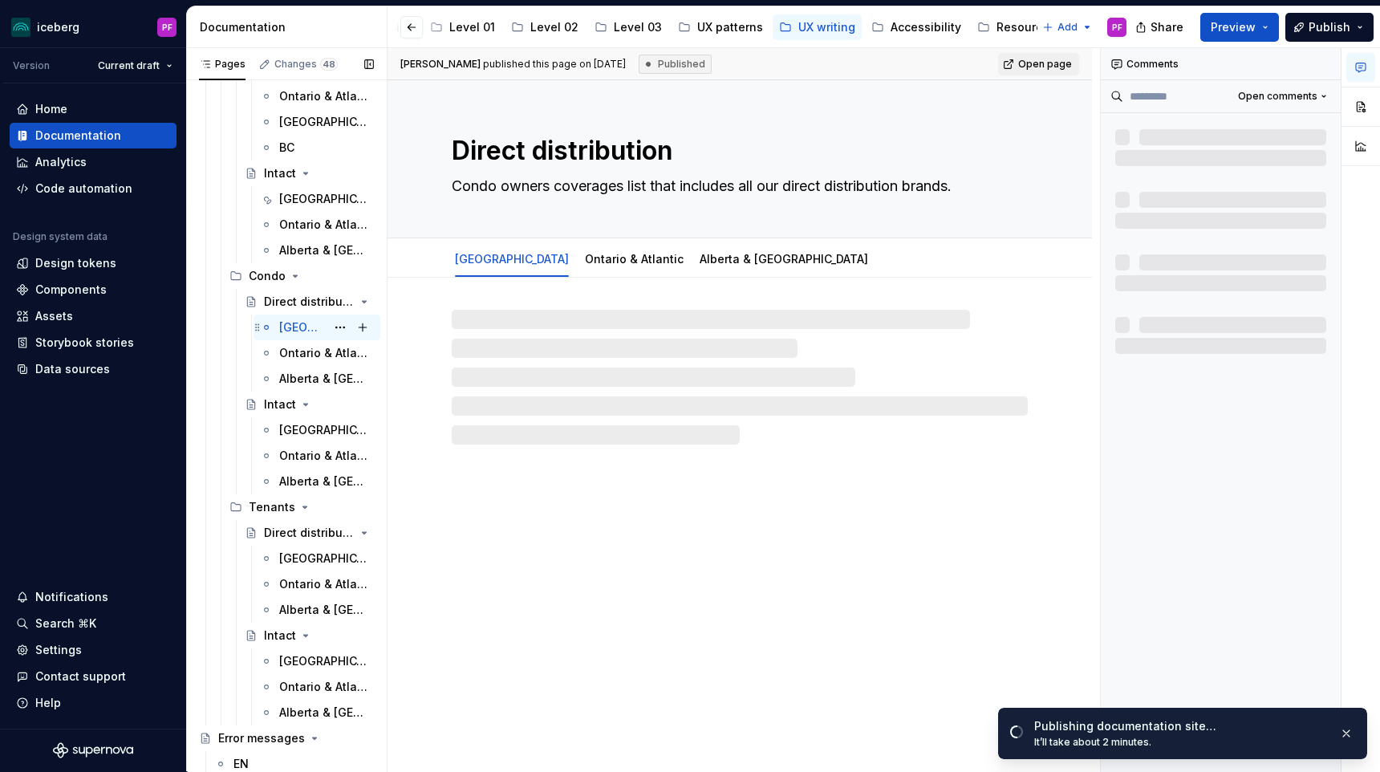
scroll to position [725, 0]
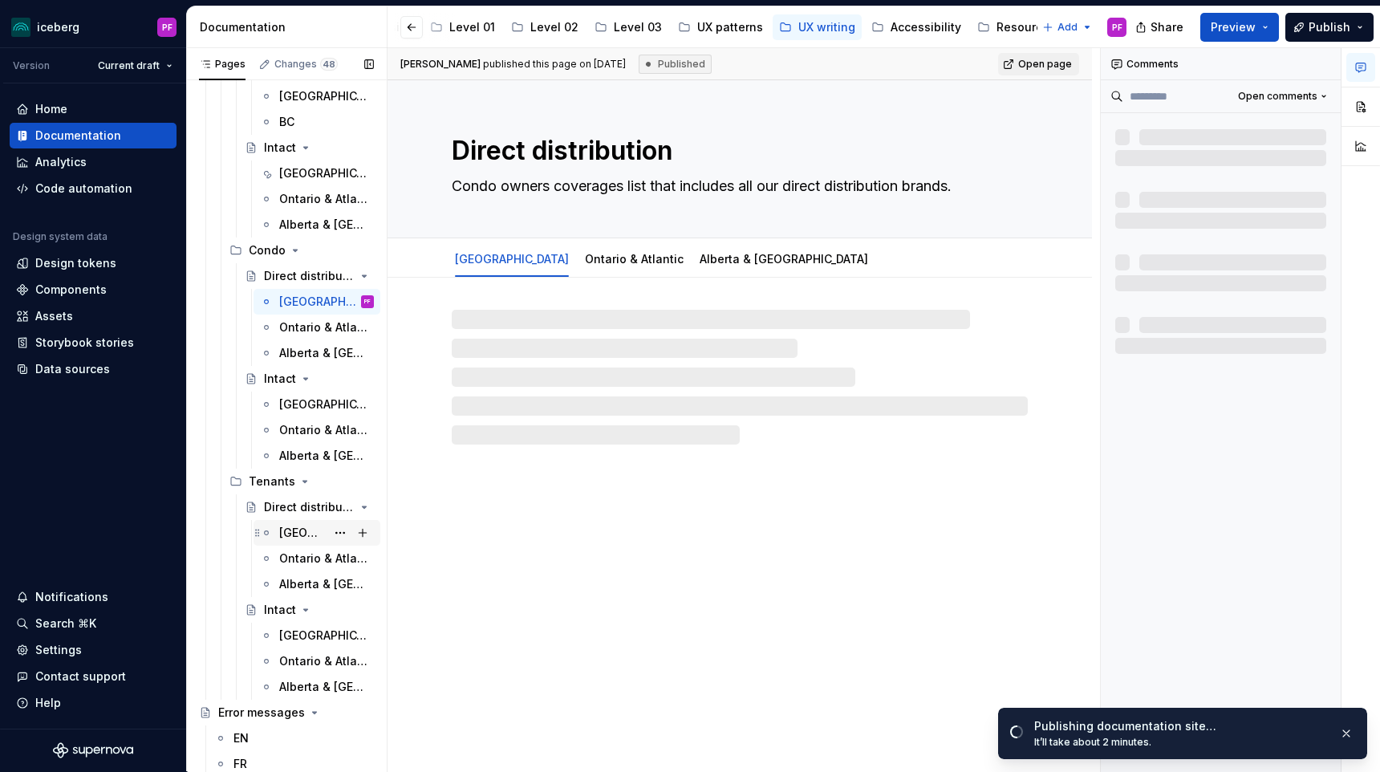
click at [287, 529] on div "[GEOGRAPHIC_DATA]" at bounding box center [302, 533] width 47 height 16
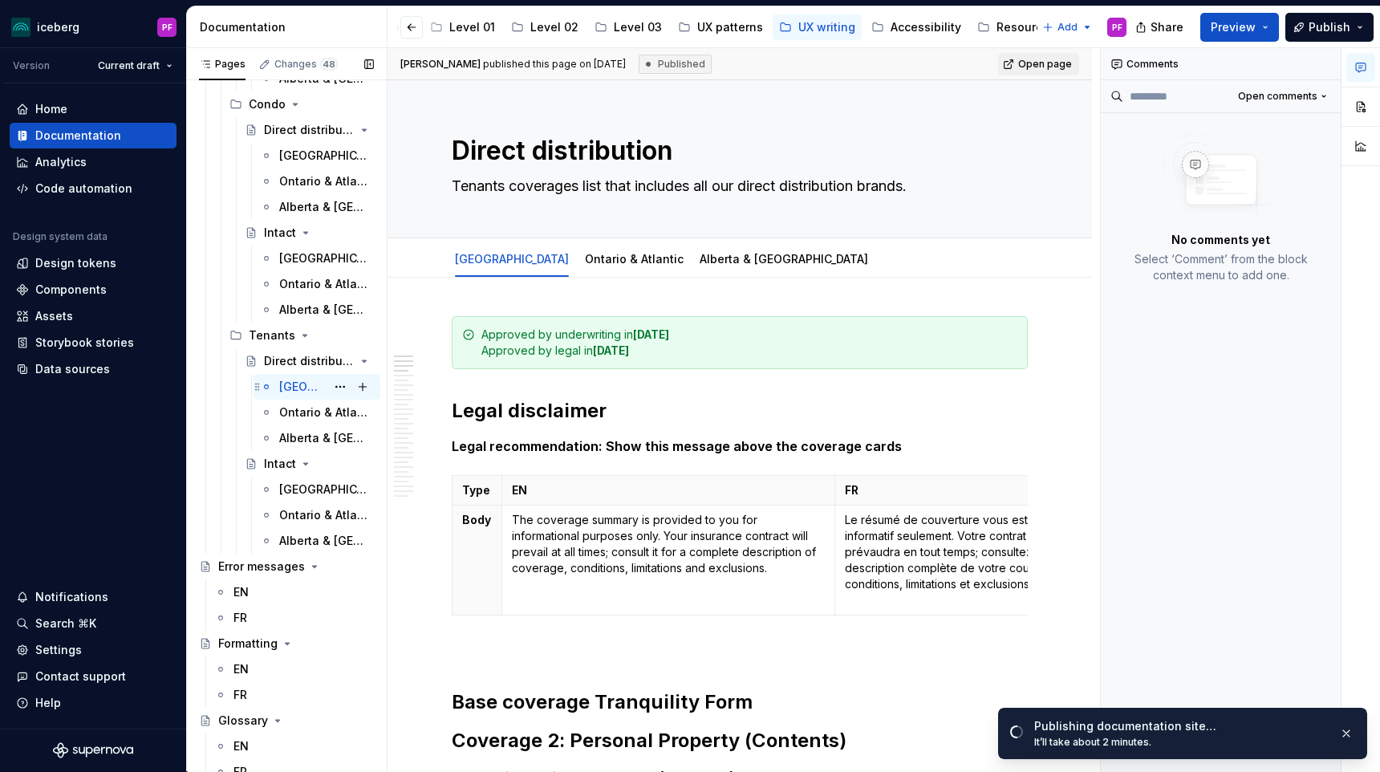
scroll to position [872, 0]
click at [298, 483] on div "[GEOGRAPHIC_DATA]" at bounding box center [302, 489] width 47 height 16
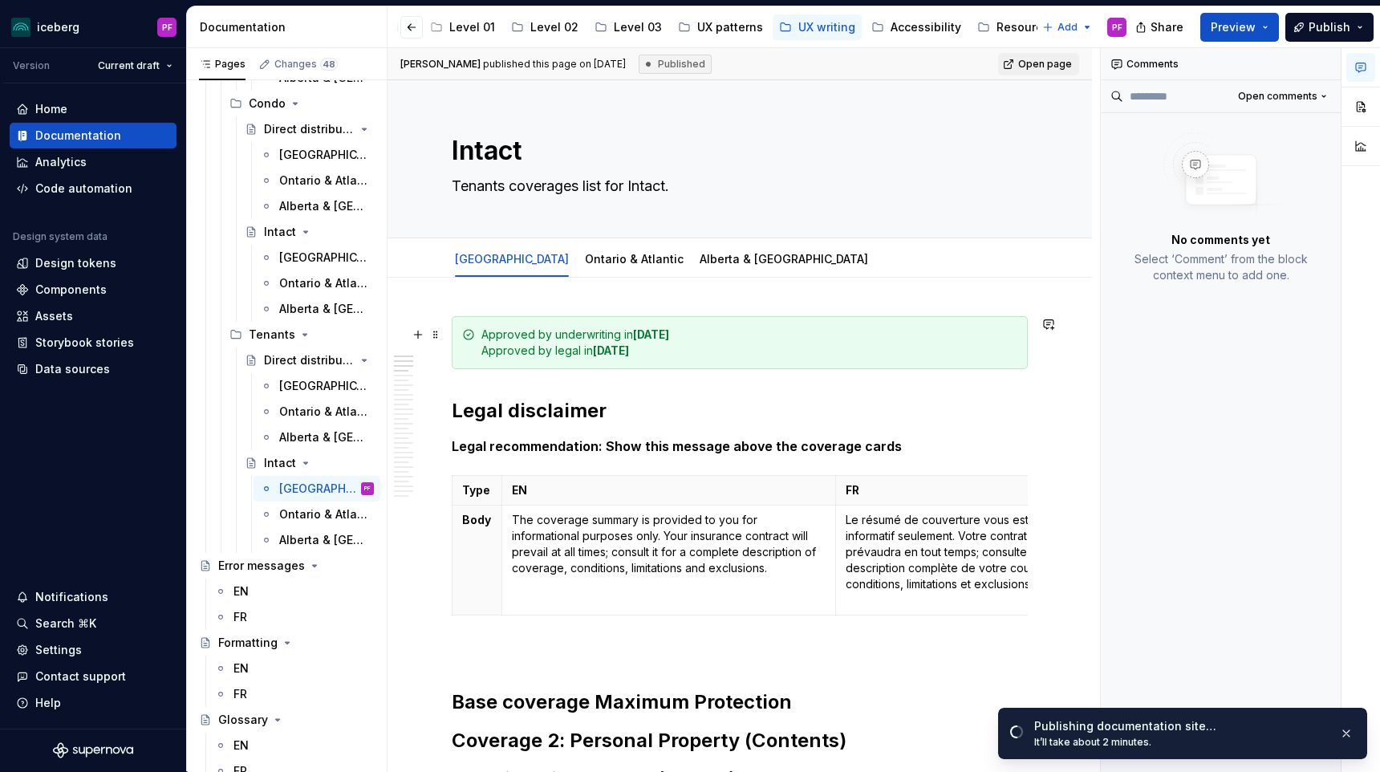
type textarea "*"
